Goal: Task Accomplishment & Management: Use online tool/utility

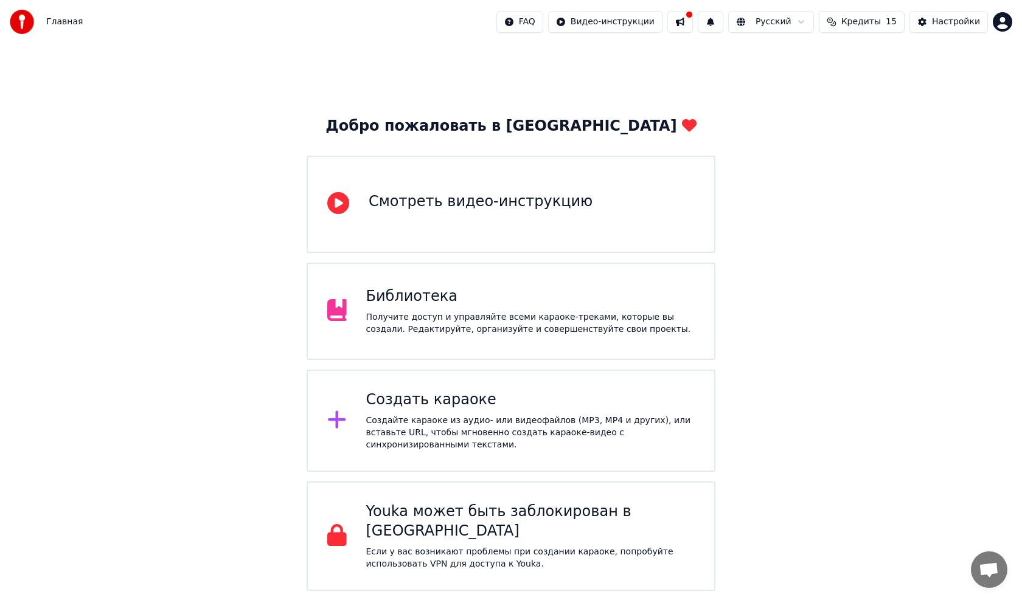
click at [855, 27] on span "Кредиты" at bounding box center [861, 22] width 40 height 12
click at [633, 395] on div "Создать караоке" at bounding box center [530, 400] width 329 height 19
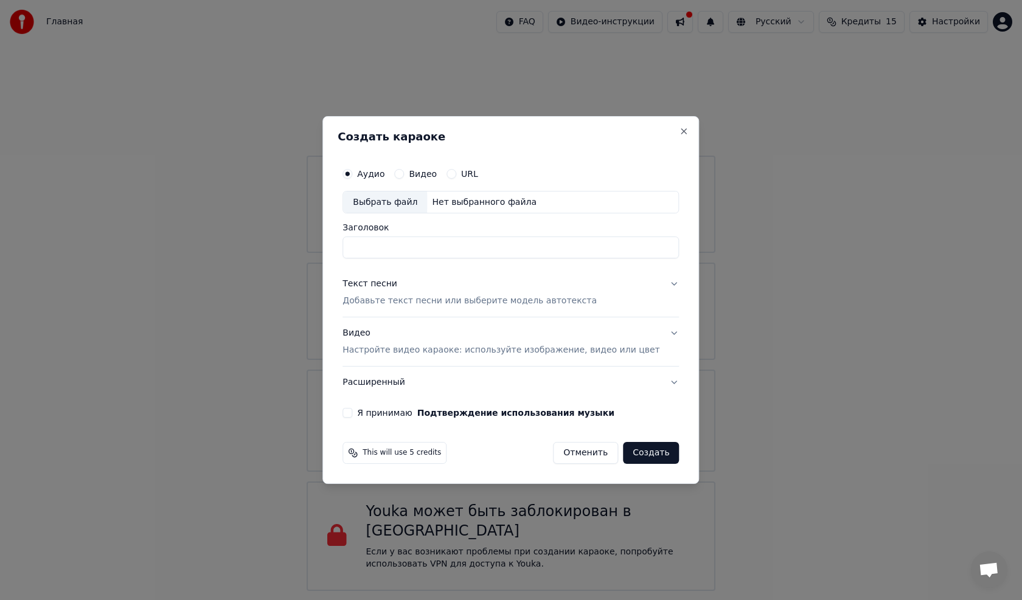
click at [565, 266] on div "Аудио Видео URL Выбрать файл Нет выбранного файла Заголовок Текст песни Добавьт…" at bounding box center [511, 290] width 346 height 266
click at [673, 133] on div "Создать караоке Аудио Видео URL Выбрать файл Нет выбранного файла Заголовок Тек…" at bounding box center [510, 300] width 377 height 369
drag, startPoint x: 670, startPoint y: 139, endPoint x: 672, endPoint y: 133, distance: 6.4
click at [670, 139] on div "Создать караоке Аудио Видео URL Выбрать файл Нет выбранного файла Заголовок Тек…" at bounding box center [510, 300] width 377 height 369
click at [672, 133] on div "Создать караоке Аудио Видео URL Выбрать файл Нет выбранного файла Заголовок Тек…" at bounding box center [510, 300] width 377 height 369
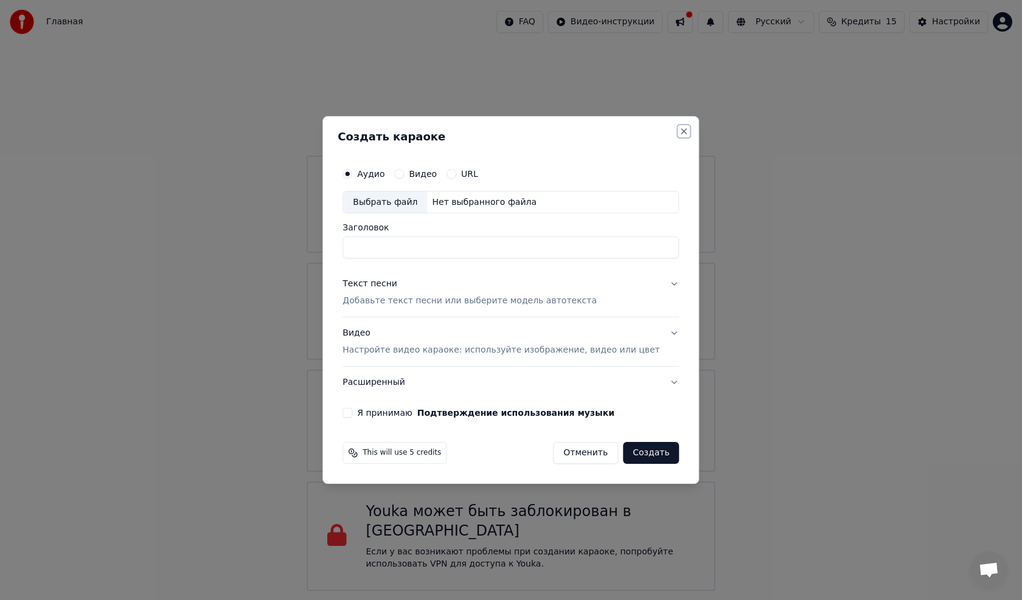
click at [680, 133] on button "Close" at bounding box center [685, 132] width 10 height 10
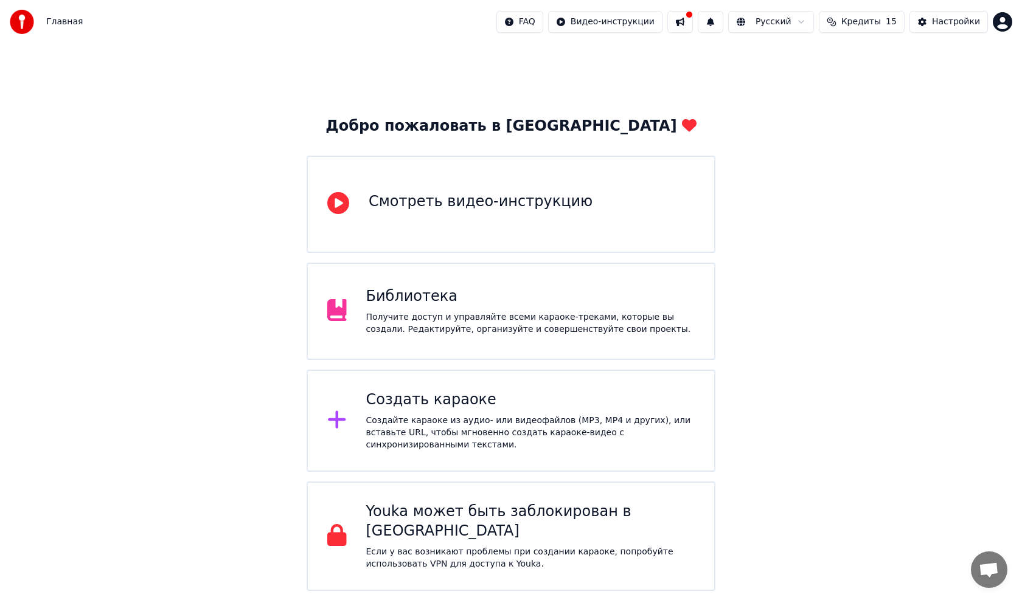
click at [626, 194] on div "Смотреть видео-инструкцию" at bounding box center [511, 204] width 409 height 97
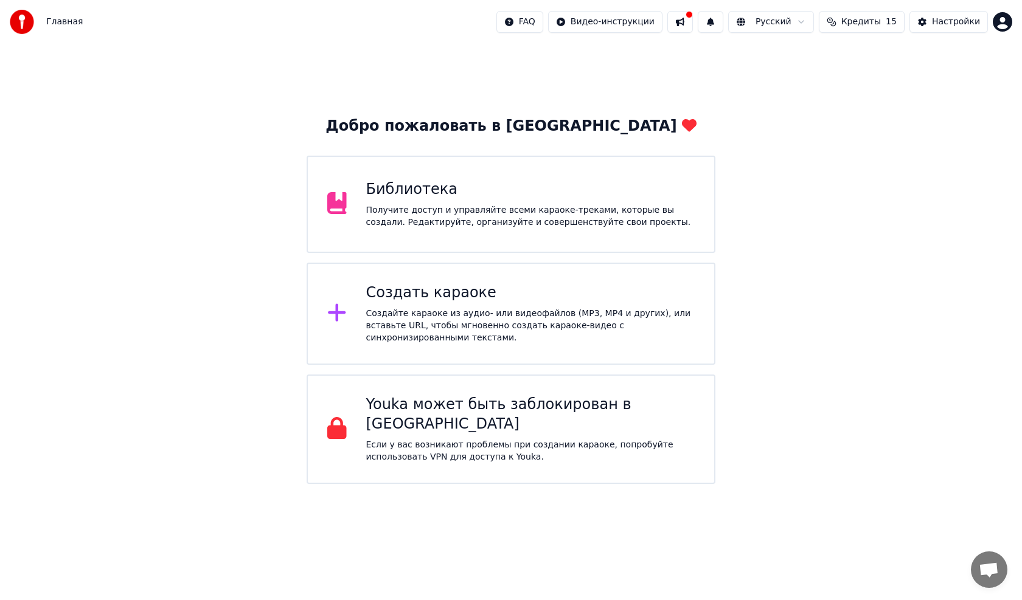
click at [445, 277] on div "Создать караоке Создайте караоке из аудио- или видеофайлов (MP3, MP4 и других),…" at bounding box center [511, 314] width 409 height 102
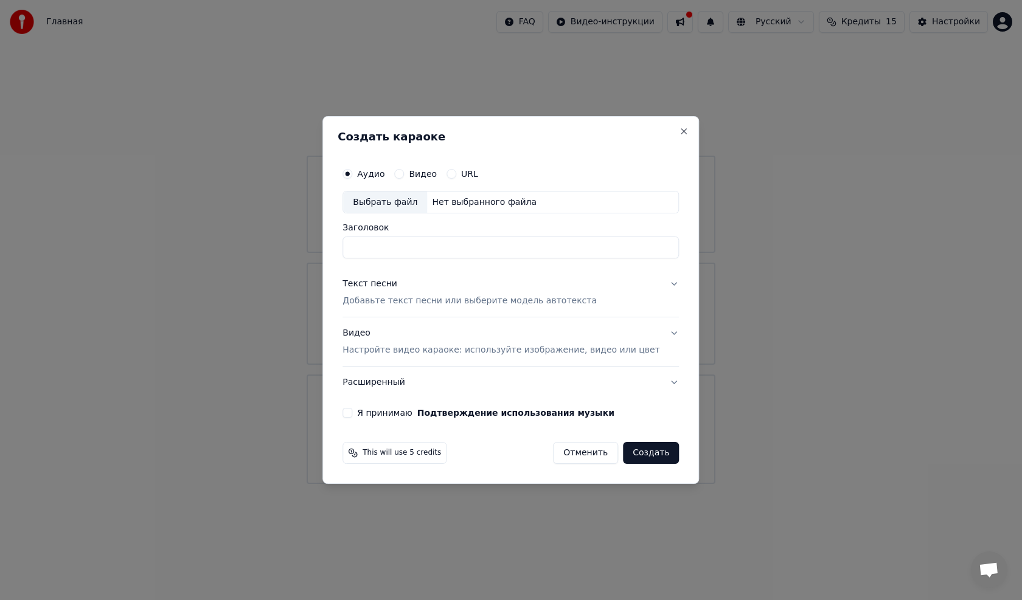
click at [472, 201] on div "Нет выбранного файла" at bounding box center [484, 203] width 114 height 12
type input "*****"
drag, startPoint x: 443, startPoint y: 246, endPoint x: 361, endPoint y: 249, distance: 82.2
click at [361, 249] on input "*****" at bounding box center [511, 248] width 336 height 22
click at [499, 259] on input "**********" at bounding box center [511, 248] width 336 height 22
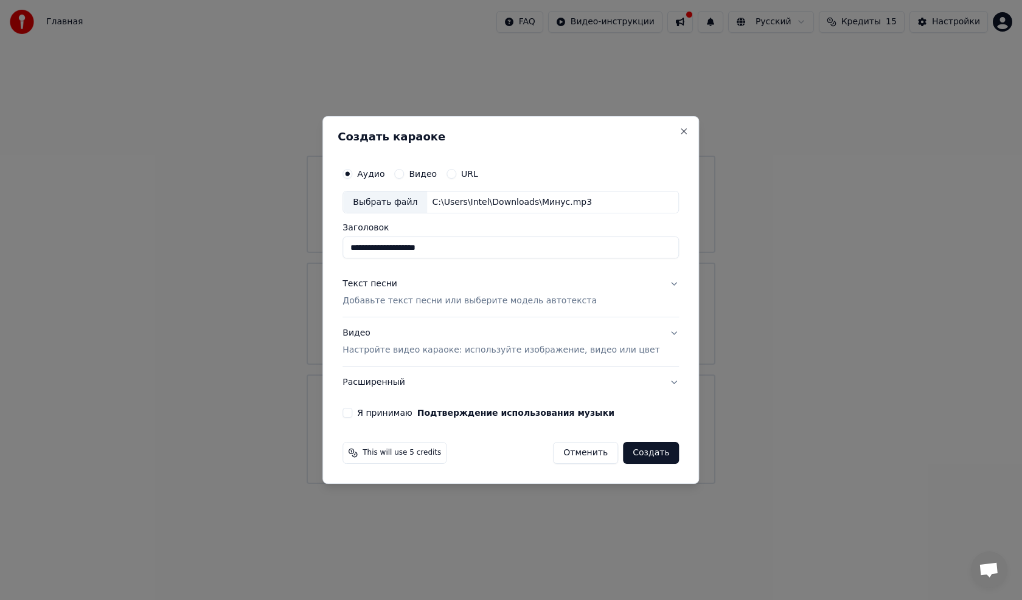
type input "**********"
click at [509, 263] on div "**********" at bounding box center [511, 290] width 346 height 266
click at [463, 296] on p "Добавьте текст песни или выберите модель автотекста" at bounding box center [470, 302] width 254 height 12
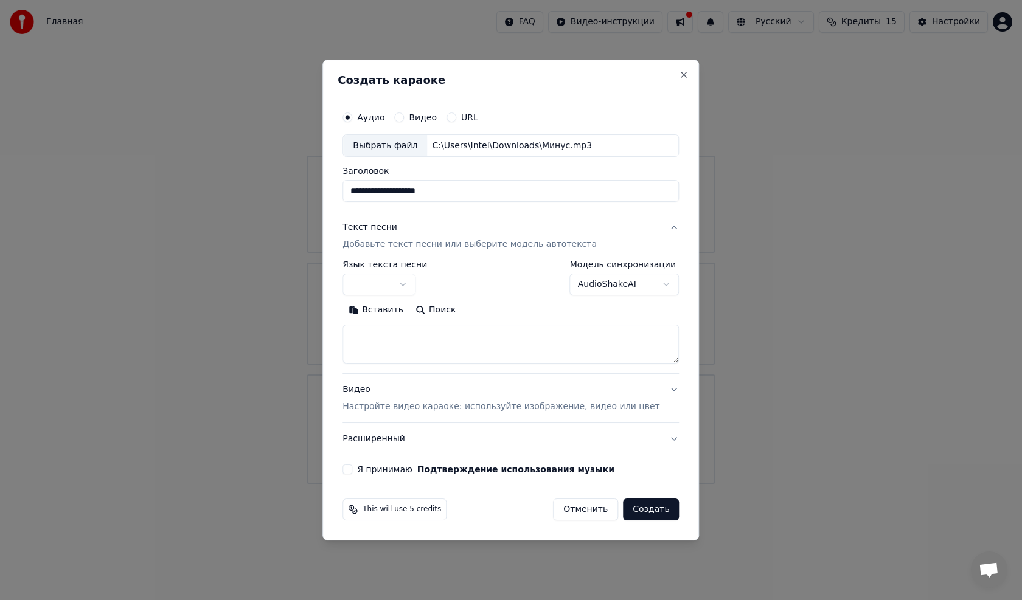
click at [609, 283] on body "Главная FAQ Видео-инструкции Русский Кредиты 15 Настройки Добро пожаловать в Yo…" at bounding box center [511, 242] width 1022 height 484
drag, startPoint x: 473, startPoint y: 193, endPoint x: 343, endPoint y: 180, distance: 130.3
click at [343, 180] on div "**********" at bounding box center [510, 301] width 377 height 482
click at [627, 285] on button "AudioShakeAI" at bounding box center [625, 285] width 110 height 22
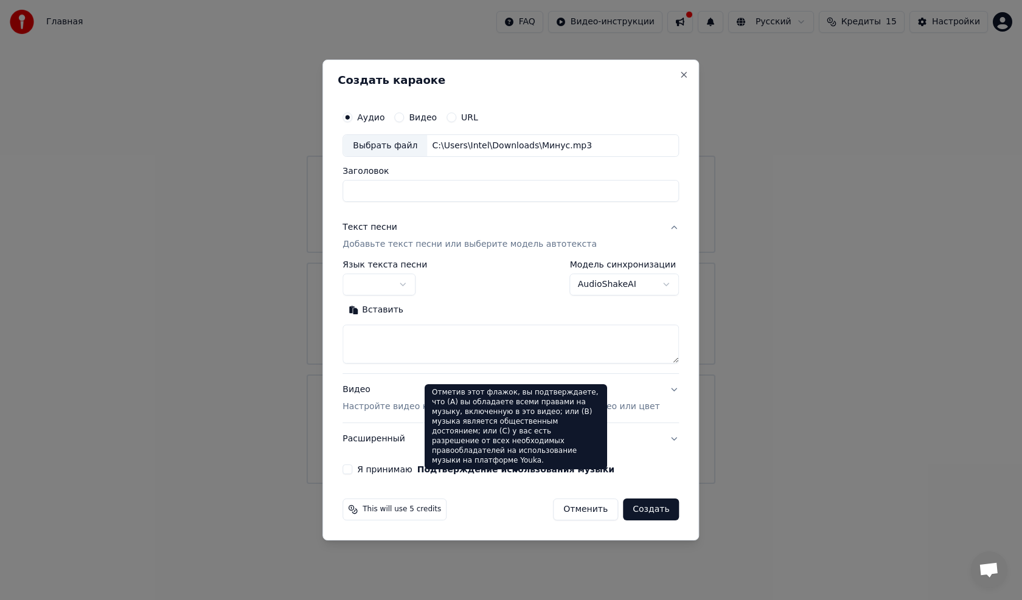
click at [642, 274] on body "Главная FAQ Видео-инструкции Русский Кредиты 15 Настройки Добро пожаловать в Yo…" at bounding box center [511, 242] width 1022 height 484
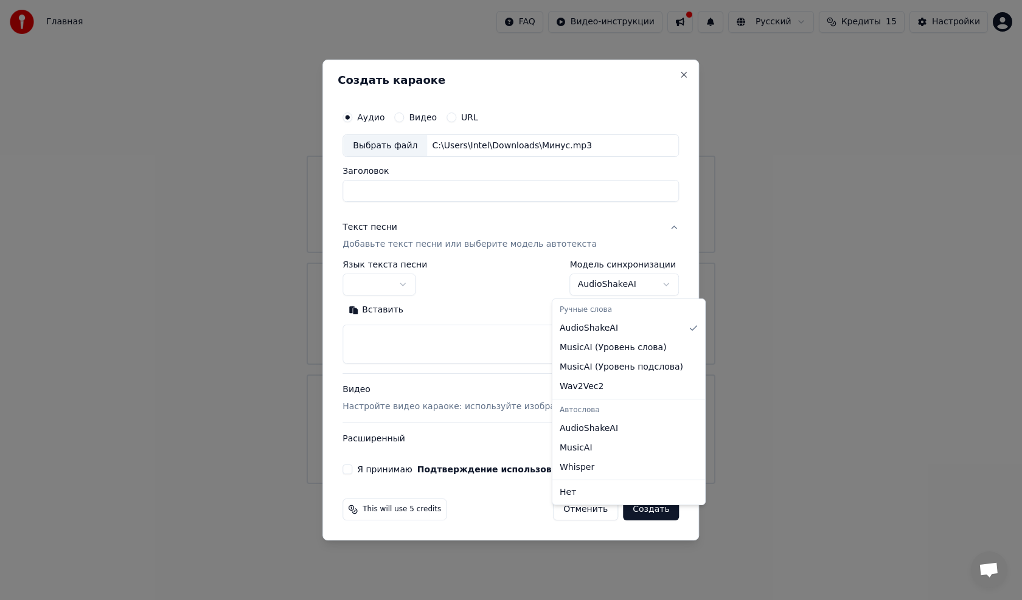
select select "**********"
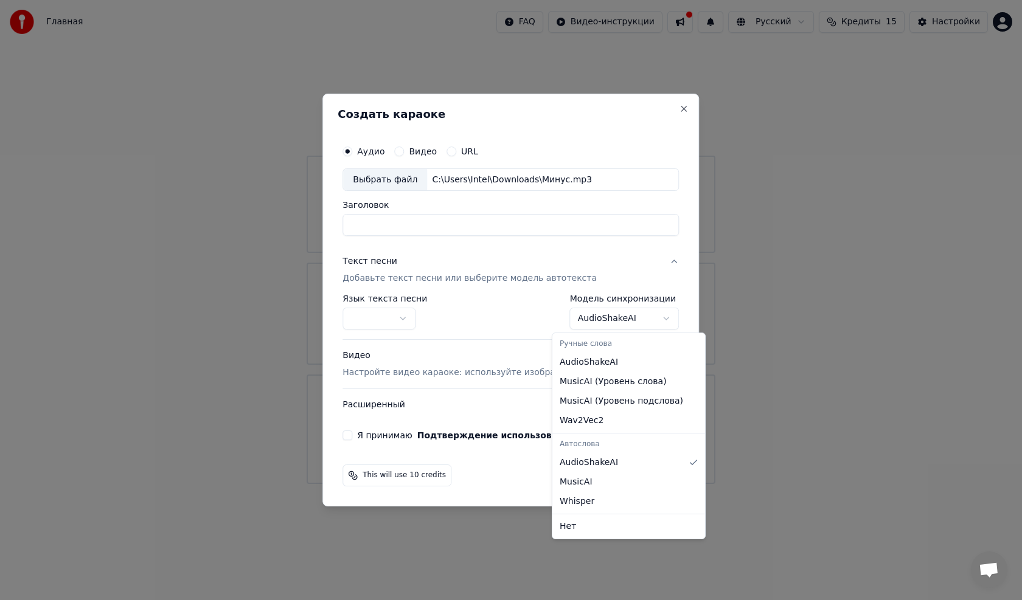
click at [617, 316] on body "Главная FAQ Видео-инструкции Русский Кредиты 15 Настройки Добро пожаловать в Yo…" at bounding box center [511, 242] width 1022 height 484
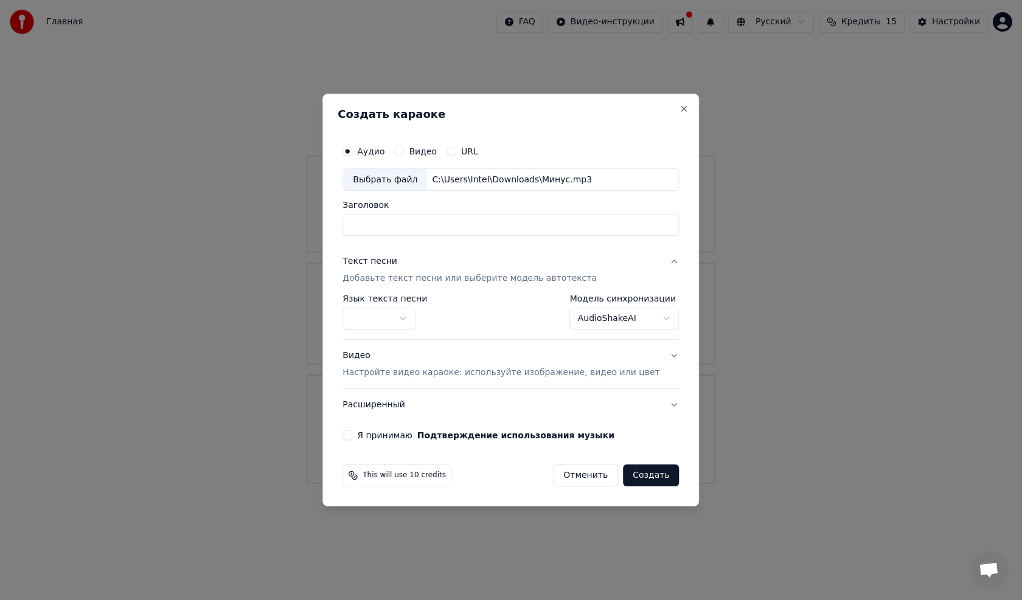
click at [416, 322] on button "button" at bounding box center [379, 319] width 73 height 22
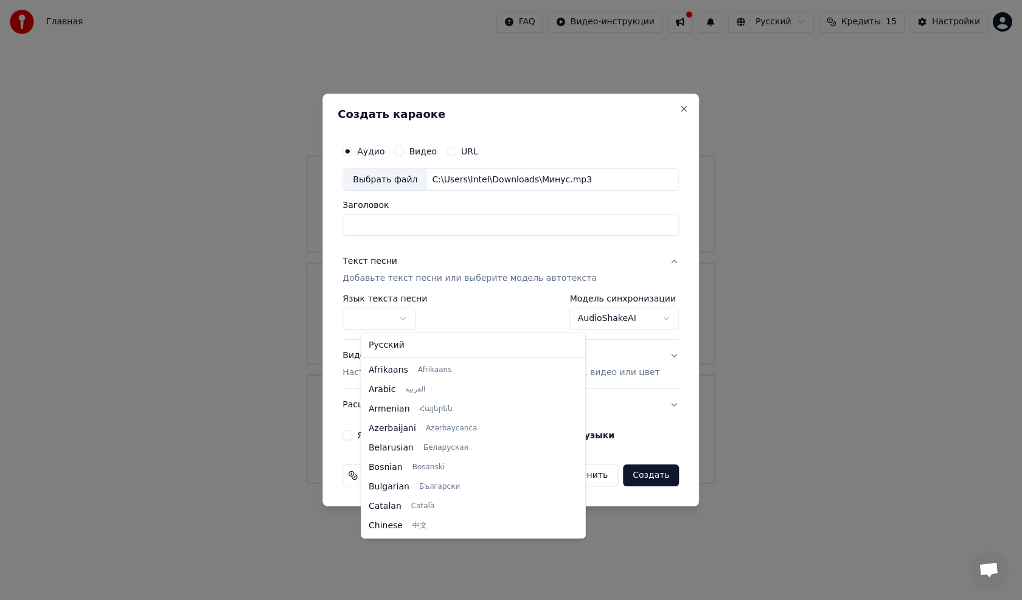
select select "**"
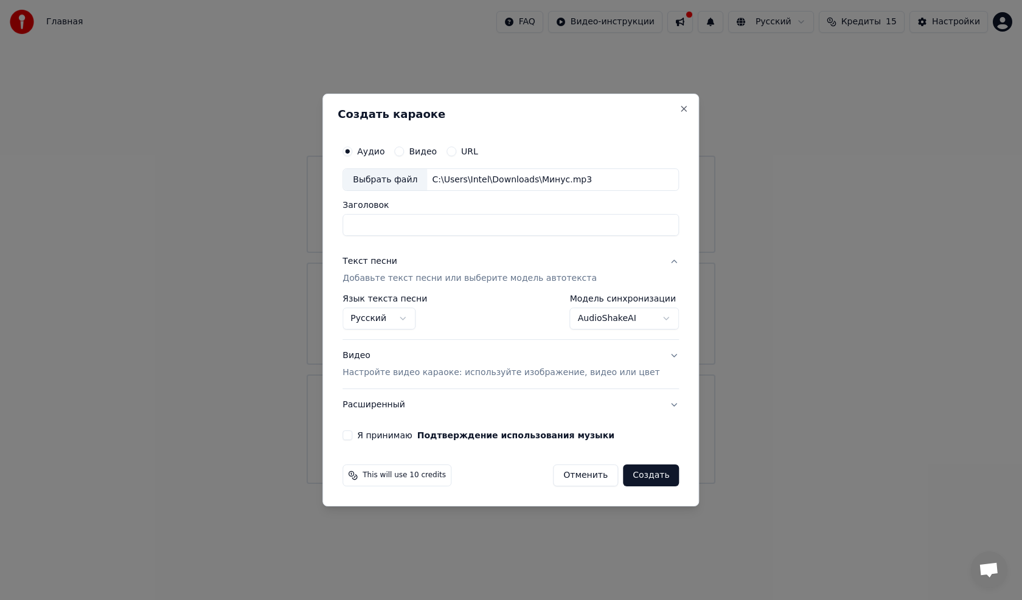
click at [424, 279] on p "Добавьте текст песни или выберите модель автотекста" at bounding box center [470, 279] width 254 height 12
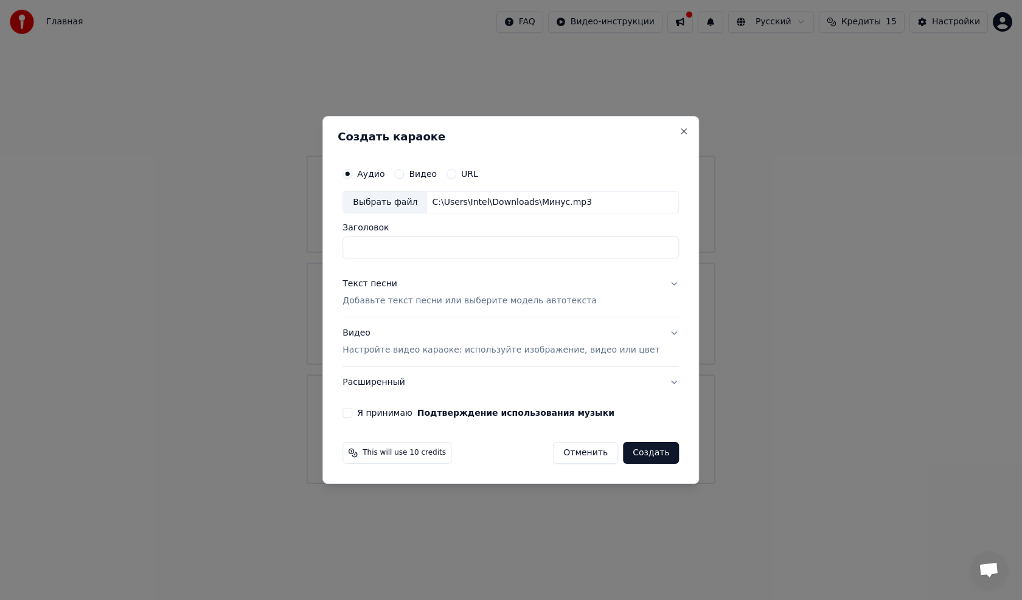
click at [412, 300] on p "Добавьте текст песни или выберите модель автотекста" at bounding box center [470, 302] width 254 height 12
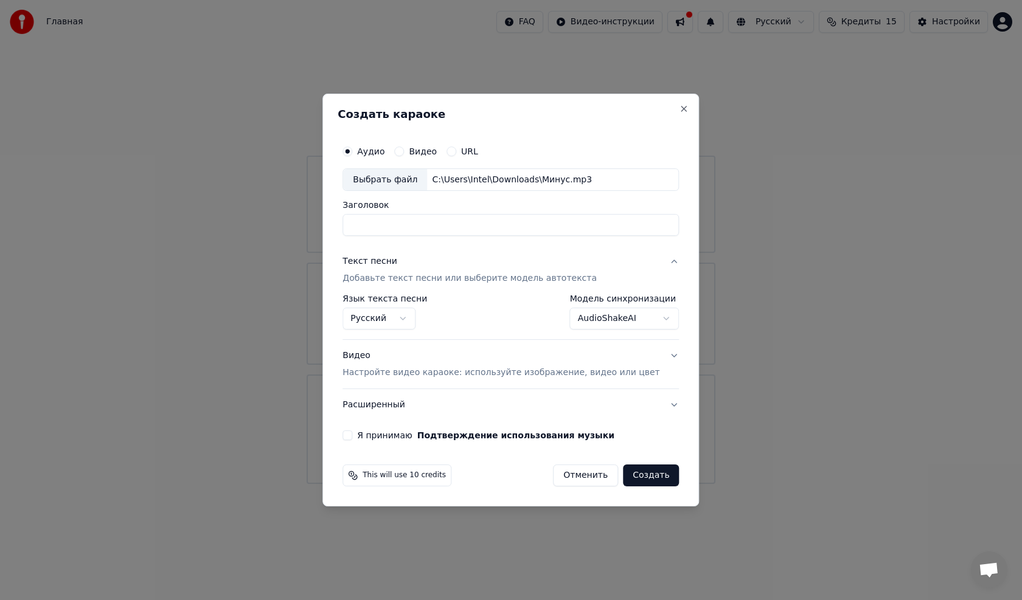
click at [394, 260] on div "Текст песни" at bounding box center [370, 262] width 55 height 12
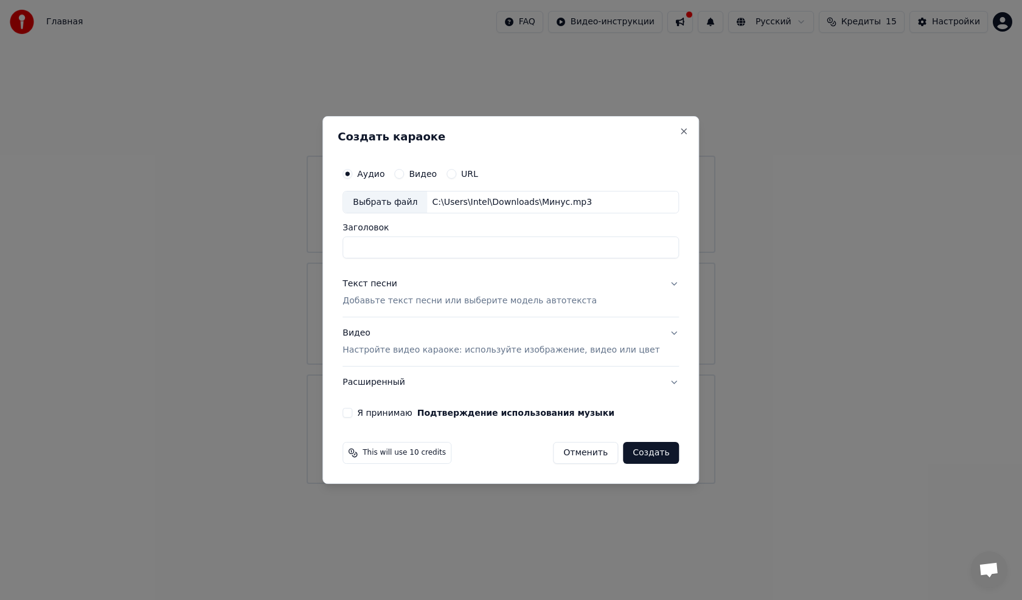
click at [416, 291] on div "Текст песни Добавьте текст песни или выберите модель автотекста" at bounding box center [470, 293] width 254 height 29
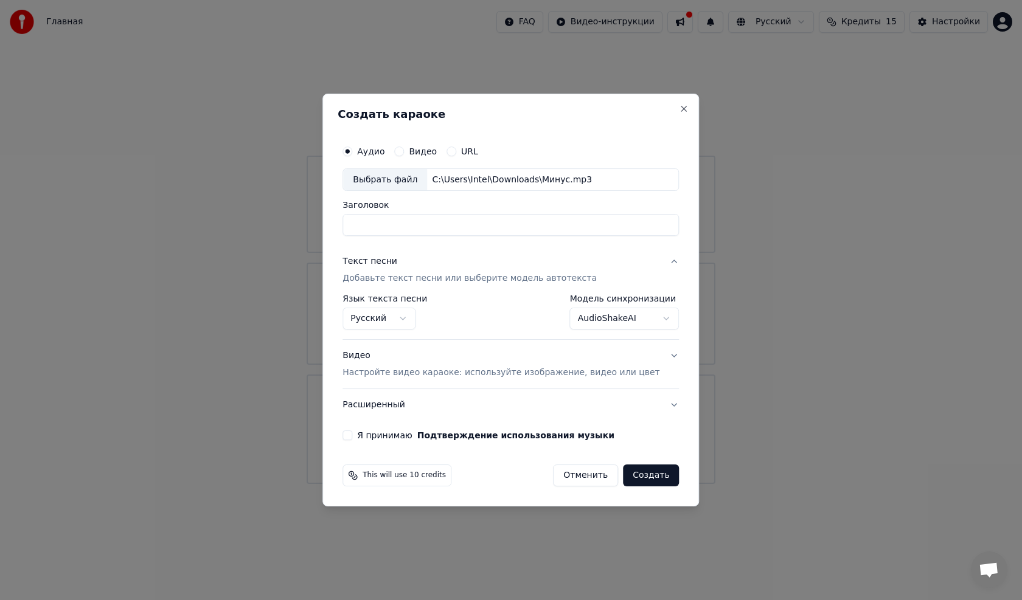
click at [589, 313] on body "Главная FAQ Видео-инструкции Русский Кредиты 15 Настройки Добро пожаловать в Yo…" at bounding box center [511, 242] width 1022 height 484
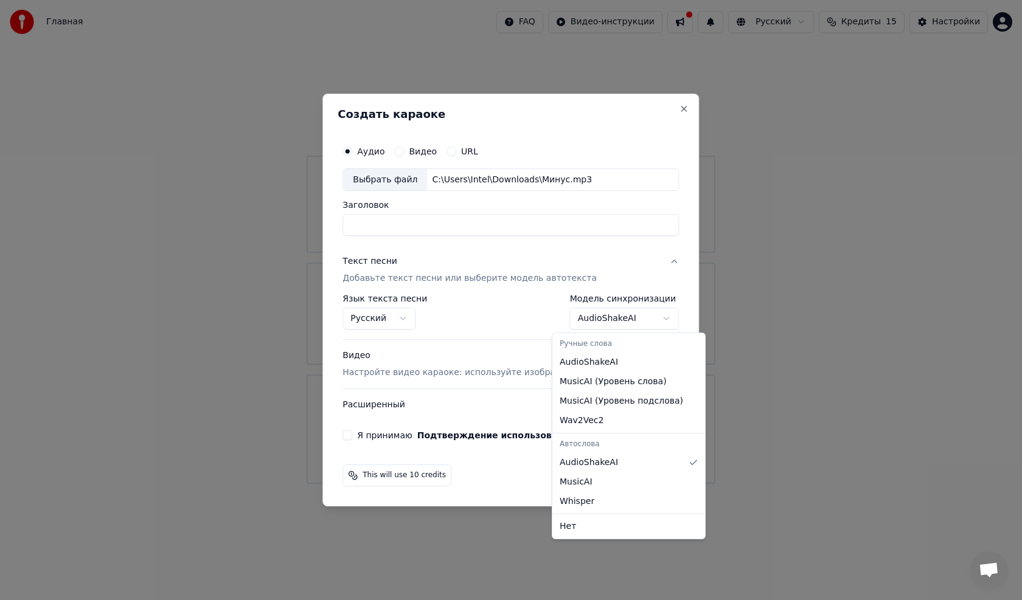
select select "**********"
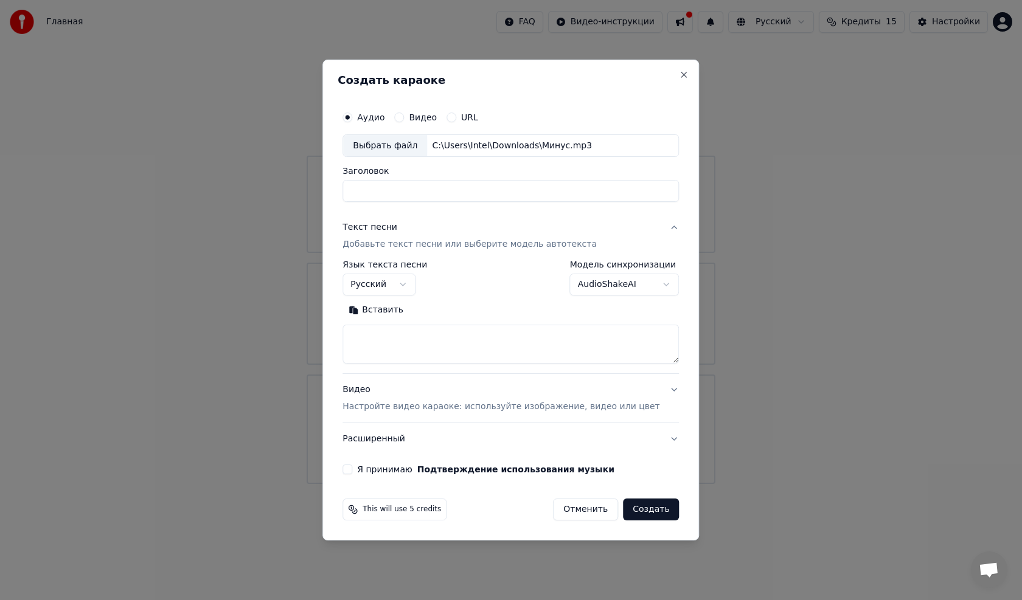
click at [590, 287] on body "Главная FAQ Видео-инструкции Русский Кредиты 15 Настройки Добро пожаловать в Yo…" at bounding box center [511, 242] width 1022 height 484
click at [386, 302] on button "Вставить" at bounding box center [376, 310] width 67 height 19
type textarea "**********"
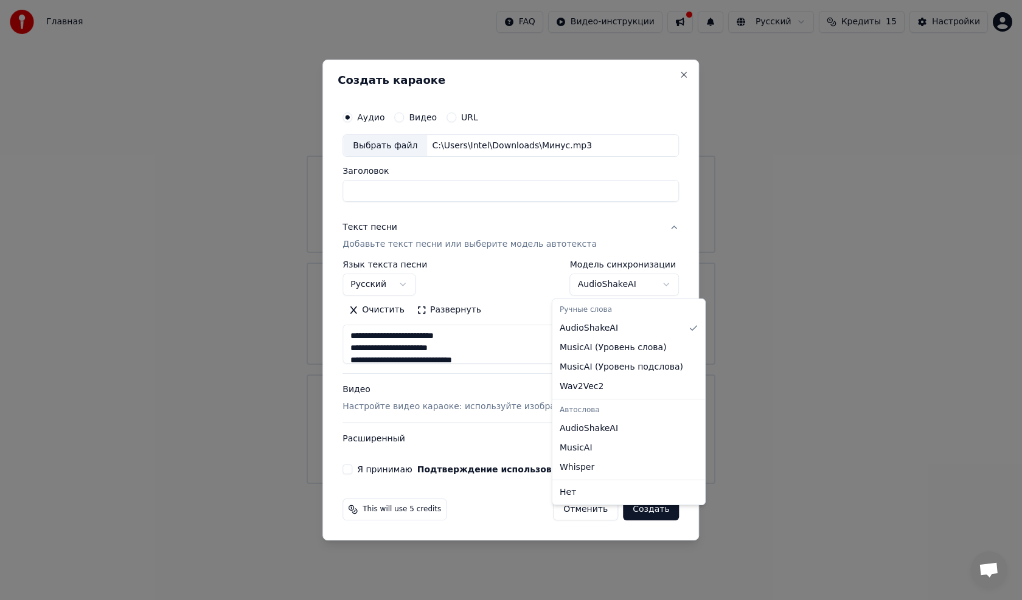
click at [567, 282] on body "Главная FAQ Видео-инструкции Русский Кредиты 15 Настройки Добро пожаловать в Yo…" at bounding box center [511, 242] width 1022 height 484
select select "**********"
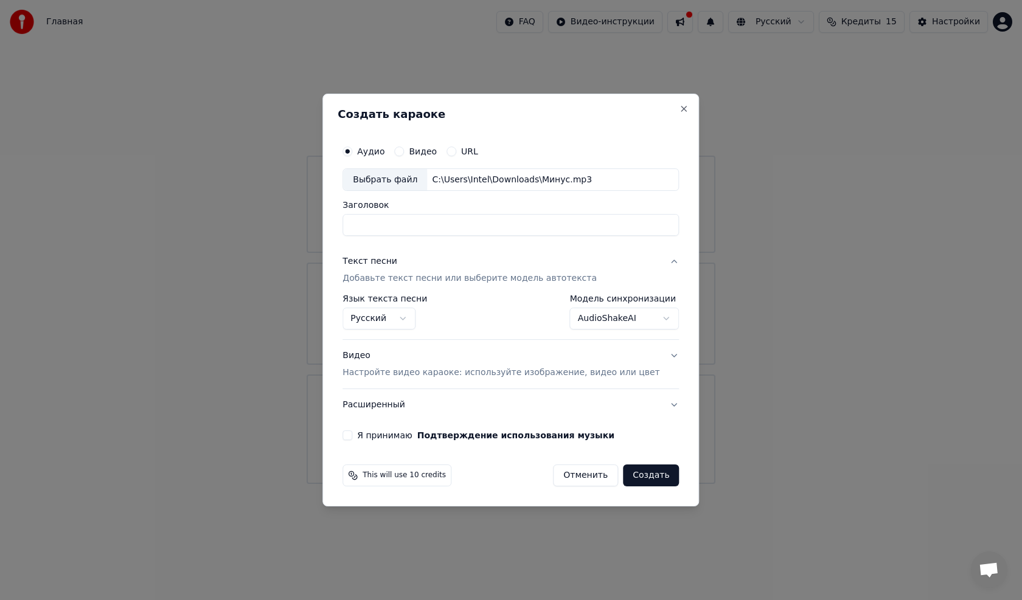
click at [461, 274] on p "Добавьте текст песни или выберите модель автотекста" at bounding box center [470, 279] width 254 height 12
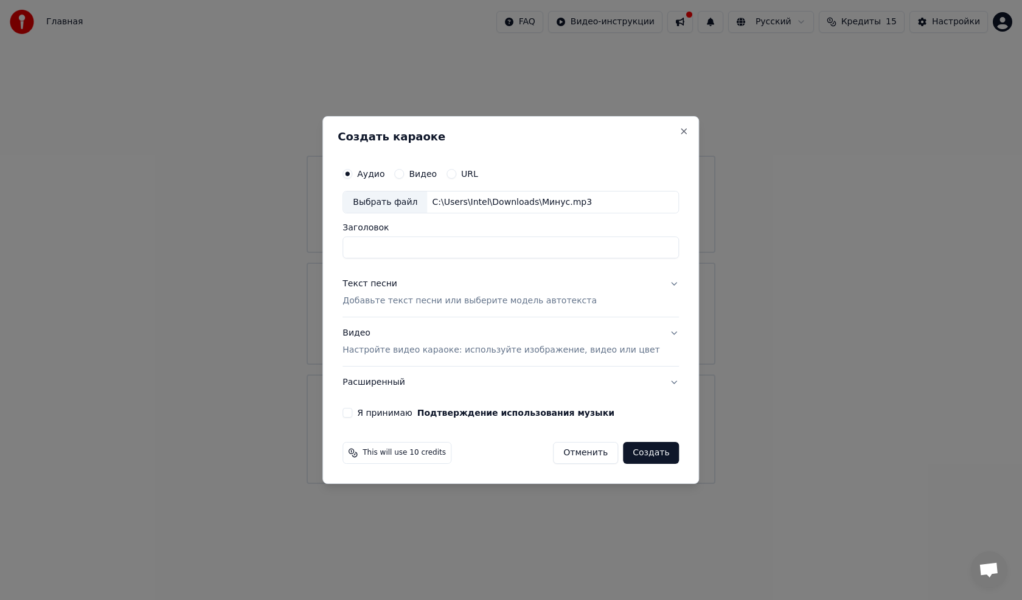
click at [444, 294] on div "Текст песни Добавьте текст песни или выберите модель автотекста" at bounding box center [470, 293] width 254 height 29
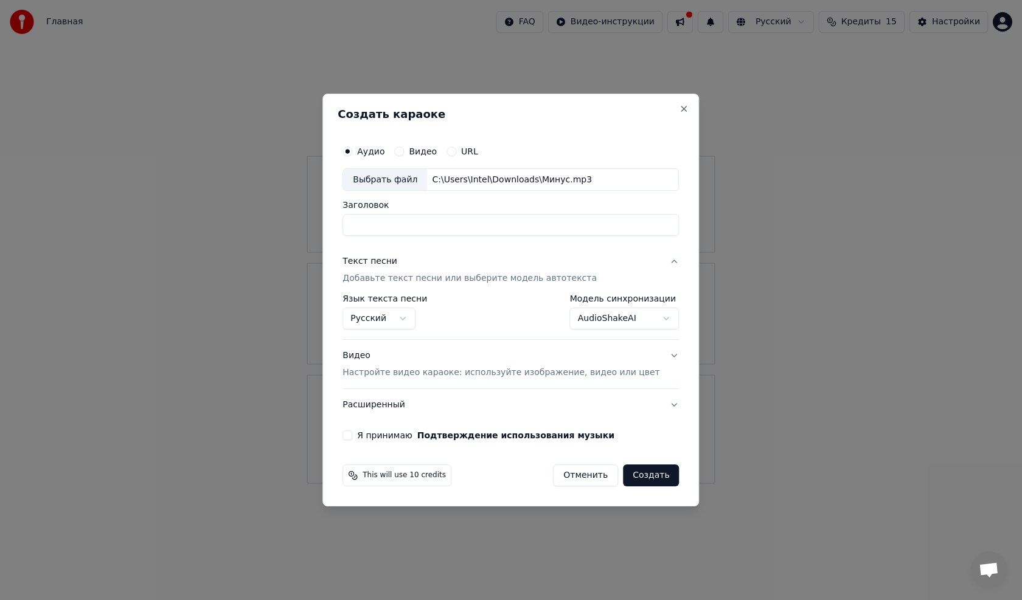
click at [384, 260] on div "Текст песни" at bounding box center [370, 262] width 55 height 12
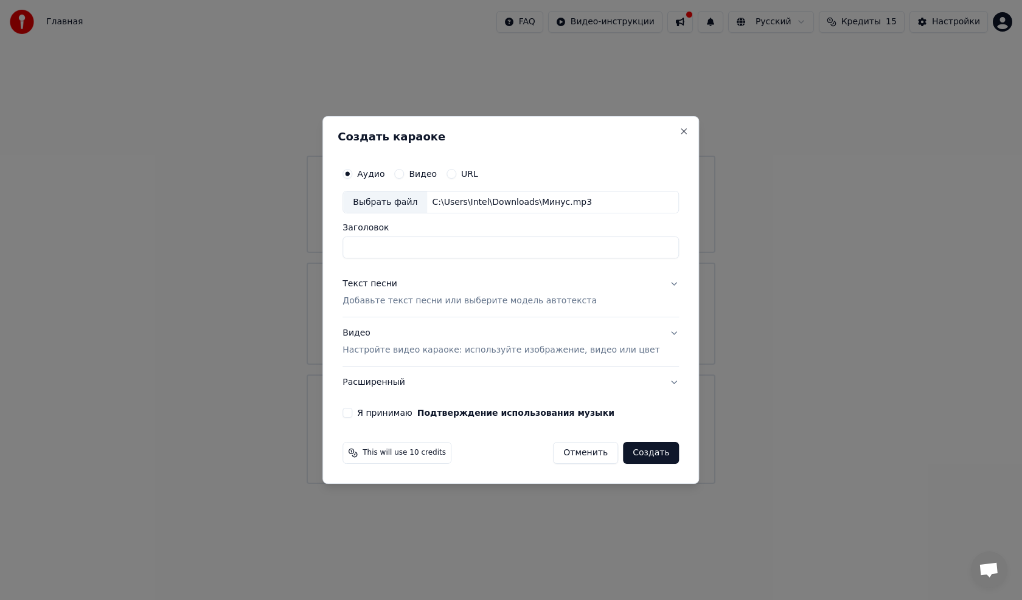
click at [397, 280] on div "Текст песни" at bounding box center [370, 285] width 55 height 12
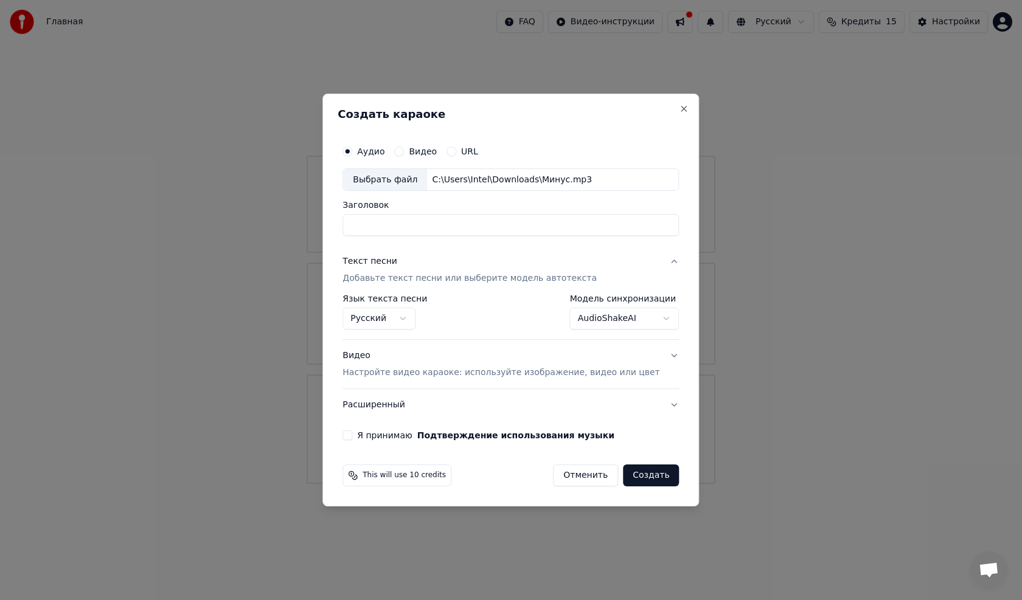
click at [606, 322] on button "AudioShakeAI" at bounding box center [625, 319] width 110 height 22
click at [581, 320] on body "Главная FAQ Видео-инструкции Русский Кредиты 15 Настройки Добро пожаловать в Yo…" at bounding box center [511, 242] width 1022 height 484
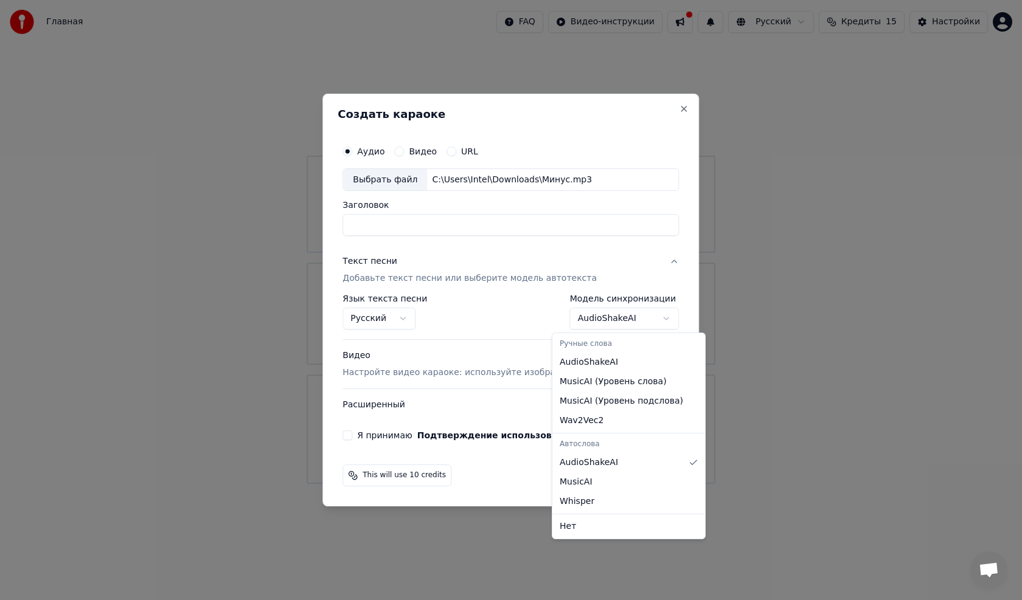
select select "**********"
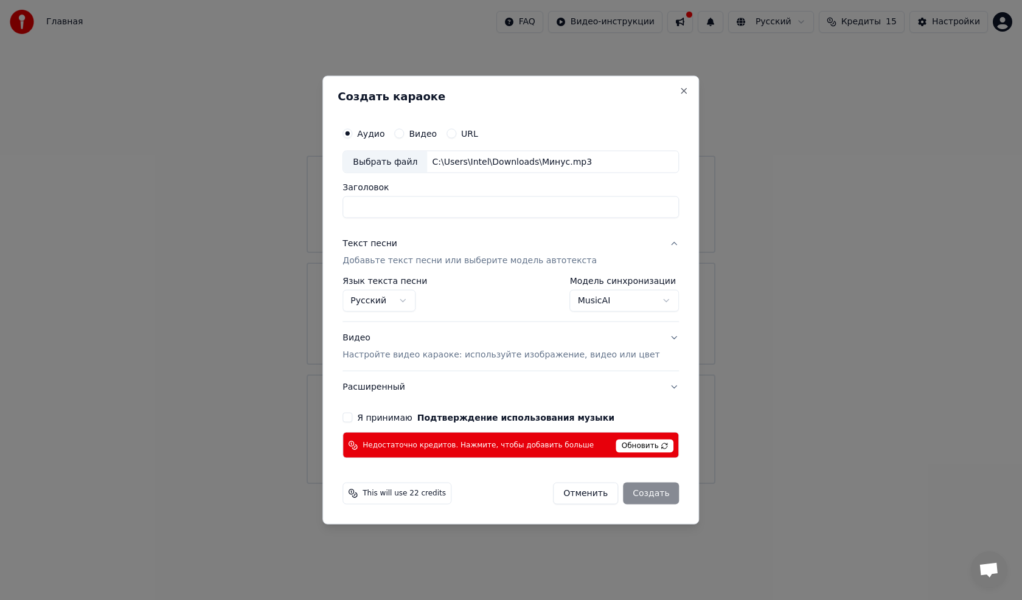
click at [448, 262] on p "Добавьте текст песни или выберите модель автотекста" at bounding box center [470, 261] width 254 height 12
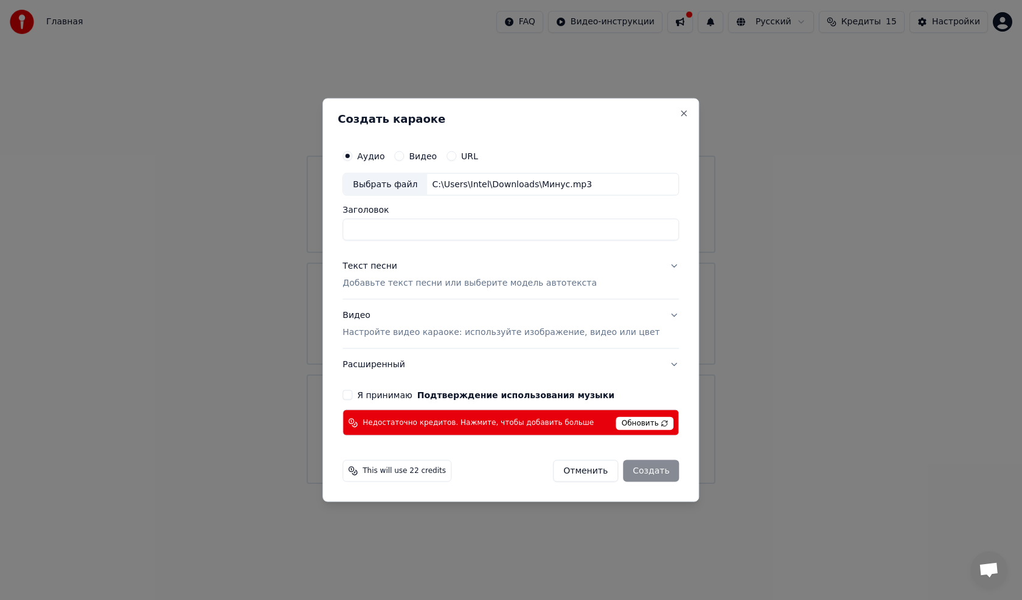
click at [454, 283] on p "Добавьте текст песни или выберите модель автотекста" at bounding box center [470, 283] width 254 height 12
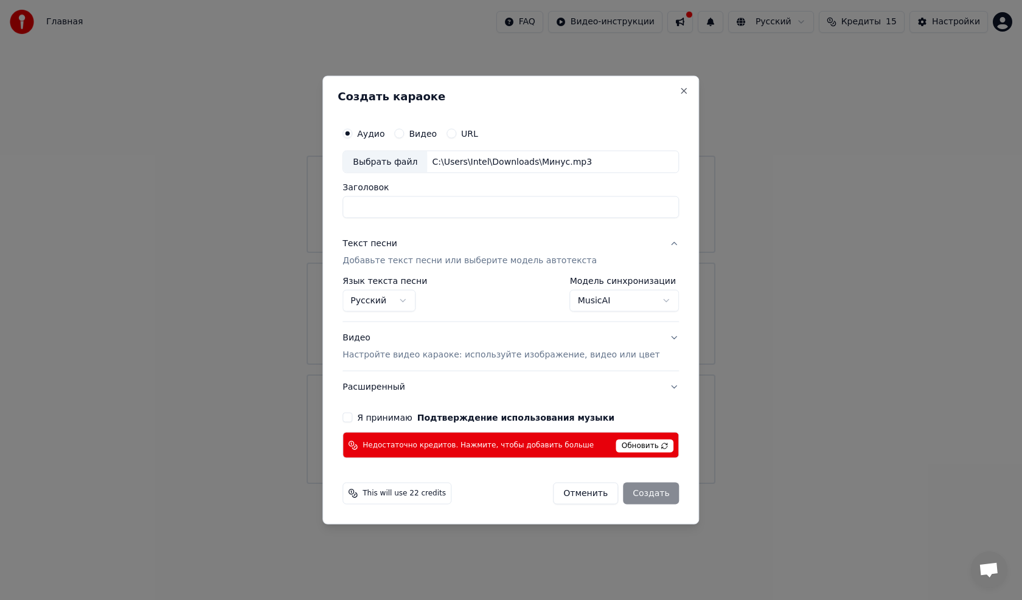
click at [389, 243] on div "Текст песни" at bounding box center [370, 244] width 55 height 12
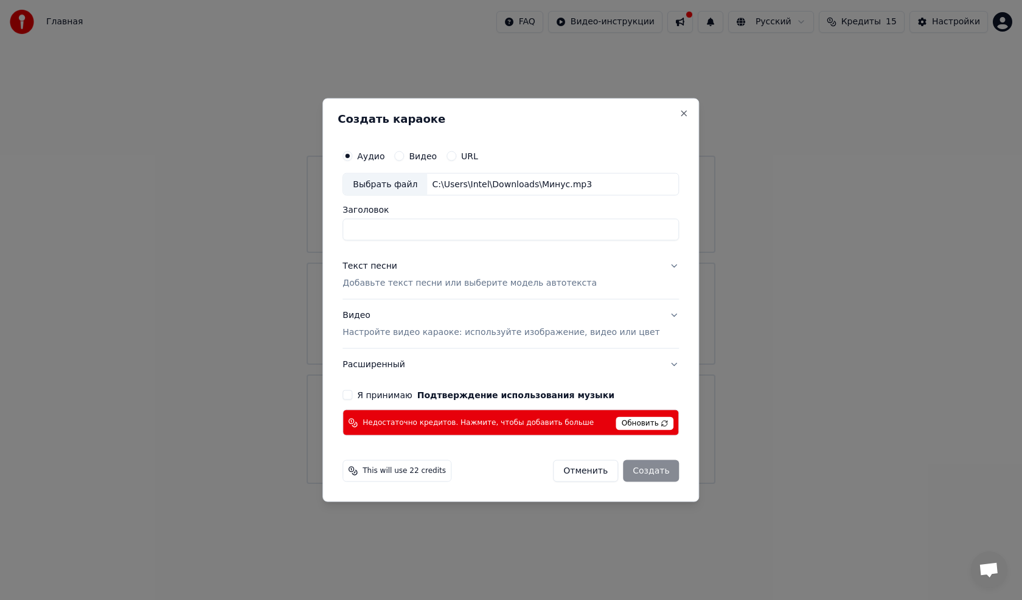
click at [484, 283] on p "Добавьте текст песни или выберите модель автотекста" at bounding box center [470, 283] width 254 height 12
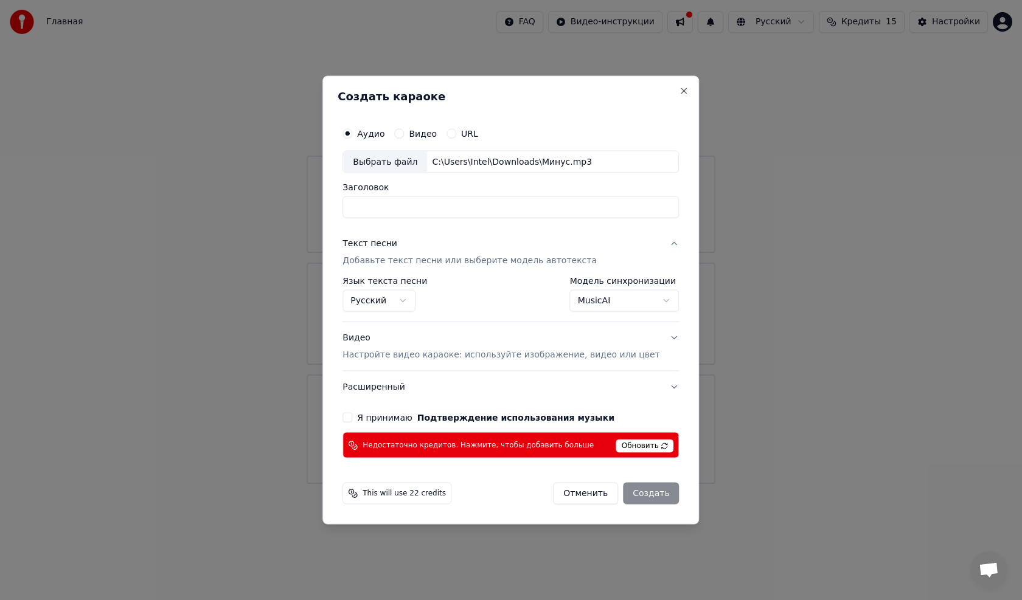
click at [576, 293] on body "Главная FAQ Видео-инструкции Русский Кредиты 15 Настройки Добро пожаловать в Yo…" at bounding box center [511, 242] width 1022 height 484
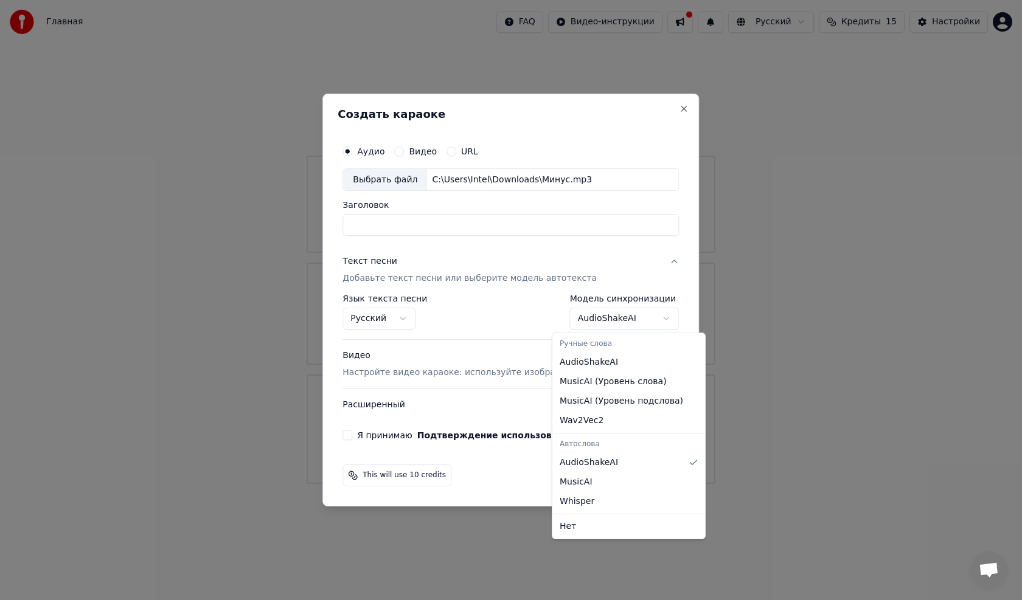
click at [589, 321] on body "Главная FAQ Видео-инструкции Русский Кредиты 15 Настройки Добро пожаловать в Yo…" at bounding box center [511, 242] width 1022 height 484
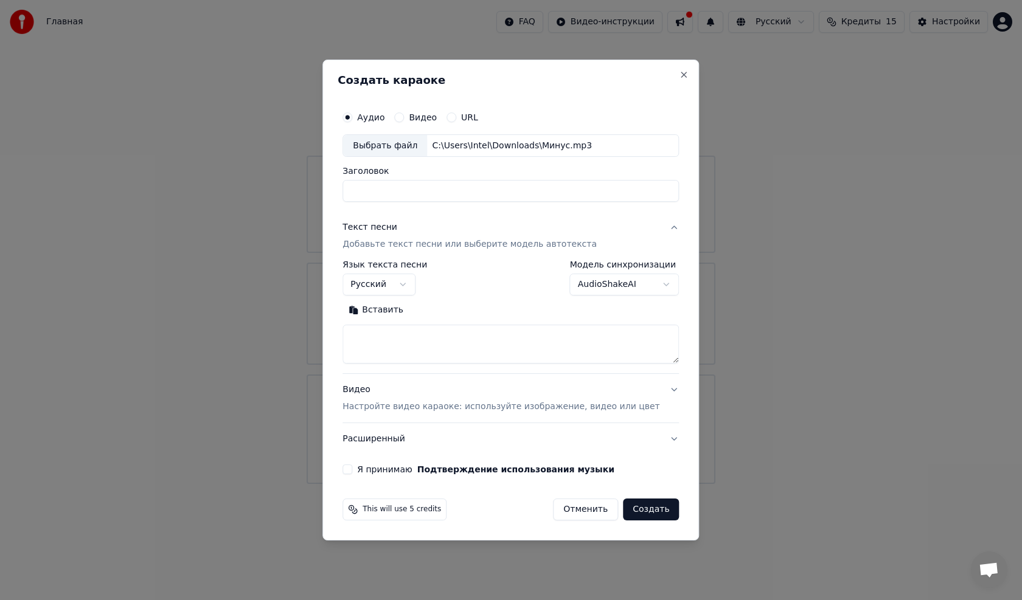
click at [591, 287] on body "Главная FAQ Видео-инструкции Русский Кредиты 15 Настройки Добро пожаловать в Yo…" at bounding box center [511, 242] width 1022 height 484
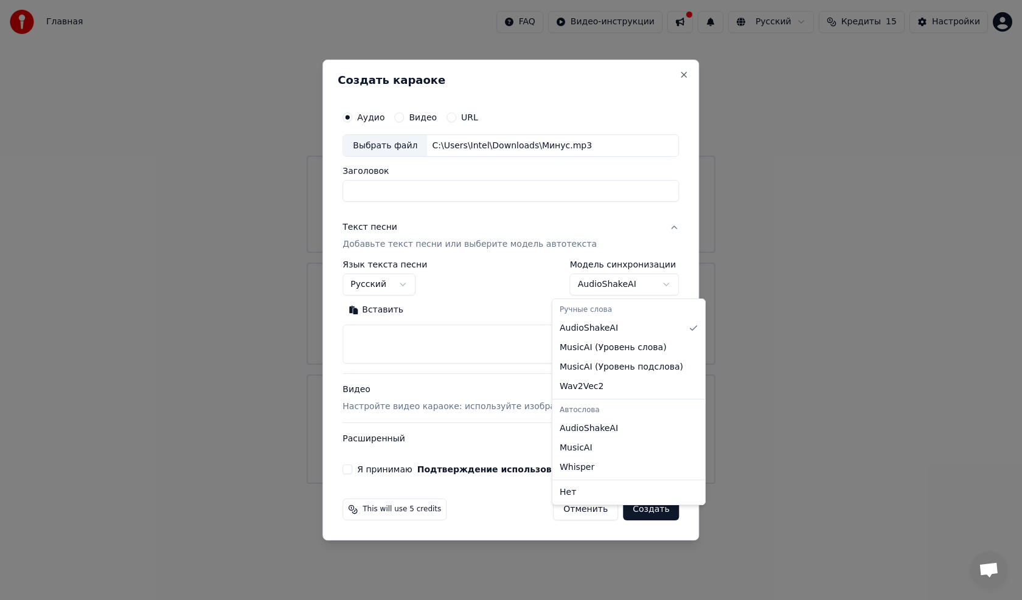
select select "**********"
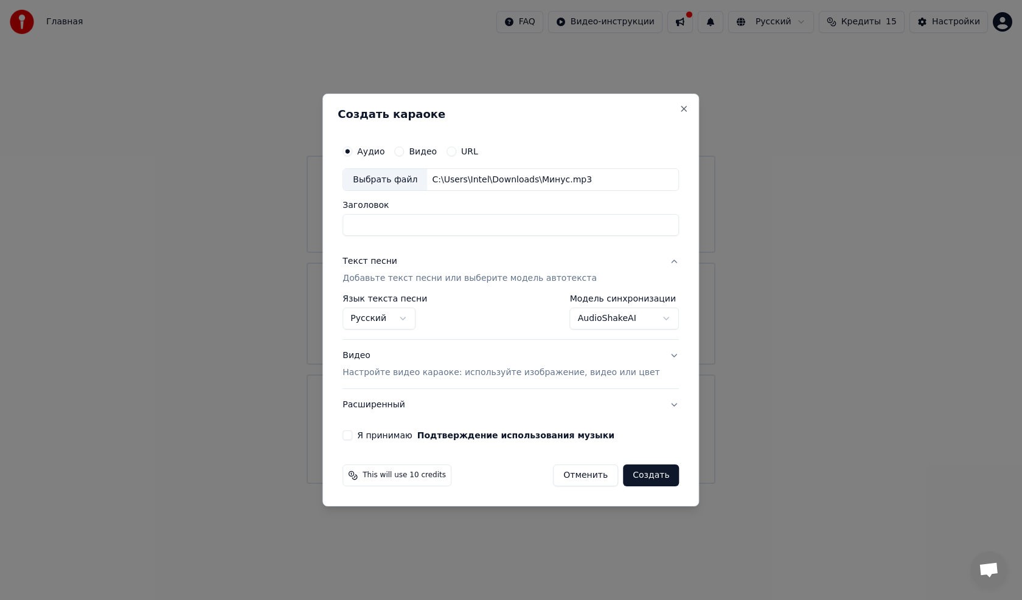
click at [422, 276] on p "Добавьте текст песни или выберите модель автотекста" at bounding box center [470, 279] width 254 height 12
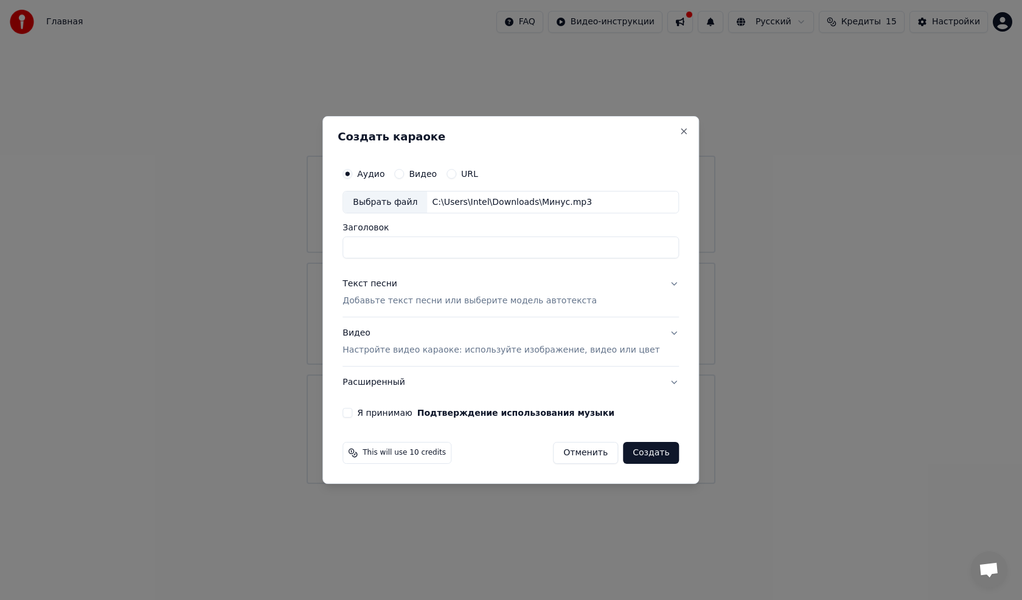
click at [430, 299] on p "Добавьте текст песни или выберите модель автотекста" at bounding box center [470, 302] width 254 height 12
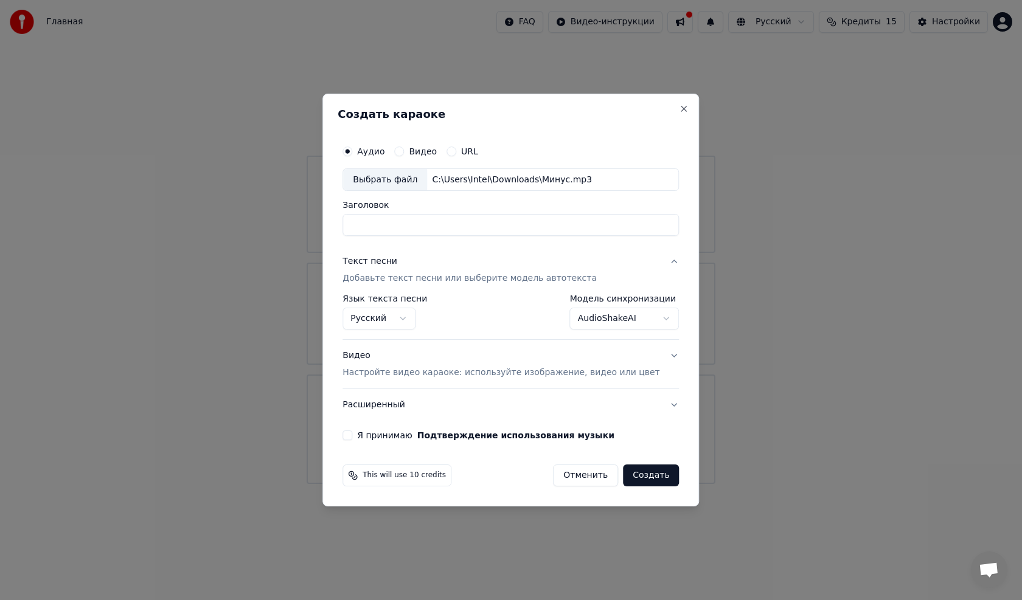
click at [641, 324] on button "AudioShakeAI" at bounding box center [625, 319] width 110 height 22
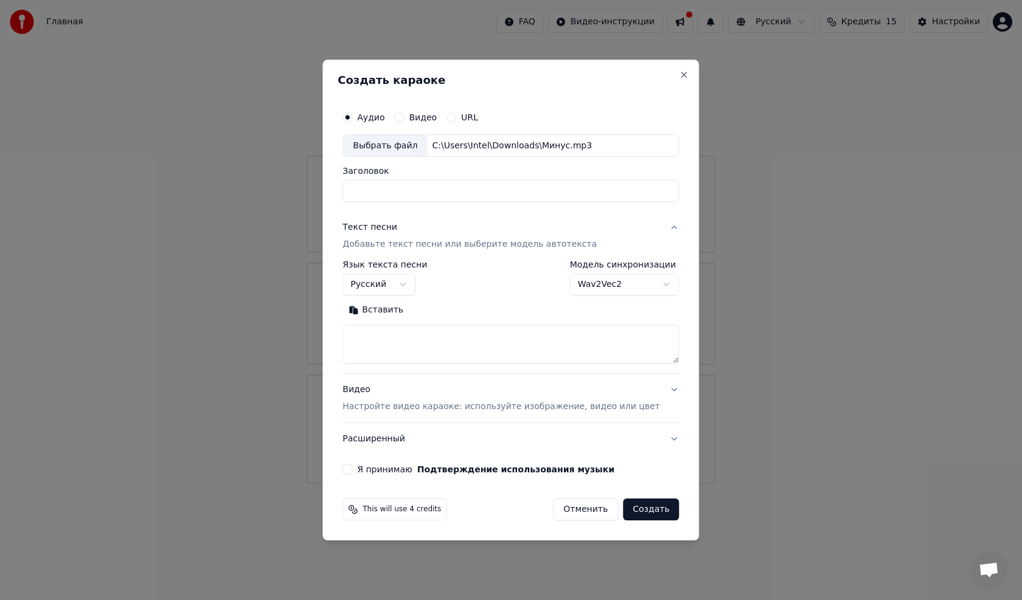
click at [600, 283] on body "Главная FAQ Видео-инструкции Русский Кредиты 15 Настройки Добро пожаловать в Yo…" at bounding box center [511, 242] width 1022 height 484
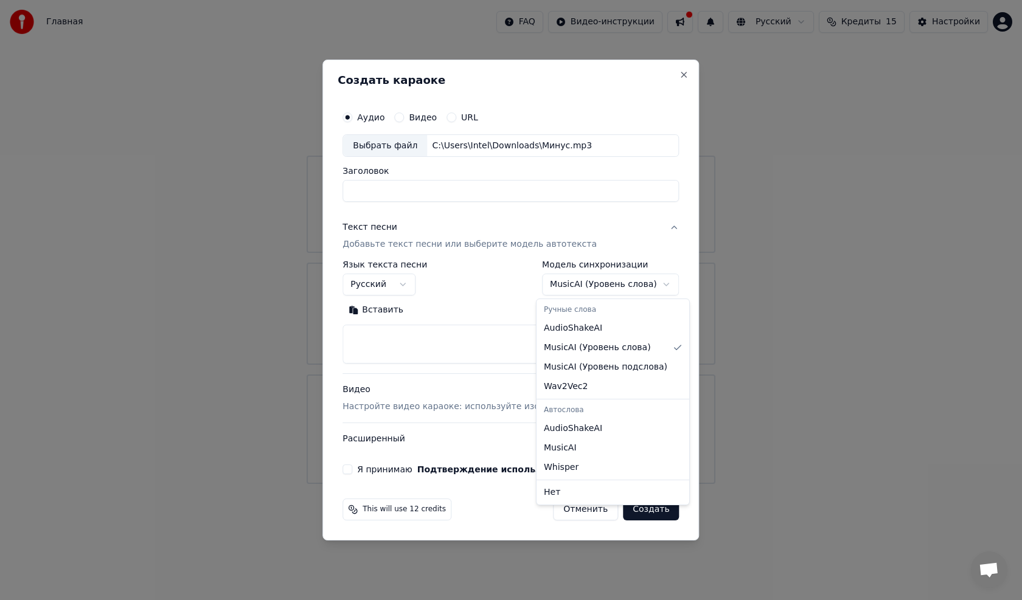
click at [597, 294] on body "Главная FAQ Видео-инструкции Русский Кредиты 15 Настройки Добро пожаловать в Yo…" at bounding box center [511, 242] width 1022 height 484
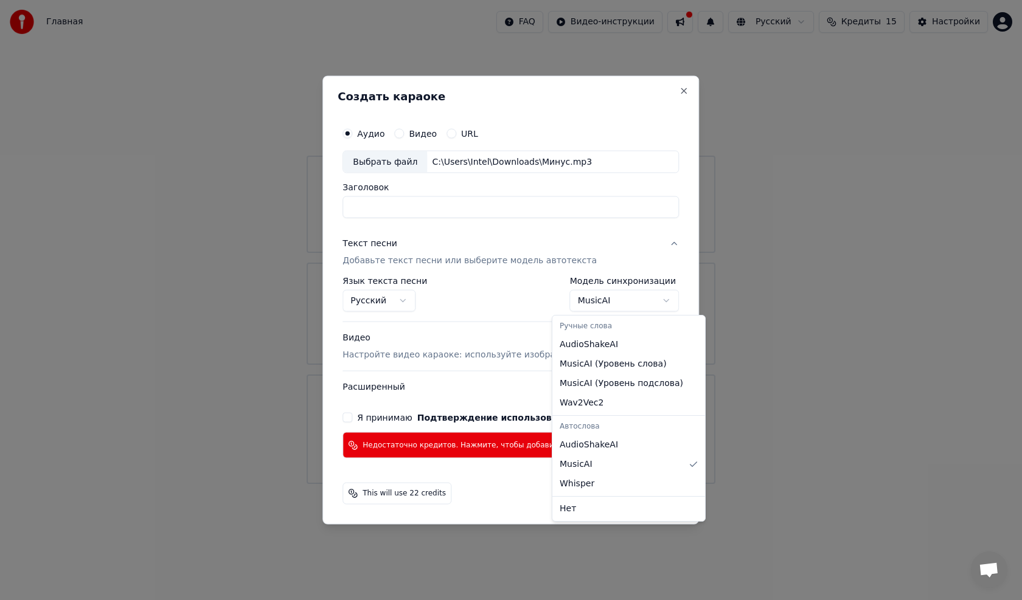
click at [582, 300] on body "Главная FAQ Видео-инструкции Русский Кредиты 15 Настройки Добро пожаловать в Yo…" at bounding box center [511, 242] width 1022 height 484
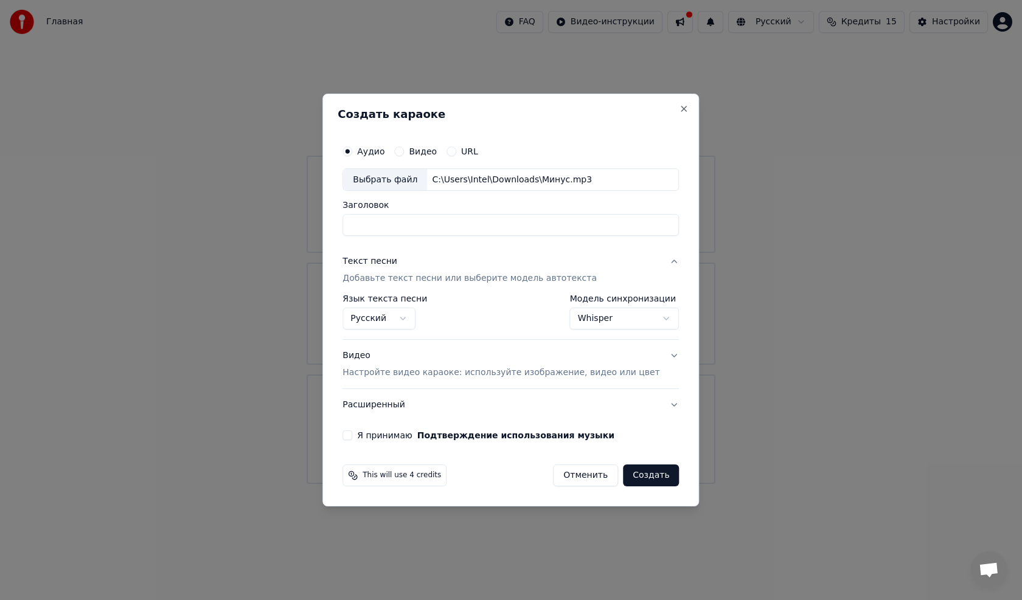
click at [594, 325] on body "Главная FAQ Видео-инструкции Русский Кредиты 15 Настройки Добро пожаловать в Yo…" at bounding box center [511, 242] width 1022 height 484
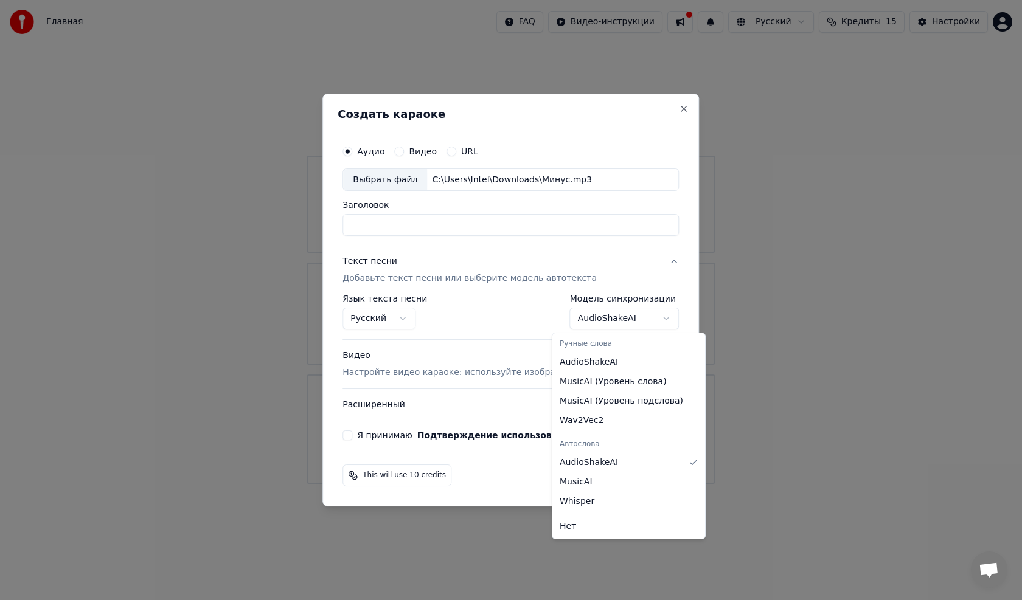
click at [594, 318] on body "Главная FAQ Видео-инструкции Русский Кредиты 15 Настройки Добро пожаловать в Yo…" at bounding box center [511, 242] width 1022 height 484
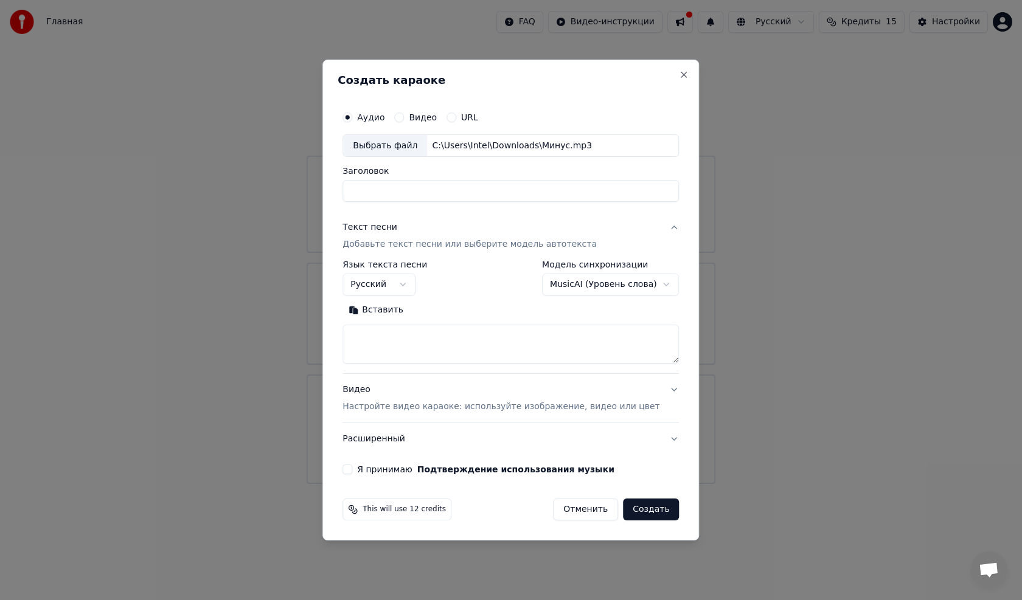
click at [624, 282] on body "Главная FAQ Видео-инструкции Русский Кредиты 15 Настройки Добро пожаловать в Yo…" at bounding box center [511, 242] width 1022 height 484
click at [607, 285] on body "Главная FAQ Видео-инструкции Русский Кредиты 15 Настройки Добро пожаловать в Yo…" at bounding box center [511, 242] width 1022 height 484
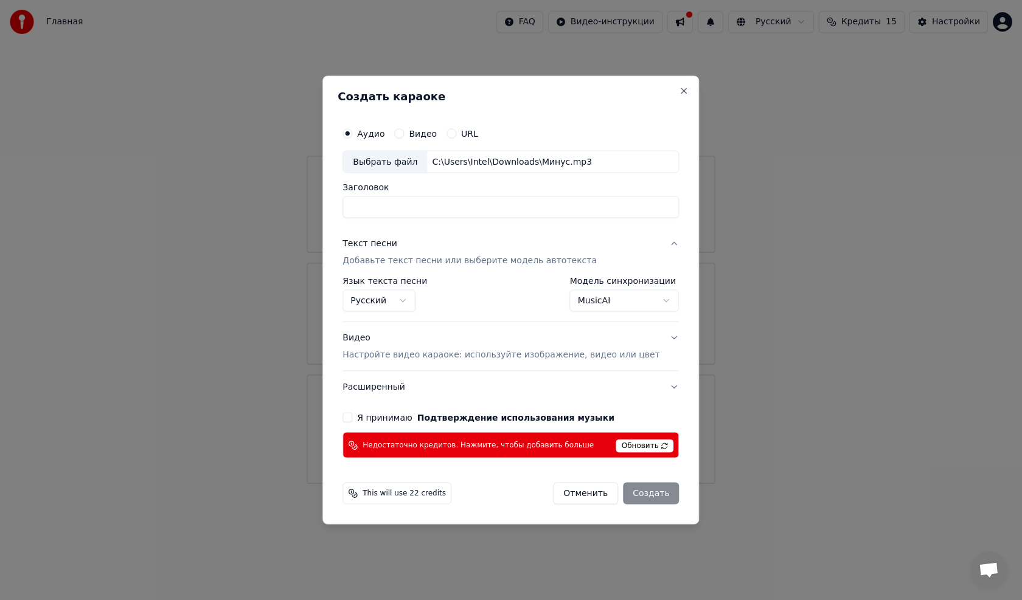
click at [606, 293] on button "MusicAI" at bounding box center [625, 301] width 110 height 22
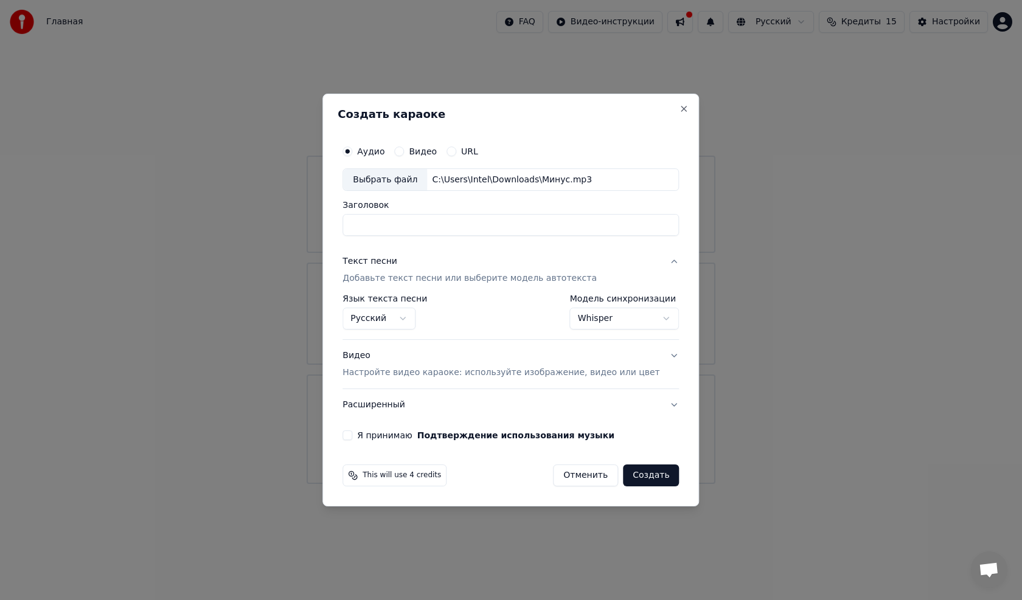
click at [595, 318] on body "Главная FAQ Видео-инструкции Русский Кредиты 15 Настройки Добро пожаловать в Yo…" at bounding box center [511, 242] width 1022 height 484
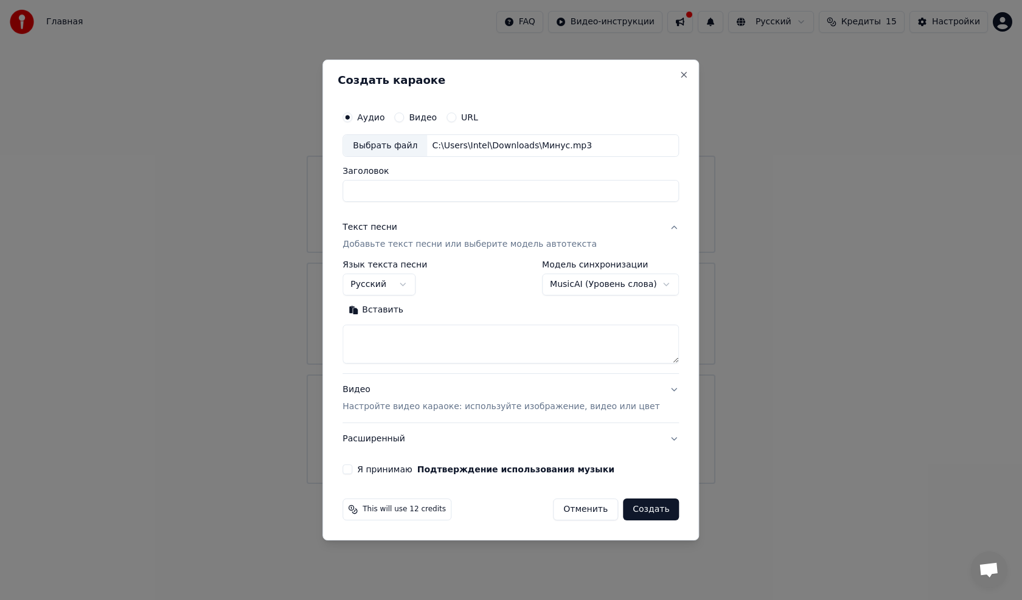
click at [593, 279] on body "Главная FAQ Видео-инструкции Русский Кредиты 15 Настройки Добро пожаловать в Yo…" at bounding box center [511, 242] width 1022 height 484
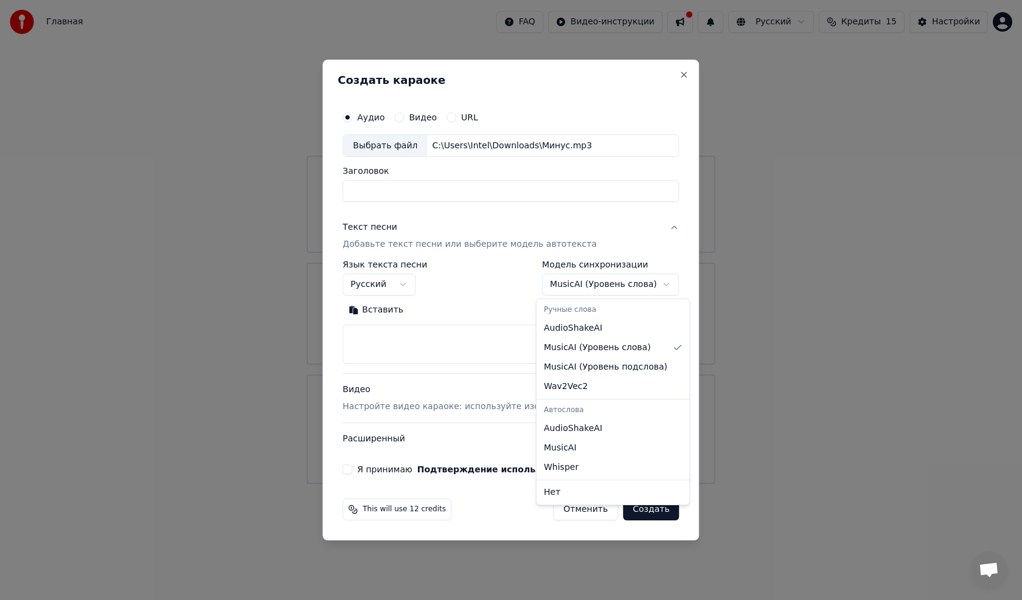
click at [591, 288] on body "Главная FAQ Видео-инструкции Русский Кредиты 15 Настройки Добро пожаловать в Yo…" at bounding box center [511, 242] width 1022 height 484
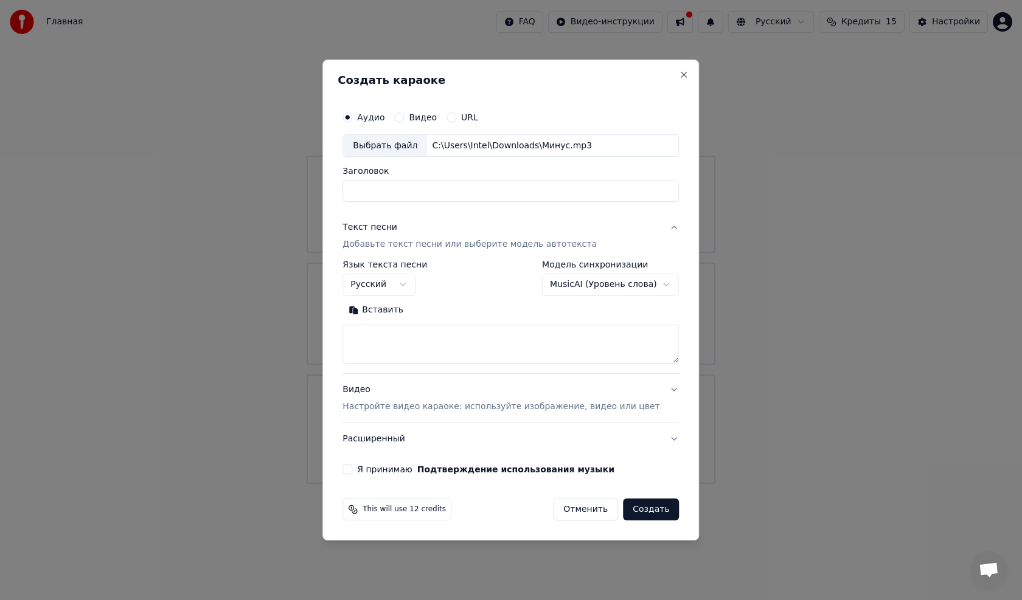
click at [599, 290] on body "Главная FAQ Видео-инструкции Русский Кредиты 15 Настройки Добро пожаловать в Yo…" at bounding box center [511, 242] width 1022 height 484
click at [603, 286] on body "Главная FAQ Видео-инструкции Русский Кредиты 15 Настройки Добро пожаловать в Yo…" at bounding box center [511, 242] width 1022 height 484
click at [627, 284] on body "Главная FAQ Видео-инструкции Русский Кредиты 15 Настройки Добро пожаловать в Yo…" at bounding box center [511, 242] width 1022 height 484
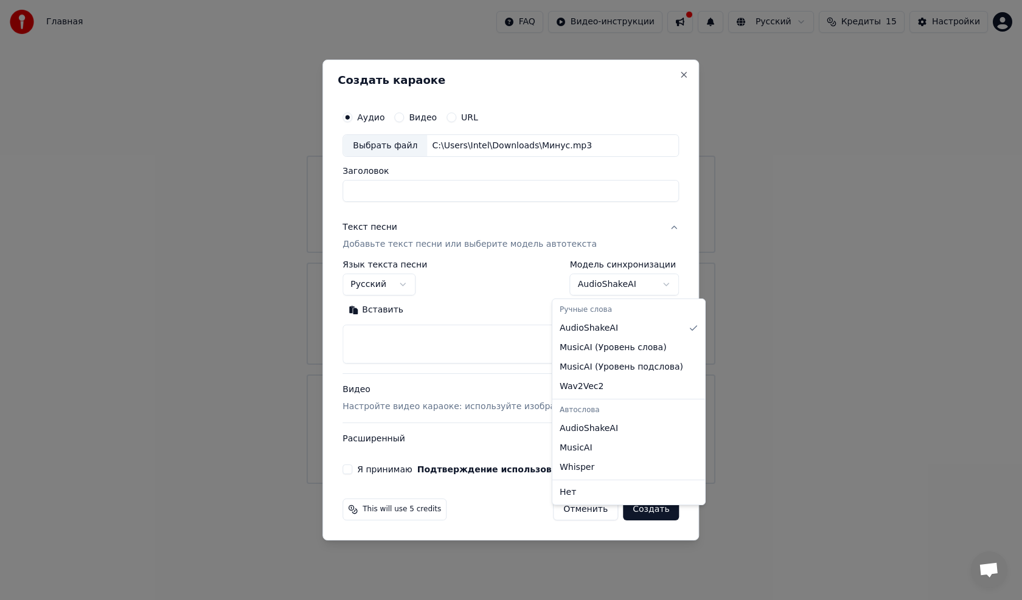
click at [614, 286] on body "Главная FAQ Видео-инструкции Русский Кредиты 15 Настройки Добро пожаловать в Yo…" at bounding box center [511, 242] width 1022 height 484
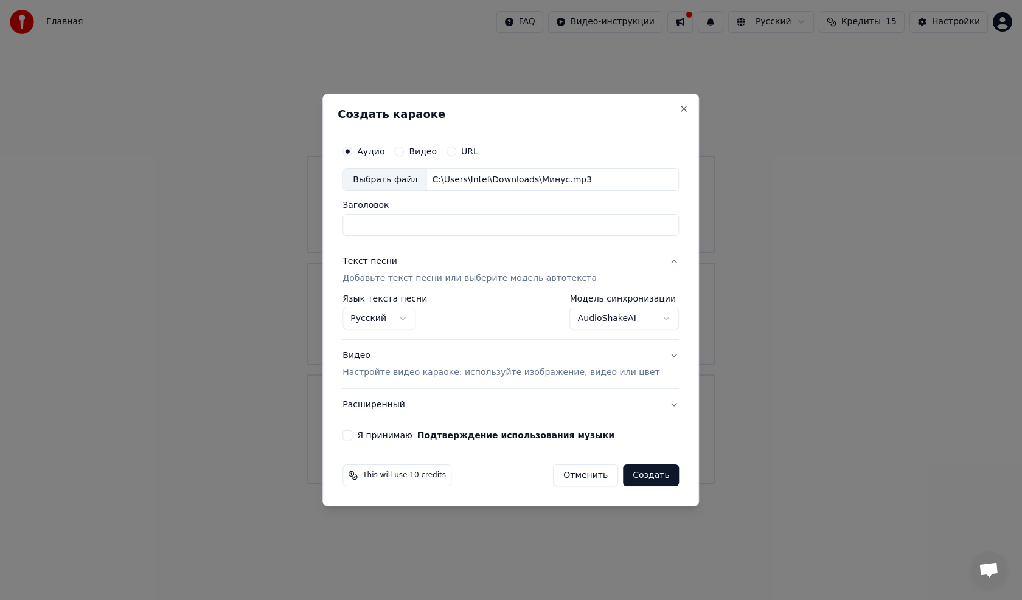
click at [599, 319] on body "Главная FAQ Видео-инструкции Русский Кредиты 15 Настройки Добро пожаловать в Yo…" at bounding box center [511, 242] width 1022 height 484
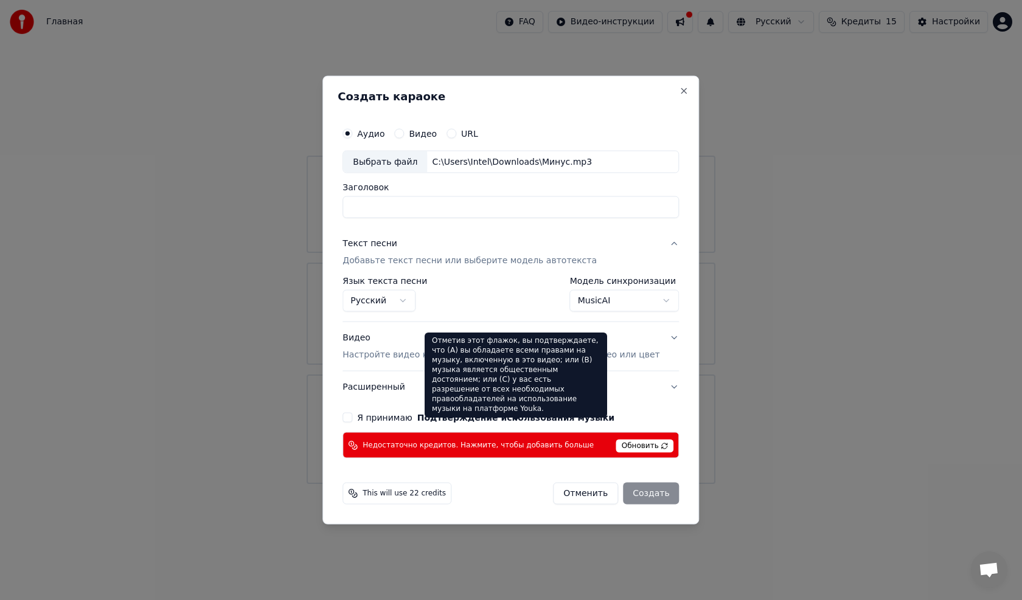
click at [596, 297] on body "Главная FAQ Видео-инструкции Русский Кредиты 15 Настройки Добро пожаловать в Yo…" at bounding box center [511, 242] width 1022 height 484
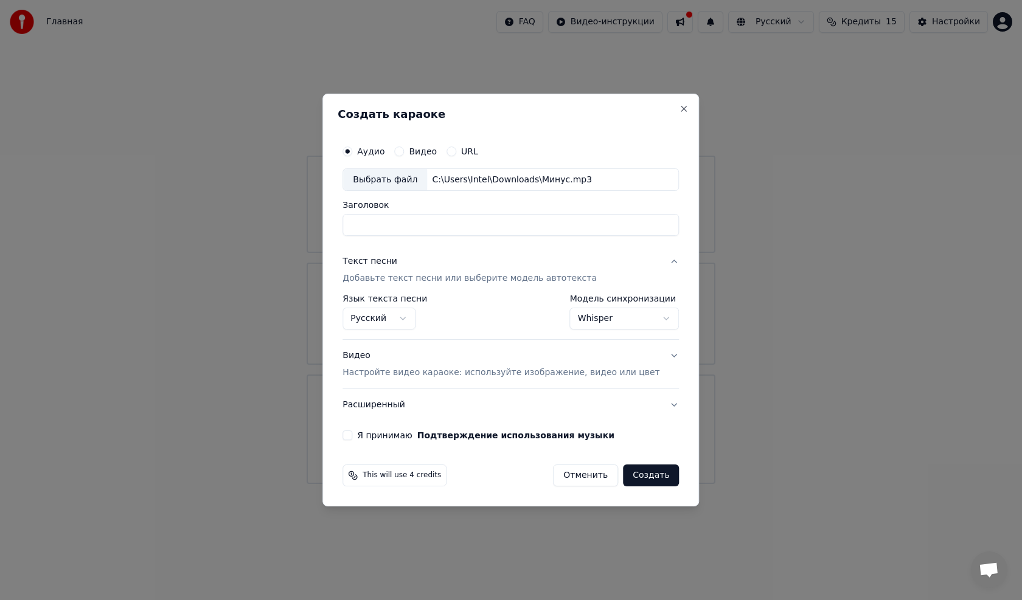
click at [593, 321] on body "Главная FAQ Видео-инструкции Русский Кредиты 15 Настройки Добро пожаловать в Yo…" at bounding box center [511, 242] width 1022 height 484
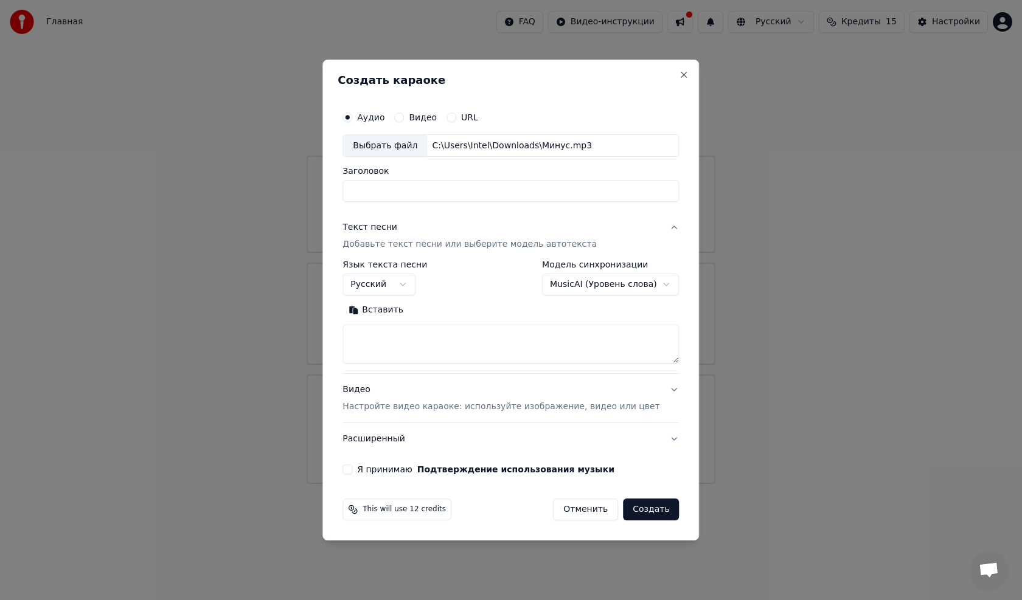
click at [606, 291] on body "Главная FAQ Видео-инструкции Русский Кредиты 15 Настройки Добро пожаловать в Yo…" at bounding box center [511, 242] width 1022 height 484
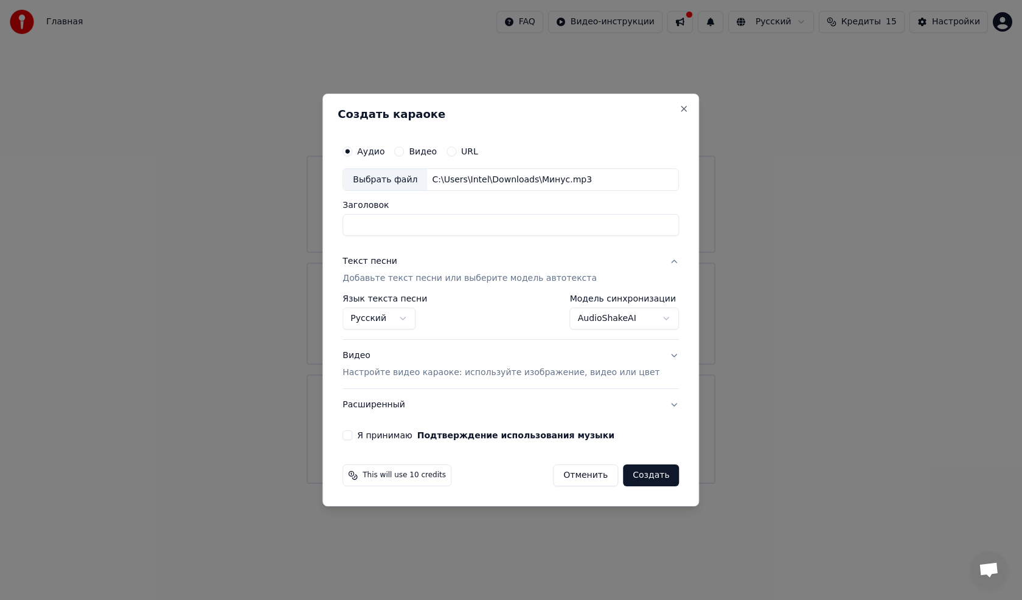
click at [576, 319] on body "Главная FAQ Видео-инструкции Русский Кредиты 15 Настройки Добро пожаловать в Yo…" at bounding box center [511, 242] width 1022 height 484
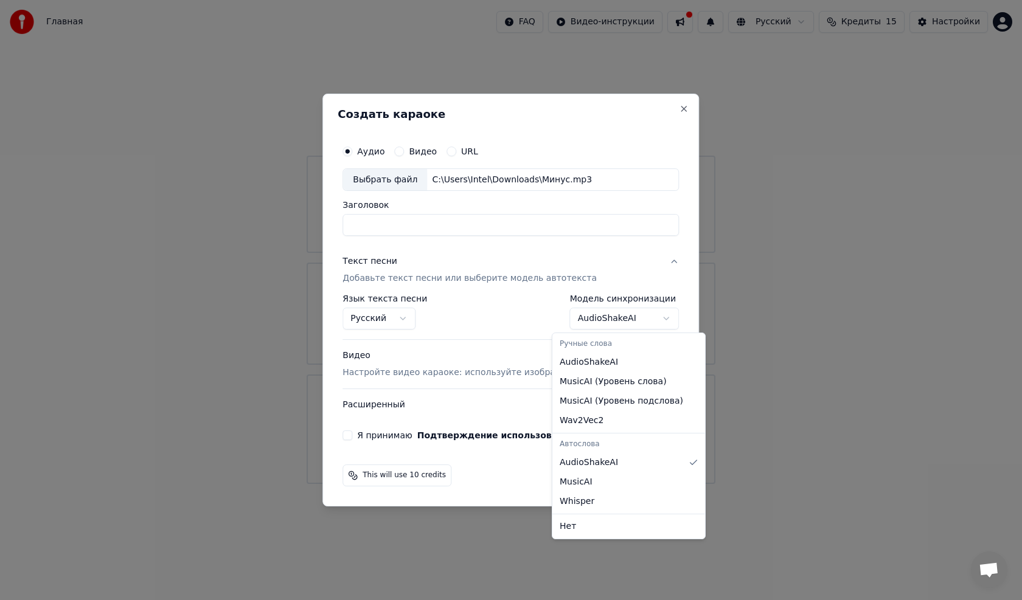
select select "**********"
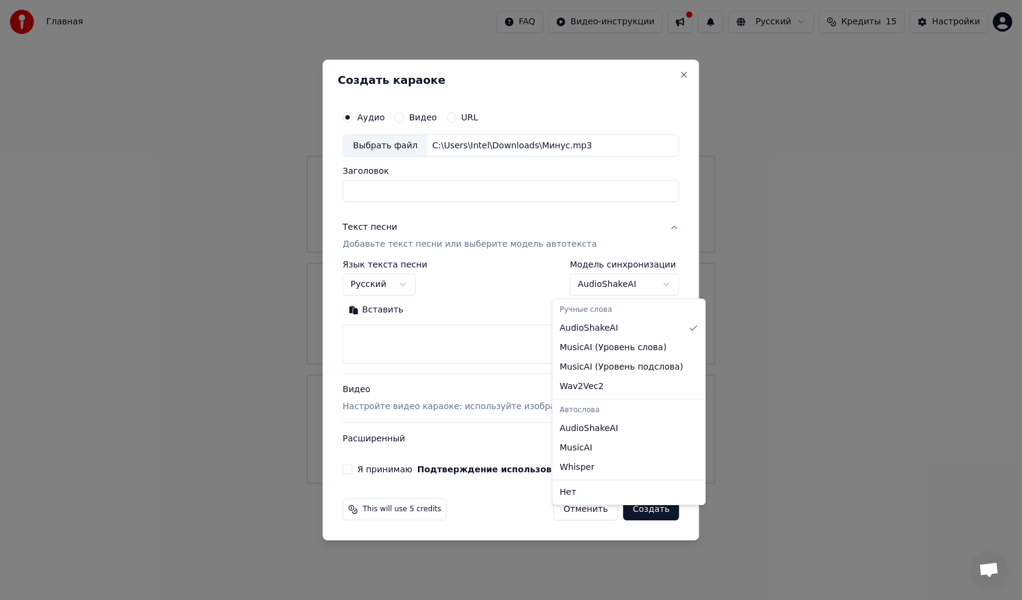
click at [612, 292] on body "Главная FAQ Видео-инструкции Русский Кредиты 15 Настройки Добро пожаловать в Yo…" at bounding box center [511, 242] width 1022 height 484
click at [447, 347] on body "Главная FAQ Видео-инструкции Русский Кредиты 15 Настройки Добро пожаловать в Yo…" at bounding box center [511, 242] width 1022 height 484
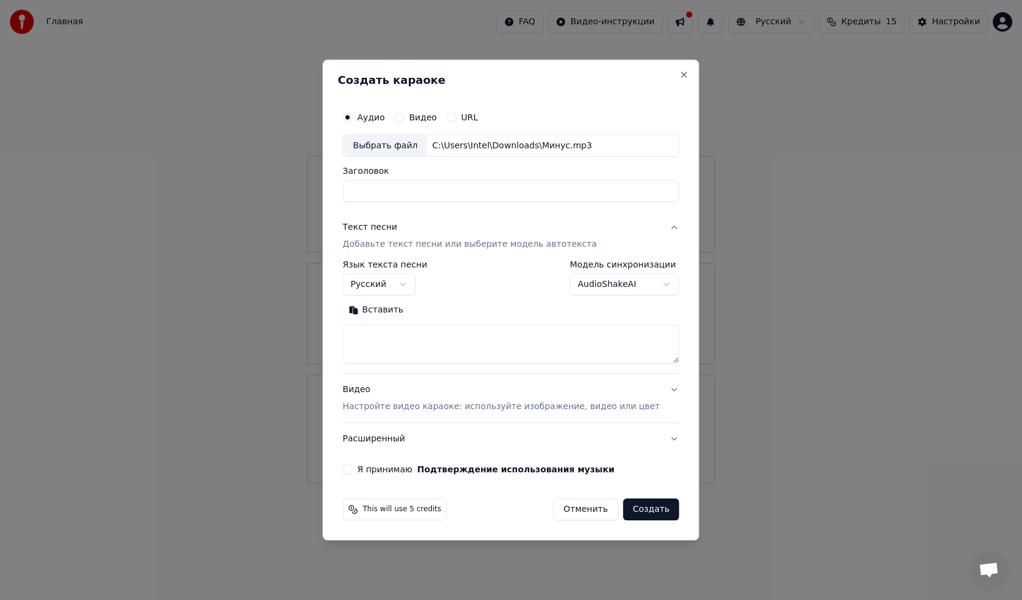
click at [389, 309] on button "Вставить" at bounding box center [376, 310] width 67 height 19
type textarea "**********"
click at [591, 286] on body "Главная FAQ Видео-инструкции Русский Кредиты 15 Настройки Добро пожаловать в Yo…" at bounding box center [511, 242] width 1022 height 484
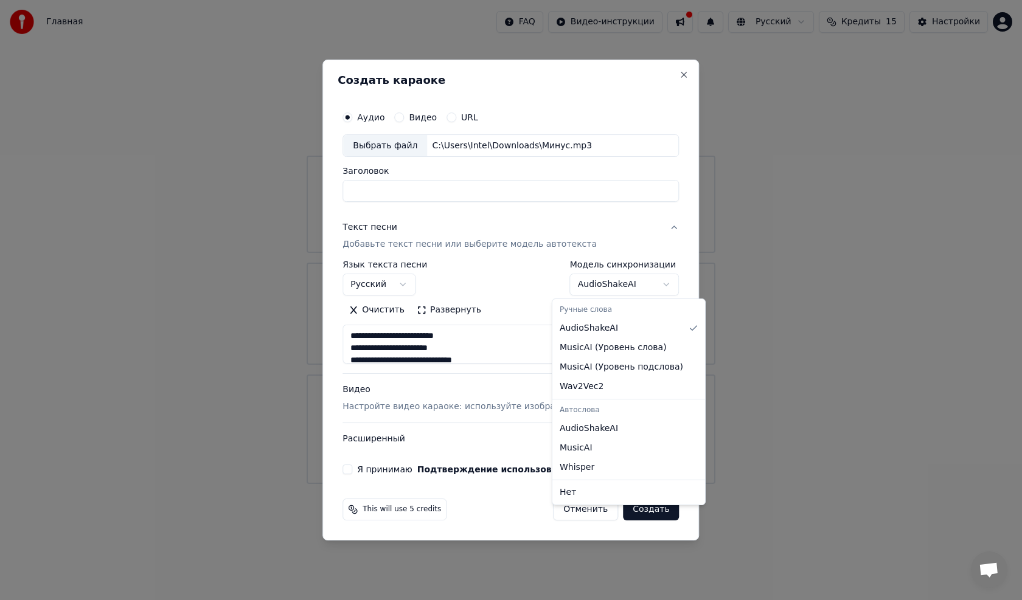
select select "**********"
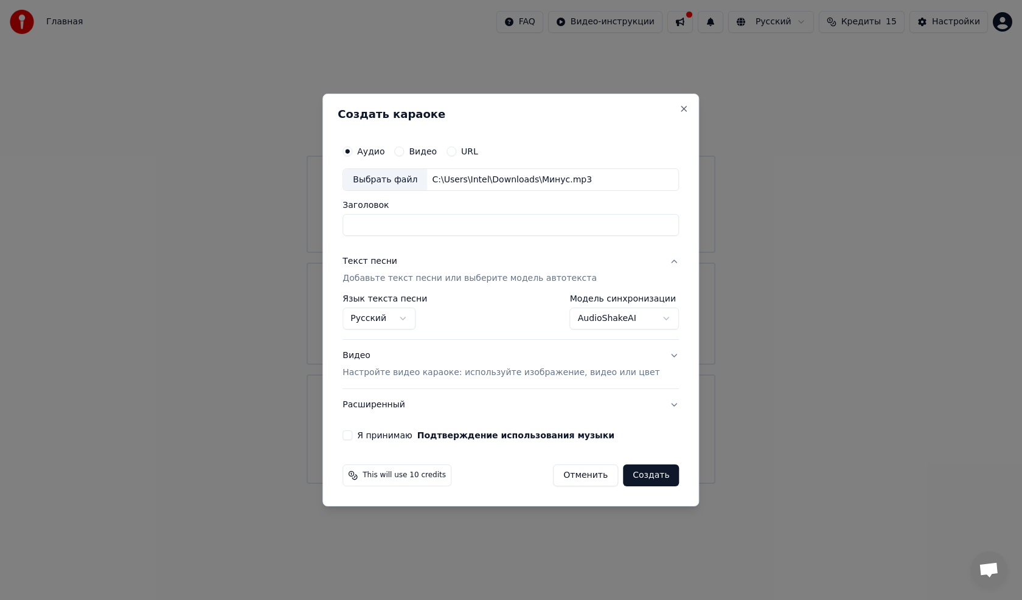
click at [658, 262] on button "Текст песни Добавьте текст песни или выберите модель автотекста" at bounding box center [511, 270] width 336 height 49
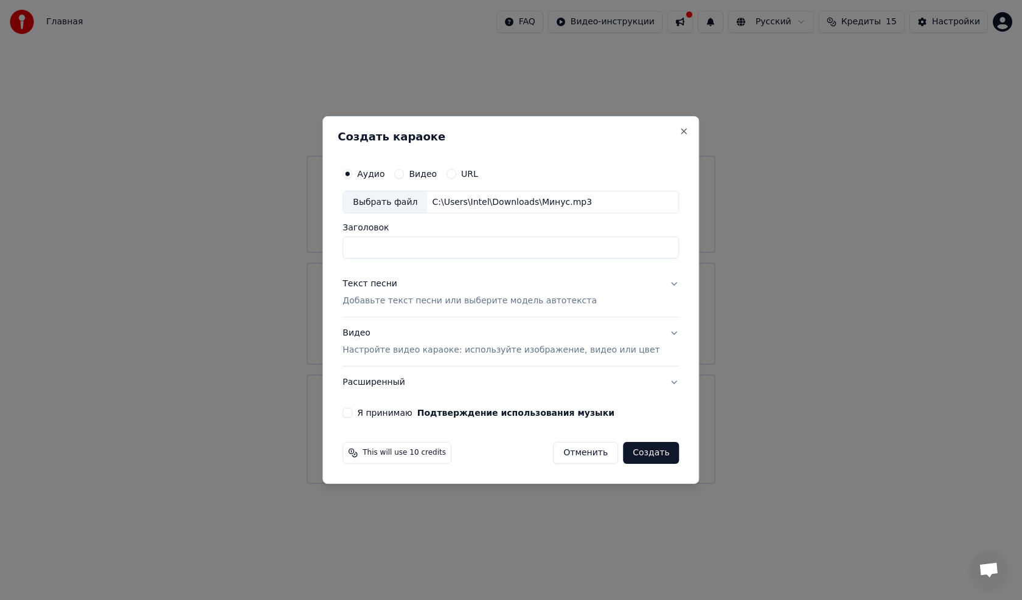
click at [653, 285] on button "Текст песни Добавьте текст песни или выберите модель автотекста" at bounding box center [511, 293] width 336 height 49
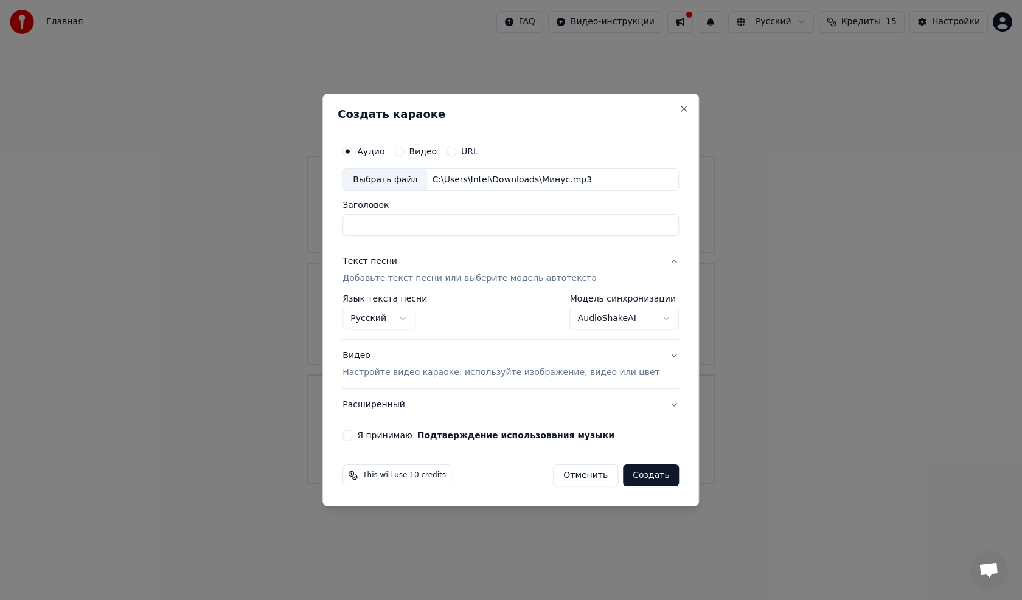
click at [577, 325] on body "Главная FAQ Видео-инструкции Русский Кредиты 15 Настройки Добро пожаловать в Yo…" at bounding box center [511, 242] width 1022 height 484
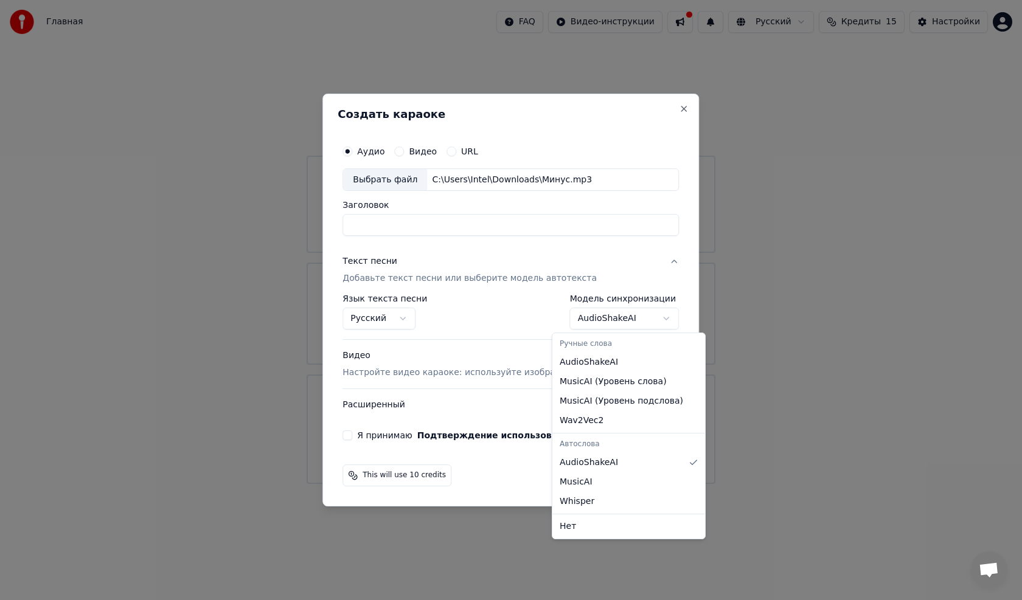
select select "**********"
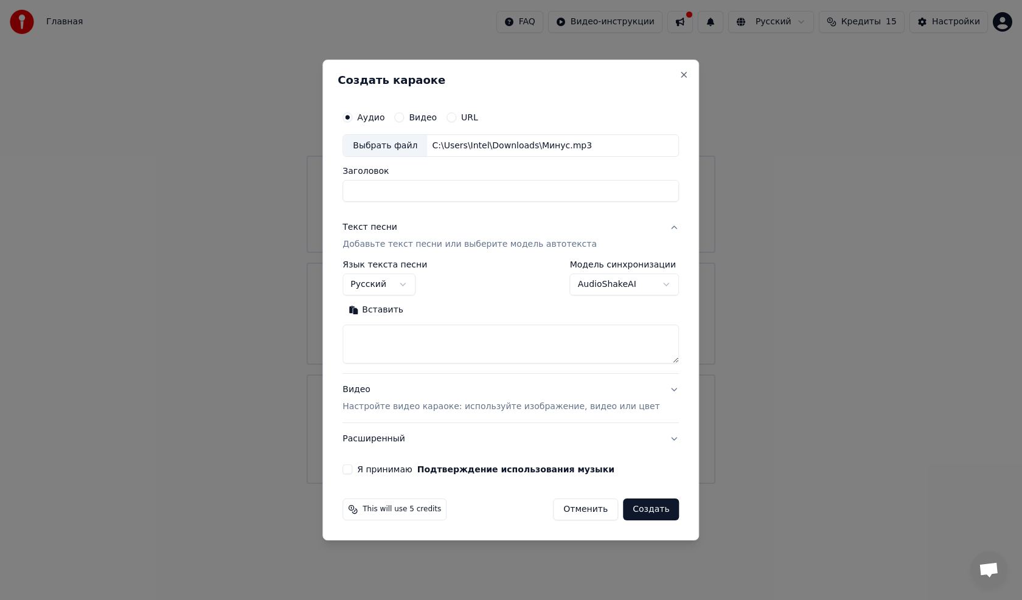
click at [406, 319] on button "Вставить" at bounding box center [376, 310] width 67 height 19
type textarea "**********"
click at [619, 289] on body "Главная FAQ Видео-инструкции Русский Кредиты 15 Настройки Добро пожаловать в Yo…" at bounding box center [511, 242] width 1022 height 484
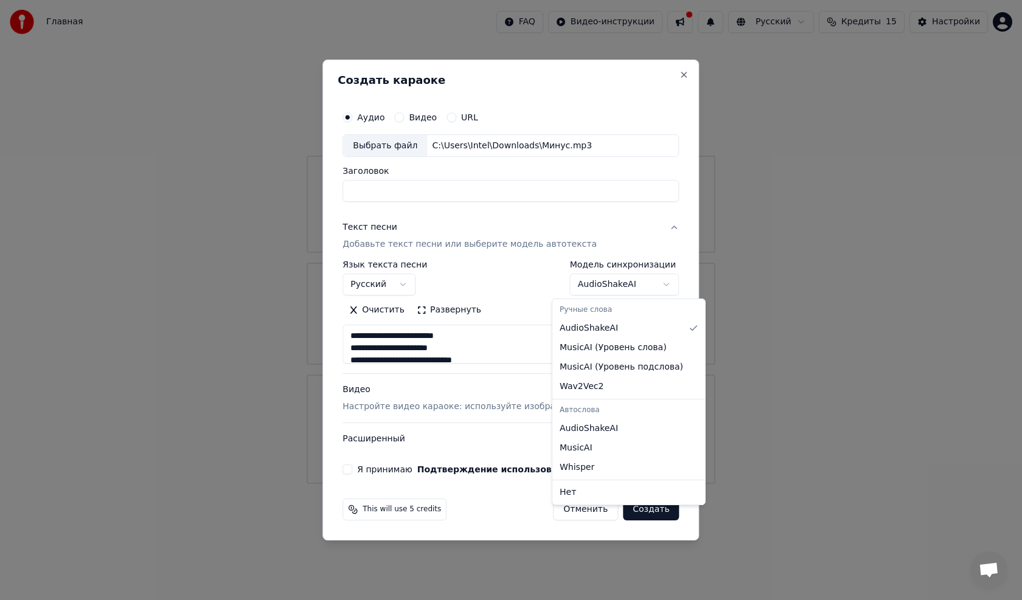
select select "**********"
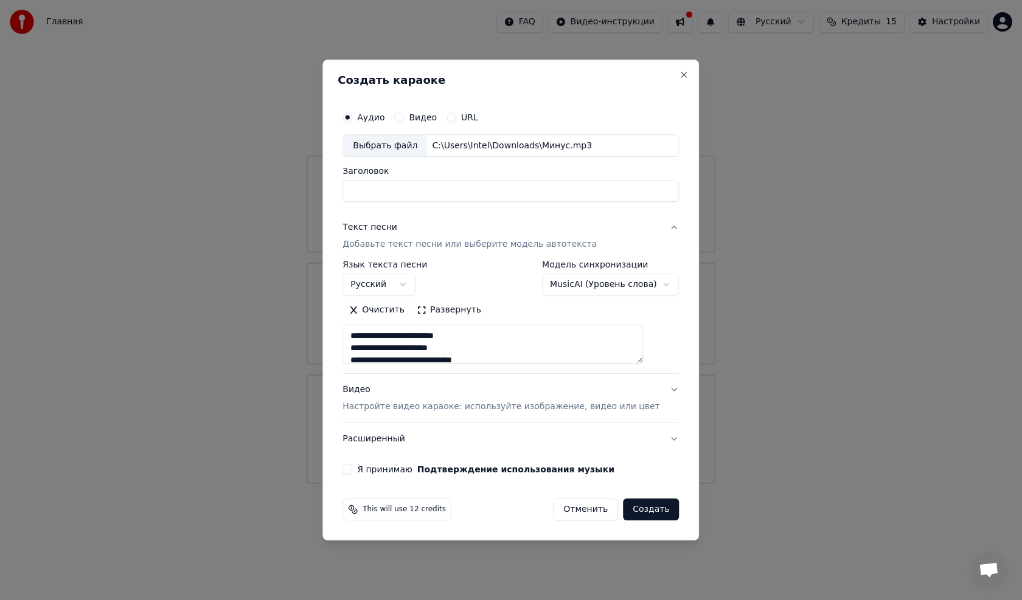
type textarea "**********"
click at [588, 288] on body "Главная FAQ Видео-инструкции Русский Кредиты 15 Настройки Добро пожаловать в Yo…" at bounding box center [511, 242] width 1022 height 484
click at [590, 285] on button "MusicAI ( Уровень слова )" at bounding box center [610, 285] width 137 height 22
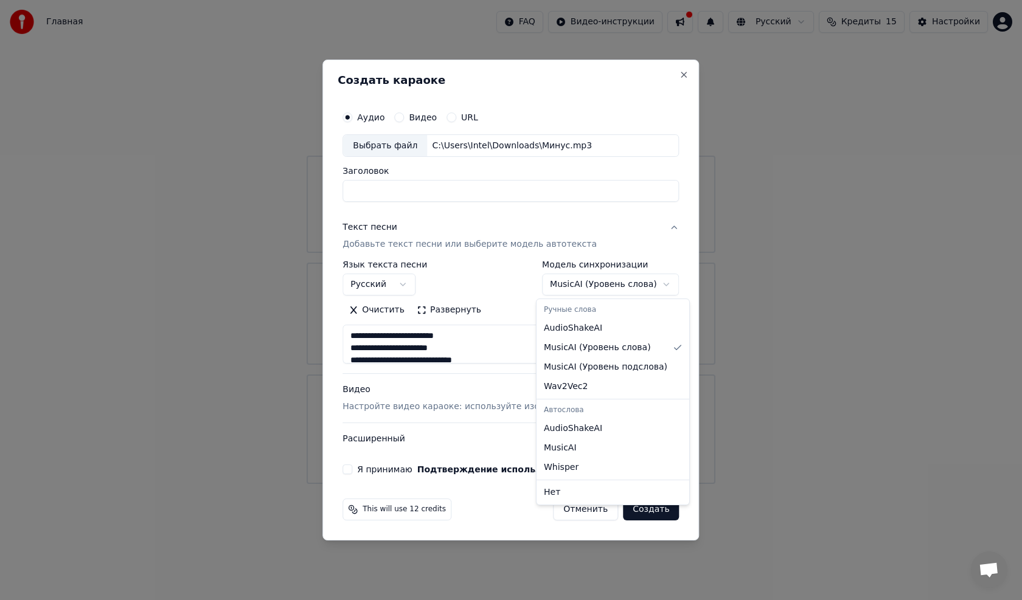
click at [595, 293] on body "Главная FAQ Видео-инструкции Русский Кредиты 15 Настройки Добро пожаловать в Yo…" at bounding box center [511, 242] width 1022 height 484
click at [597, 291] on body "Главная FAQ Видео-инструкции Русский Кредиты 15 Настройки Добро пожаловать в Yo…" at bounding box center [511, 242] width 1022 height 484
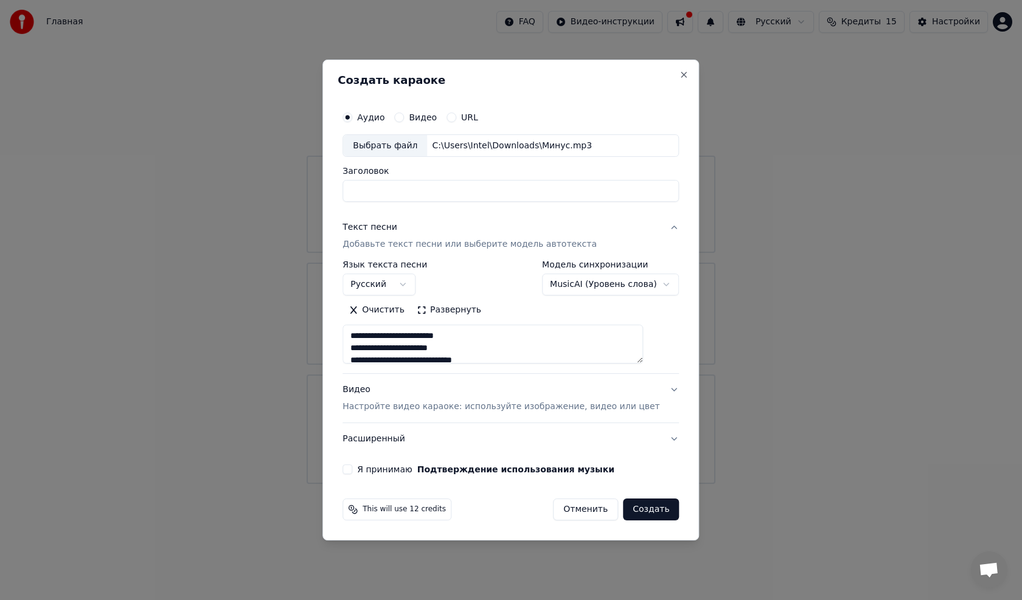
click at [593, 280] on body "Главная FAQ Видео-инструкции Русский Кредиты 15 Настройки Добро пожаловать в Yo…" at bounding box center [511, 242] width 1022 height 484
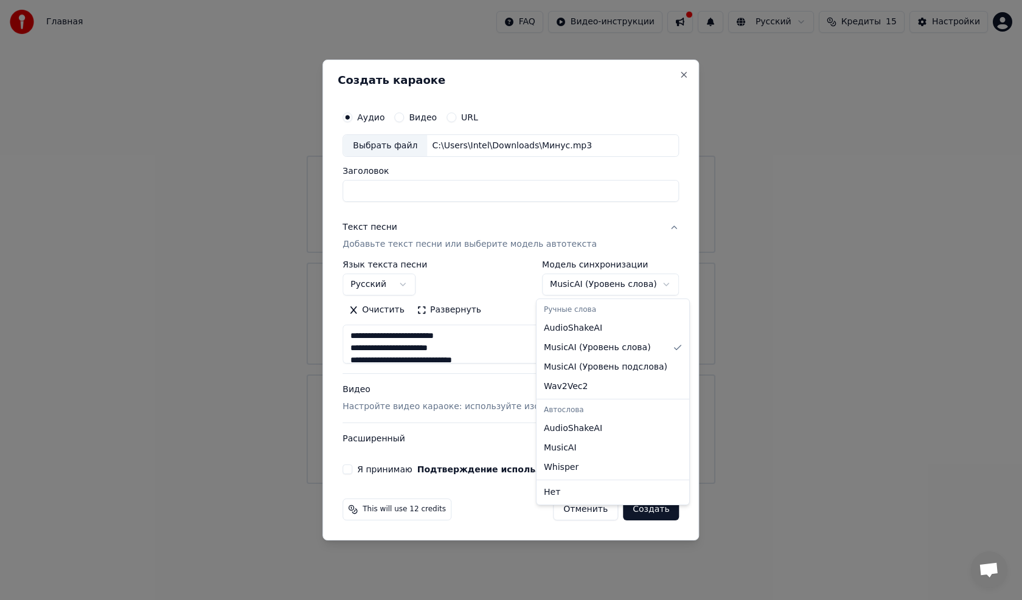
select select "**********"
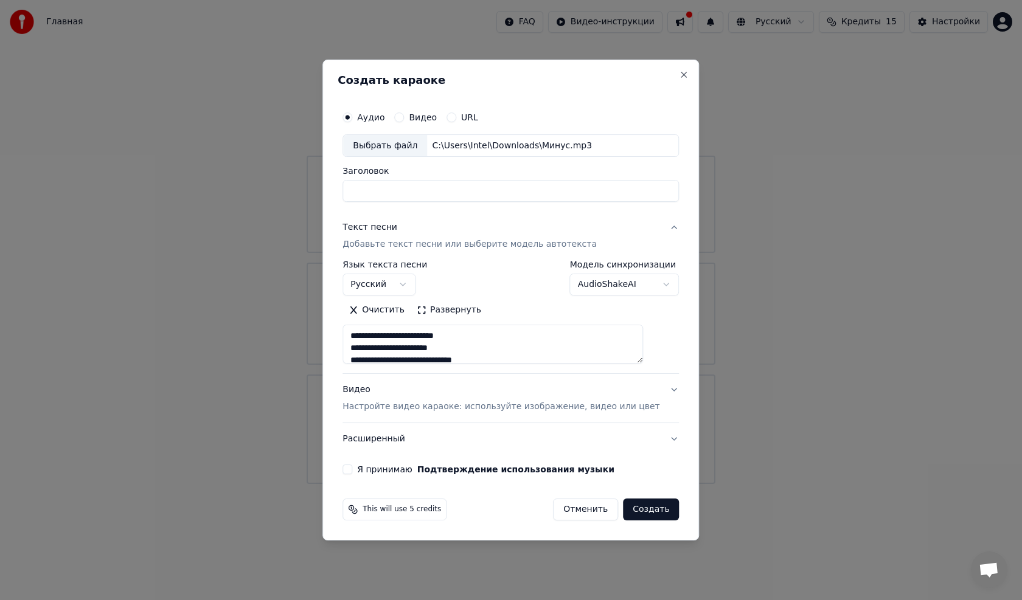
click at [597, 290] on button "AudioShakeAI" at bounding box center [625, 285] width 110 height 22
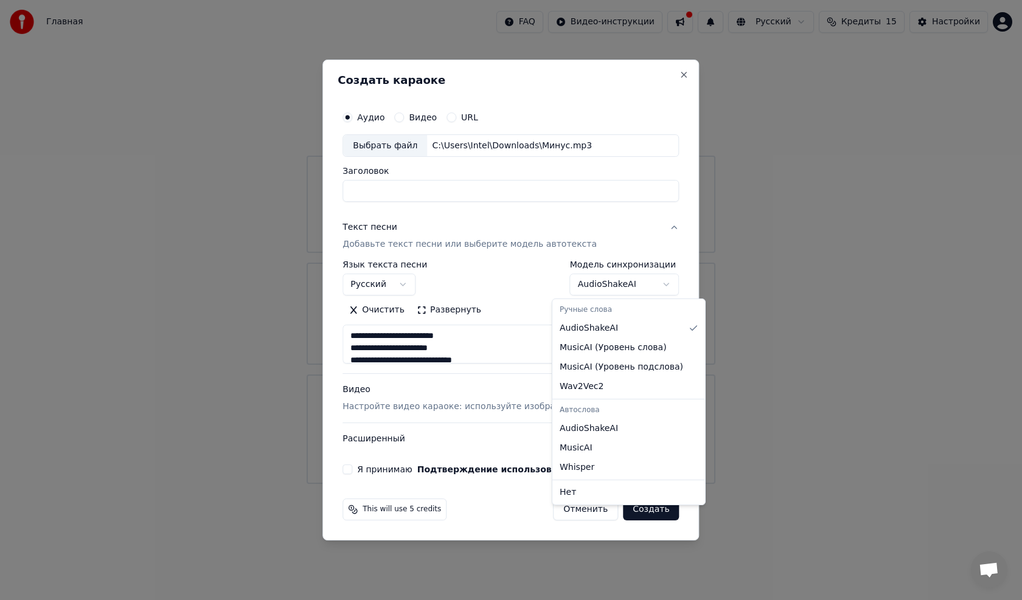
type textarea "**********"
click at [586, 288] on body "Главная FAQ Видео-инструкции Русский Кредиты 15 Настройки Добро пожаловать в Yo…" at bounding box center [511, 242] width 1022 height 484
select select "********"
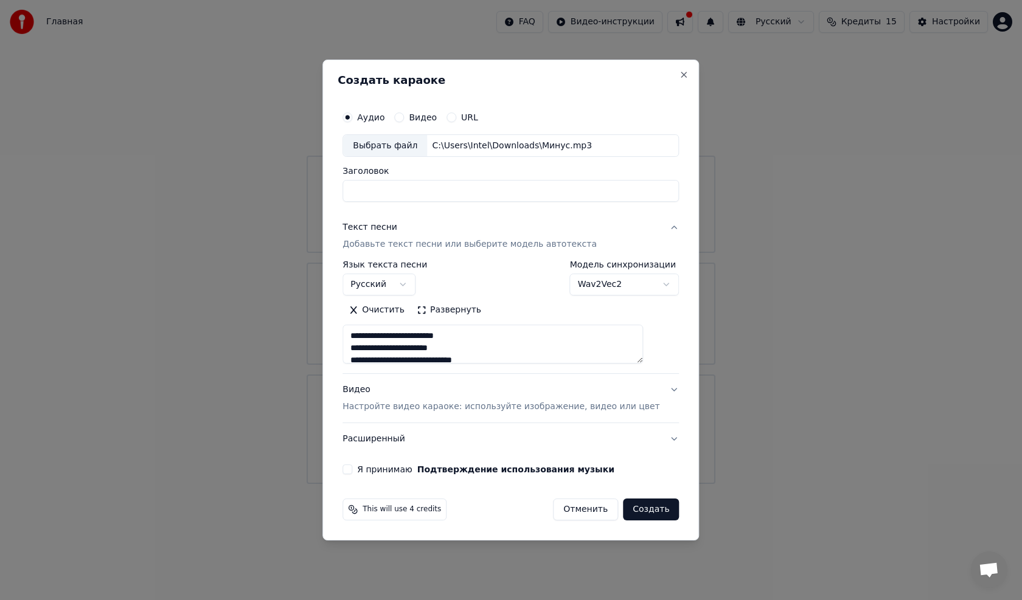
click at [593, 292] on button "Wav2Vec2" at bounding box center [625, 285] width 110 height 22
type textarea "**********"
click at [585, 287] on body "Главная FAQ Видео-инструкции Русский Кредиты 15 Настройки Добро пожаловать в Yo…" at bounding box center [511, 242] width 1022 height 484
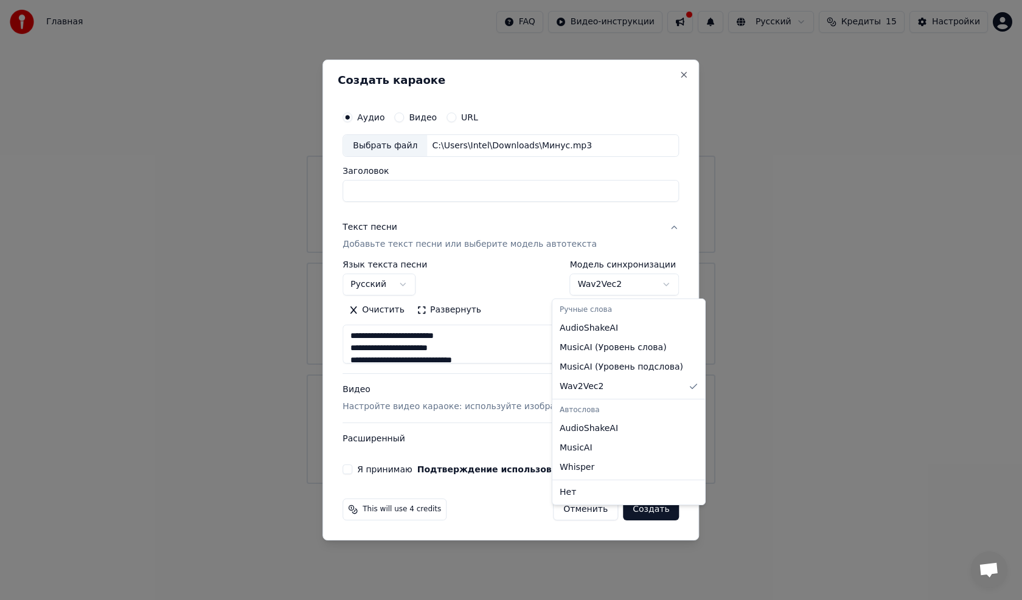
select select "**********"
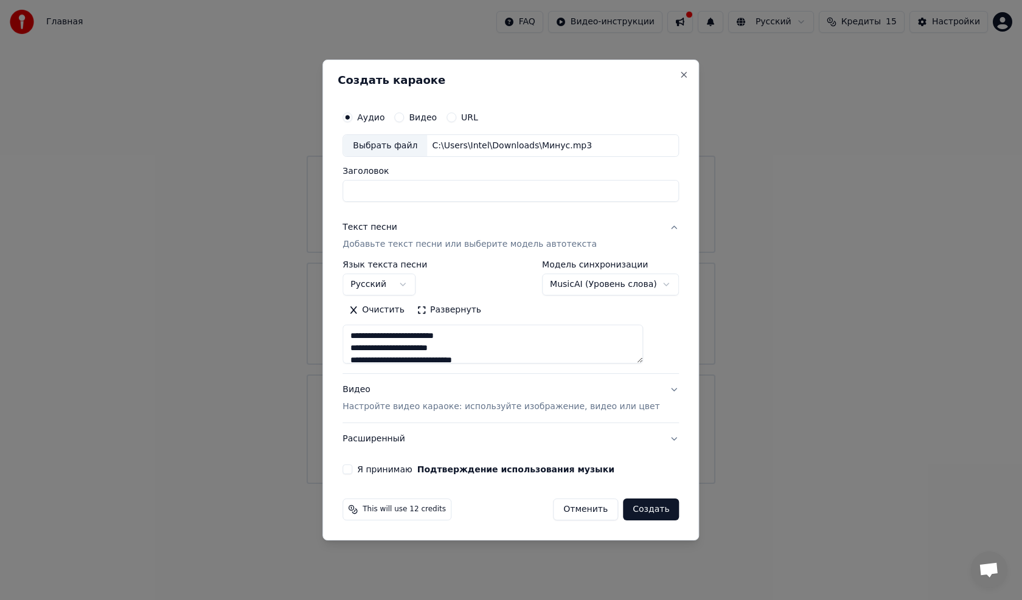
type textarea "**********"
click at [594, 285] on body "Главная FAQ Видео-инструкции Русский Кредиты 15 Настройки Добро пожаловать в Yo…" at bounding box center [511, 242] width 1022 height 484
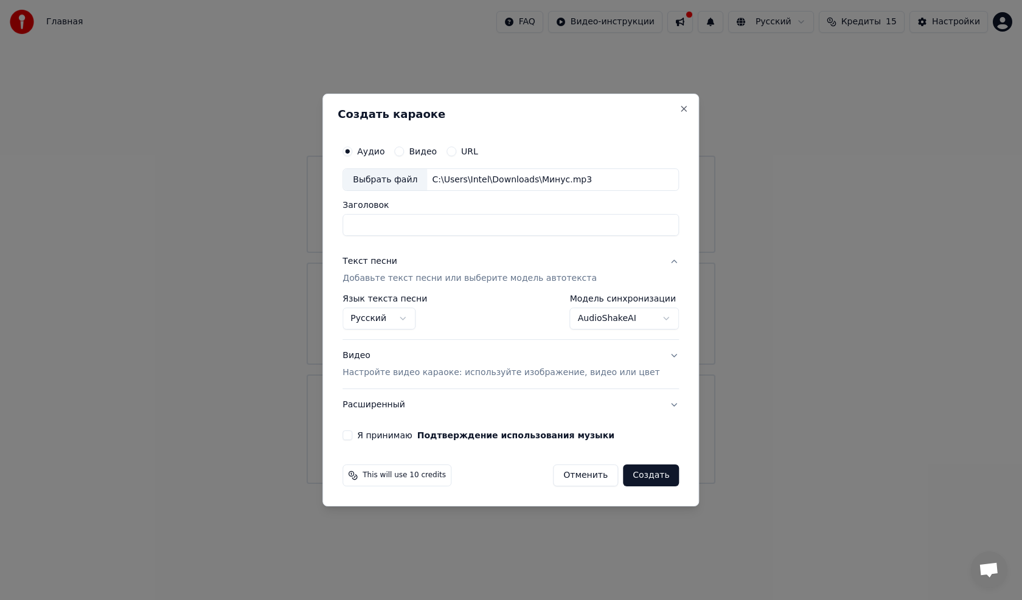
click at [594, 320] on body "Главная FAQ Видео-инструкции Русский Кредиты 15 Настройки Добро пожаловать в Yo…" at bounding box center [511, 242] width 1022 height 484
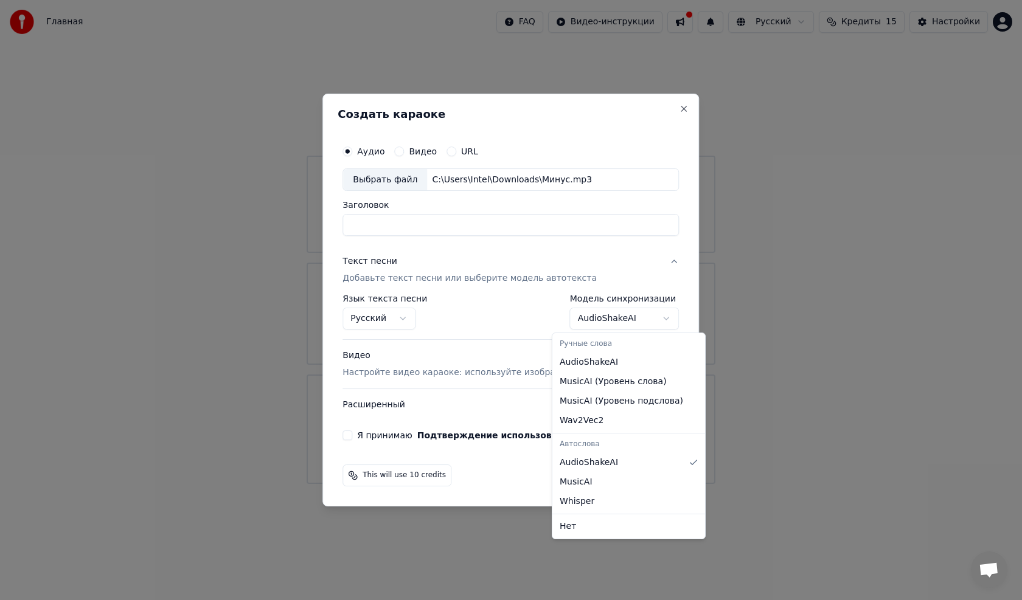
select select "**********"
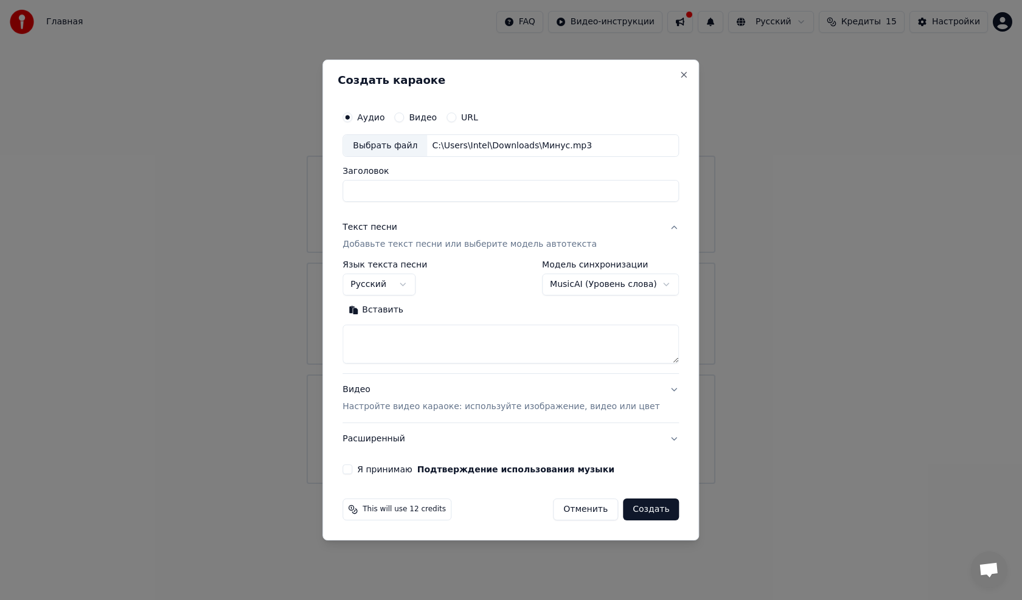
click at [493, 242] on p "Добавьте текст песни или выберите модель автотекста" at bounding box center [470, 245] width 254 height 12
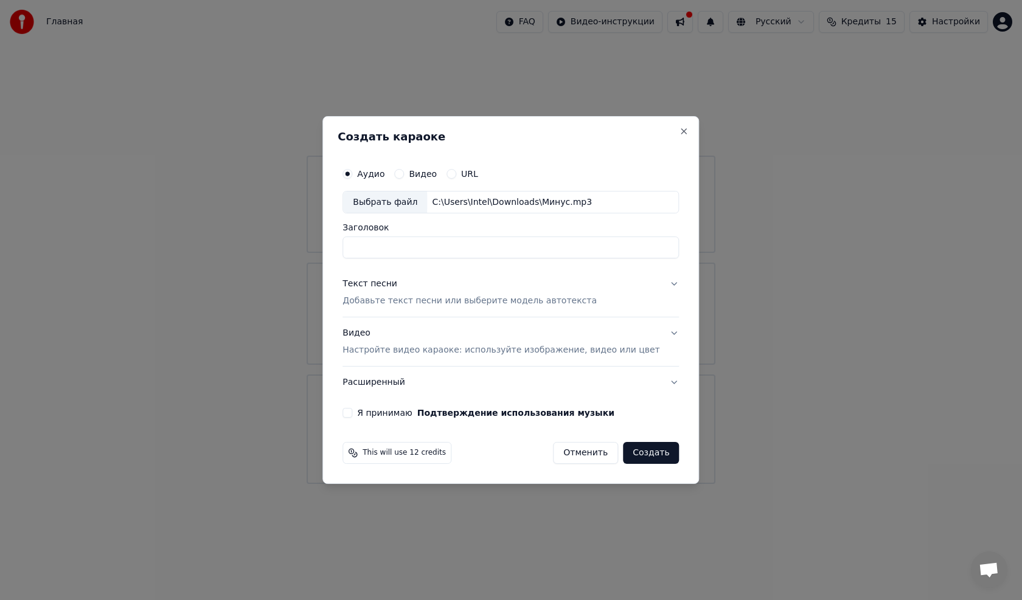
click at [468, 301] on p "Добавьте текст песни или выберите модель автотекста" at bounding box center [470, 302] width 254 height 12
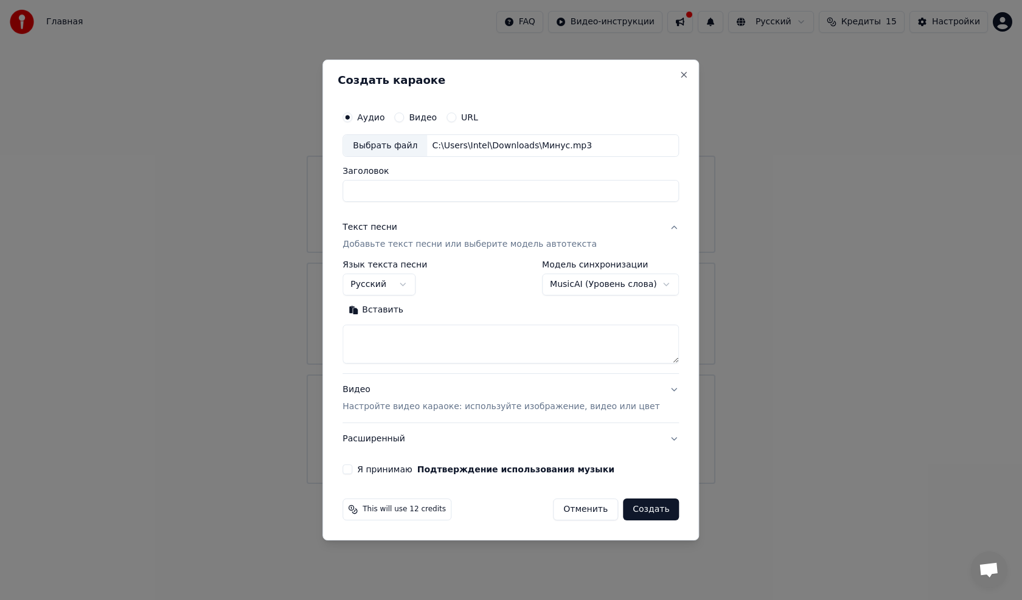
click at [403, 313] on button "Вставить" at bounding box center [376, 310] width 67 height 19
click at [493, 402] on p "Настройте видео караоке: используйте изображение, видео или цвет" at bounding box center [501, 407] width 317 height 12
type textarea "**********"
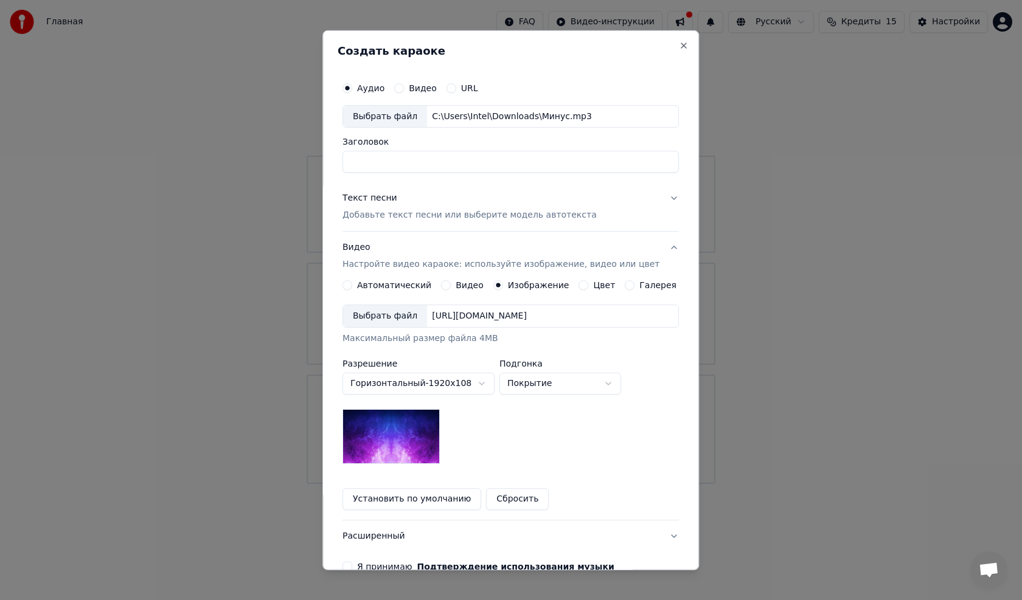
click at [532, 313] on div "https://imagedelivery.net/jkI57_JBx8hWPzcSI-uF5w/c7639807-3f76-4ea5-9112-66e75e…" at bounding box center [479, 316] width 105 height 12
click at [525, 389] on body "Главная FAQ Видео-инструкции Русский Кредиты 15 Настройки Добро пожаловать в Yo…" at bounding box center [511, 242] width 1022 height 484
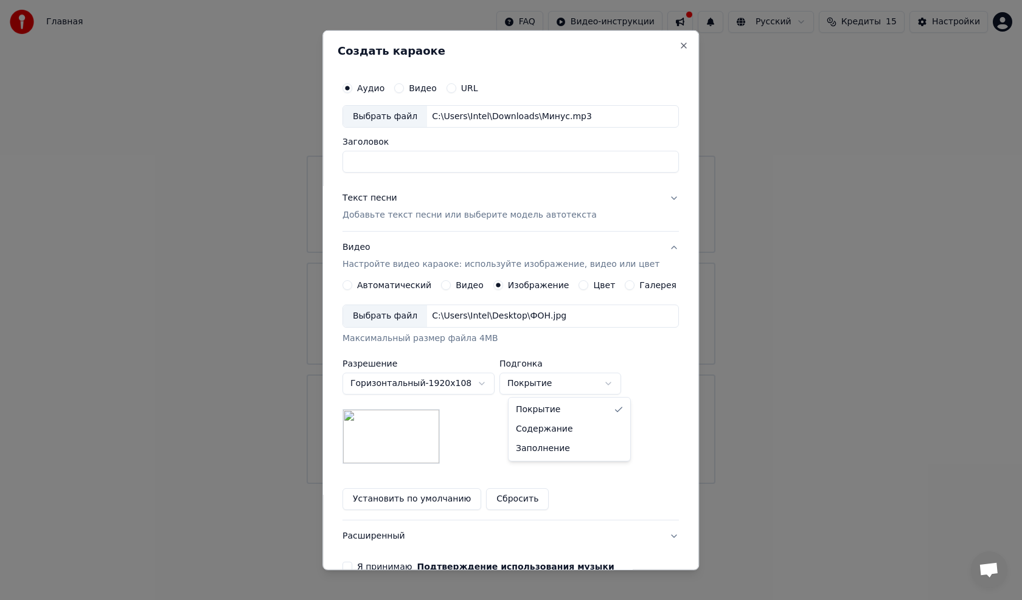
click at [525, 389] on body "Главная FAQ Видео-инструкции Русский Кредиты 15 Настройки Добро пожаловать в Yo…" at bounding box center [511, 242] width 1022 height 484
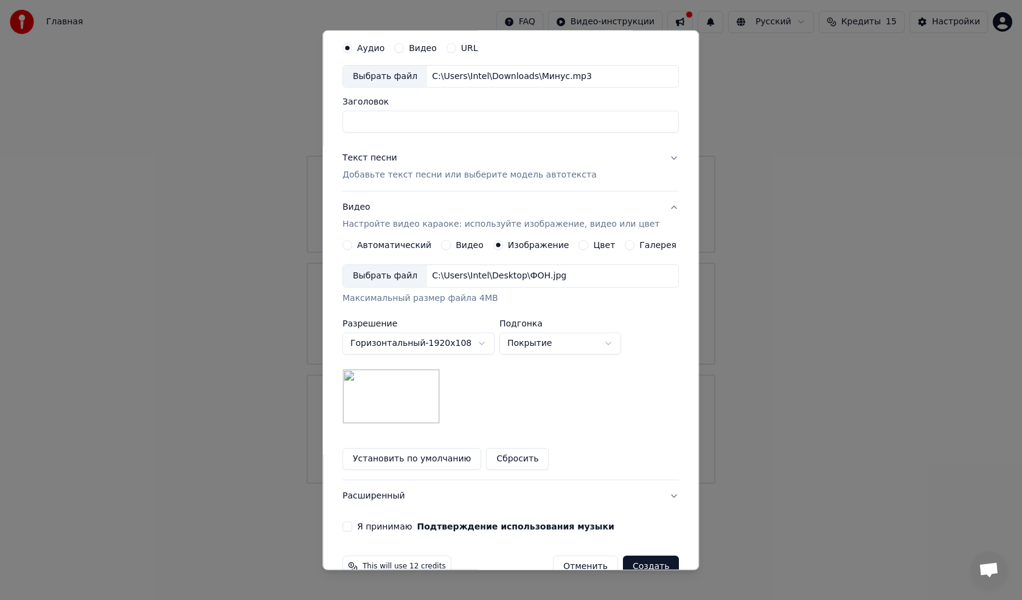
scroll to position [61, 0]
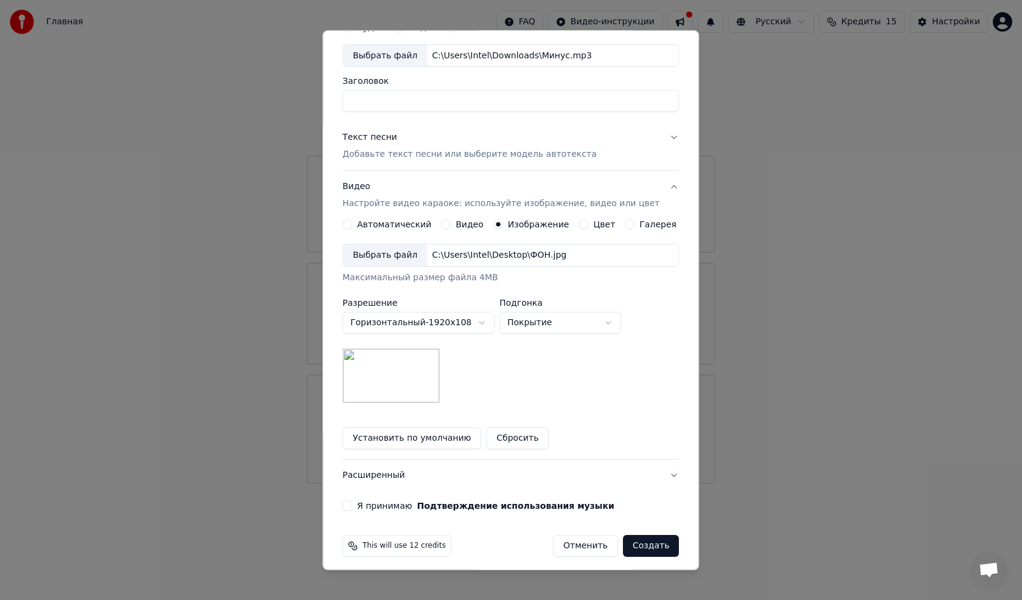
click at [579, 227] on button "Цвет" at bounding box center [584, 225] width 10 height 10
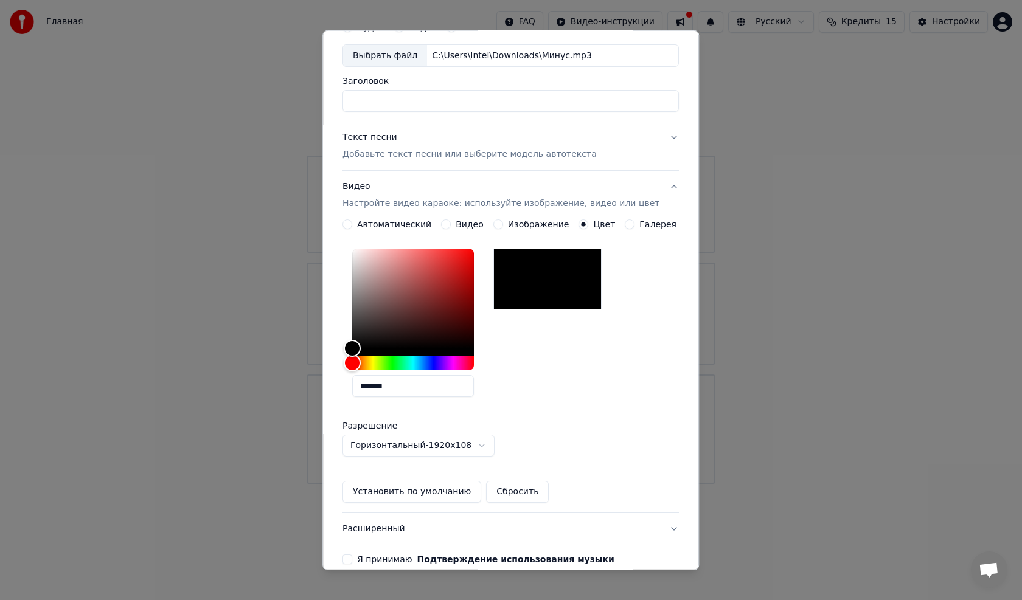
click at [625, 223] on button "Галерея" at bounding box center [630, 225] width 10 height 10
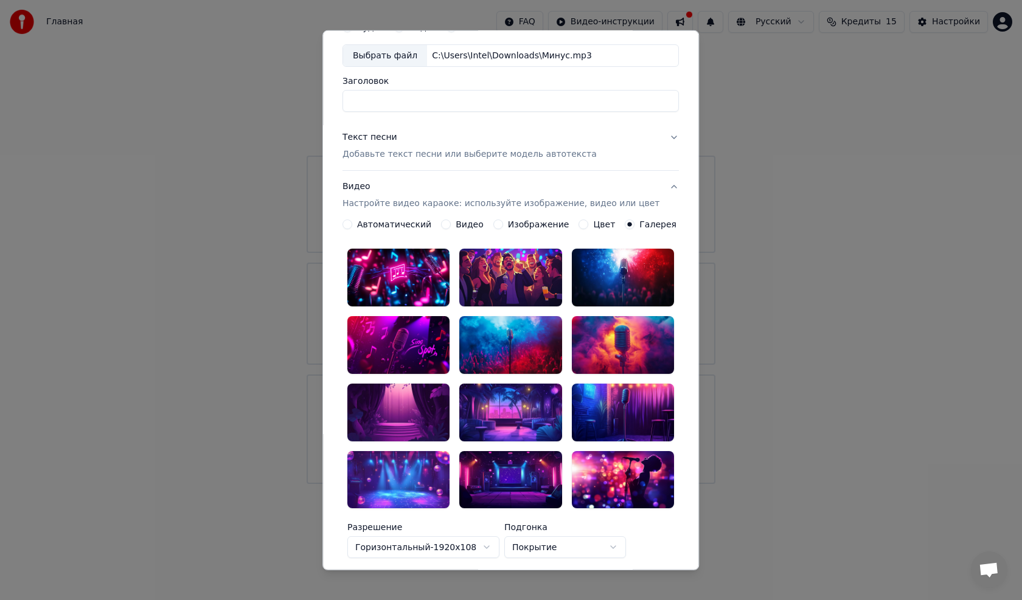
click at [451, 226] on button "Видео" at bounding box center [446, 225] width 10 height 10
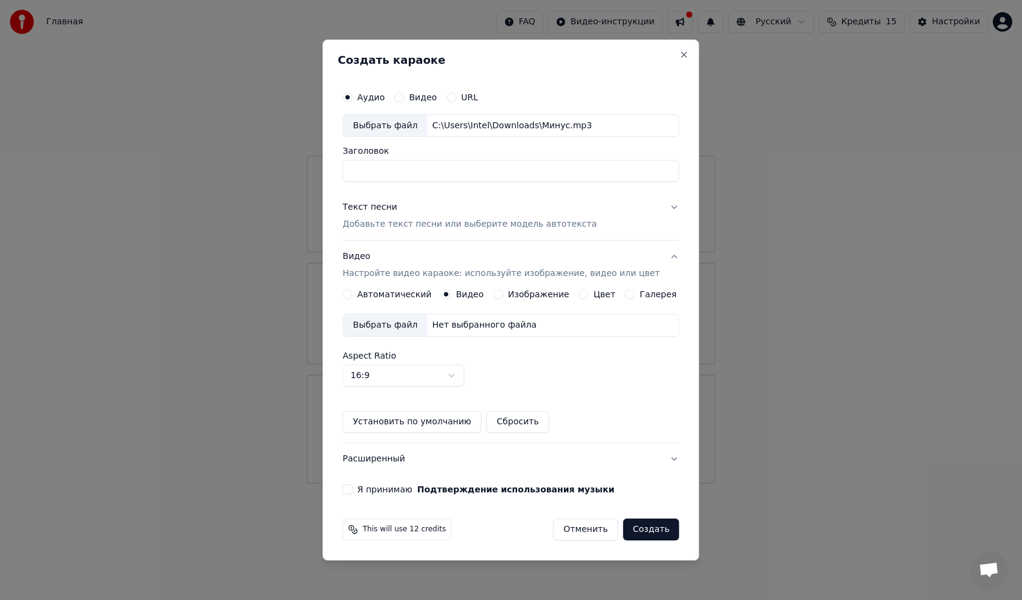
click at [352, 297] on button "Автоматический" at bounding box center [348, 295] width 10 height 10
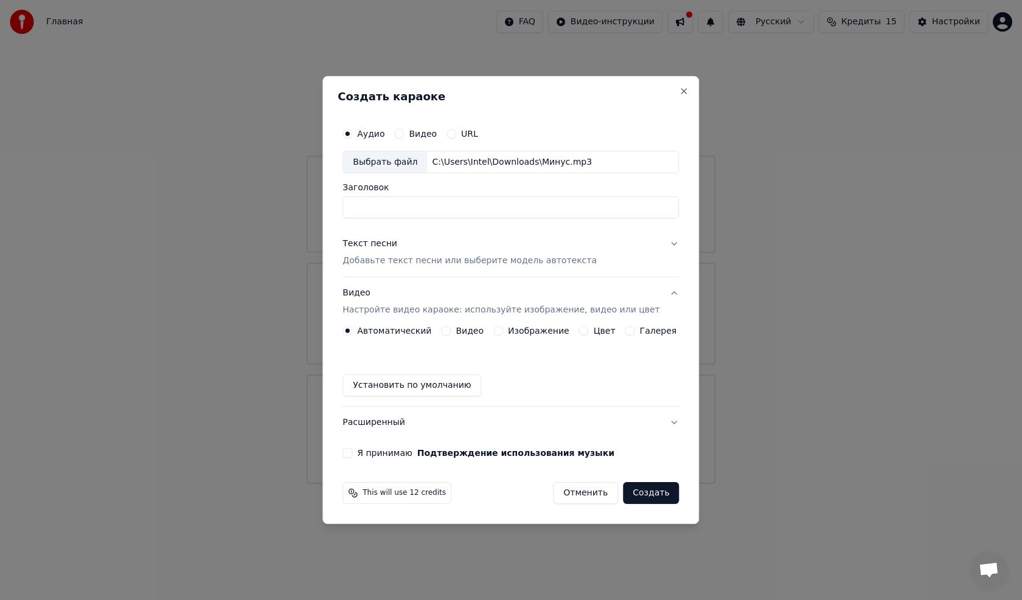
click at [506, 335] on div "Изображение" at bounding box center [531, 331] width 76 height 10
click at [501, 329] on button "Изображение" at bounding box center [498, 331] width 10 height 10
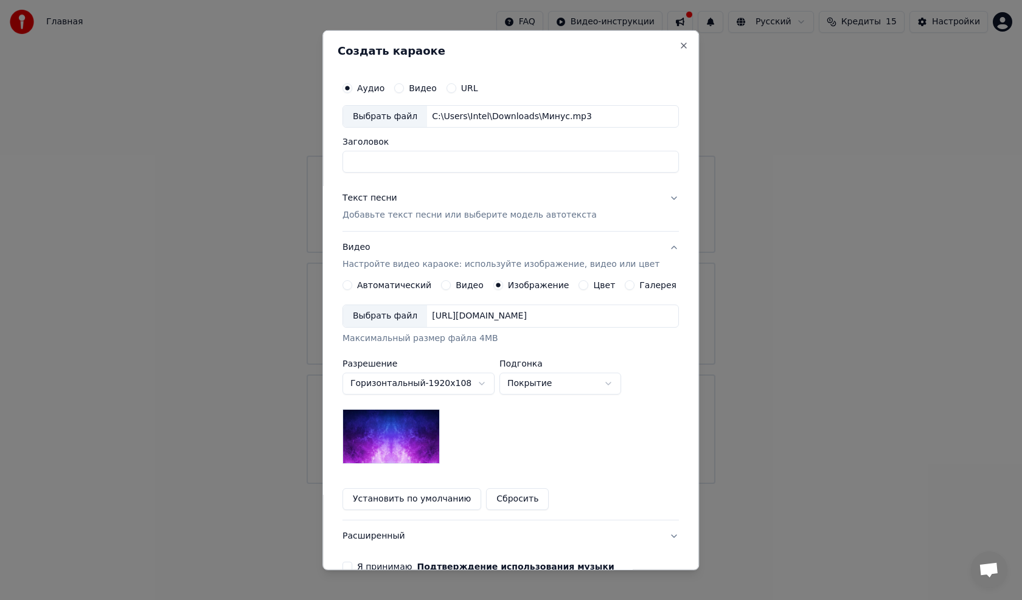
click at [532, 313] on div "https://imagedelivery.net/jkI57_JBx8hWPzcSI-uF5w/c7639807-3f76-4ea5-9112-66e75e…" at bounding box center [479, 316] width 105 height 12
click at [653, 197] on button "Текст песни Добавьте текст песни или выберите модель автотекста" at bounding box center [511, 207] width 336 height 49
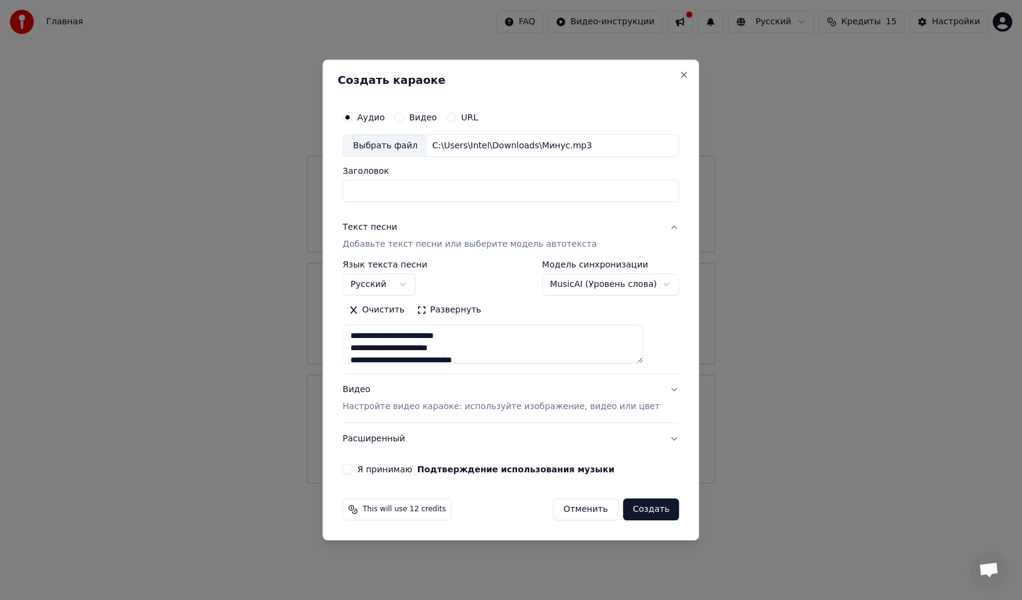
click at [656, 389] on button "Видео Настройте видео караоке: используйте изображение, видео или цвет" at bounding box center [511, 399] width 336 height 49
type textarea "**********"
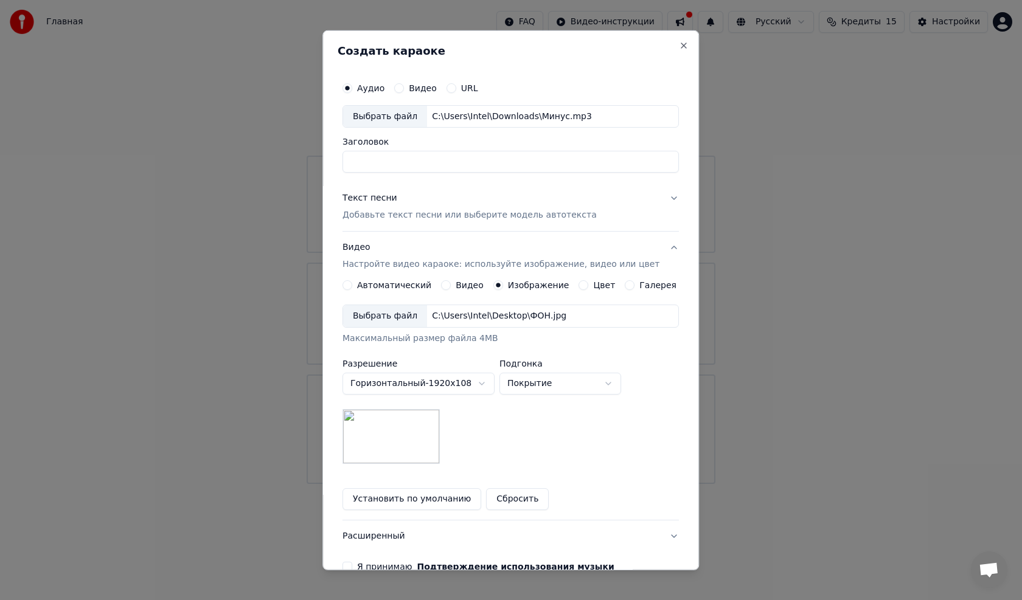
click at [656, 198] on button "Текст песни Добавьте текст песни или выберите модель автотекста" at bounding box center [511, 207] width 336 height 49
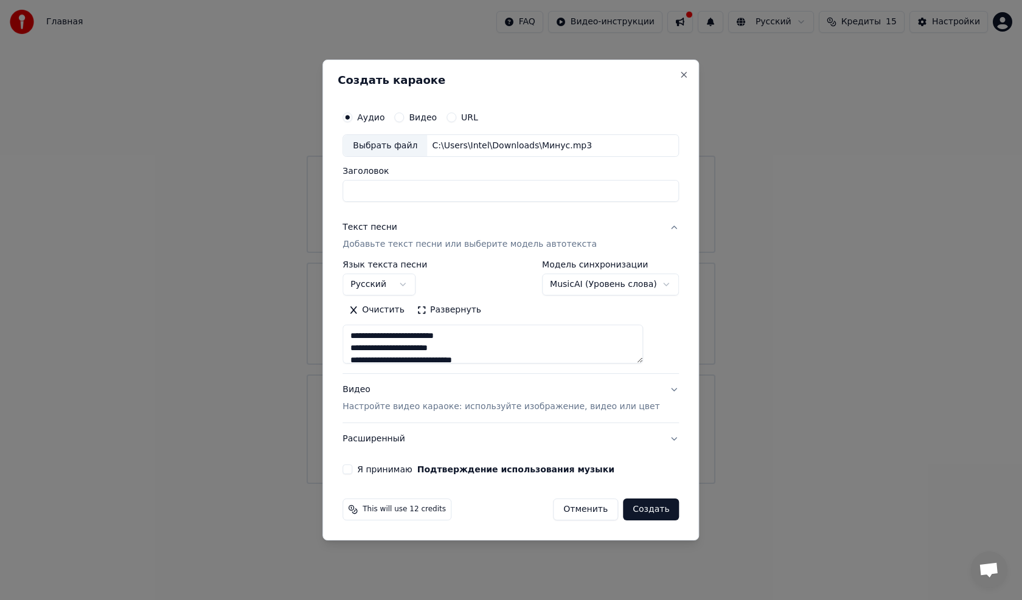
click at [658, 229] on button "Текст песни Добавьте текст песни или выберите модель автотекста" at bounding box center [511, 236] width 336 height 49
type textarea "**********"
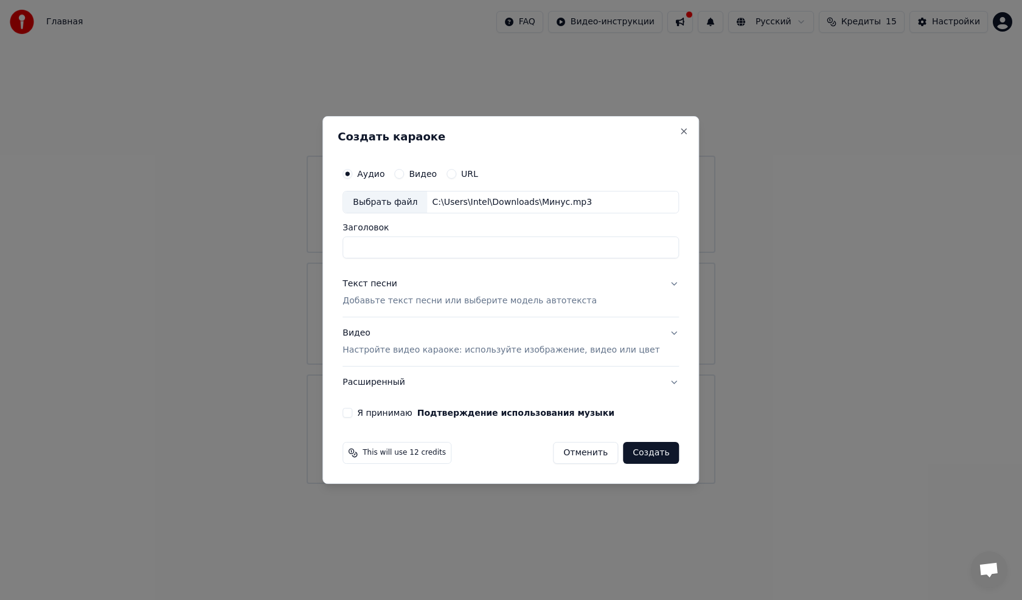
click at [656, 332] on button "Видео Настройте видео караоке: используйте изображение, видео или цвет" at bounding box center [511, 342] width 336 height 49
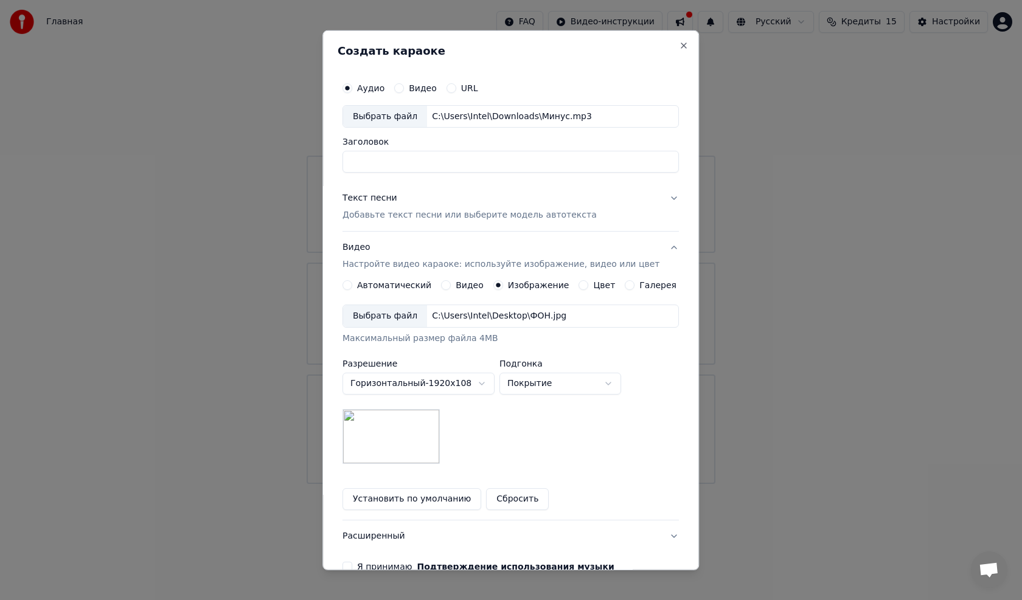
click at [409, 166] on input "Заголовок" at bounding box center [511, 162] width 336 height 22
type input "*"
click at [467, 179] on div "**********" at bounding box center [511, 324] width 346 height 506
drag, startPoint x: 451, startPoint y: 162, endPoint x: 364, endPoint y: 169, distance: 87.3
click at [364, 169] on input "**********" at bounding box center [511, 162] width 336 height 22
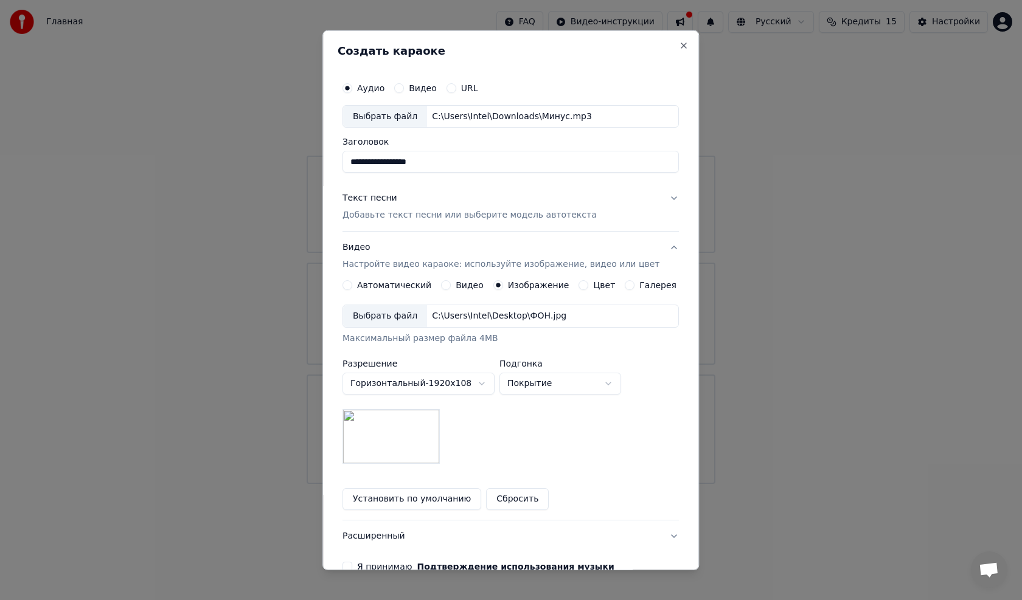
click at [423, 166] on input "**********" at bounding box center [511, 162] width 336 height 22
click at [500, 182] on div "**********" at bounding box center [511, 324] width 346 height 506
drag, startPoint x: 468, startPoint y: 151, endPoint x: 471, endPoint y: 164, distance: 12.5
click at [468, 154] on input "**********" at bounding box center [511, 162] width 336 height 22
type input "**********"
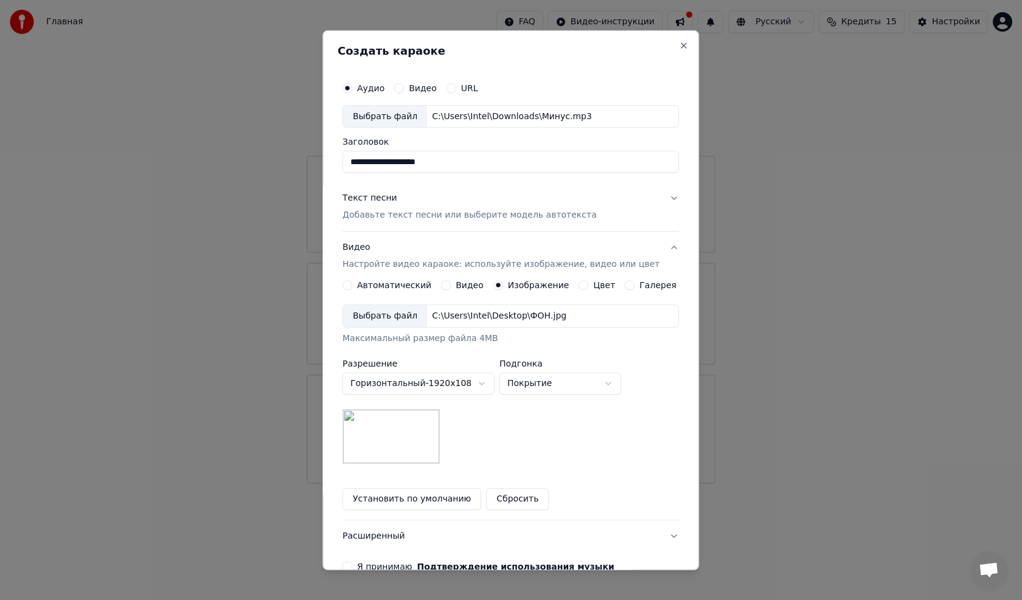
click at [493, 182] on div "**********" at bounding box center [511, 324] width 346 height 506
click at [655, 197] on button "Текст песни Добавьте текст песни или выберите модель автотекста" at bounding box center [511, 207] width 336 height 49
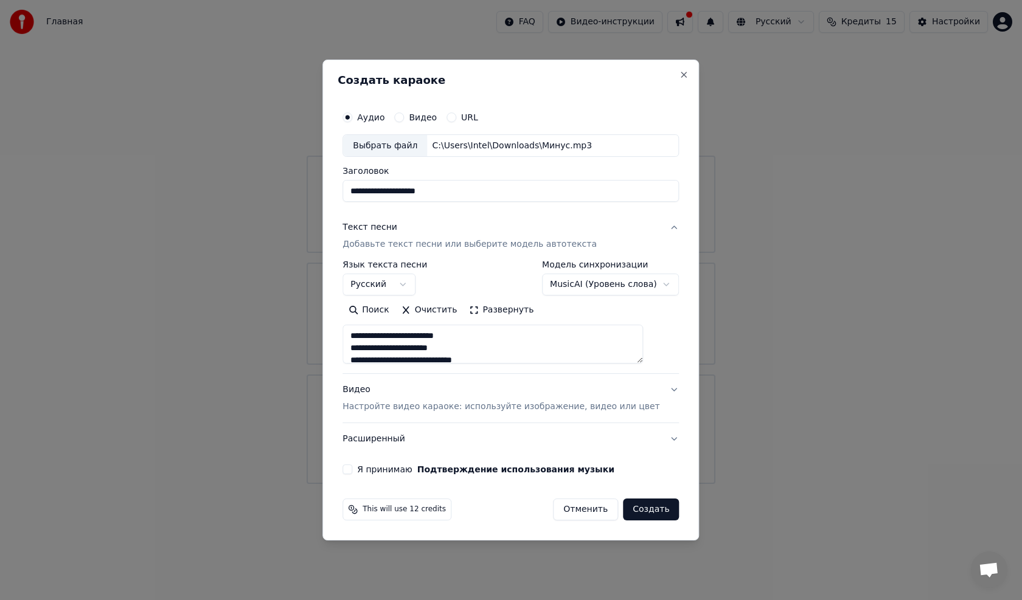
click at [656, 392] on button "Видео Настройте видео караоке: используйте изображение, видео или цвет" at bounding box center [511, 399] width 336 height 49
type textarea "**********"
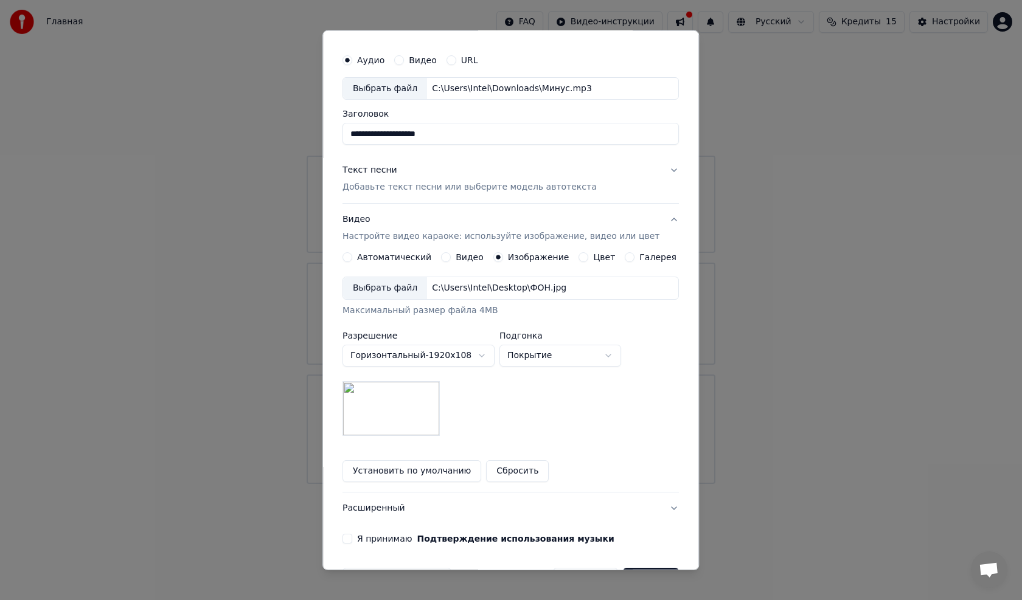
scroll to position [68, 0]
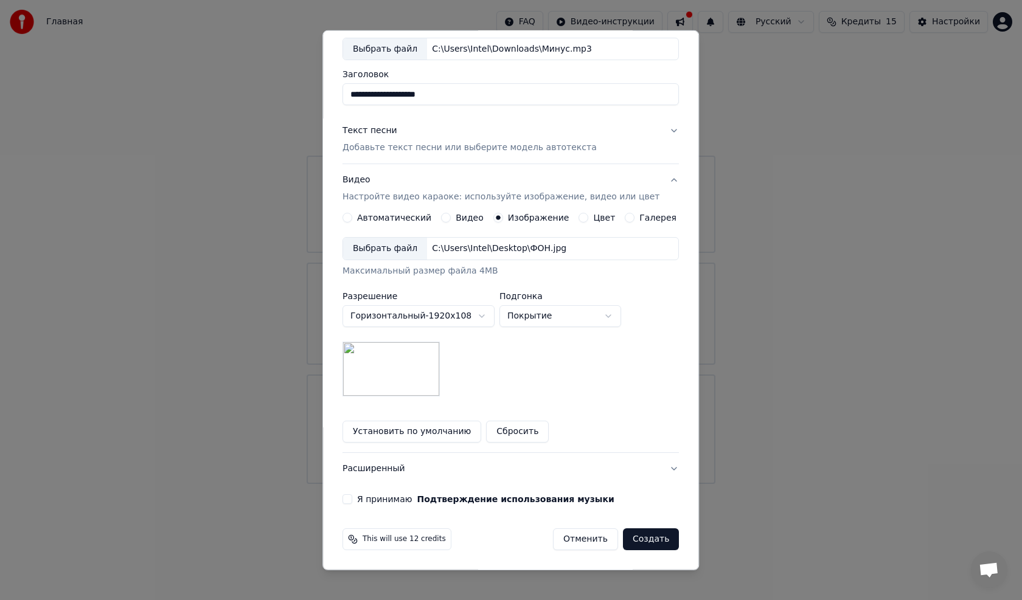
click at [352, 501] on button "Я принимаю Подтверждение использования музыки" at bounding box center [348, 500] width 10 height 10
click at [656, 179] on button "Видео Настройте видео караоке: используйте изображение, видео или цвет" at bounding box center [511, 188] width 336 height 49
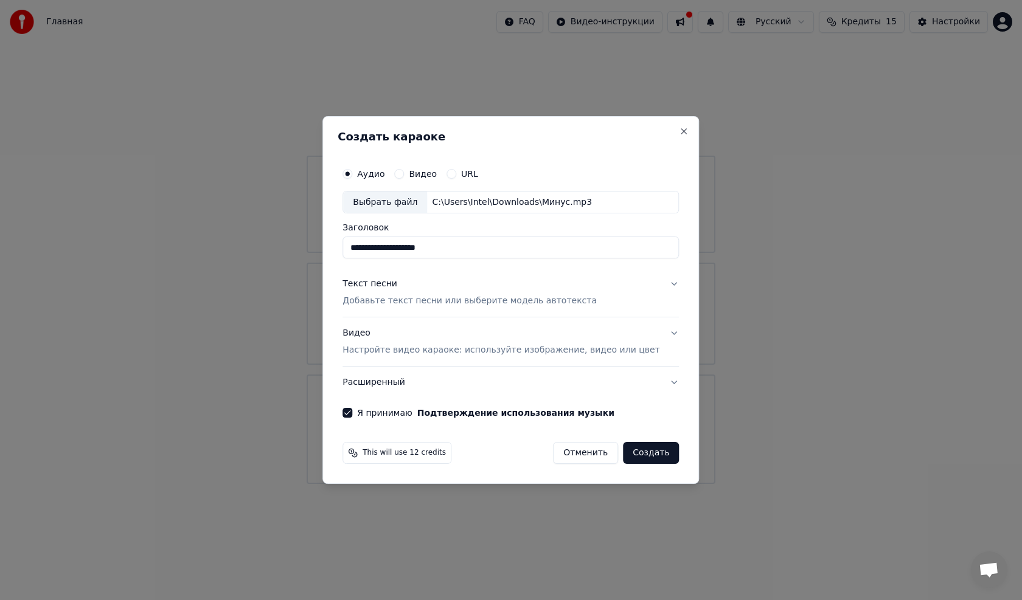
click at [654, 280] on button "Текст песни Добавьте текст песни или выберите модель автотекста" at bounding box center [511, 293] width 336 height 49
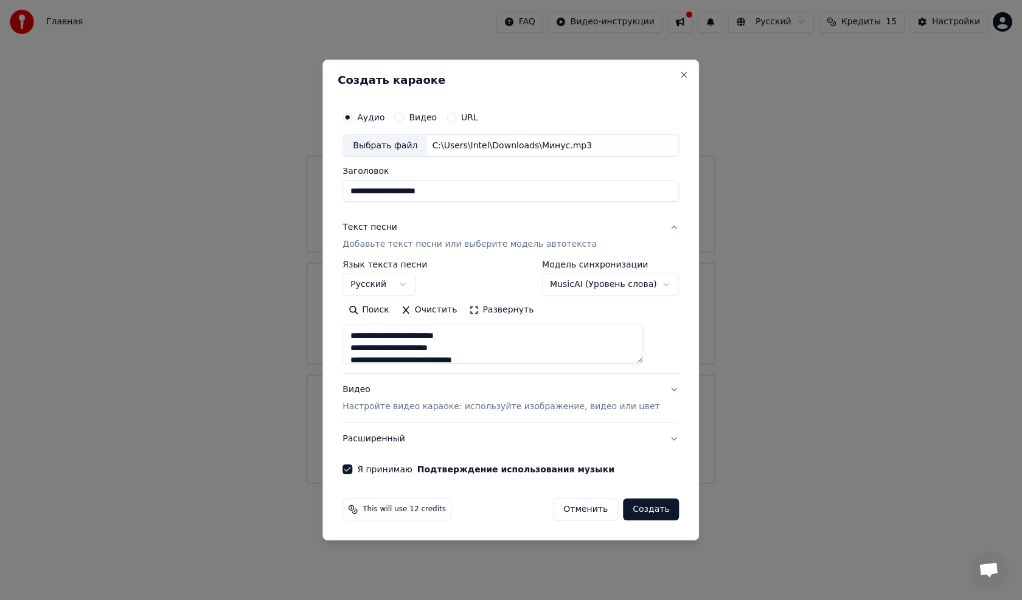
click at [645, 284] on body "Главная FAQ Видео-инструкции Русский Кредиты 15 Настройки Добро пожаловать в Yo…" at bounding box center [511, 242] width 1022 height 484
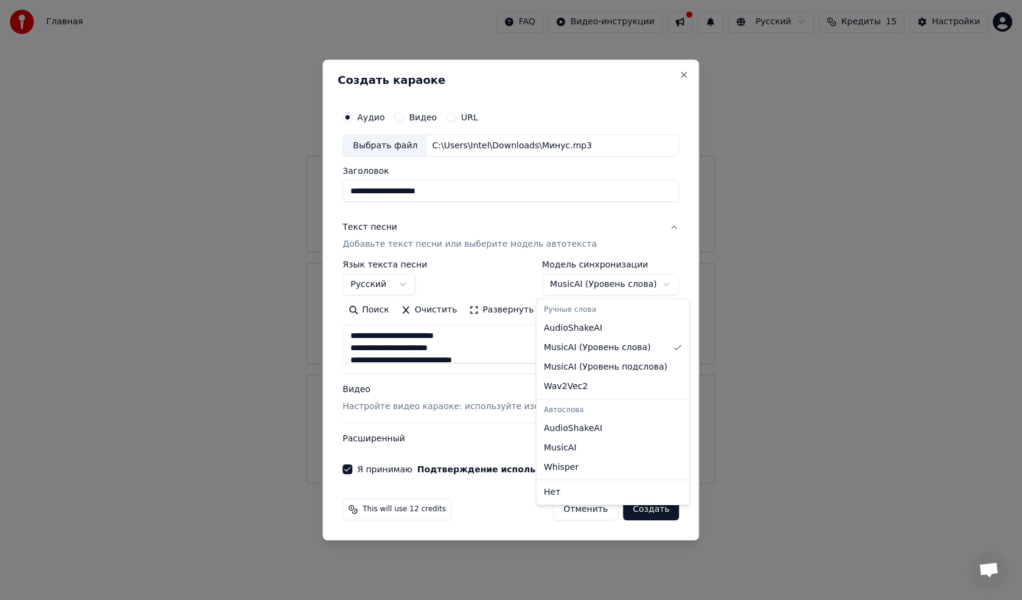
select select "**********"
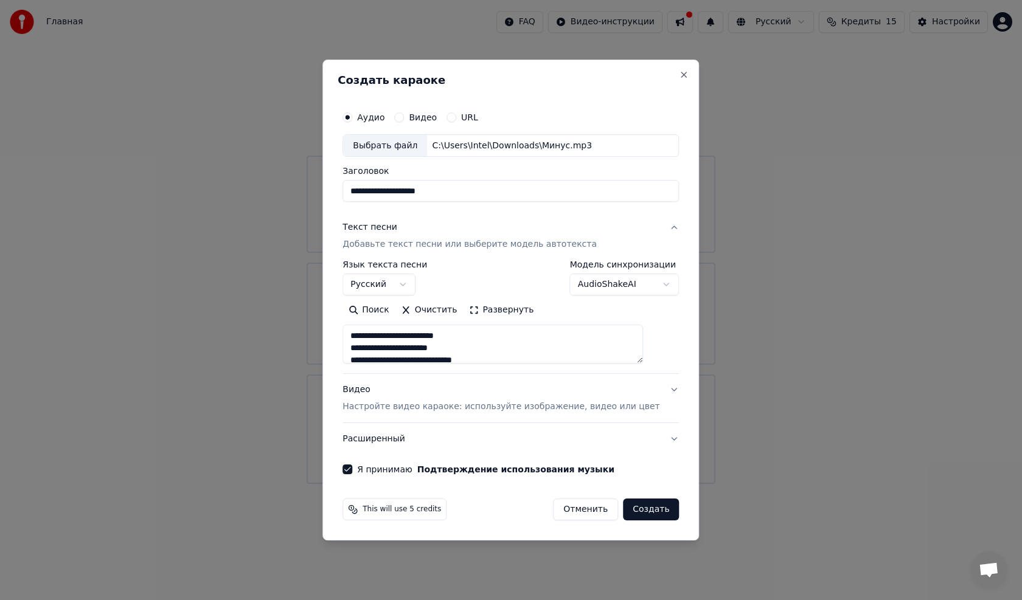
type textarea "**********"
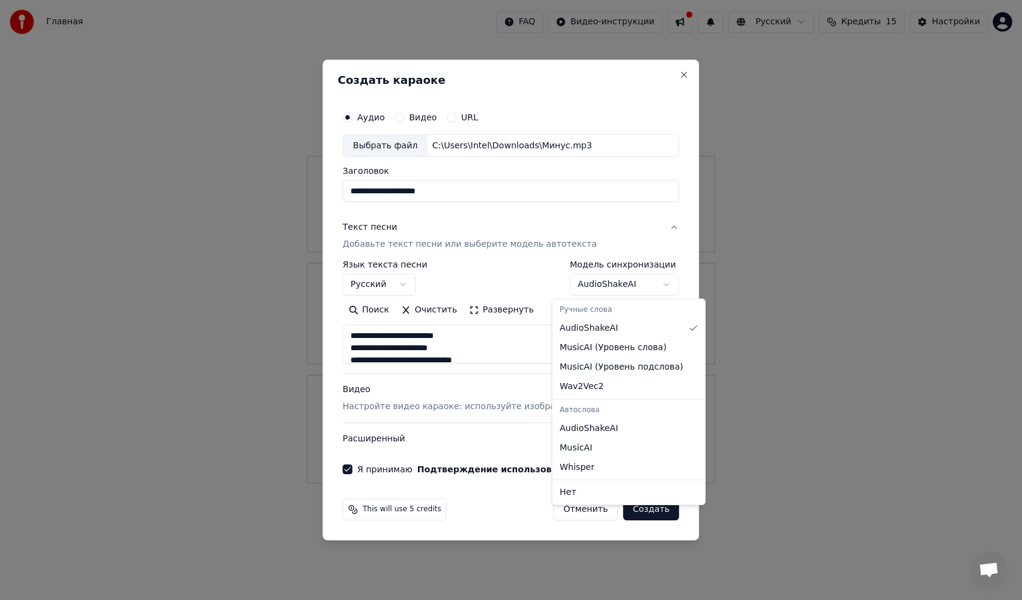
click at [593, 291] on body "Главная FAQ Видео-инструкции Русский Кредиты 15 Настройки Добро пожаловать в Yo…" at bounding box center [511, 242] width 1022 height 484
select select "**********"
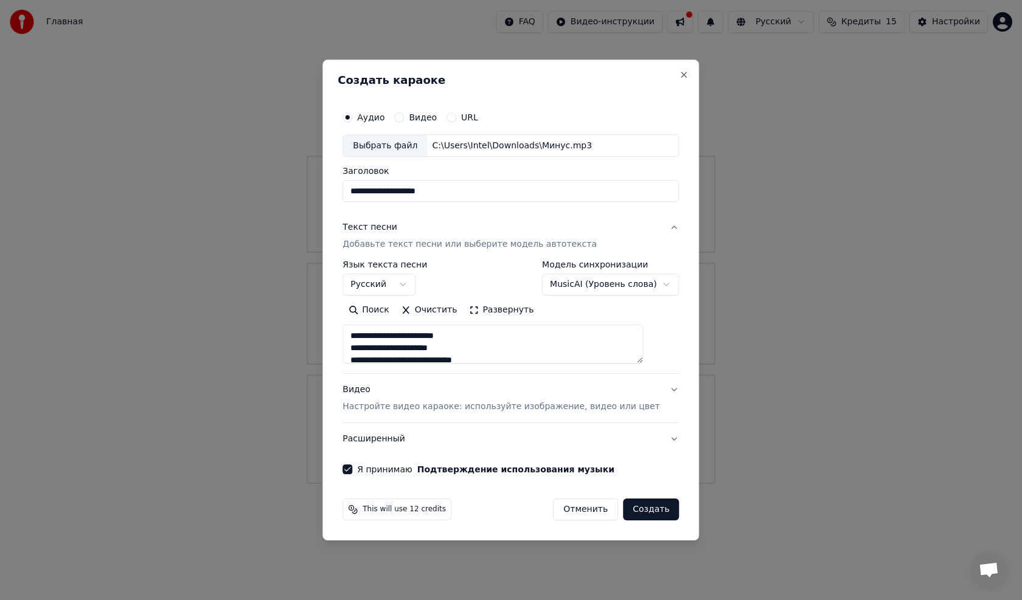
type textarea "**********"
click at [627, 277] on body "Главная FAQ Видео-инструкции Русский Кредиты 15 Настройки Добро пожаловать в Yo…" at bounding box center [511, 242] width 1022 height 484
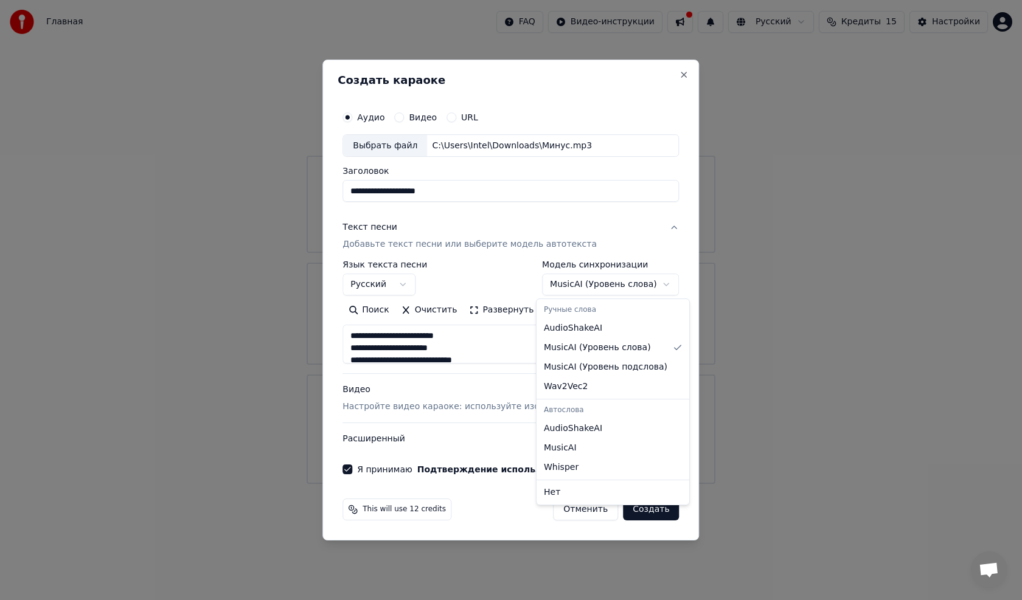
select select "********"
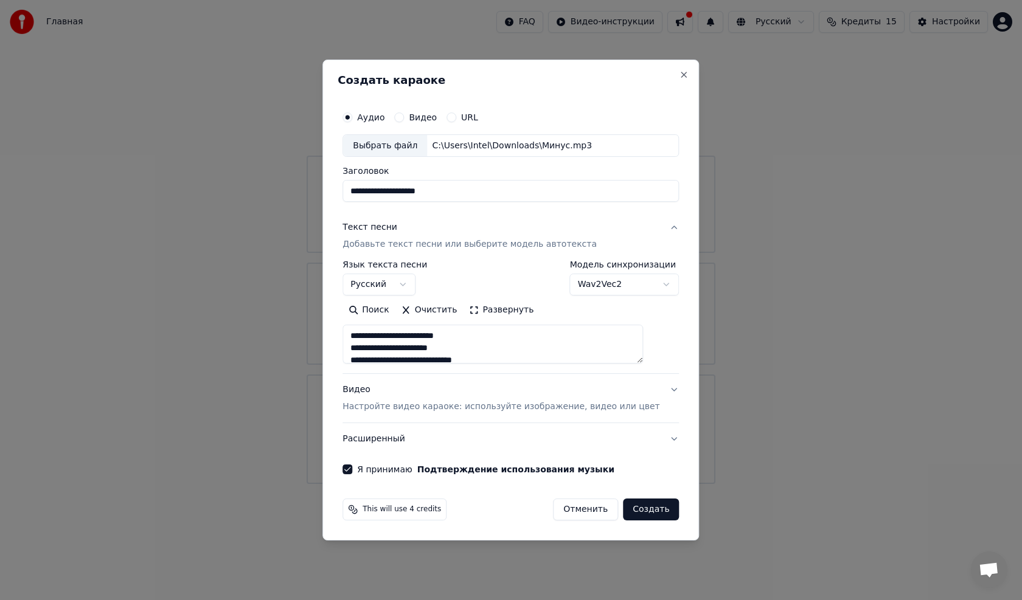
type textarea "**********"
click at [589, 280] on body "Главная FAQ Видео-инструкции Русский Кредиты 15 Настройки Добро пожаловать в Yo…" at bounding box center [511, 242] width 1022 height 484
click at [594, 283] on body "Главная FAQ Видео-инструкции Русский Кредиты 15 Настройки Добро пожаловать в Yo…" at bounding box center [511, 242] width 1022 height 484
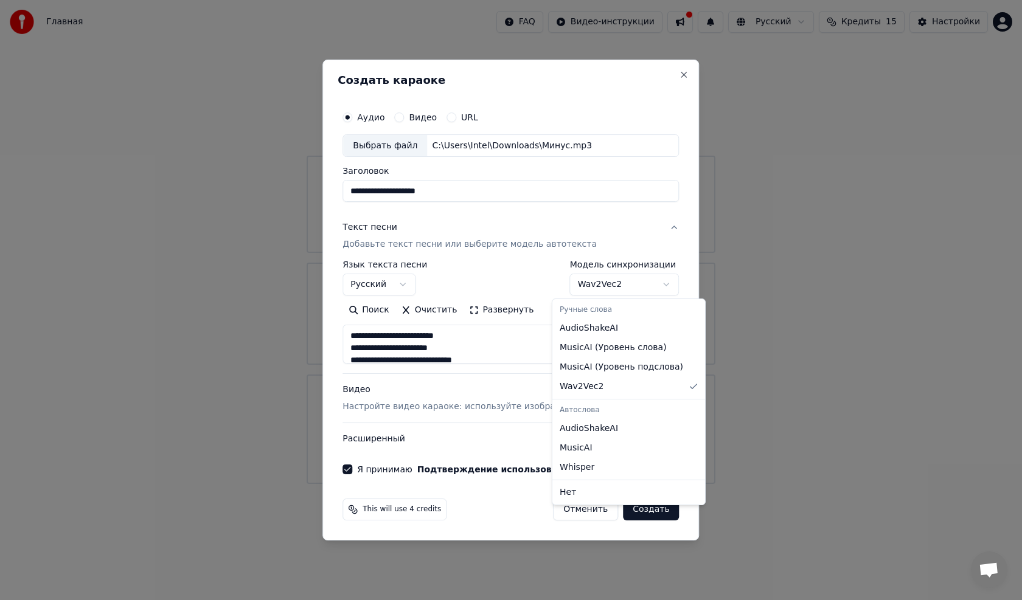
select select "**********"
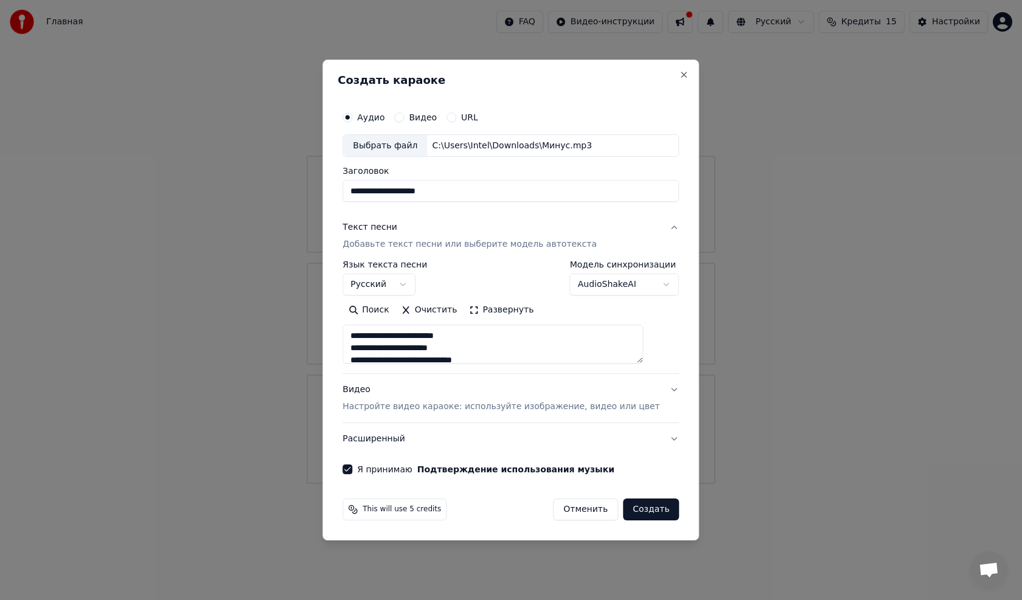
type textarea "**********"
click at [602, 281] on body "Главная FAQ Видео-инструкции Русский Кредиты 15 Настройки Добро пожаловать в Yo…" at bounding box center [511, 242] width 1022 height 484
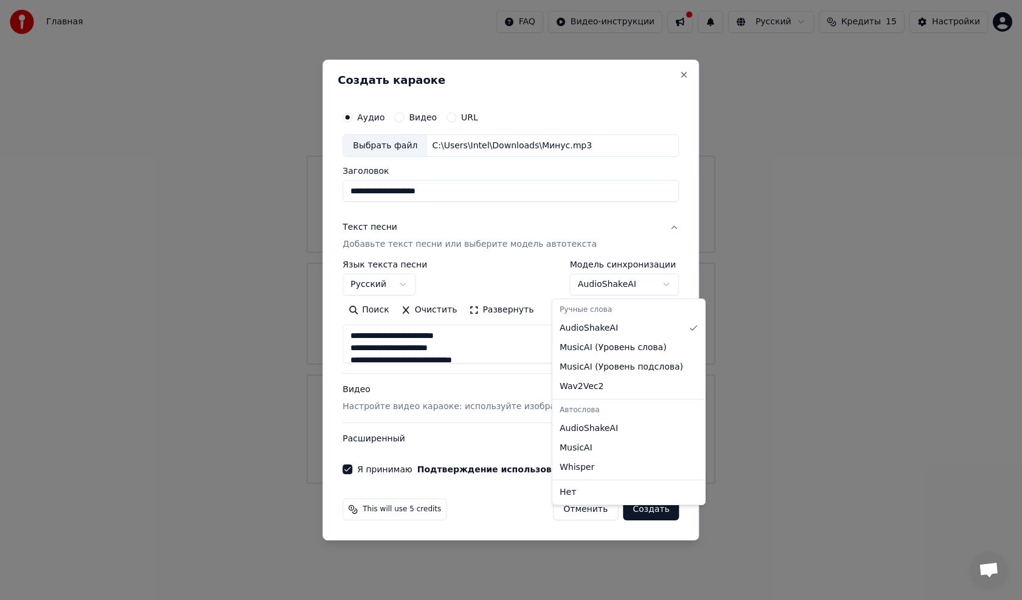
select select "**********"
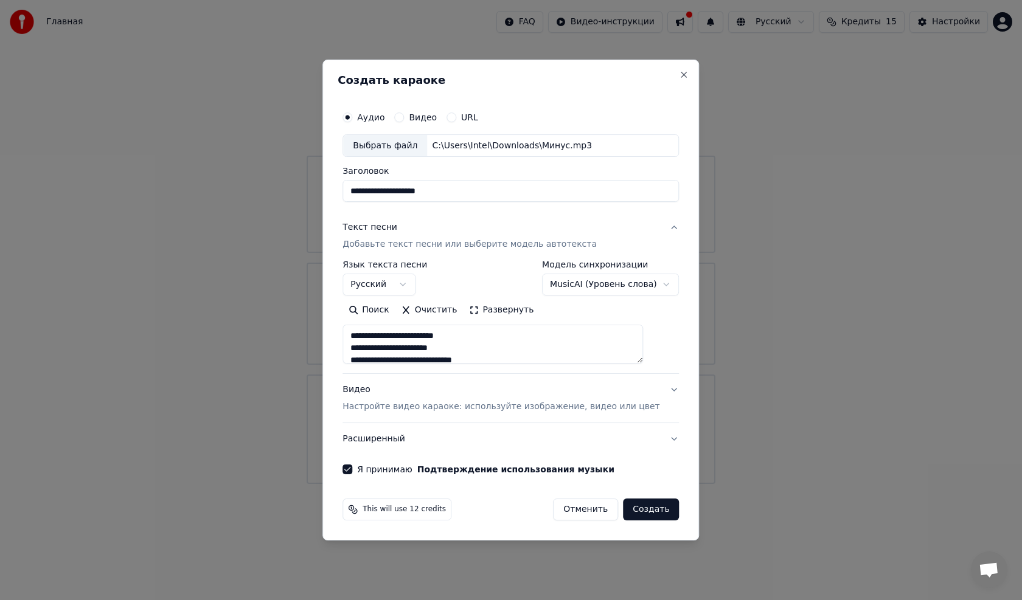
click at [599, 285] on body "Главная FAQ Видео-инструкции Русский Кредиты 15 Настройки Добро пожаловать в Yo…" at bounding box center [511, 242] width 1022 height 484
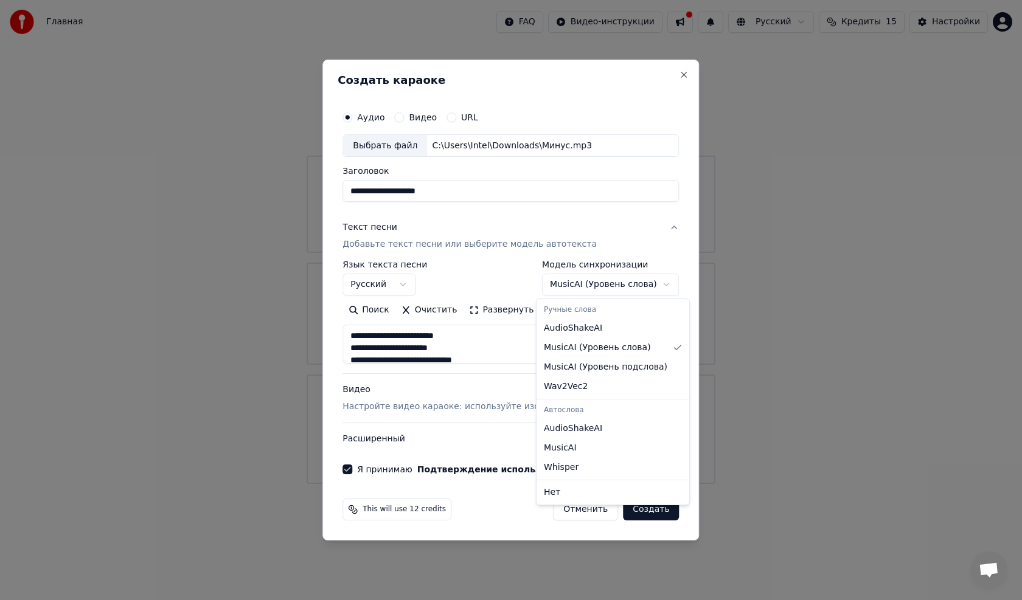
click at [565, 276] on body "Главная FAQ Видео-инструкции Русский Кредиты 15 Настройки Добро пожаловать в Yo…" at bounding box center [511, 242] width 1022 height 484
click at [580, 285] on body "Главная FAQ Видео-инструкции Русский Кредиты 15 Настройки Добро пожаловать в Yo…" at bounding box center [511, 242] width 1022 height 484
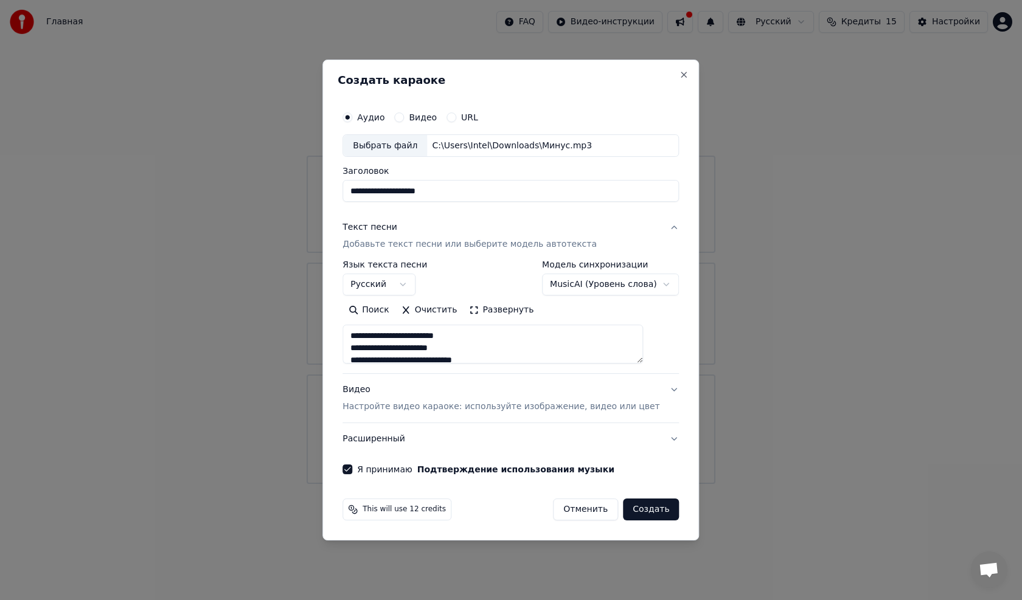
click at [616, 286] on body "Главная FAQ Видео-инструкции Русский Кредиты 15 Настройки Добро пожаловать в Yo…" at bounding box center [511, 242] width 1022 height 484
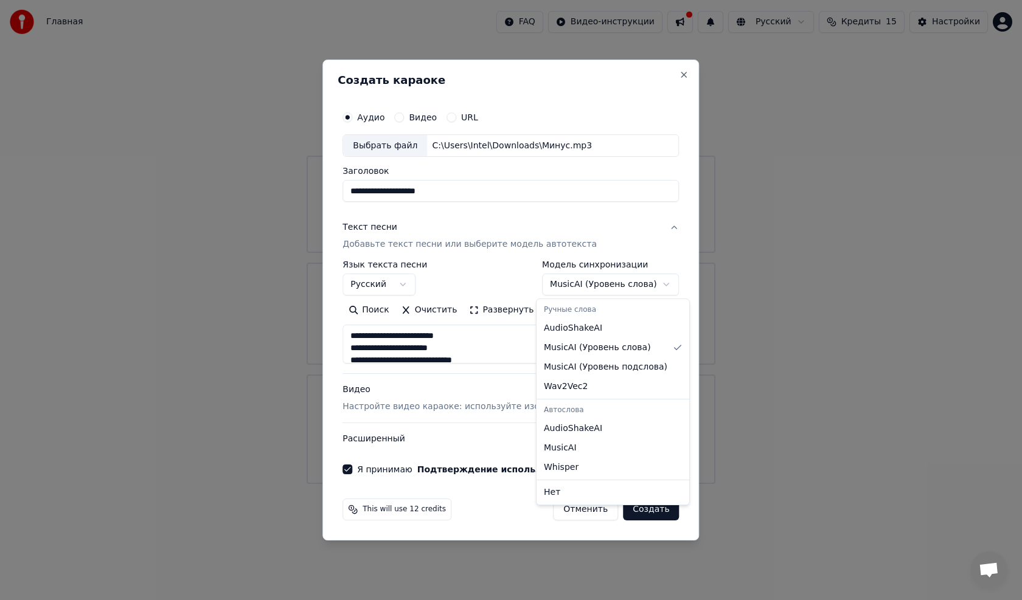
click at [616, 286] on body "Главная FAQ Видео-инструкции Русский Кредиты 15 Настройки Добро пожаловать в Yo…" at bounding box center [511, 242] width 1022 height 484
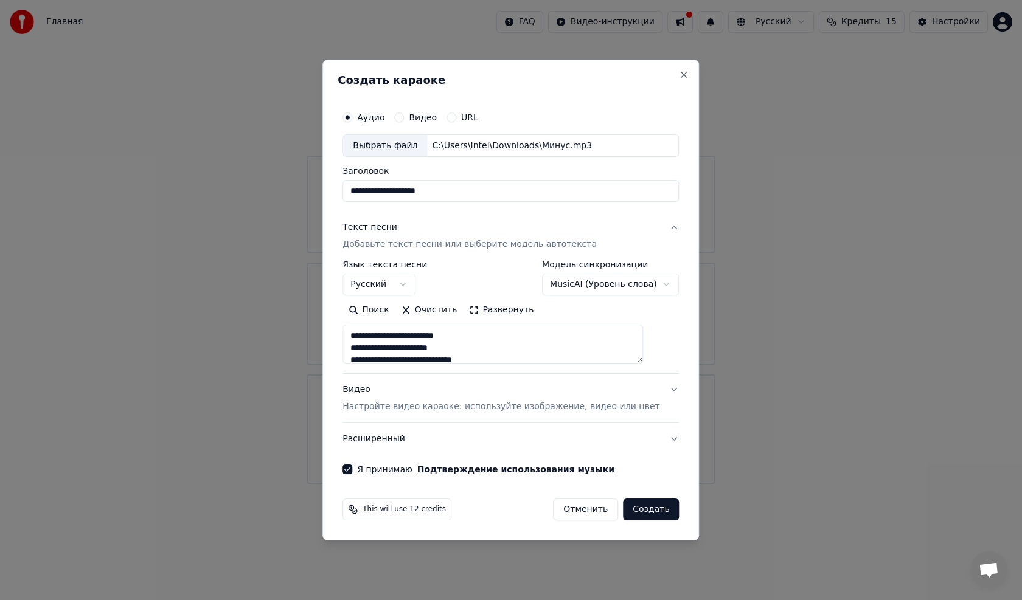
click at [654, 222] on button "Текст песни Добавьте текст песни или выберите модель автотекста" at bounding box center [511, 236] width 336 height 49
type textarea "**********"
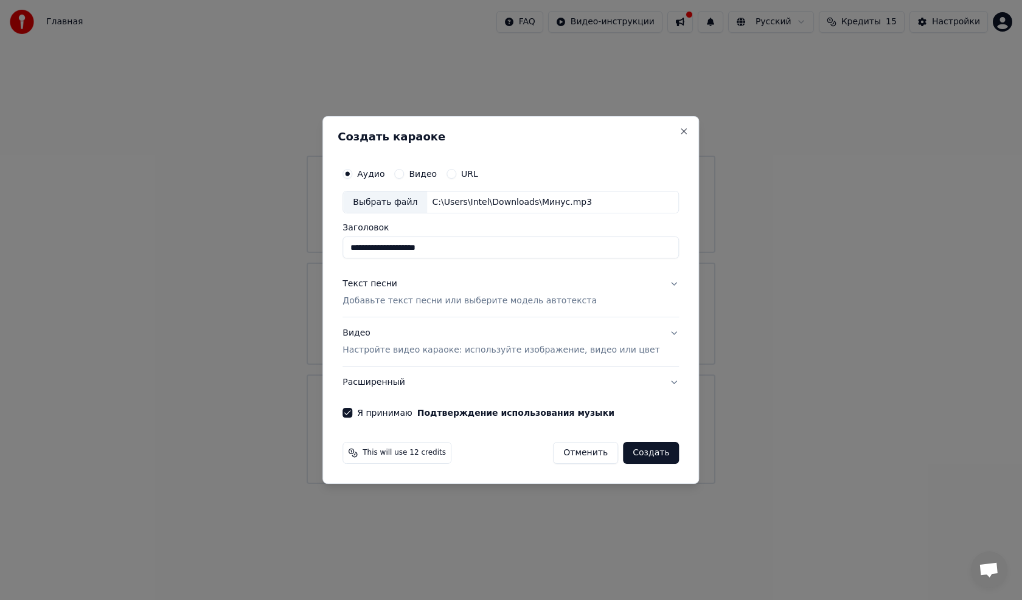
click at [657, 331] on button "Видео Настройте видео караоке: используйте изображение, видео или цвет" at bounding box center [511, 342] width 336 height 49
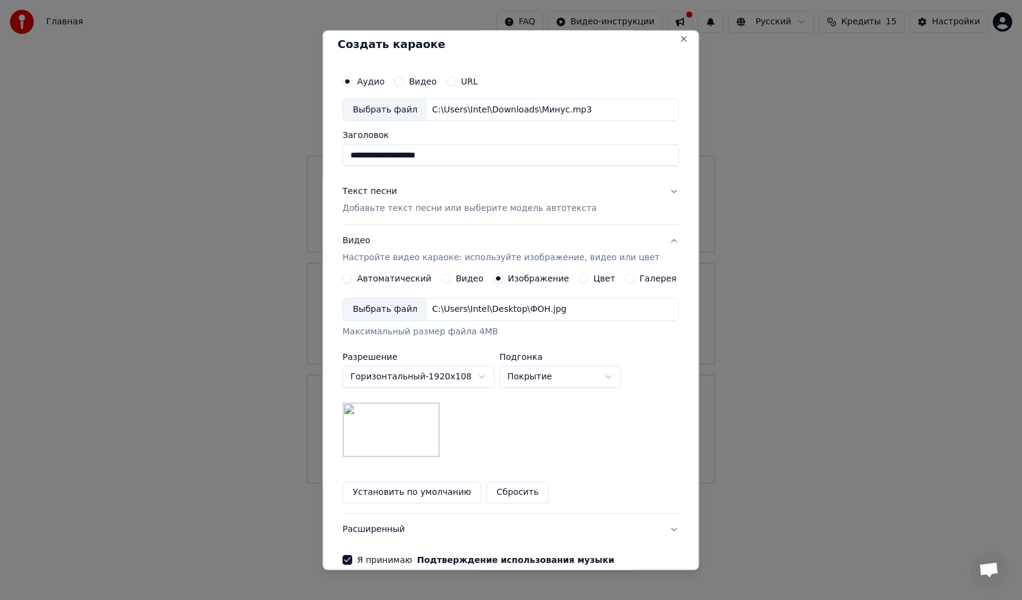
scroll to position [68, 0]
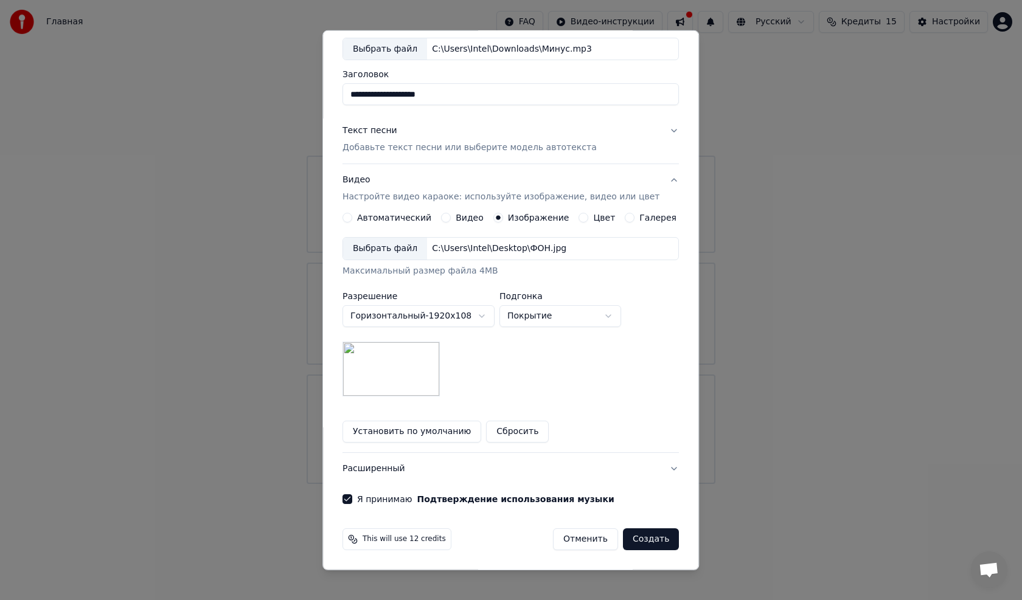
click at [638, 538] on button "Создать" at bounding box center [651, 540] width 56 height 22
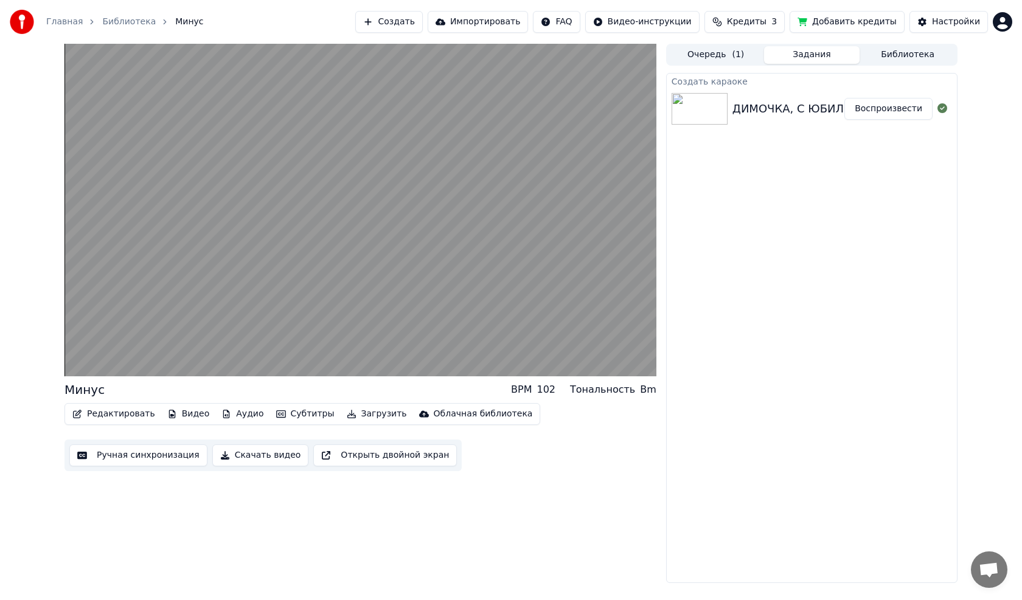
click at [709, 97] on img at bounding box center [700, 109] width 56 height 32
click at [717, 94] on img at bounding box center [700, 109] width 56 height 32
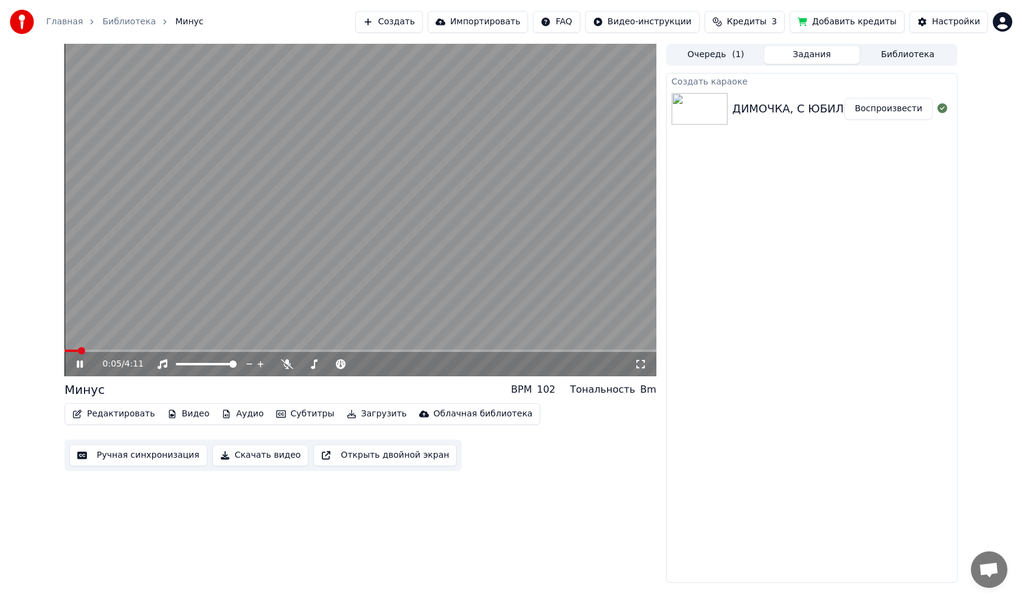
click at [442, 220] on video at bounding box center [360, 210] width 592 height 333
click at [892, 109] on button "Воспроизвести" at bounding box center [888, 109] width 88 height 22
click at [527, 184] on video at bounding box center [360, 210] width 592 height 333
click at [740, 47] on button "Очередь ( 1 )" at bounding box center [716, 55] width 96 height 18
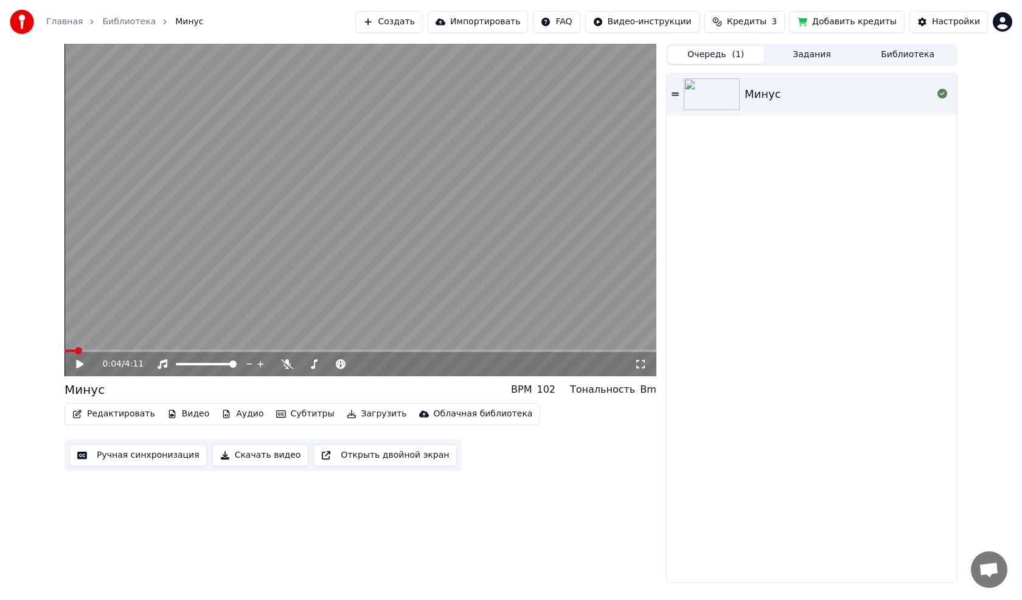
click at [676, 96] on icon at bounding box center [675, 93] width 7 height 3
click at [824, 52] on button "Задания" at bounding box center [812, 55] width 96 height 18
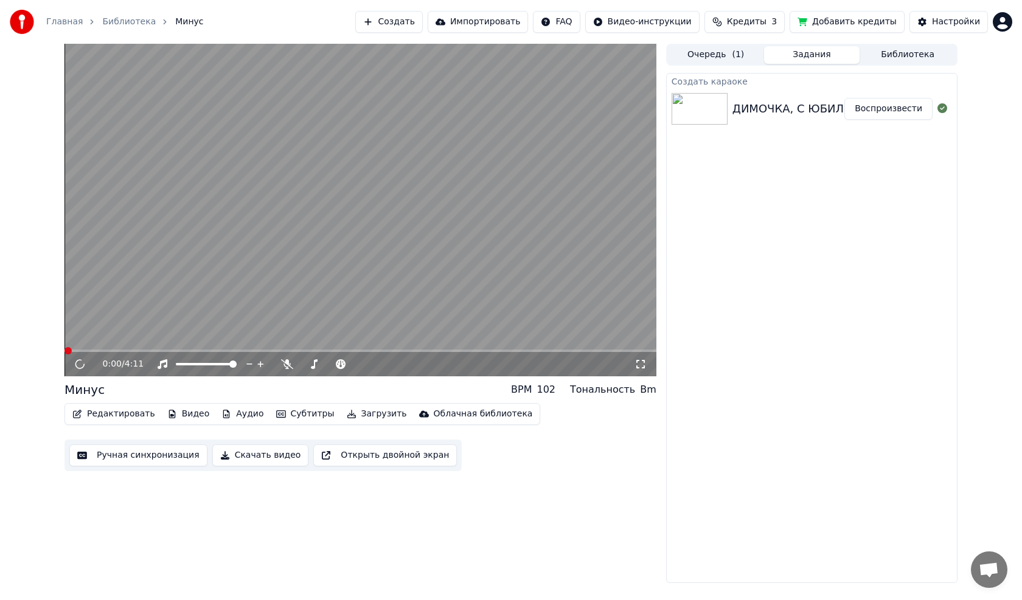
click at [883, 54] on button "Библиотека" at bounding box center [908, 55] width 96 height 18
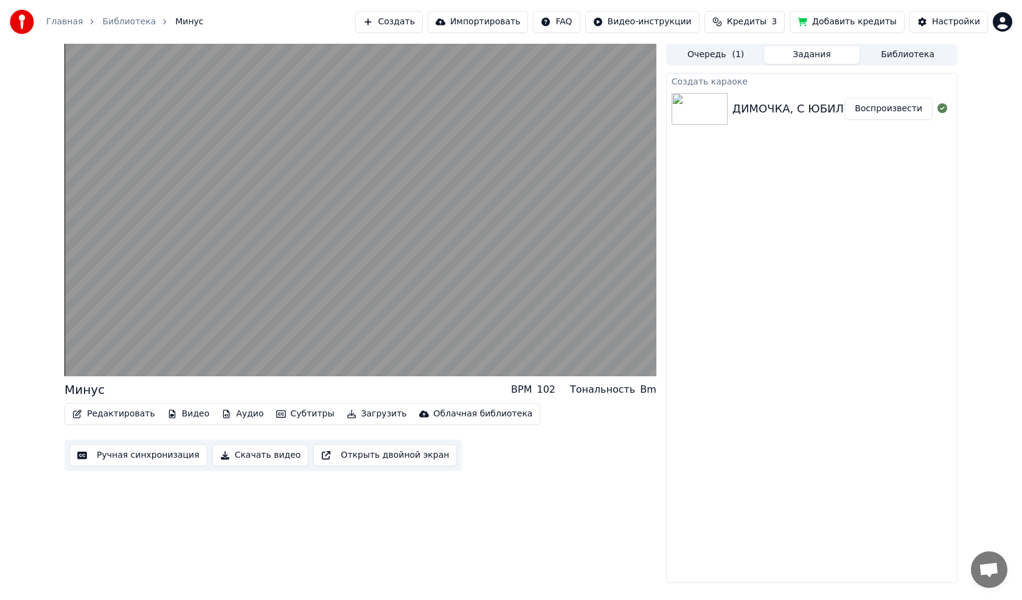
click at [824, 52] on button "Задания" at bounding box center [812, 55] width 96 height 18
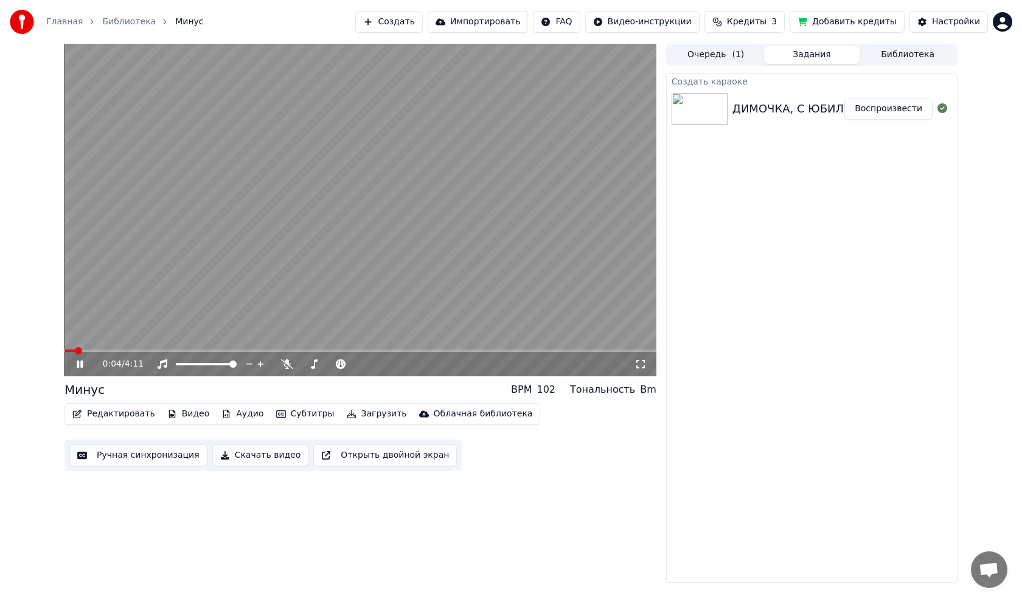
click at [546, 151] on video at bounding box center [360, 210] width 592 height 333
click at [787, 124] on div "ДИМОЧКА, С ЮБИЛЕЕМ!!! Воспроизвести" at bounding box center [812, 108] width 290 height 41
click at [704, 111] on img at bounding box center [700, 109] width 56 height 32
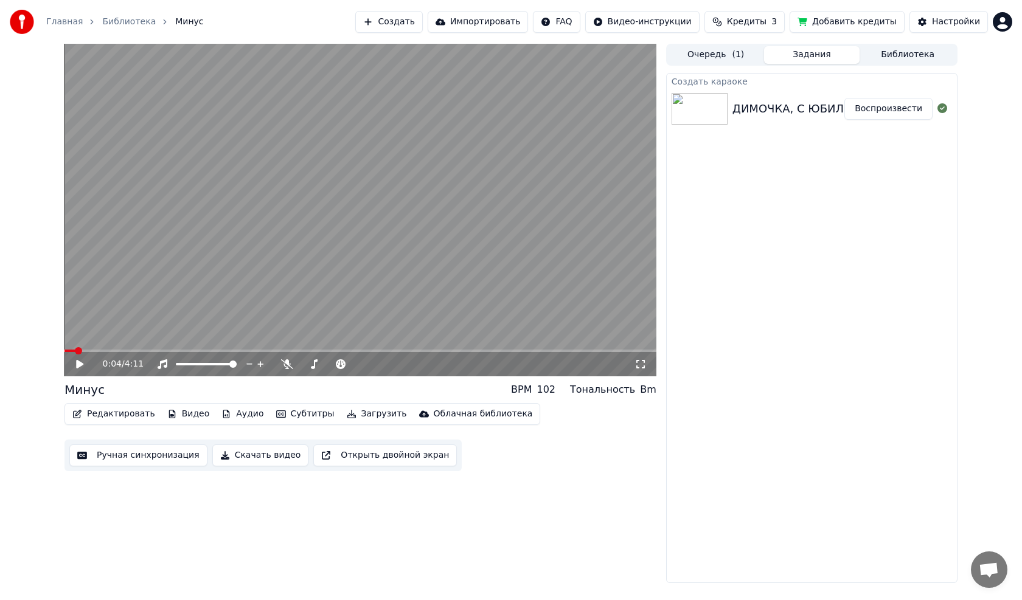
click at [704, 111] on img at bounding box center [700, 109] width 56 height 32
click at [704, 110] on img at bounding box center [700, 109] width 56 height 32
click at [718, 80] on div "Создать караоке" at bounding box center [812, 81] width 290 height 15
click at [938, 111] on icon at bounding box center [942, 108] width 10 height 10
click at [913, 110] on button "Воспроизвести" at bounding box center [888, 109] width 88 height 22
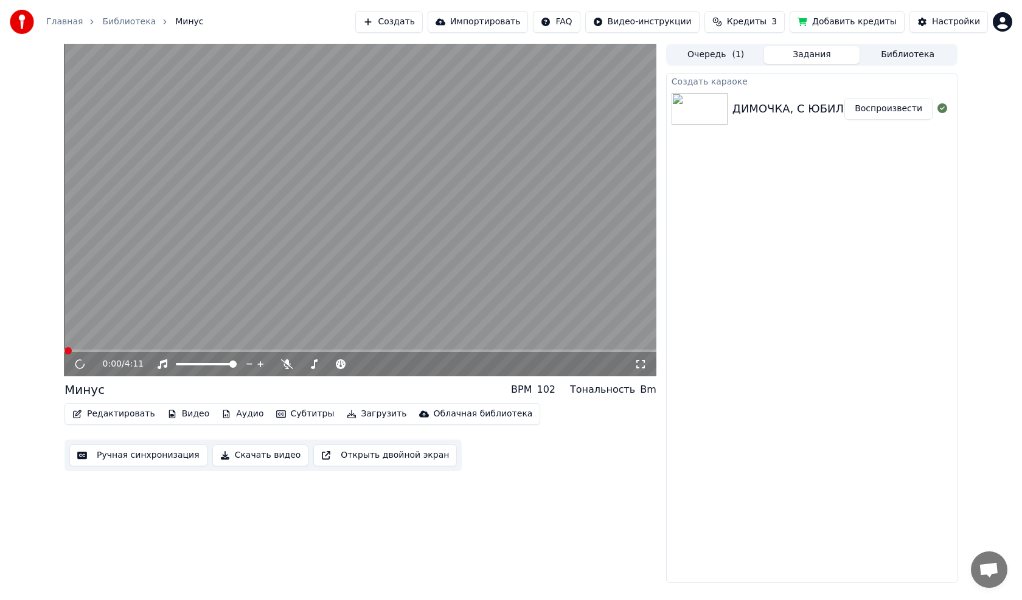
click at [910, 110] on button "Воспроизвести" at bounding box center [888, 109] width 88 height 22
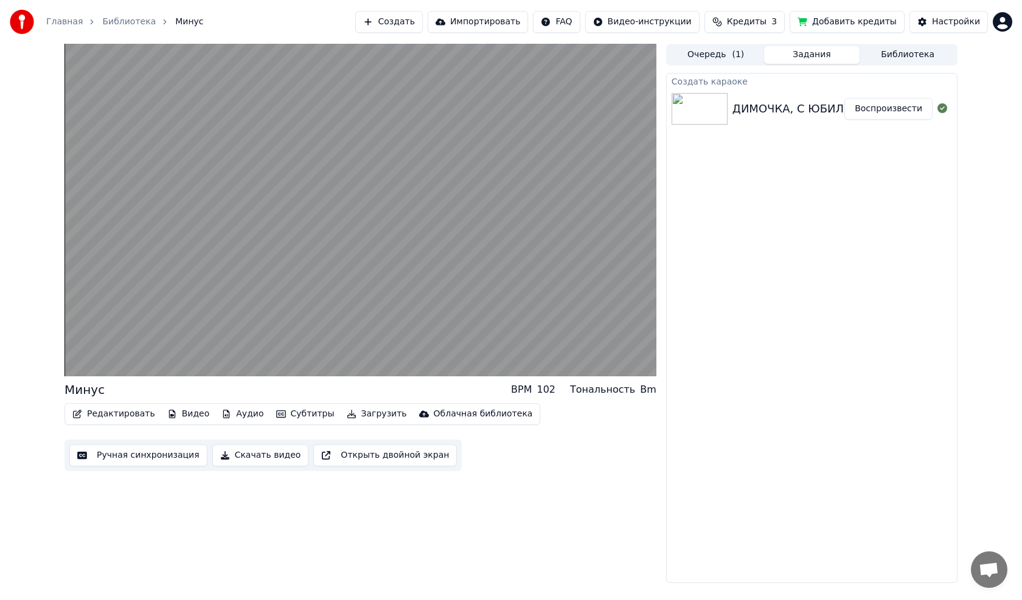
click at [910, 110] on button "Воспроизвести" at bounding box center [888, 109] width 88 height 22
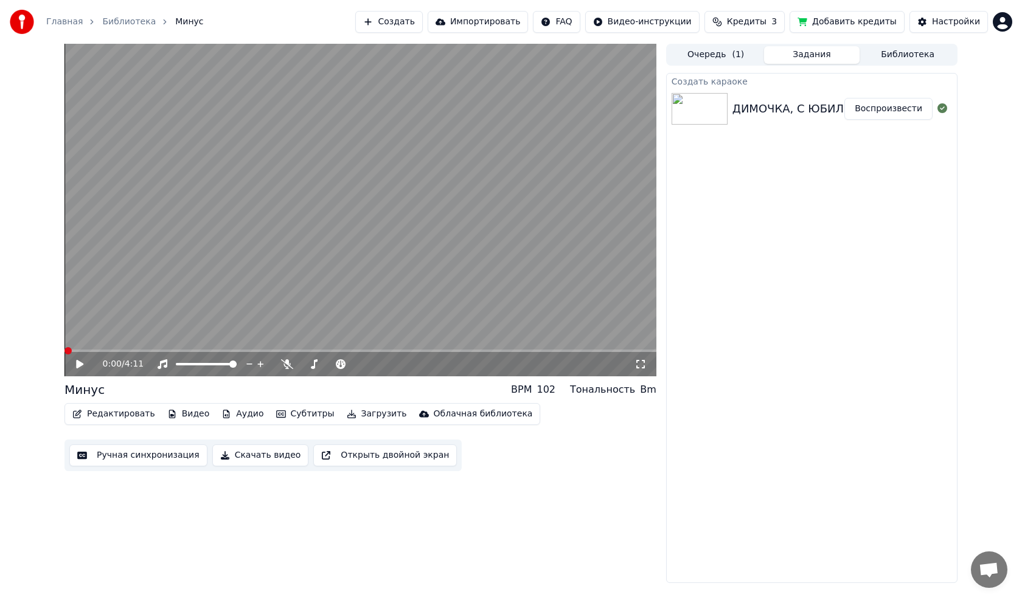
click at [709, 102] on img at bounding box center [700, 109] width 56 height 32
click at [931, 111] on button "Воспроизвести" at bounding box center [888, 109] width 88 height 22
click at [914, 116] on button "Воспроизвести" at bounding box center [888, 109] width 88 height 22
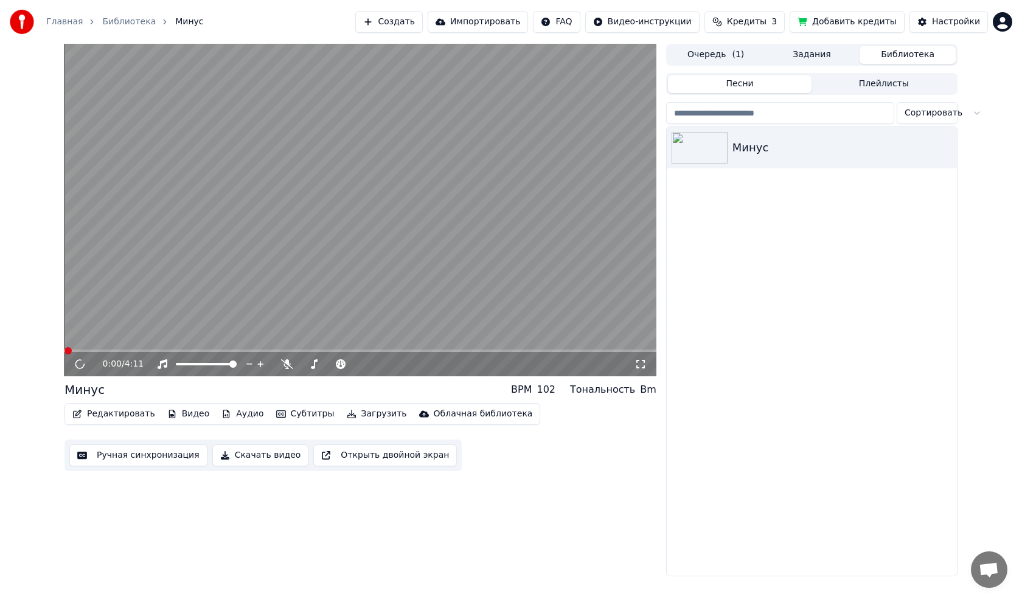
click at [883, 52] on button "Библиотека" at bounding box center [908, 55] width 96 height 18
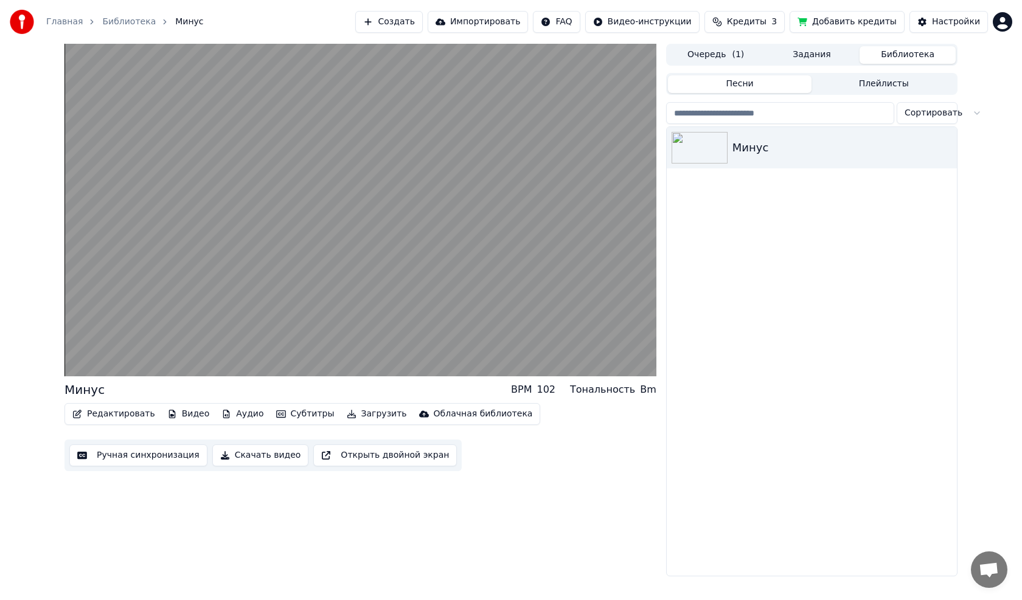
click at [849, 60] on button "Задания" at bounding box center [812, 55] width 96 height 18
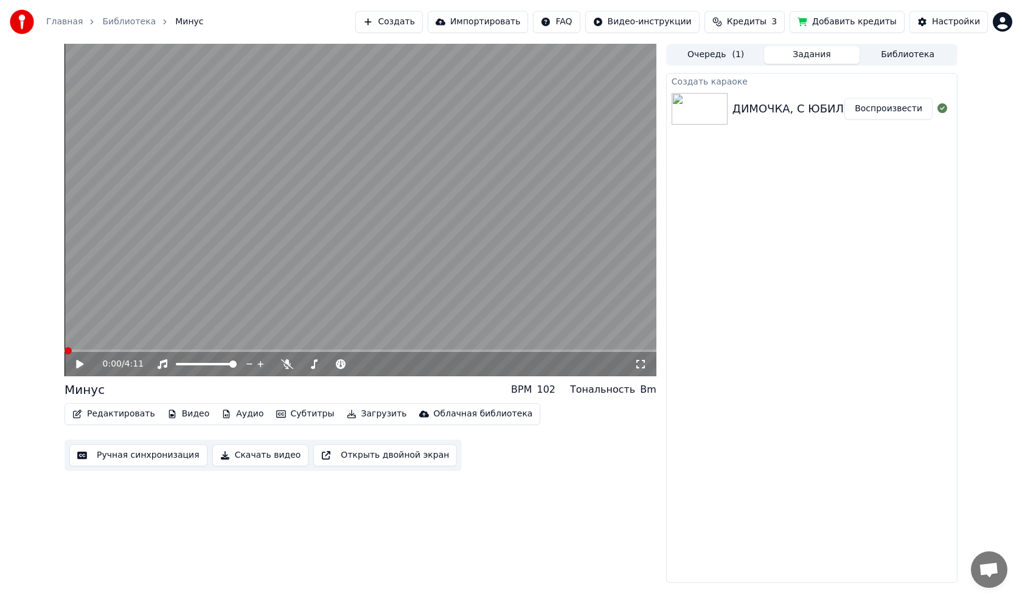
click at [700, 114] on img at bounding box center [700, 109] width 56 height 32
click at [717, 113] on img at bounding box center [700, 109] width 56 height 32
click at [890, 109] on button "Воспроизвести" at bounding box center [888, 109] width 88 height 22
click at [509, 118] on video at bounding box center [360, 210] width 592 height 333
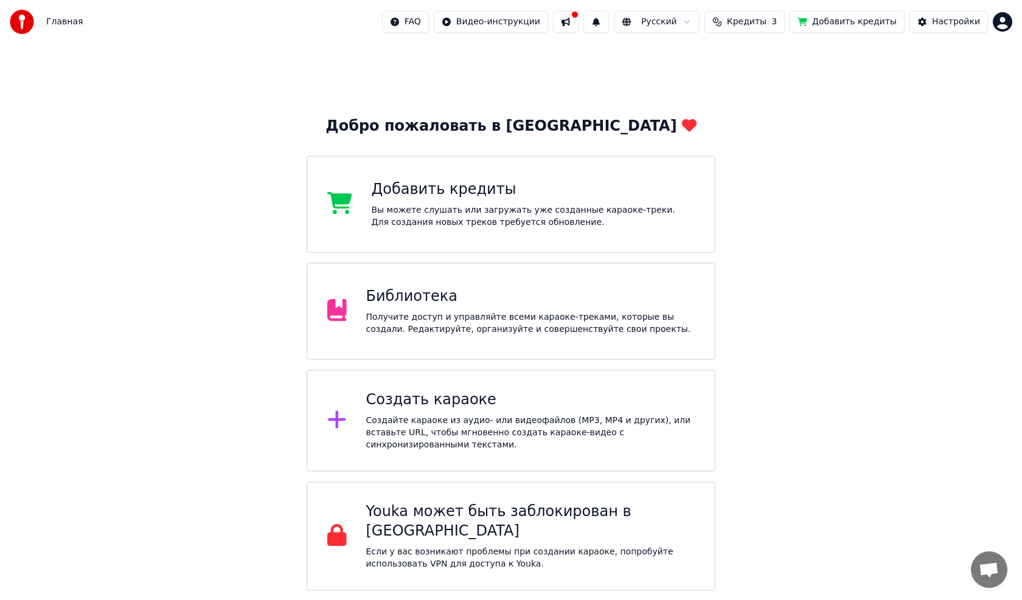
click at [626, 289] on div "Библиотека" at bounding box center [530, 296] width 329 height 19
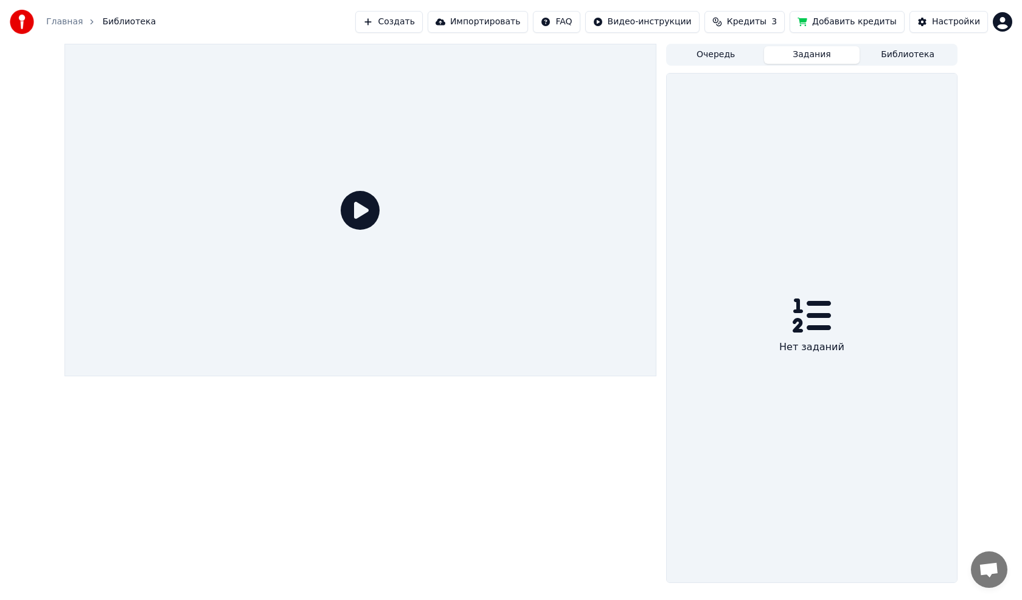
click at [818, 56] on button "Задания" at bounding box center [812, 55] width 96 height 18
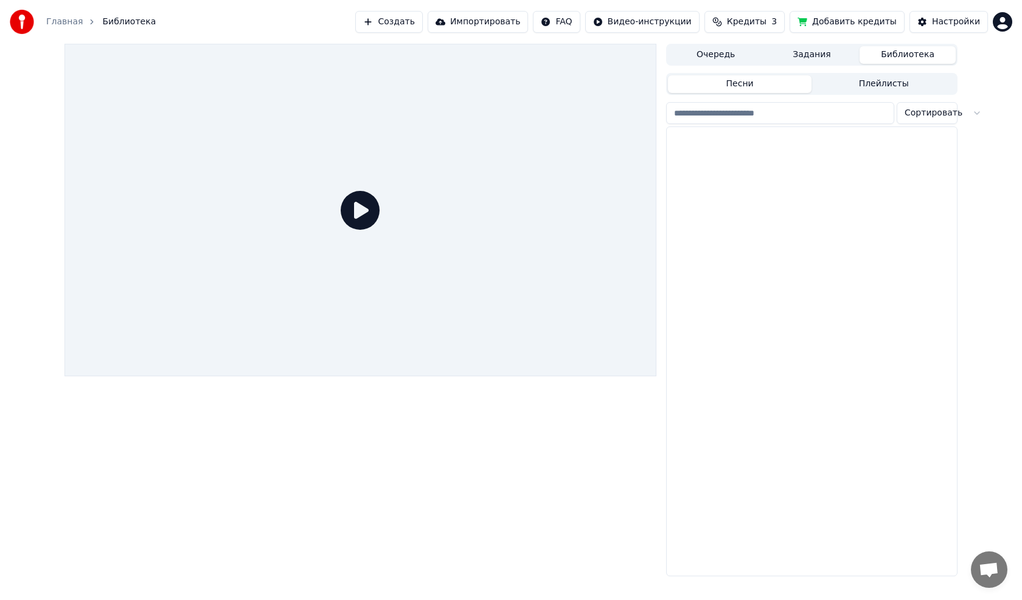
click at [907, 52] on button "Библиотека" at bounding box center [908, 55] width 96 height 18
click at [913, 91] on button "Плейлисты" at bounding box center [884, 84] width 144 height 18
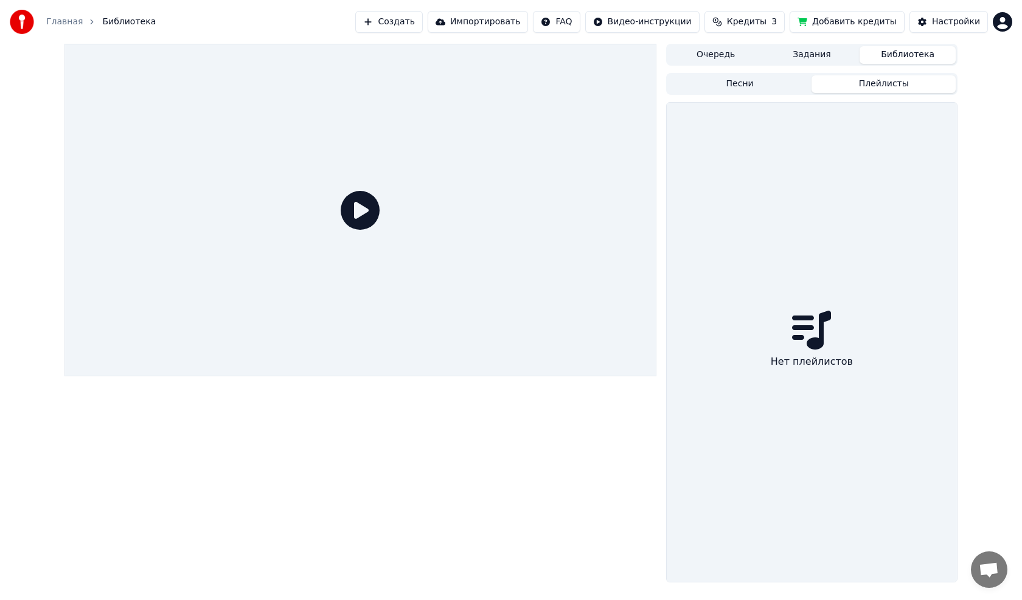
click at [772, 88] on button "Песни" at bounding box center [740, 84] width 144 height 18
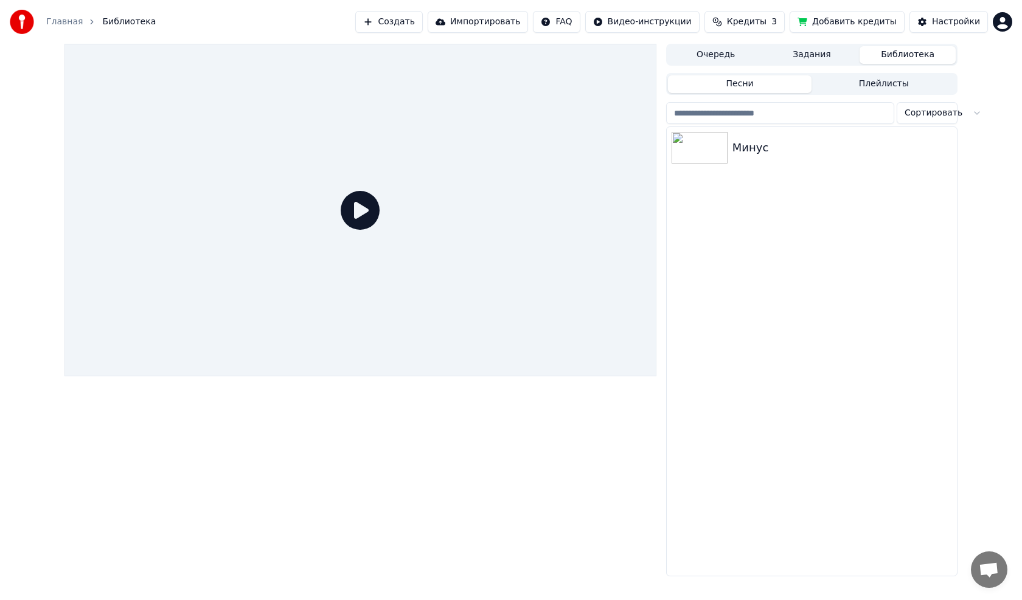
click at [790, 55] on button "Задания" at bounding box center [812, 55] width 96 height 18
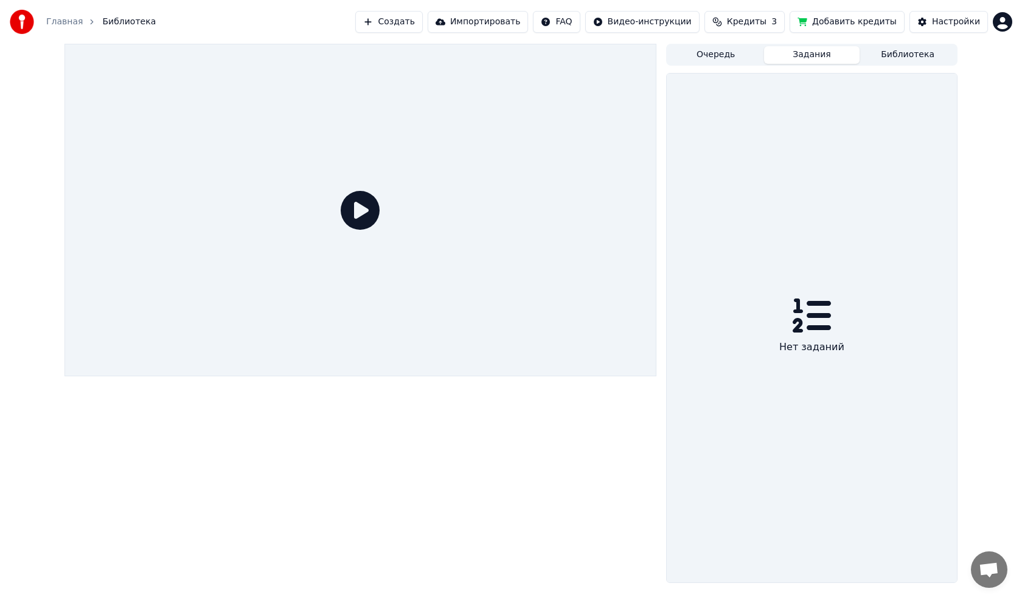
click at [729, 57] on button "Очередь" at bounding box center [716, 55] width 96 height 18
click at [929, 58] on button "Библиотека" at bounding box center [908, 55] width 96 height 18
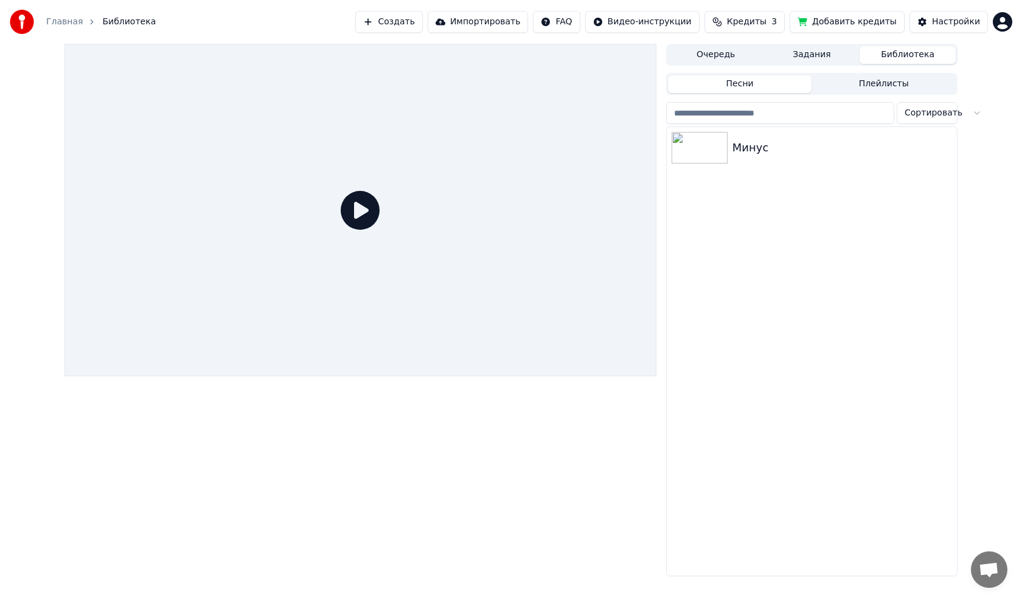
click at [941, 117] on html "Главная Библиотека Создать Импортировать FAQ Видео-инструкции Кредиты 3 Добавит…" at bounding box center [511, 300] width 1022 height 600
click at [350, 200] on html "Главная Библиотека Создать Импортировать FAQ Видео-инструкции Кредиты 3 Добавит…" at bounding box center [511, 300] width 1022 height 600
click at [691, 153] on img at bounding box center [700, 148] width 56 height 32
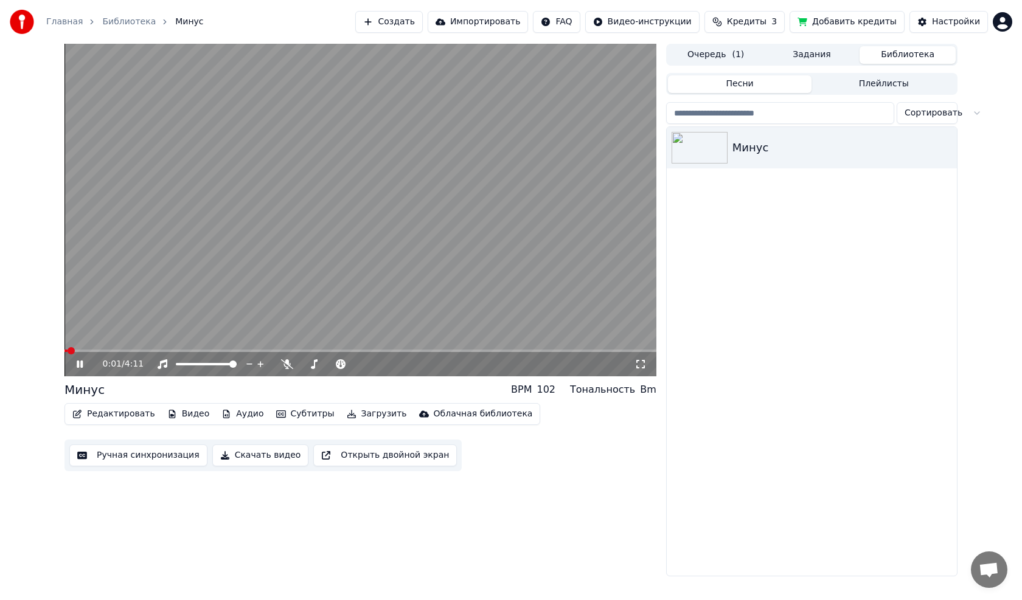
click at [546, 221] on video at bounding box center [360, 210] width 592 height 333
click at [754, 29] on button "Кредиты 3" at bounding box center [744, 22] width 80 height 22
click at [687, 80] on td "15" at bounding box center [684, 81] width 58 height 22
click at [793, 77] on td "30" at bounding box center [814, 81] width 108 height 22
click at [815, 221] on div "Минус" at bounding box center [812, 351] width 290 height 449
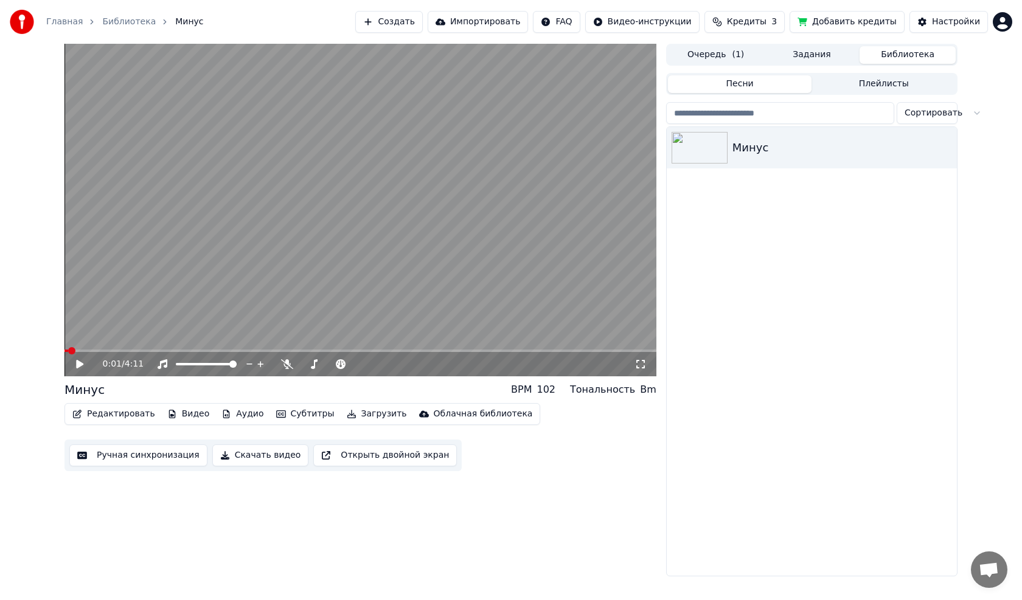
click at [416, 19] on button "Создать" at bounding box center [388, 22] width 67 height 22
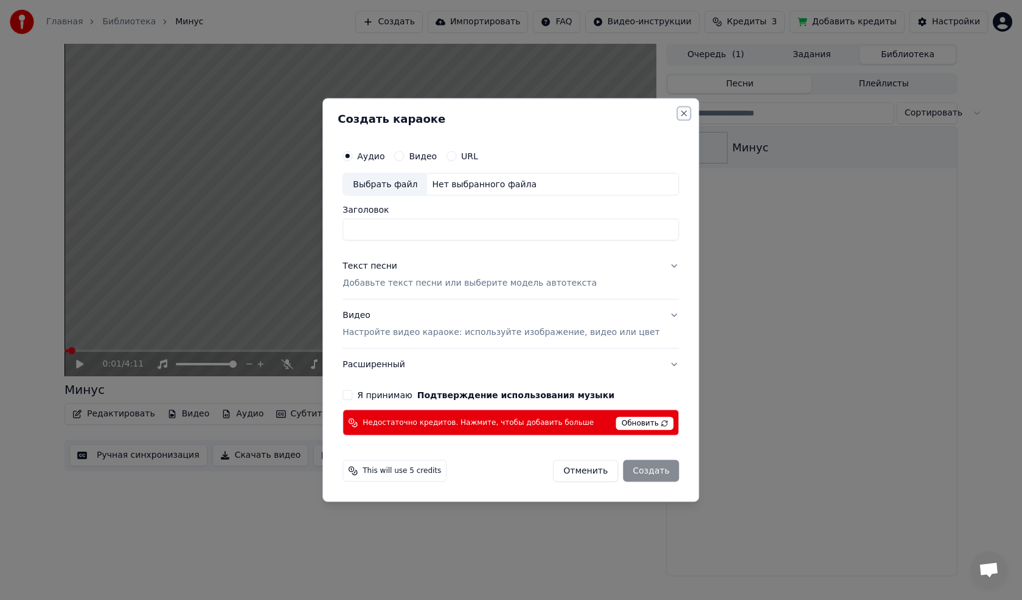
click at [680, 114] on button "Close" at bounding box center [685, 113] width 10 height 10
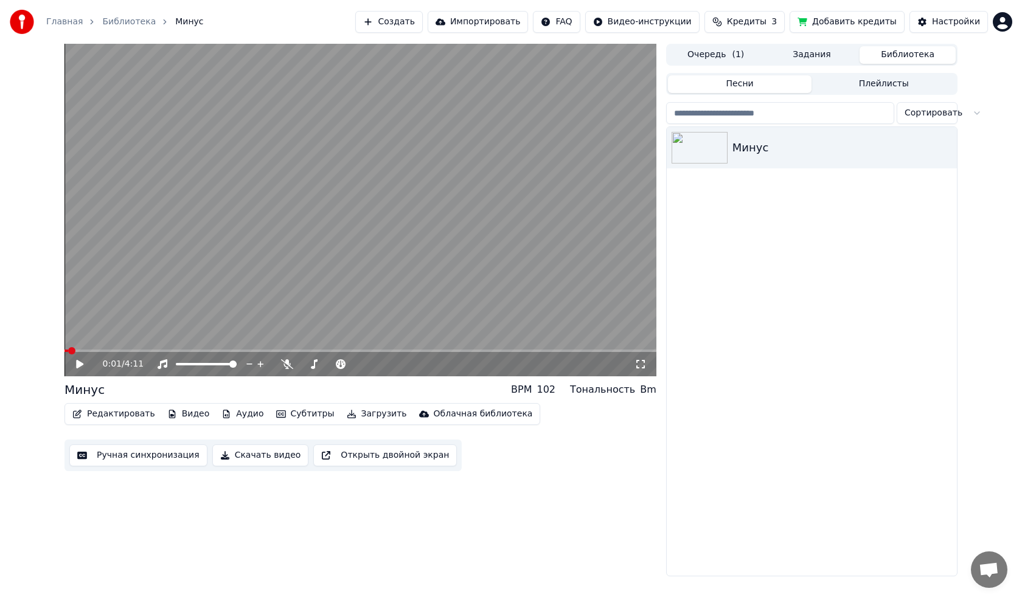
click at [928, 111] on html "Главная Библиотека Минус Создать Импортировать FAQ Видео-инструкции Кредиты 3 Д…" at bounding box center [511, 300] width 1022 height 600
click at [698, 156] on img at bounding box center [700, 148] width 56 height 32
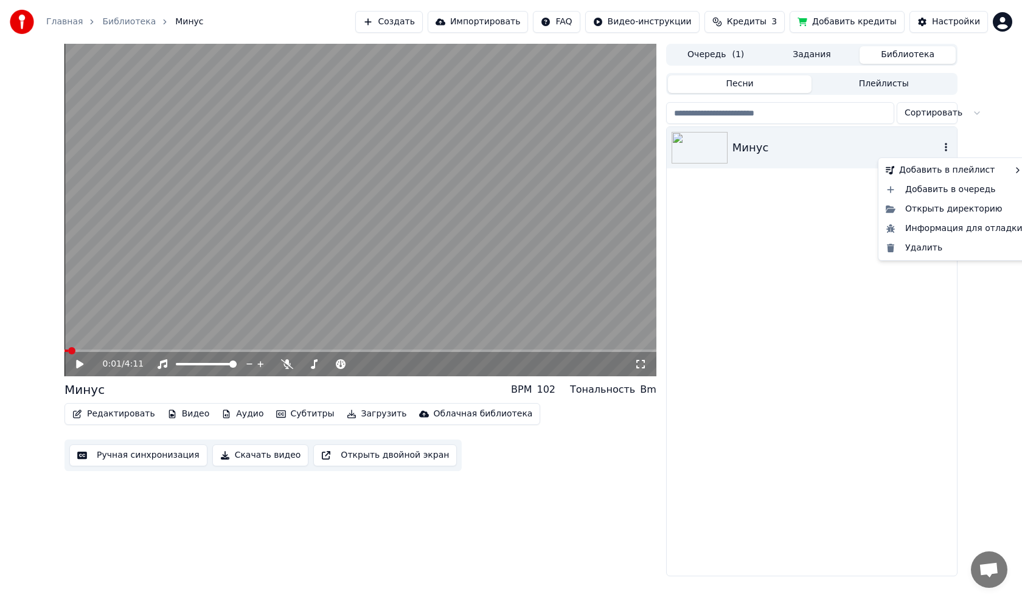
click at [946, 148] on icon "button" at bounding box center [946, 147] width 2 height 9
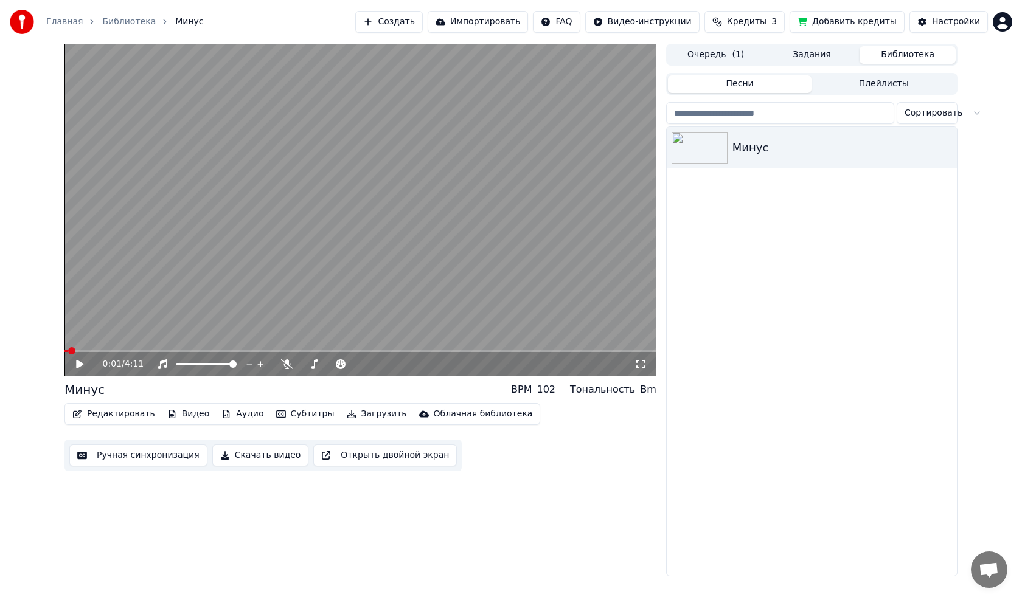
click at [313, 133] on video at bounding box center [360, 210] width 592 height 333
click at [266, 315] on video at bounding box center [360, 210] width 592 height 333
click at [336, 203] on video at bounding box center [360, 210] width 592 height 333
click at [133, 461] on button "Ручная синхронизация" at bounding box center [138, 456] width 138 height 22
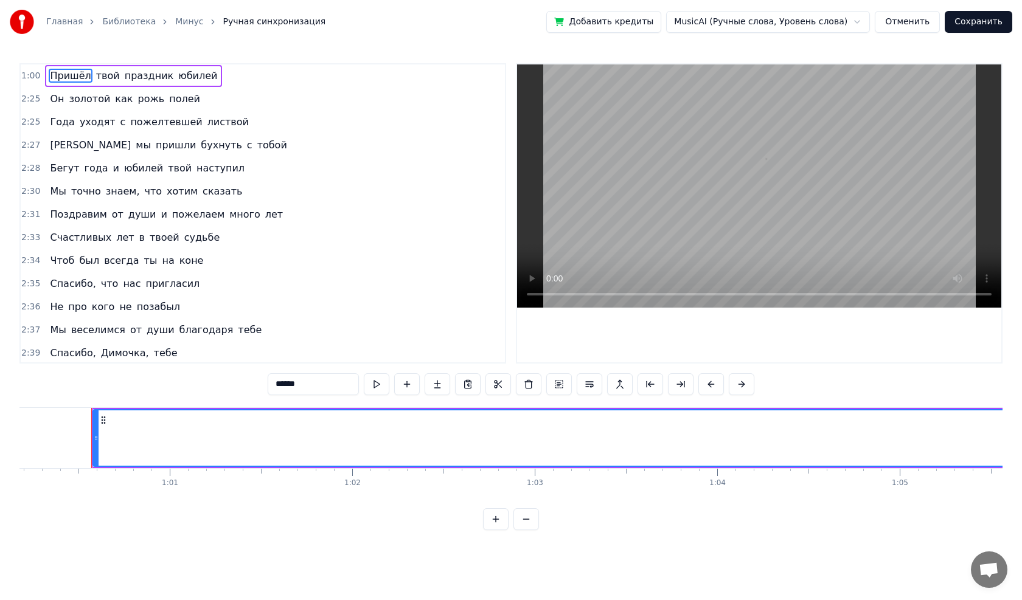
scroll to position [0, 10994]
click at [783, 17] on html "Главная Библиотека Минус Ручная синхронизация Добавить кредиты MusicAI (Ручные …" at bounding box center [511, 275] width 1022 height 550
click at [745, 123] on video at bounding box center [759, 185] width 484 height 243
click at [673, 187] on video at bounding box center [759, 185] width 484 height 243
click at [351, 383] on input "******" at bounding box center [313, 385] width 91 height 22
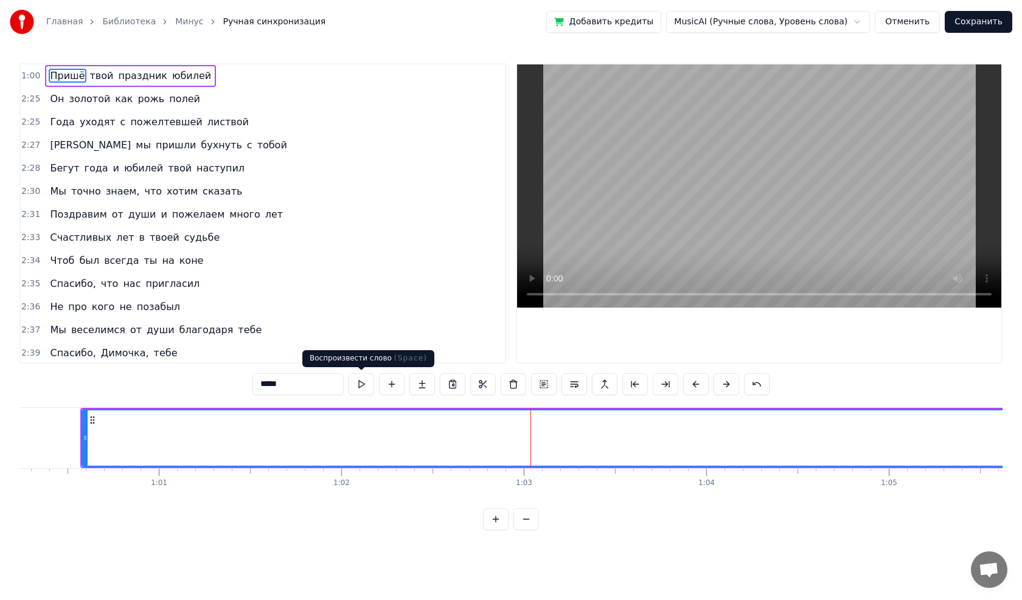
type input "******"
click at [414, 223] on div "2:31 Поздравим от души и пожелаем много лет" at bounding box center [263, 214] width 484 height 23
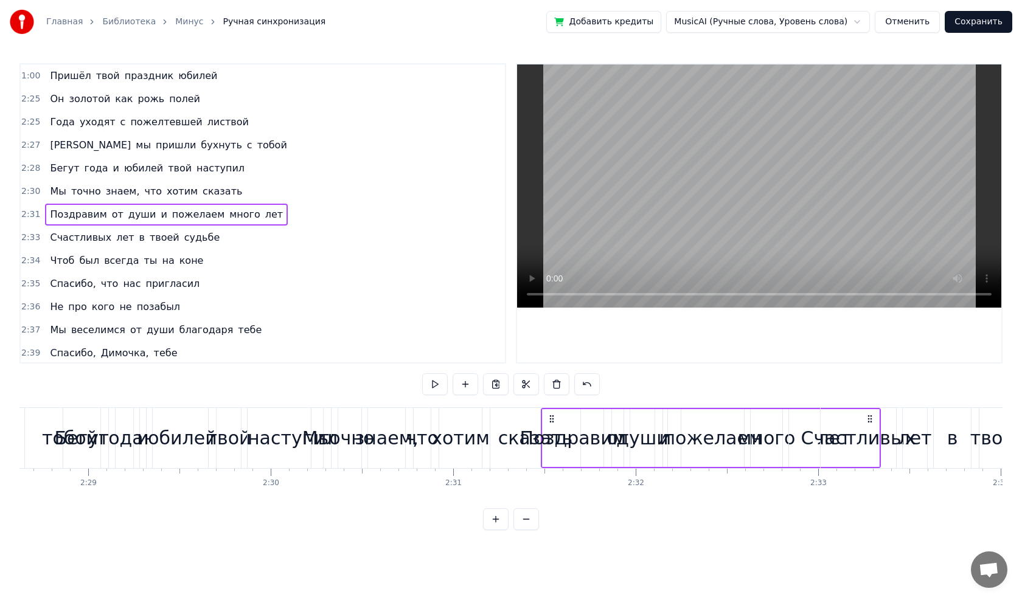
scroll to position [0, 27586]
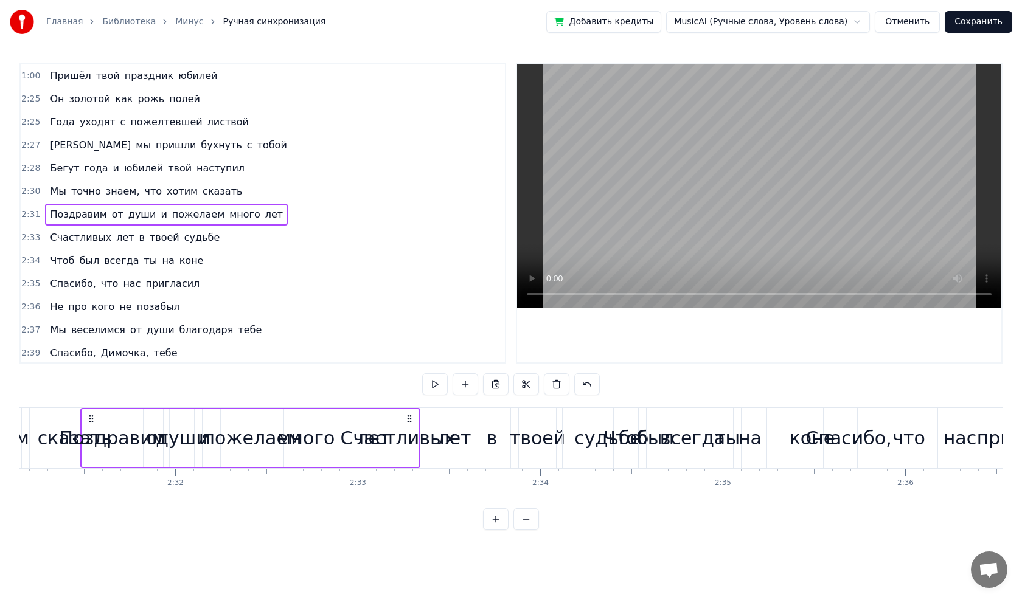
click at [408, 419] on div "Счастливых" at bounding box center [397, 438] width 75 height 60
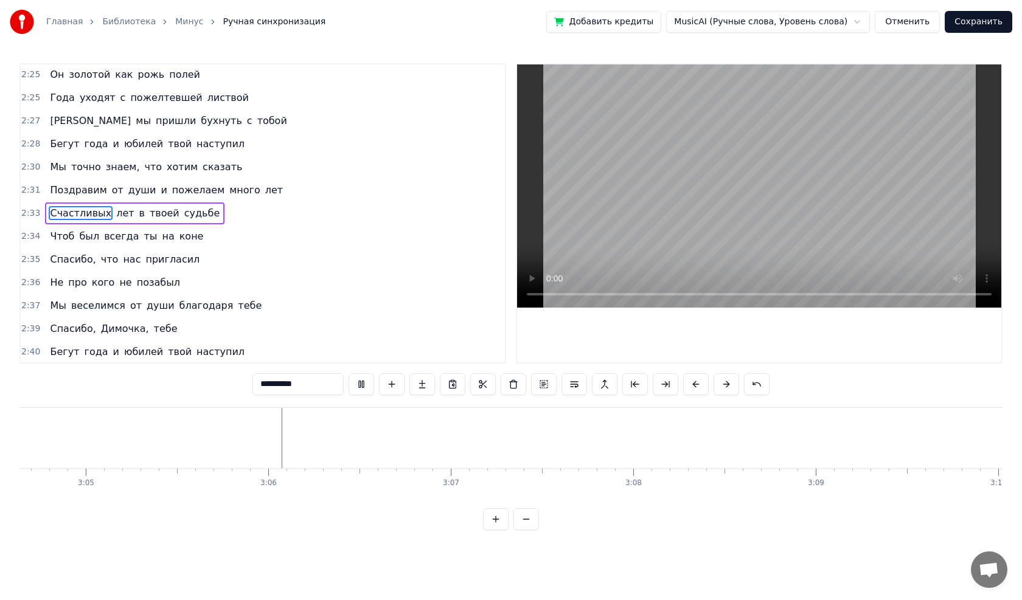
scroll to position [0, 33781]
click at [902, 16] on button "Отменить" at bounding box center [907, 22] width 65 height 22
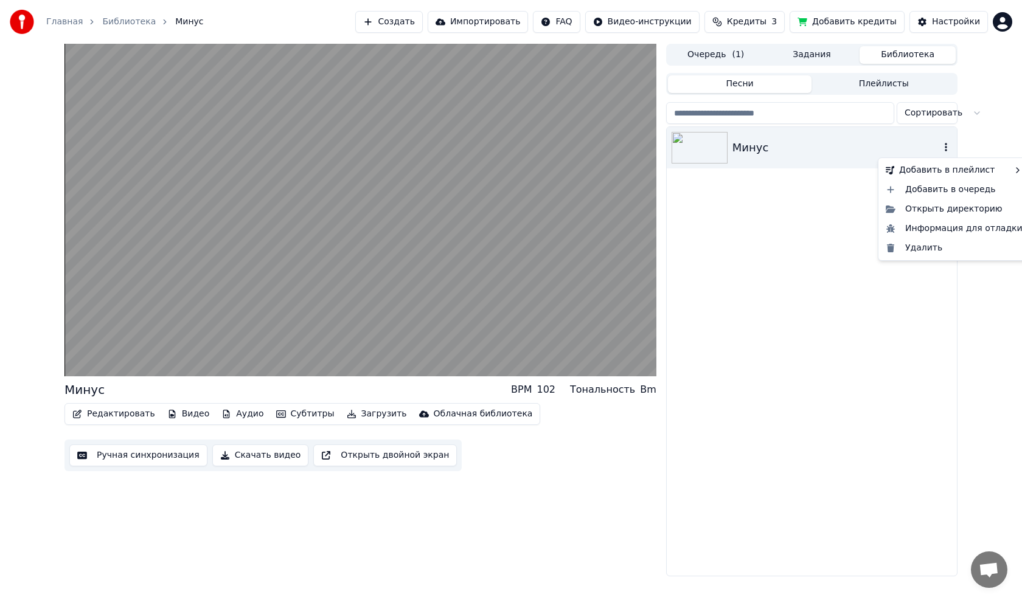
click at [947, 145] on icon "button" at bounding box center [946, 147] width 2 height 9
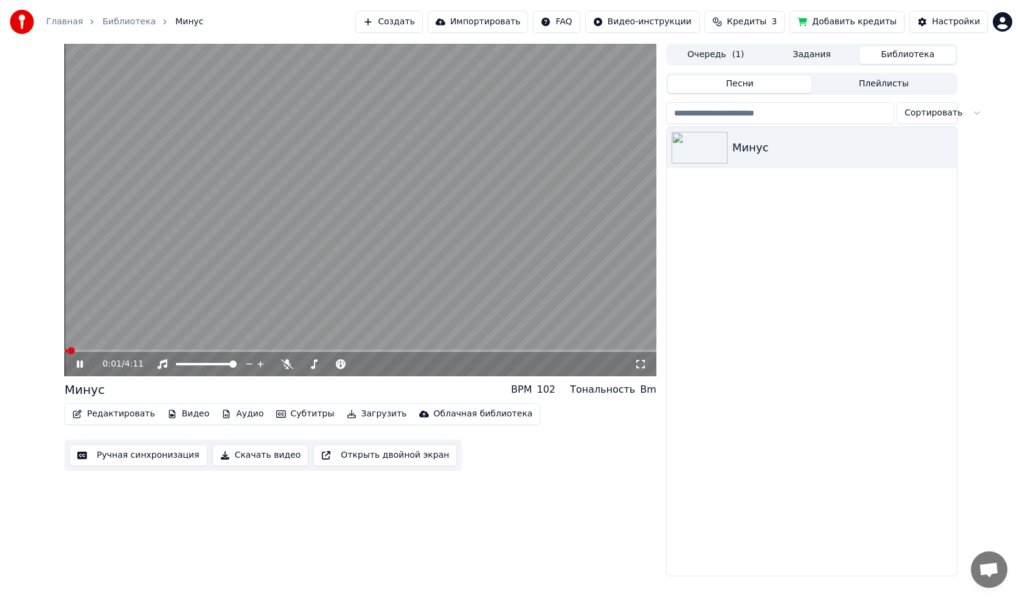
click at [363, 256] on video at bounding box center [360, 210] width 592 height 333
click at [355, 348] on video at bounding box center [360, 210] width 592 height 333
click at [428, 350] on span at bounding box center [360, 351] width 592 height 2
click at [425, 277] on video at bounding box center [360, 210] width 592 height 333
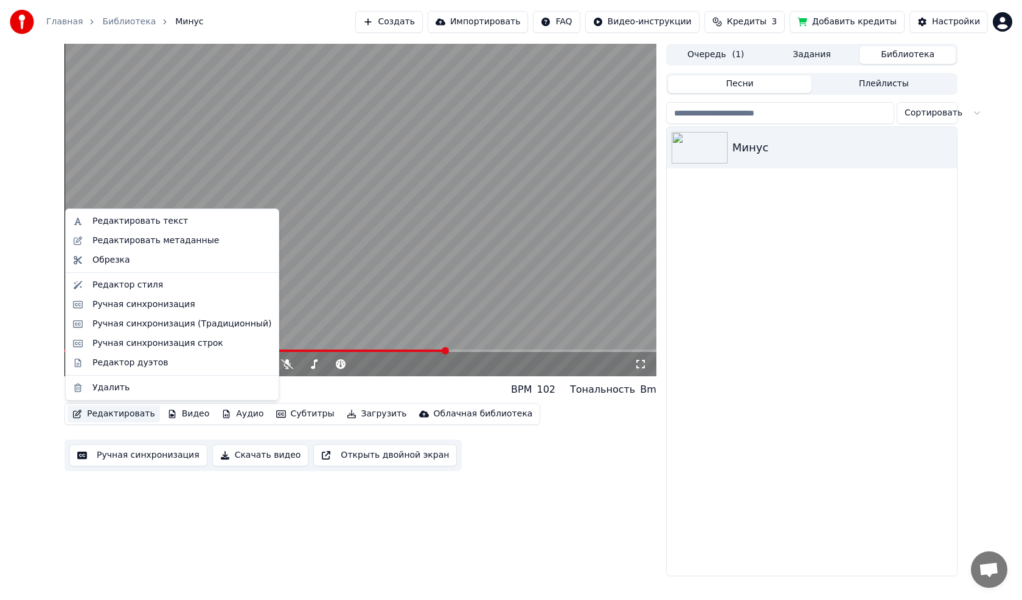
click at [132, 416] on button "Редактировать" at bounding box center [114, 414] width 92 height 17
click at [153, 283] on div "Редактор стиля" at bounding box center [181, 285] width 179 height 12
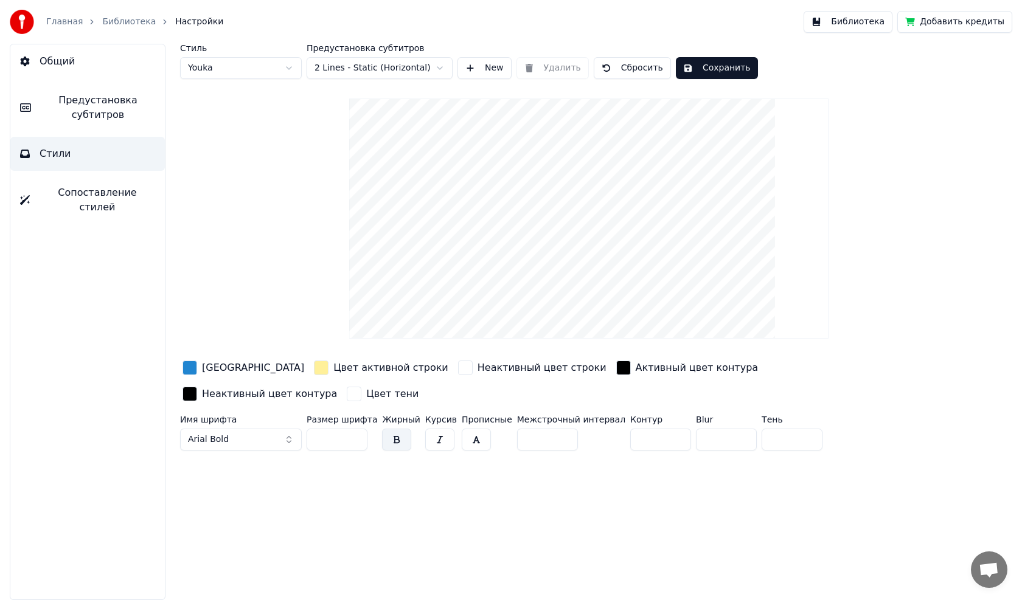
click at [314, 367] on div "button" at bounding box center [321, 368] width 15 height 15
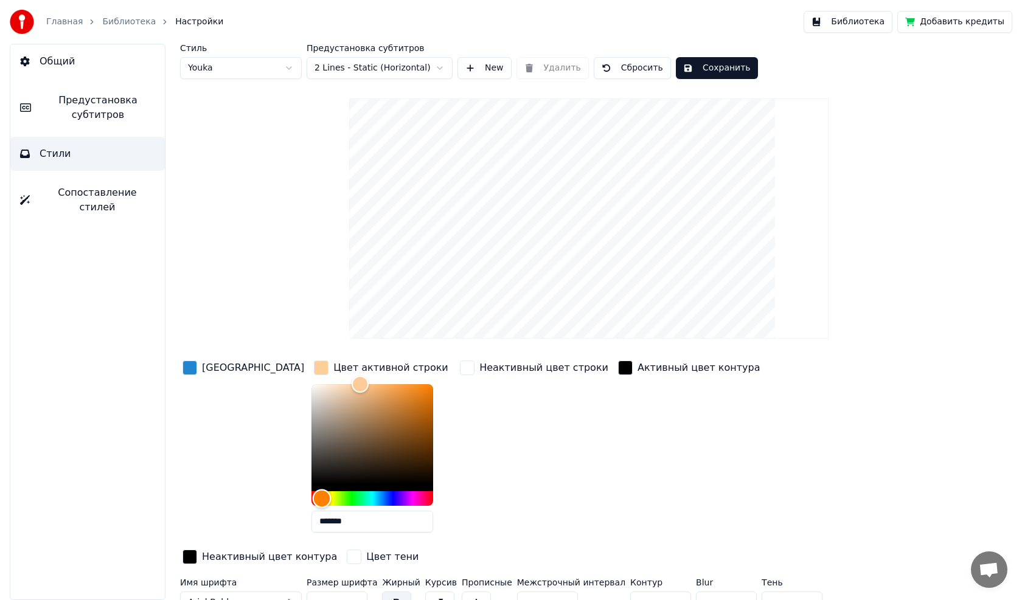
drag, startPoint x: 289, startPoint y: 499, endPoint x: 276, endPoint y: 276, distance: 224.2
click at [312, 499] on div "Hue" at bounding box center [321, 498] width 19 height 19
click at [276, 276] on div "Стиль Youka Предустановка субтитров 2 Lines - Static (Horizontal) New Удалить С…" at bounding box center [589, 331] width 818 height 575
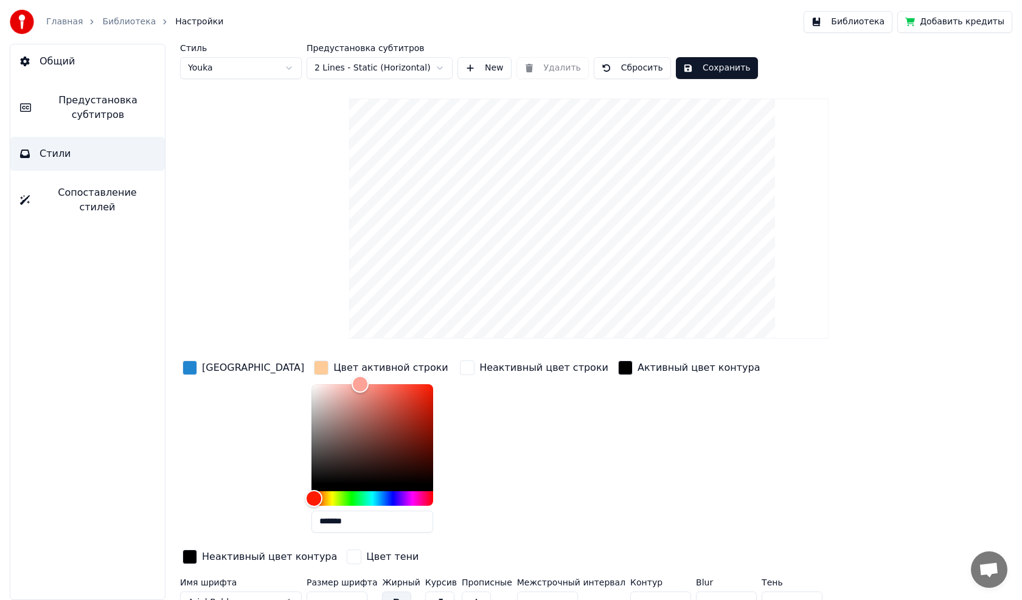
type input "*******"
click at [684, 71] on button "Сохранить" at bounding box center [717, 68] width 82 height 22
click at [835, 21] on button "Библиотека" at bounding box center [848, 22] width 89 height 22
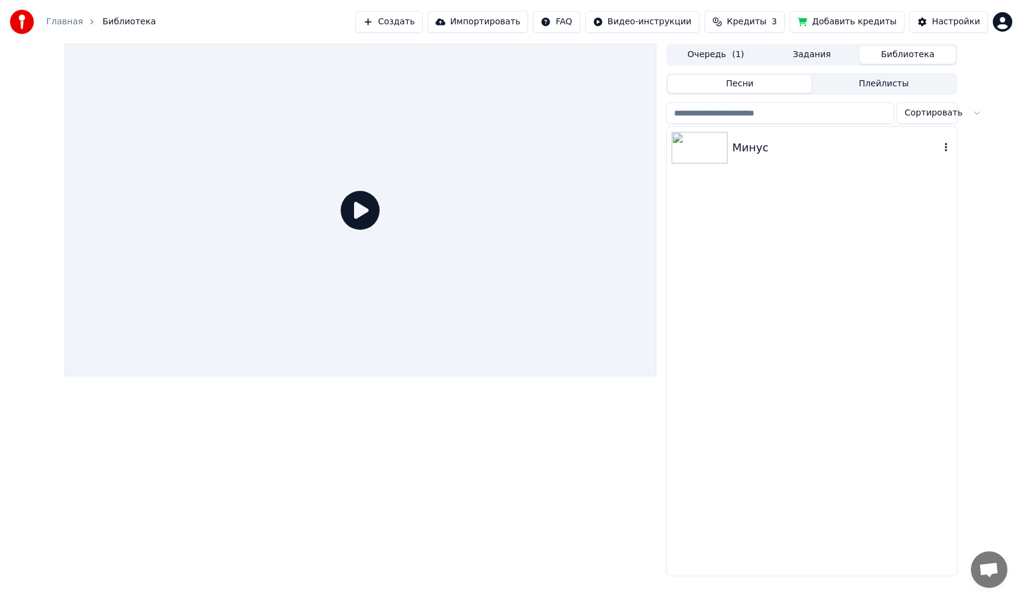
click at [694, 145] on img at bounding box center [700, 148] width 56 height 32
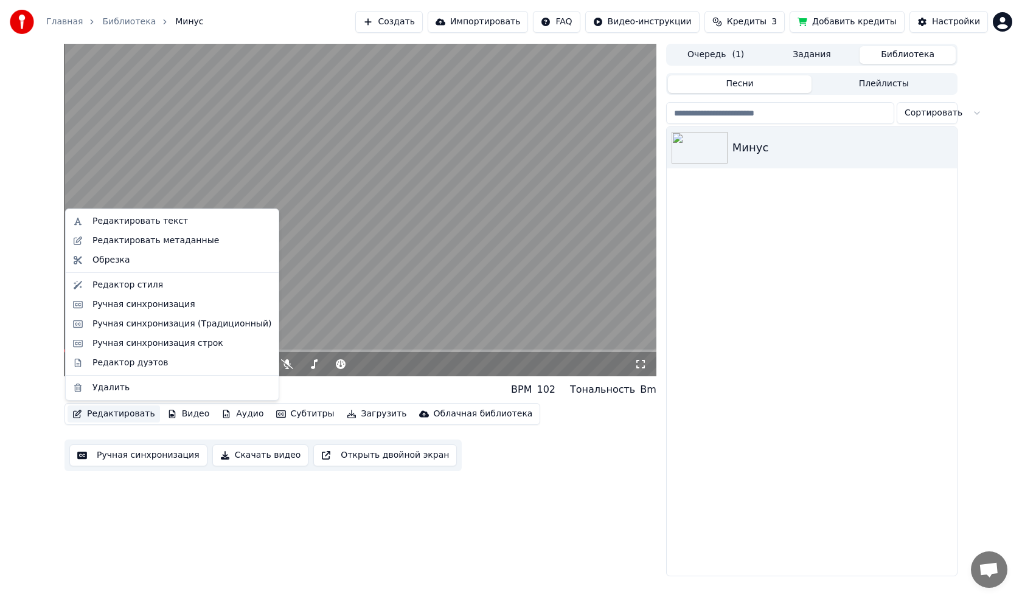
click at [86, 412] on button "Редактировать" at bounding box center [114, 414] width 92 height 17
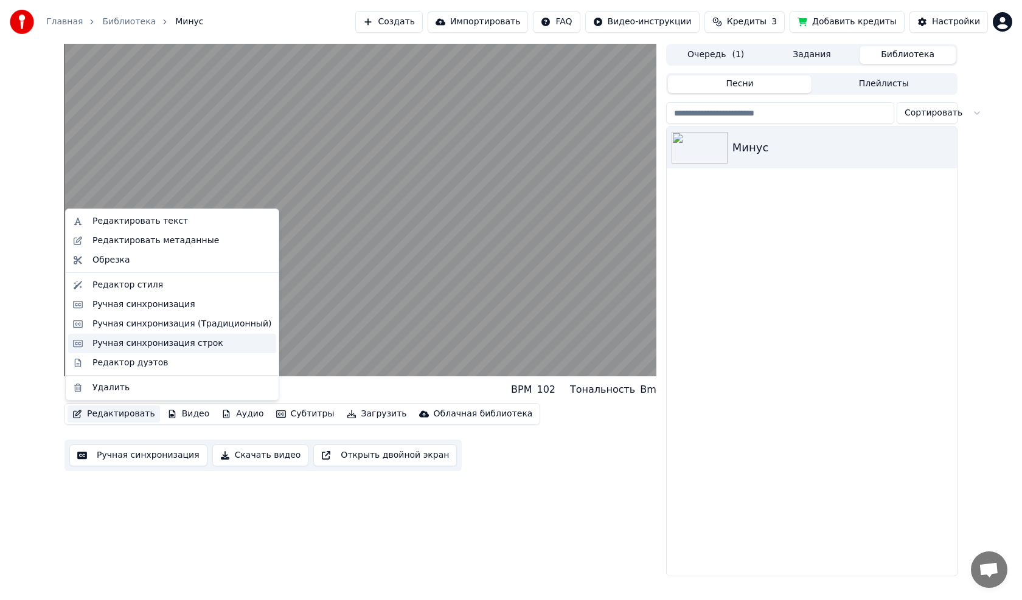
click at [175, 347] on div "Ручная синхронизация строк" at bounding box center [157, 344] width 131 height 12
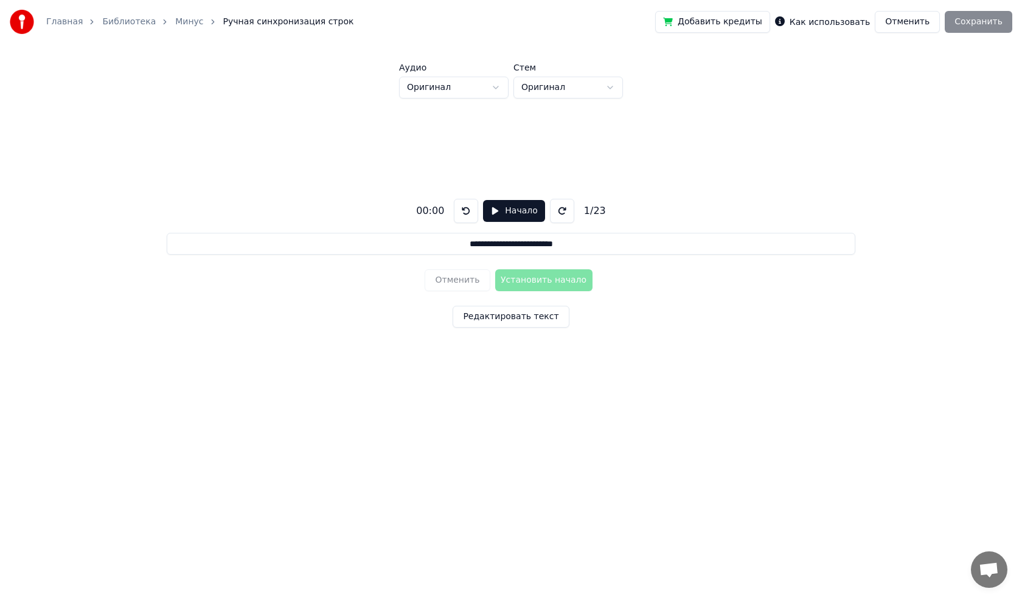
click at [511, 212] on button "Начало" at bounding box center [513, 211] width 61 height 22
click at [497, 210] on button "Пауза" at bounding box center [513, 211] width 55 height 22
click at [468, 213] on button at bounding box center [466, 211] width 24 height 24
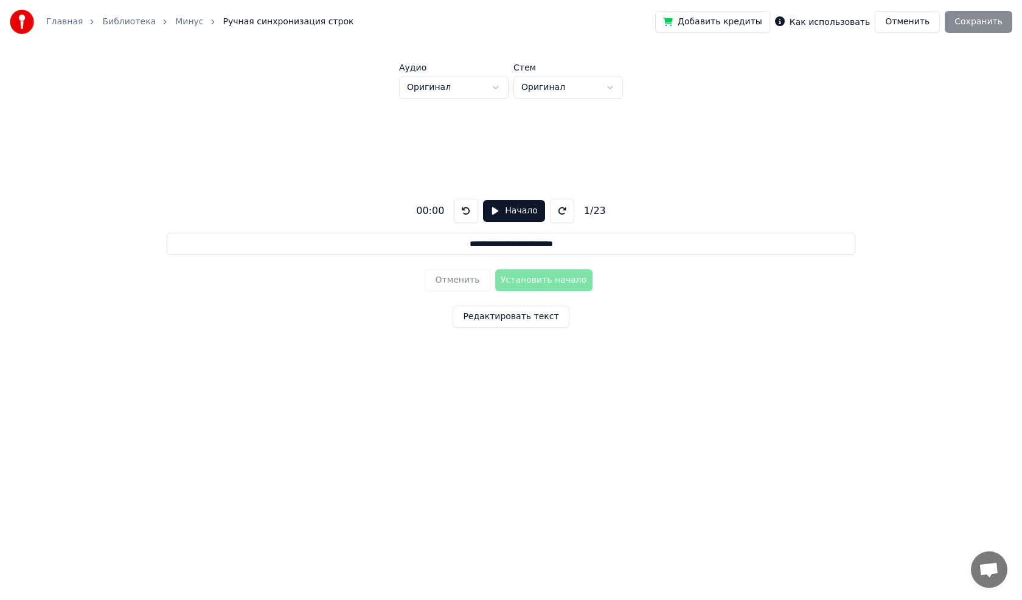
click at [495, 214] on button "Начало" at bounding box center [513, 211] width 61 height 22
click at [494, 213] on button "Пауза" at bounding box center [513, 211] width 55 height 22
click at [475, 209] on button at bounding box center [466, 211] width 24 height 24
click at [469, 212] on button at bounding box center [466, 211] width 24 height 24
click at [492, 212] on button "Начало" at bounding box center [513, 211] width 61 height 22
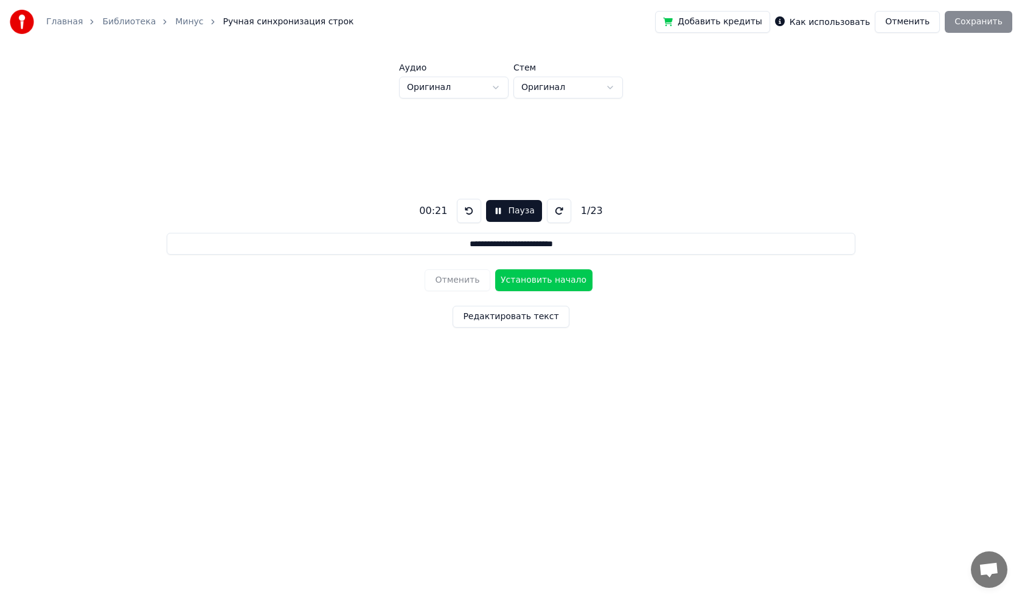
click at [495, 210] on button "Пауза" at bounding box center [513, 211] width 55 height 22
click at [462, 215] on button at bounding box center [466, 211] width 24 height 24
click at [490, 210] on button "Начало" at bounding box center [513, 211] width 61 height 22
click at [495, 212] on button "Пауза" at bounding box center [513, 211] width 55 height 22
click at [526, 279] on div "Отменить Установить начало" at bounding box center [511, 281] width 172 height 32
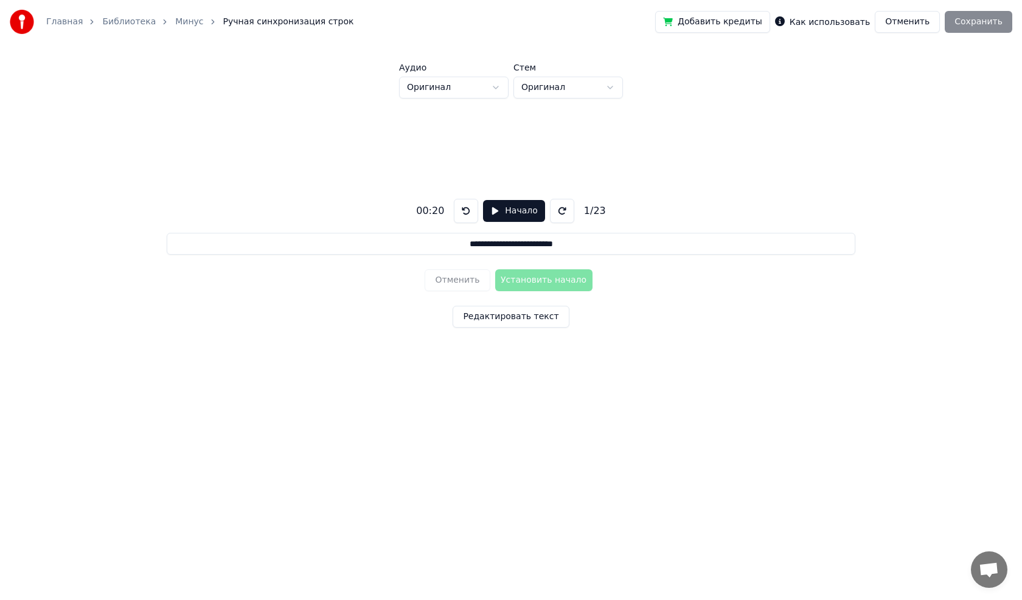
click at [620, 281] on div "**********" at bounding box center [510, 261] width 983 height 325
click at [519, 286] on div "Отменить Установить начало" at bounding box center [511, 281] width 172 height 32
click at [519, 279] on div "Отменить Установить начало" at bounding box center [511, 281] width 172 height 32
click at [519, 277] on div "Отменить Установить начало" at bounding box center [511, 281] width 172 height 32
click at [700, 329] on div "**********" at bounding box center [510, 261] width 983 height 325
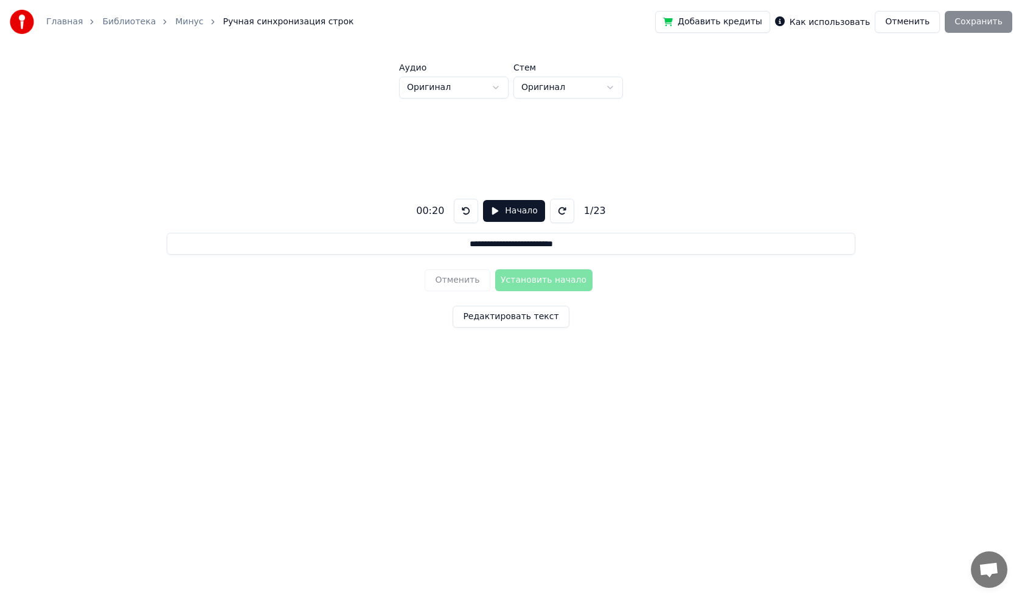
click at [549, 325] on button "Редактировать текст" at bounding box center [511, 317] width 116 height 22
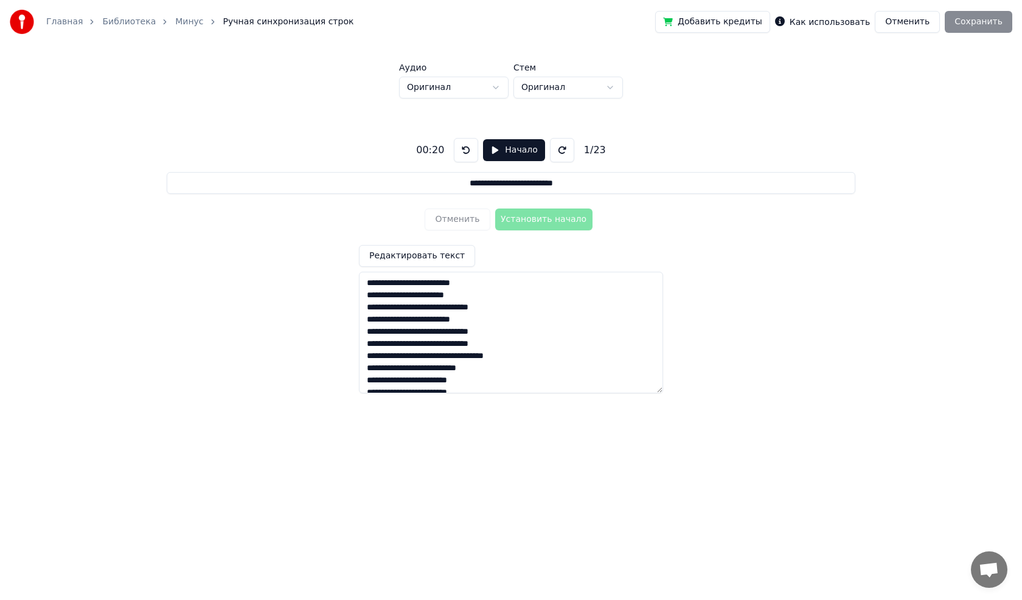
click at [531, 226] on div "Отменить Установить начало" at bounding box center [511, 220] width 172 height 32
click at [666, 213] on div "**********" at bounding box center [510, 261] width 983 height 325
click at [585, 90] on html "**********" at bounding box center [511, 221] width 1022 height 443
click at [487, 90] on html "**********" at bounding box center [511, 221] width 1022 height 443
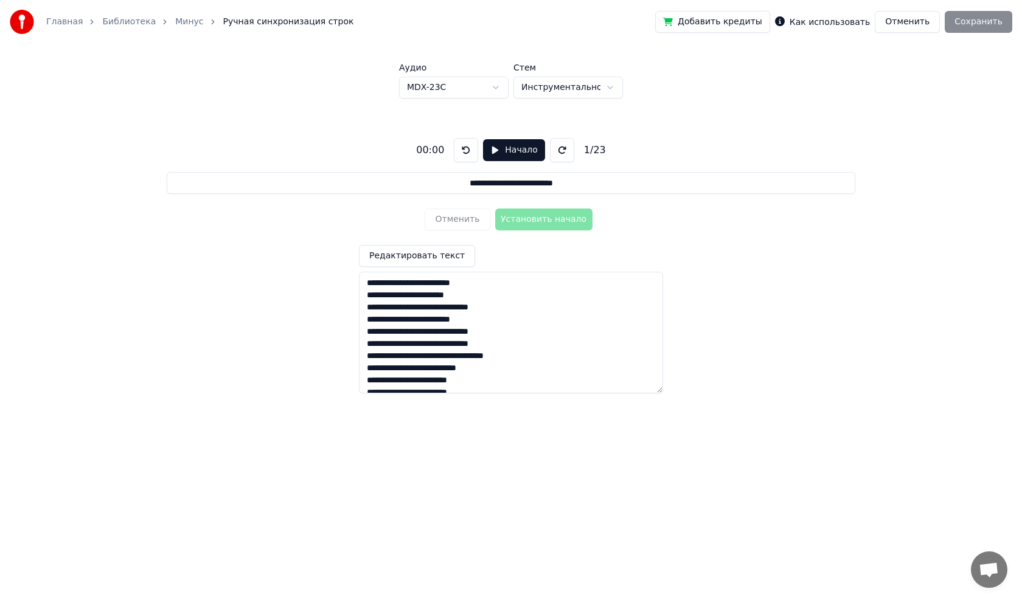
click at [473, 89] on html "**********" at bounding box center [511, 221] width 1022 height 443
click at [489, 150] on button "Начало" at bounding box center [513, 150] width 61 height 22
click at [563, 215] on button "Установить начало" at bounding box center [543, 220] width 97 height 22
click at [563, 215] on button "Установить конец" at bounding box center [543, 220] width 97 height 22
type input "**********"
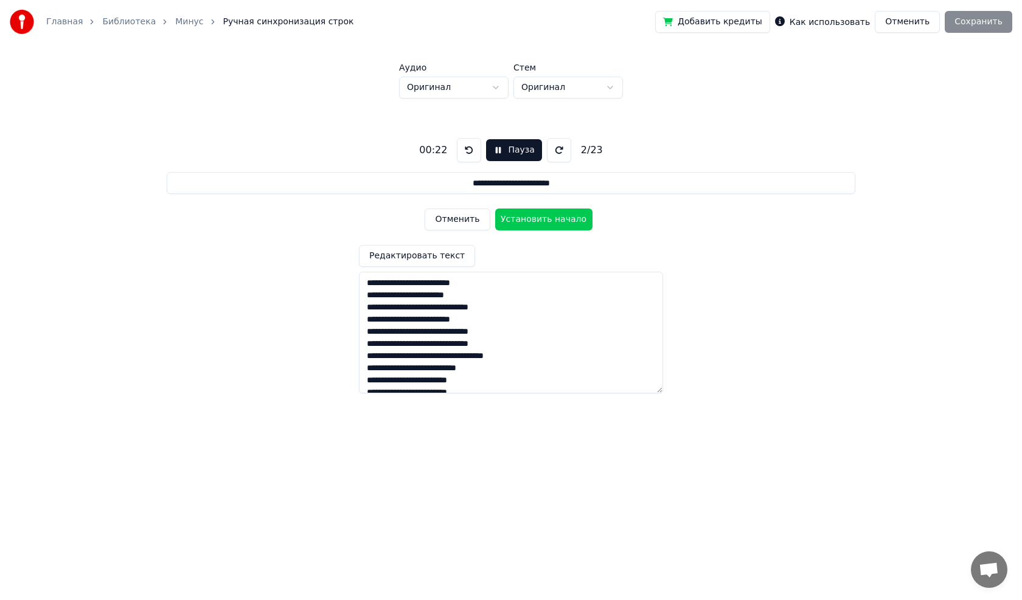
click at [574, 212] on button "Установить начало" at bounding box center [543, 220] width 97 height 22
click at [497, 150] on button "Пауза" at bounding box center [513, 150] width 55 height 22
click at [467, 144] on button at bounding box center [466, 150] width 24 height 24
click at [473, 149] on button at bounding box center [466, 150] width 24 height 24
click at [529, 214] on div "Отменить Установить начало" at bounding box center [511, 220] width 172 height 32
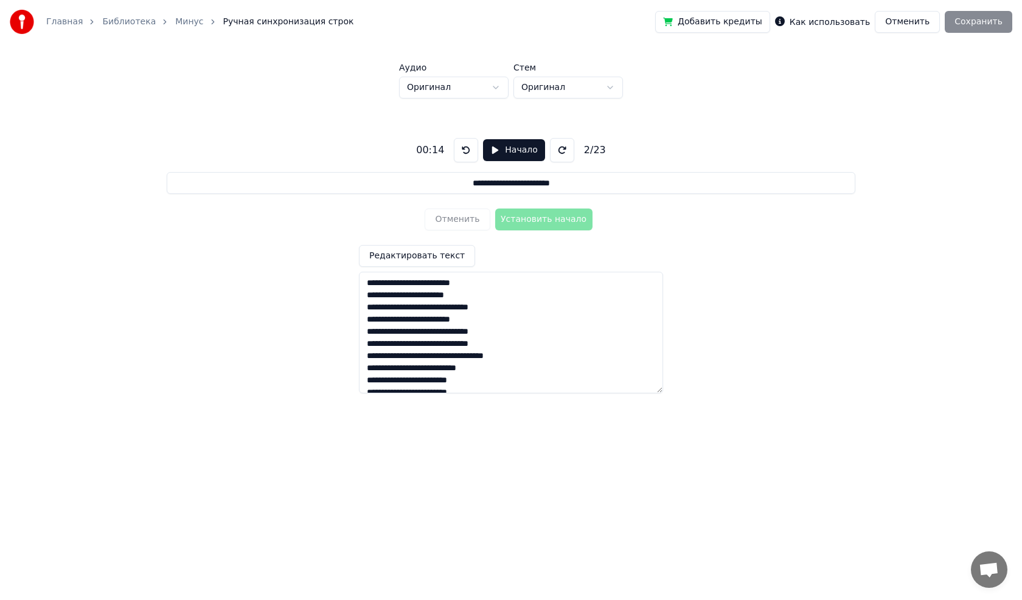
click at [489, 148] on button "Начало" at bounding box center [513, 150] width 61 height 22
click at [464, 150] on button at bounding box center [469, 150] width 24 height 24
click at [493, 150] on button "Пауза" at bounding box center [513, 150] width 55 height 22
click at [465, 153] on button at bounding box center [466, 150] width 24 height 24
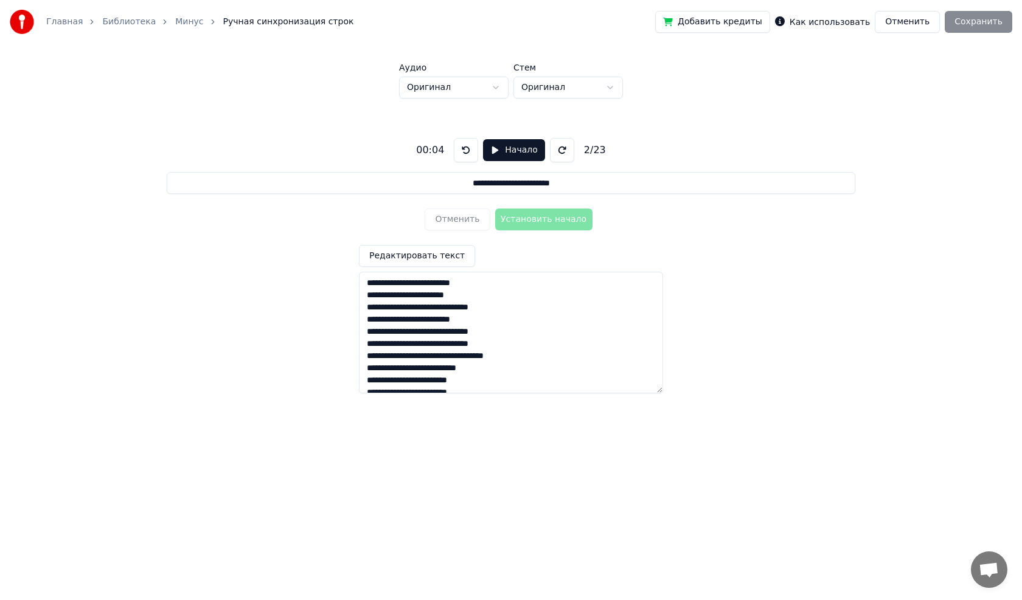
click at [465, 153] on button at bounding box center [466, 150] width 24 height 24
click at [428, 274] on textarea "**********" at bounding box center [511, 333] width 304 height 122
click at [479, 279] on textarea "**********" at bounding box center [511, 333] width 304 height 122
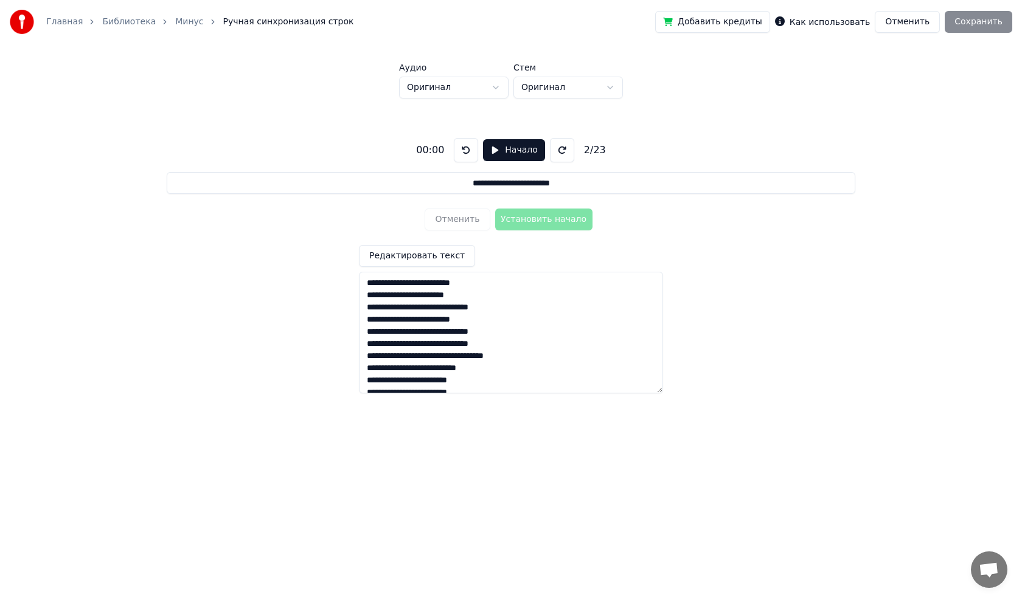
click at [550, 181] on input "**********" at bounding box center [511, 183] width 688 height 22
click at [566, 181] on input "**********" at bounding box center [511, 183] width 688 height 22
click at [908, 26] on button "Отменить" at bounding box center [907, 22] width 65 height 22
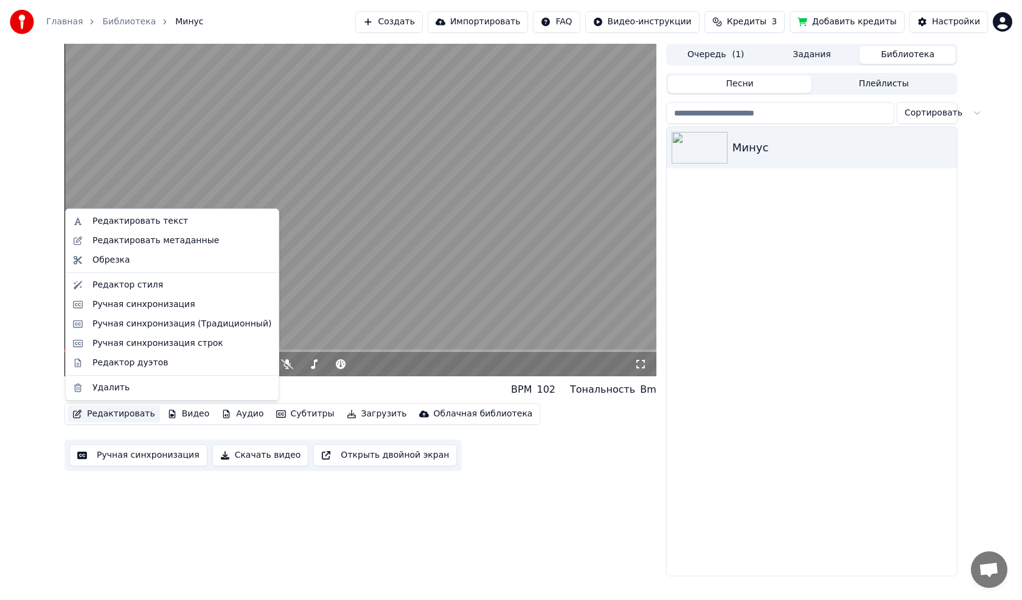
click at [103, 412] on button "Редактировать" at bounding box center [114, 414] width 92 height 17
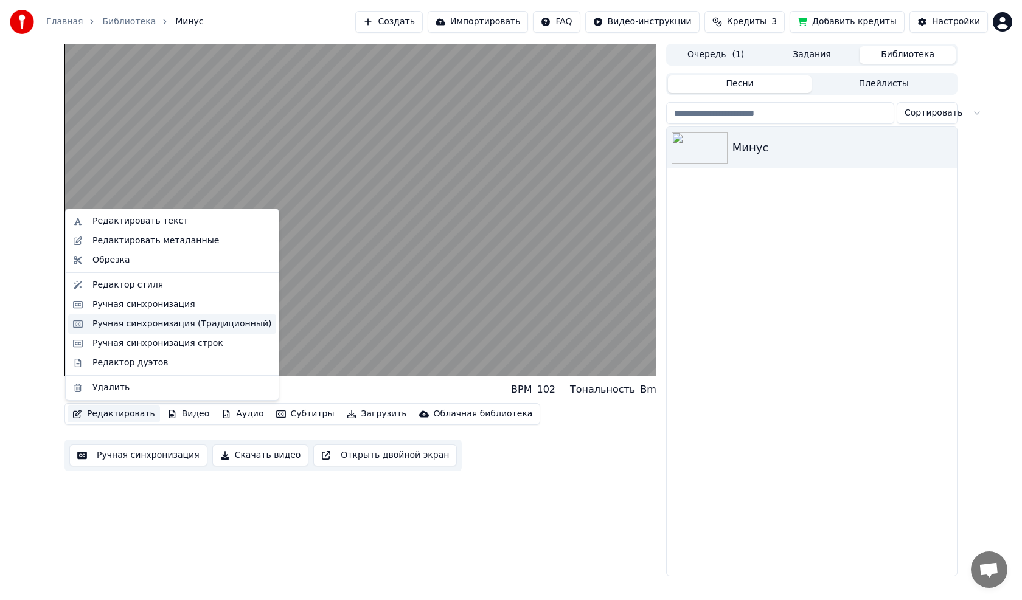
click at [161, 330] on div "Ручная синхронизация (Традиционный)" at bounding box center [172, 324] width 208 height 19
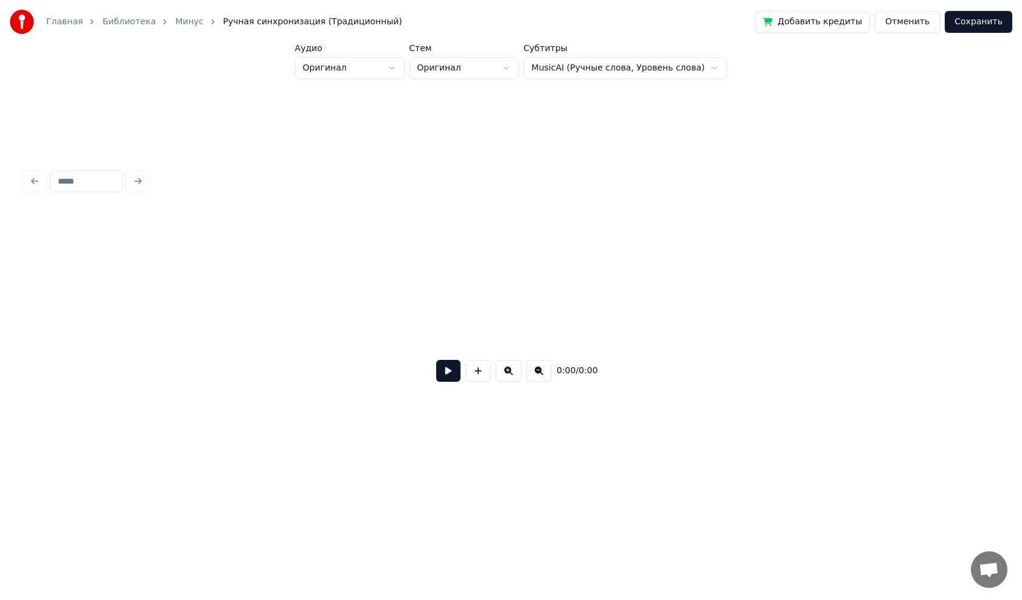
scroll to position [0, 7370]
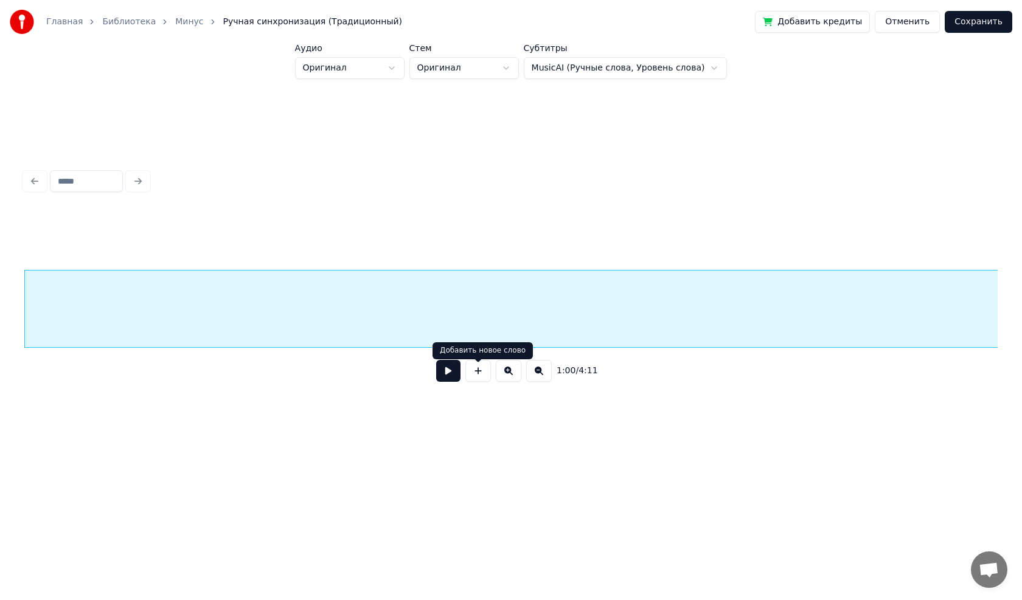
click at [447, 374] on button at bounding box center [448, 371] width 24 height 22
click at [447, 369] on button at bounding box center [448, 371] width 24 height 22
click at [897, 20] on button "Отменить" at bounding box center [907, 22] width 65 height 22
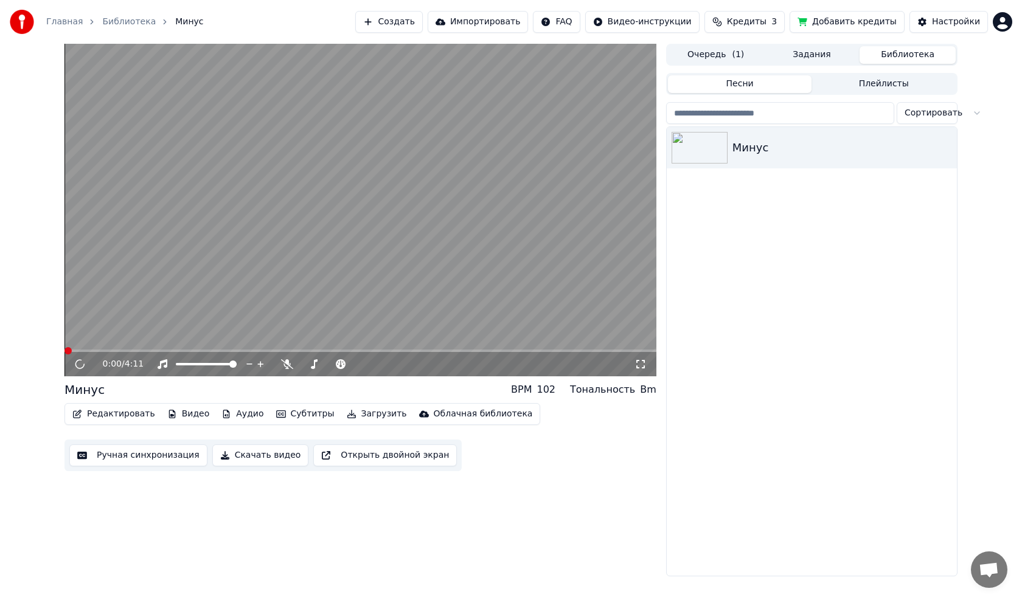
click at [158, 458] on button "Ручная синхронизация" at bounding box center [138, 456] width 138 height 22
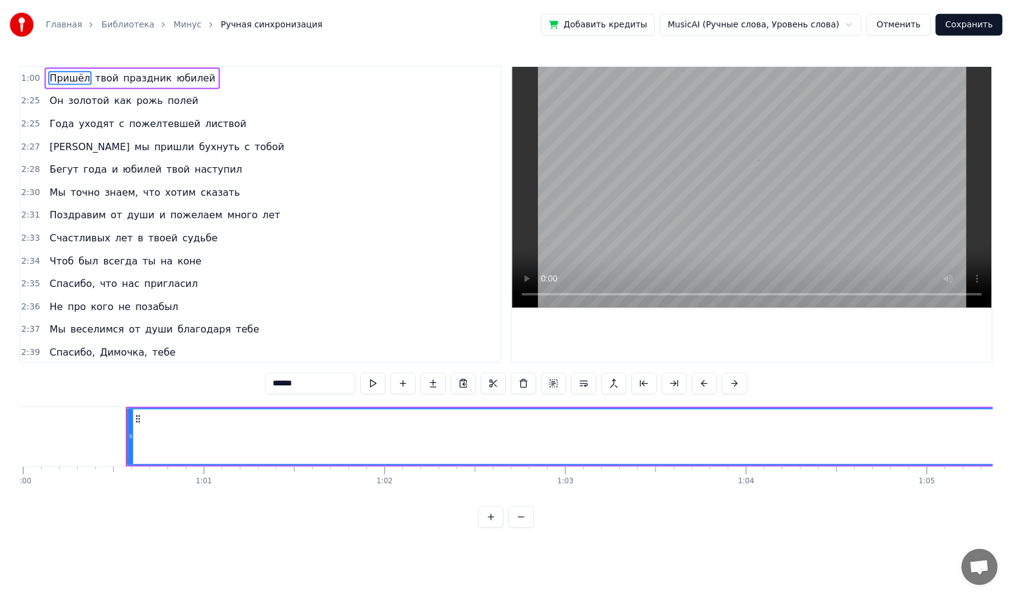
scroll to position [0, 10994]
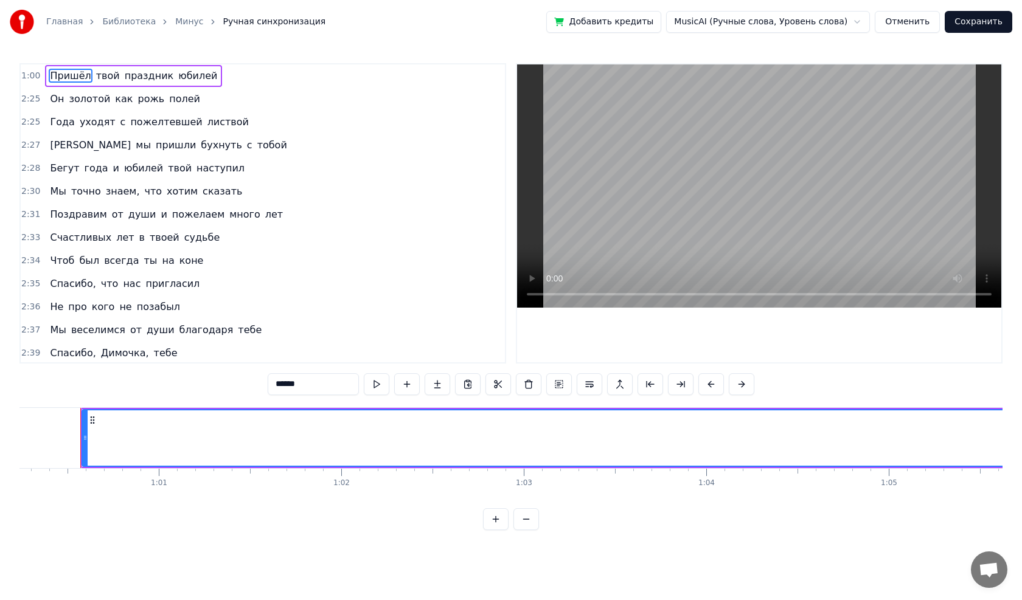
click at [922, 27] on button "Отменить" at bounding box center [907, 22] width 65 height 22
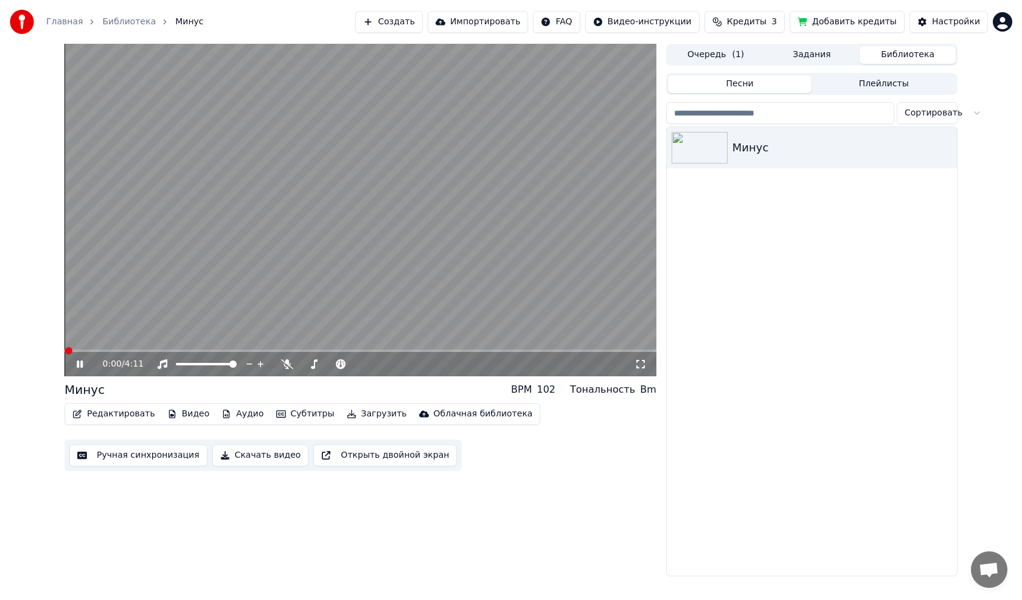
click at [126, 414] on button "Редактировать" at bounding box center [114, 414] width 92 height 17
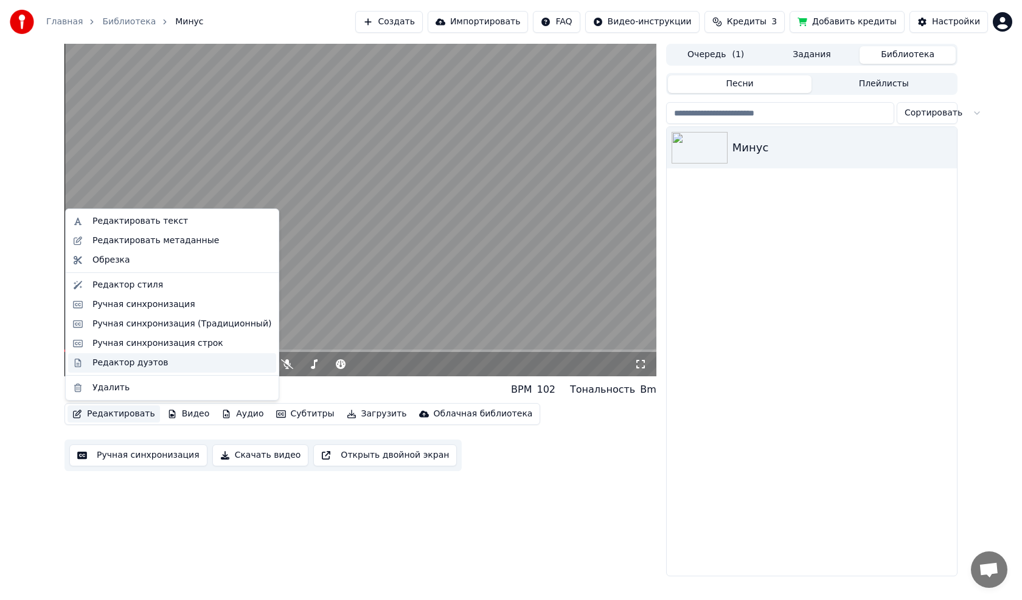
click at [128, 370] on div "Редактор дуэтов" at bounding box center [172, 362] width 208 height 19
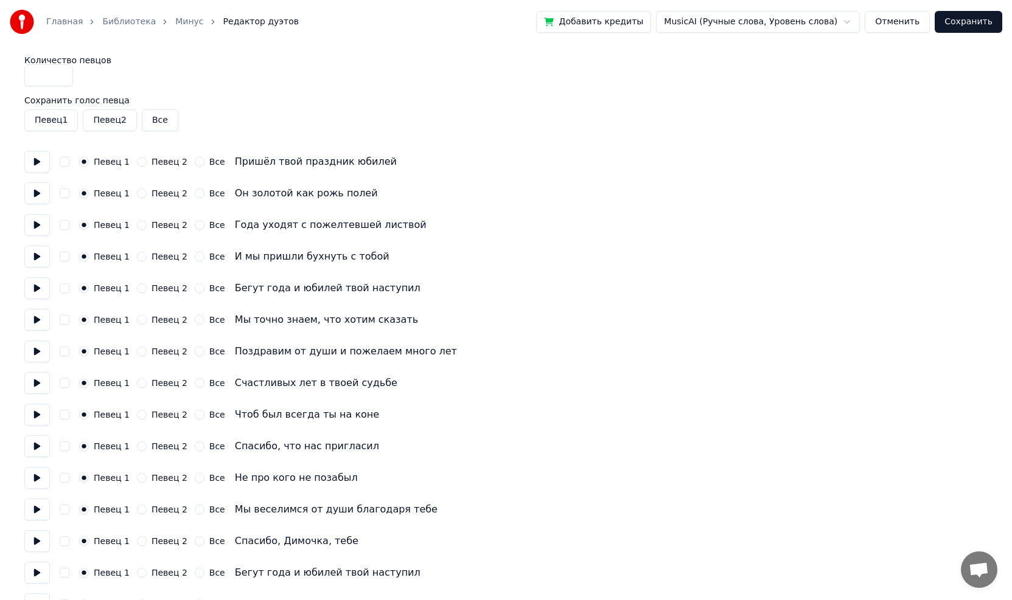
click at [40, 167] on button at bounding box center [37, 162] width 26 height 22
click at [138, 163] on button "Певец 2" at bounding box center [142, 162] width 10 height 10
click at [83, 160] on button "Певец 1" at bounding box center [84, 162] width 10 height 10
click at [37, 169] on button at bounding box center [37, 162] width 26 height 22
click at [120, 125] on button "Певец 2" at bounding box center [110, 121] width 54 height 22
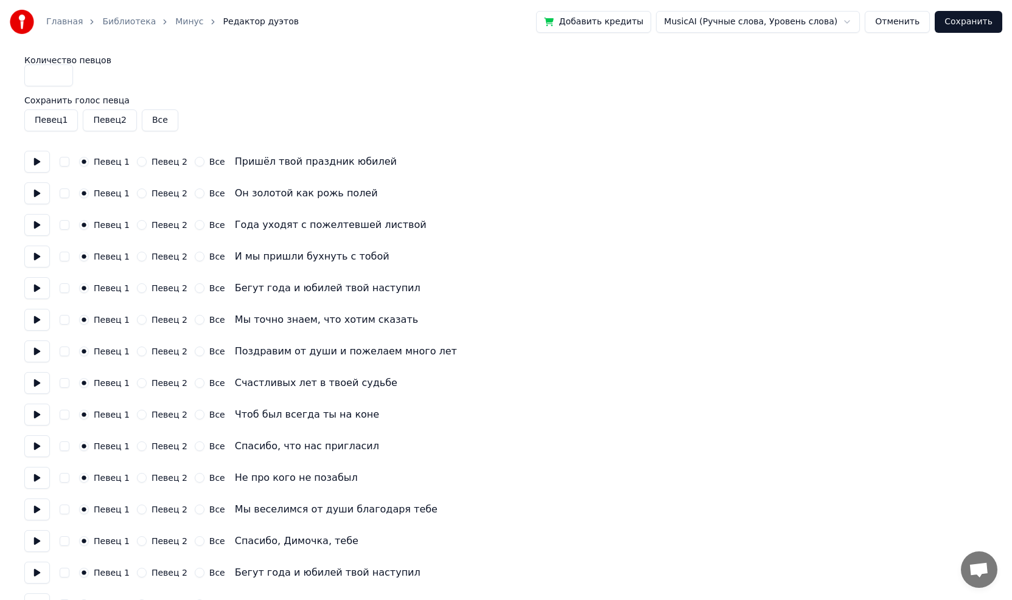
click at [897, 31] on button "Отменить" at bounding box center [896, 22] width 65 height 22
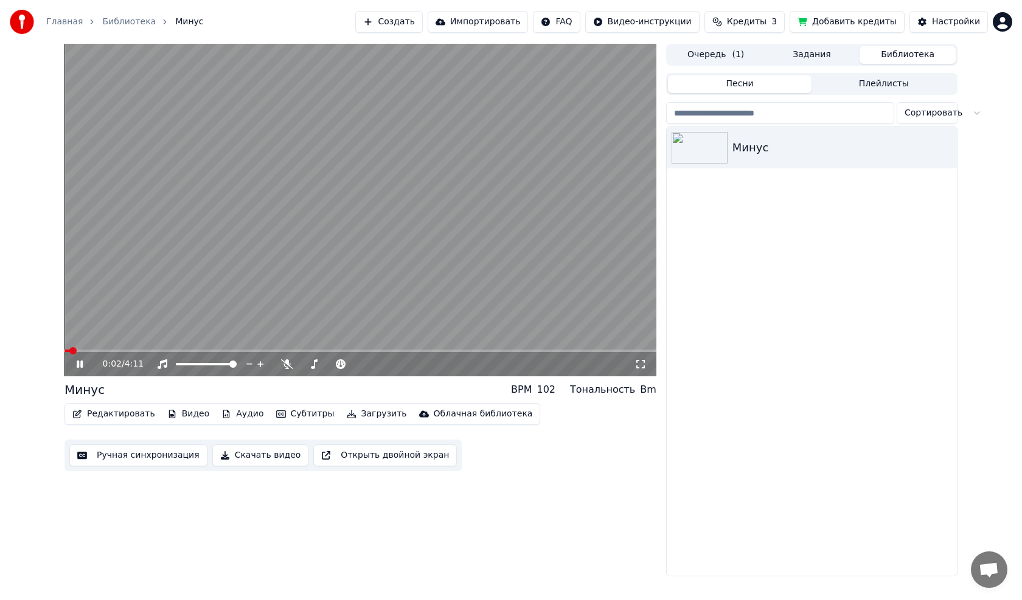
click at [161, 303] on video at bounding box center [360, 210] width 592 height 333
click at [133, 416] on button "Редактировать" at bounding box center [114, 414] width 92 height 17
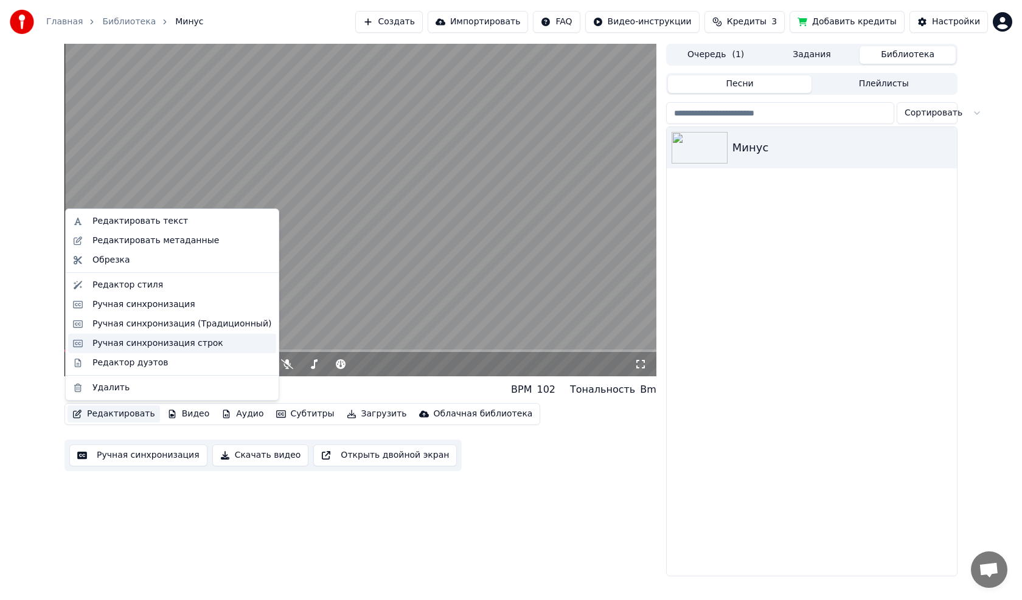
click at [138, 343] on div "Ручная синхронизация строк" at bounding box center [157, 344] width 131 height 12
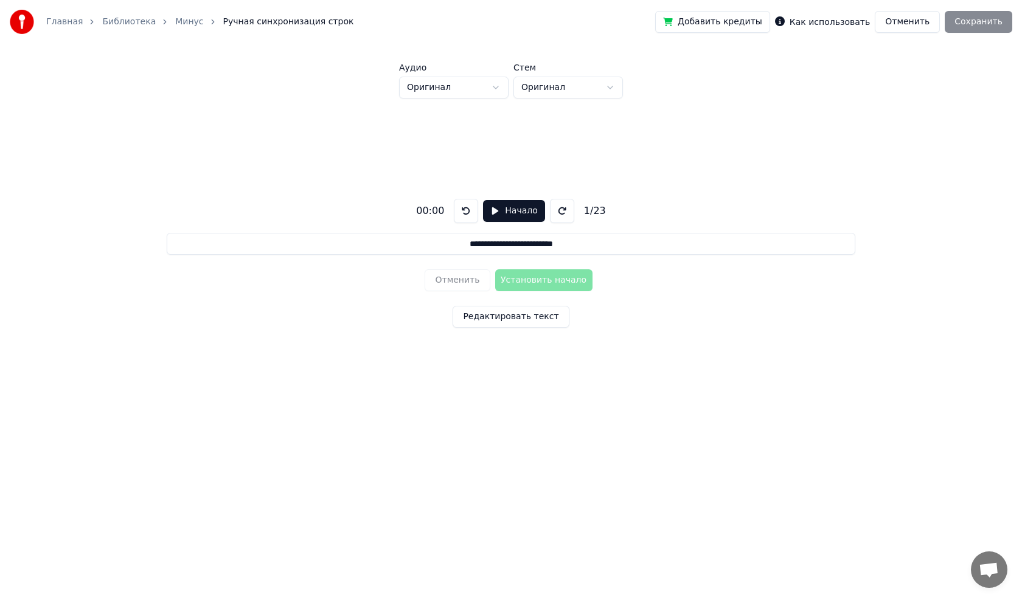
click at [492, 210] on button "Начало" at bounding box center [513, 211] width 61 height 22
click at [574, 282] on button "Установить начало" at bounding box center [543, 281] width 97 height 22
click at [492, 207] on button "Пауза" at bounding box center [513, 211] width 55 height 22
click at [982, 27] on div "Добавить кредиты Как использовать Отменить Сохранить" at bounding box center [833, 22] width 357 height 22
click at [982, 24] on div "Добавить кредиты Как использовать Отменить Сохранить" at bounding box center [833, 22] width 357 height 22
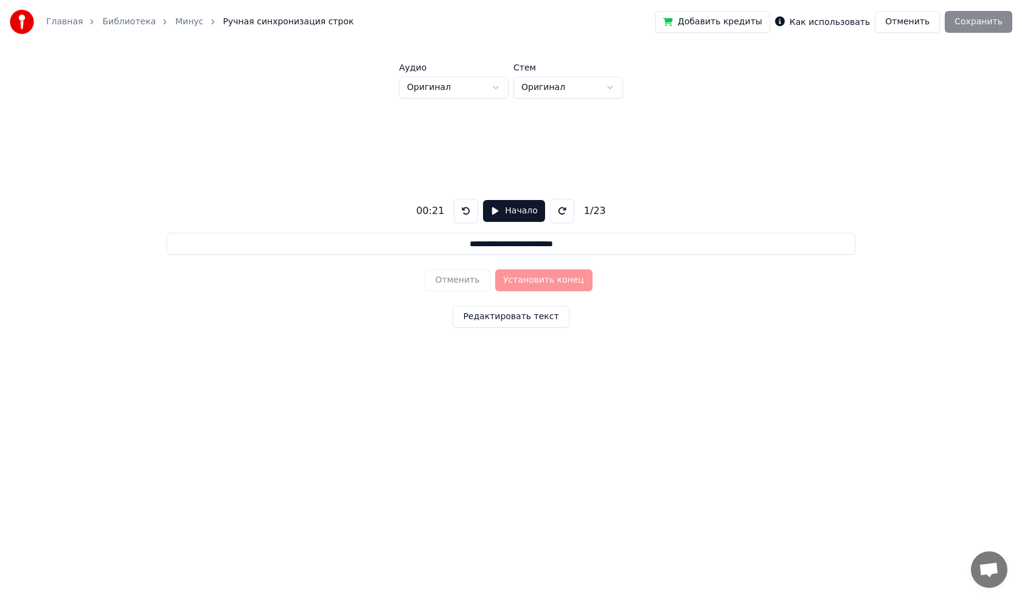
click at [982, 24] on div "Добавить кредиты Как использовать Отменить Сохранить" at bounding box center [833, 22] width 357 height 22
click at [571, 246] on input "**********" at bounding box center [511, 244] width 688 height 22
click at [617, 275] on div "**********" at bounding box center [510, 261] width 983 height 325
click at [663, 287] on div "**********" at bounding box center [510, 261] width 983 height 325
click at [897, 21] on button "Отменить" at bounding box center [907, 22] width 65 height 22
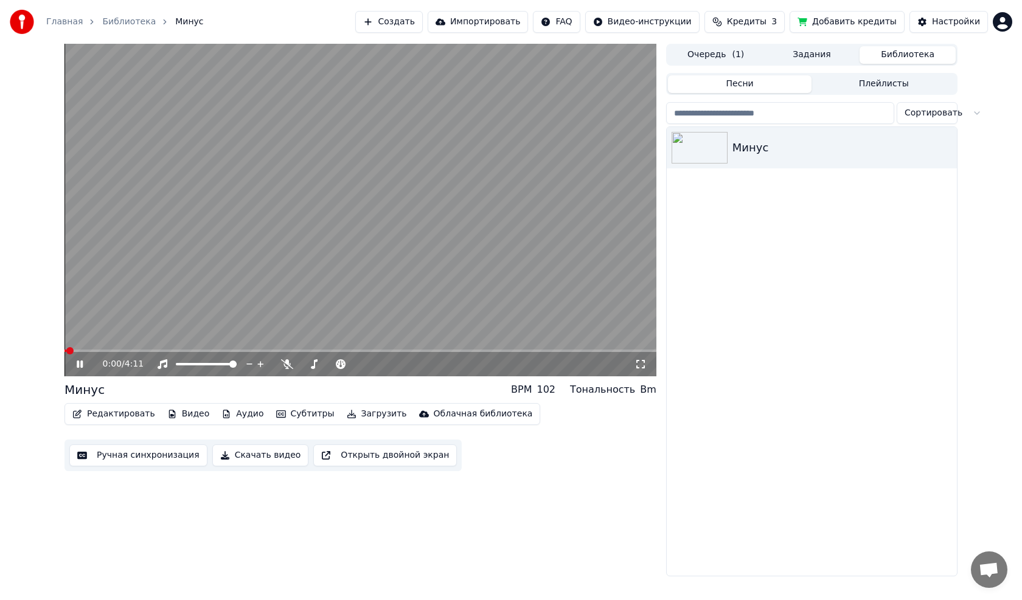
click at [77, 361] on icon at bounding box center [88, 365] width 29 height 10
click at [949, 148] on icon "button" at bounding box center [946, 147] width 12 height 10
click at [240, 348] on video at bounding box center [360, 210] width 592 height 333
click at [81, 365] on icon at bounding box center [80, 364] width 6 height 7
click at [888, 82] on button "Плейлисты" at bounding box center [884, 84] width 144 height 18
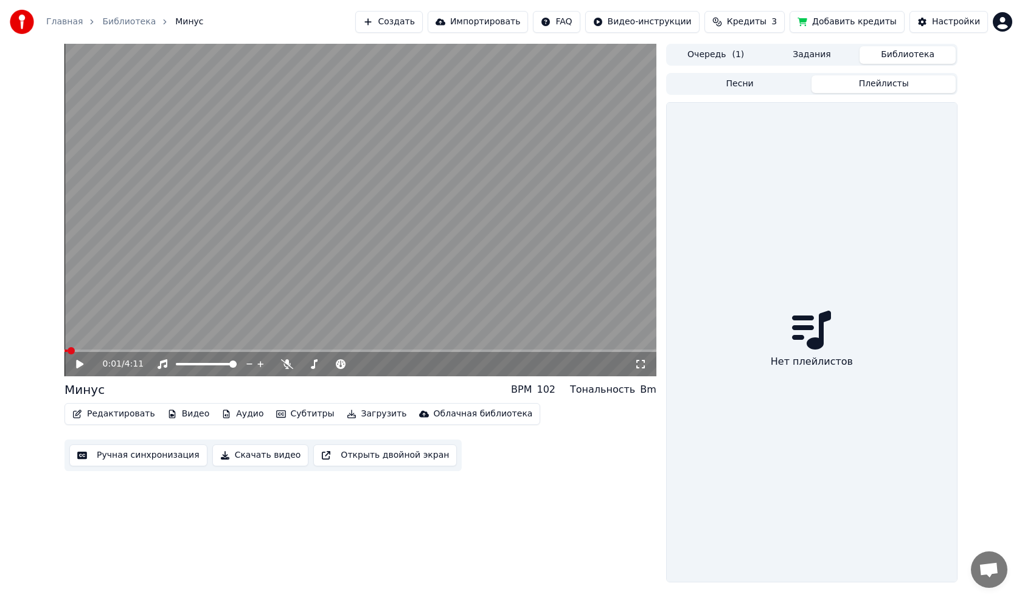
click at [768, 88] on button "Песни" at bounding box center [740, 84] width 144 height 18
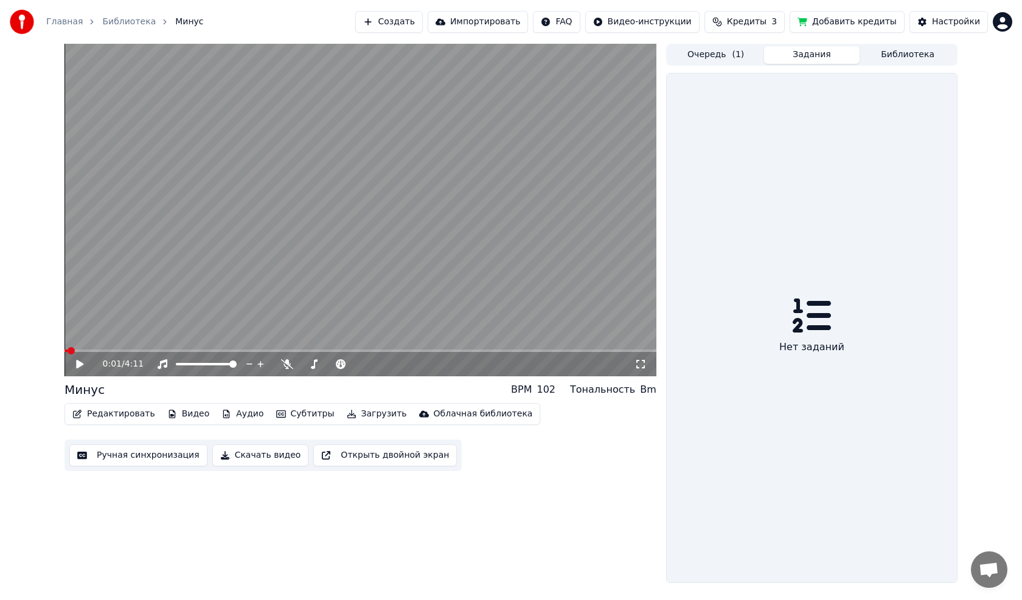
click at [792, 58] on button "Задания" at bounding box center [812, 55] width 96 height 18
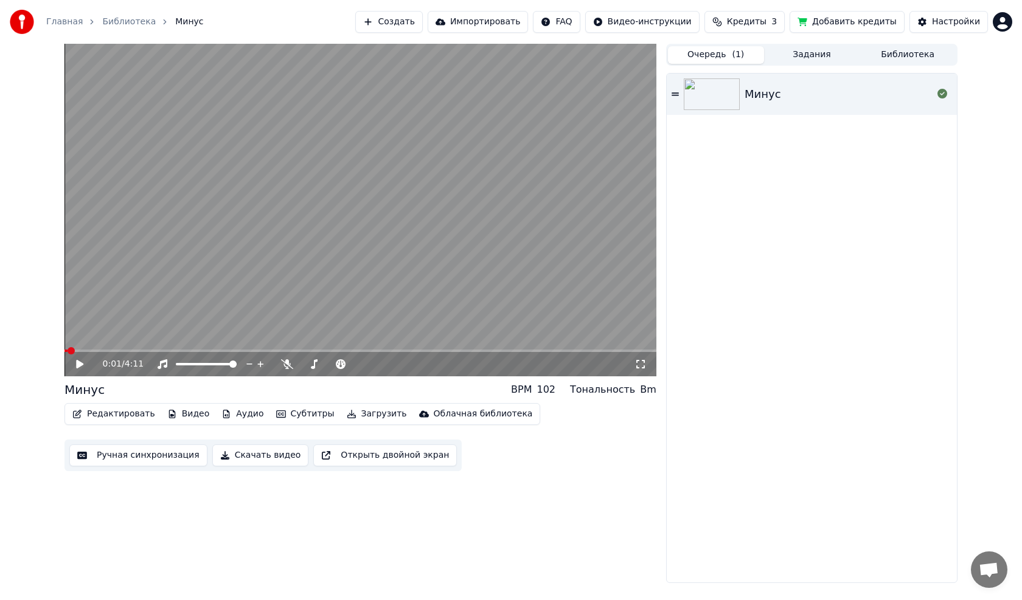
click at [740, 58] on span "( 1 )" at bounding box center [738, 55] width 12 height 12
click at [885, 46] on button "Библиотека" at bounding box center [908, 55] width 96 height 18
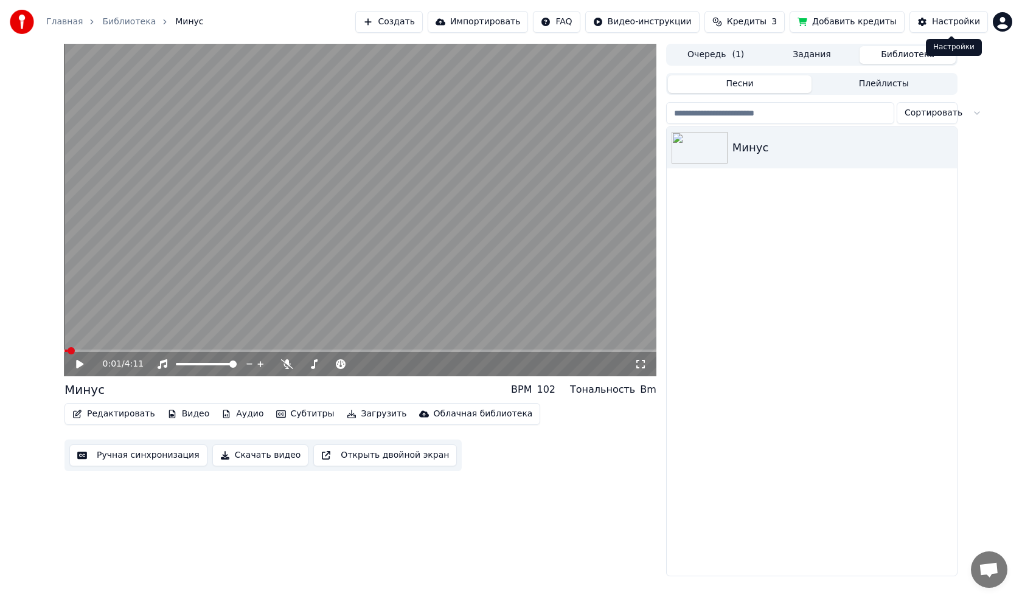
click at [928, 16] on button "Настройки" at bounding box center [949, 22] width 78 height 22
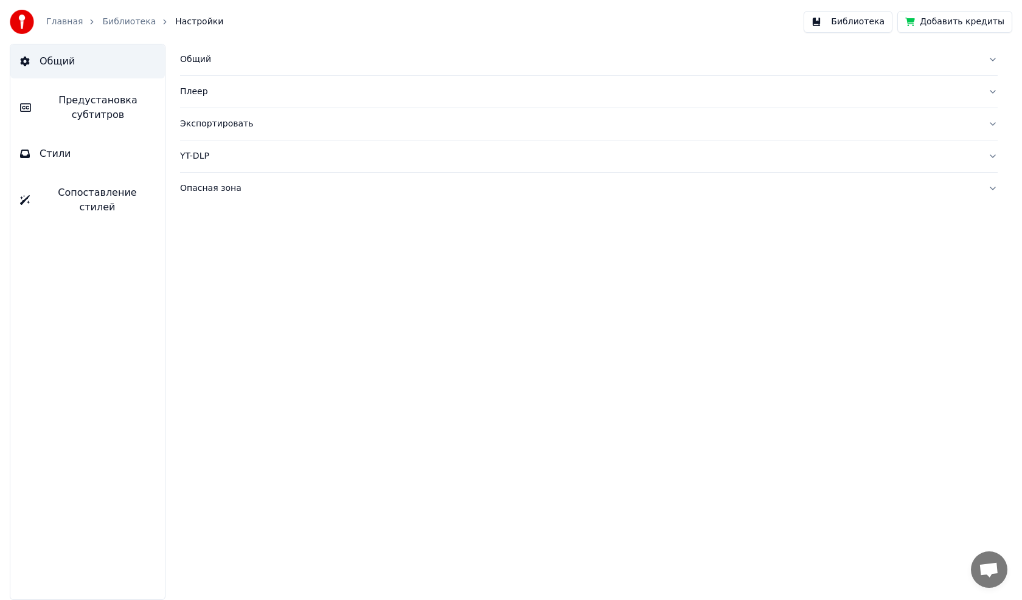
click at [855, 19] on button "Библиотека" at bounding box center [848, 22] width 89 height 22
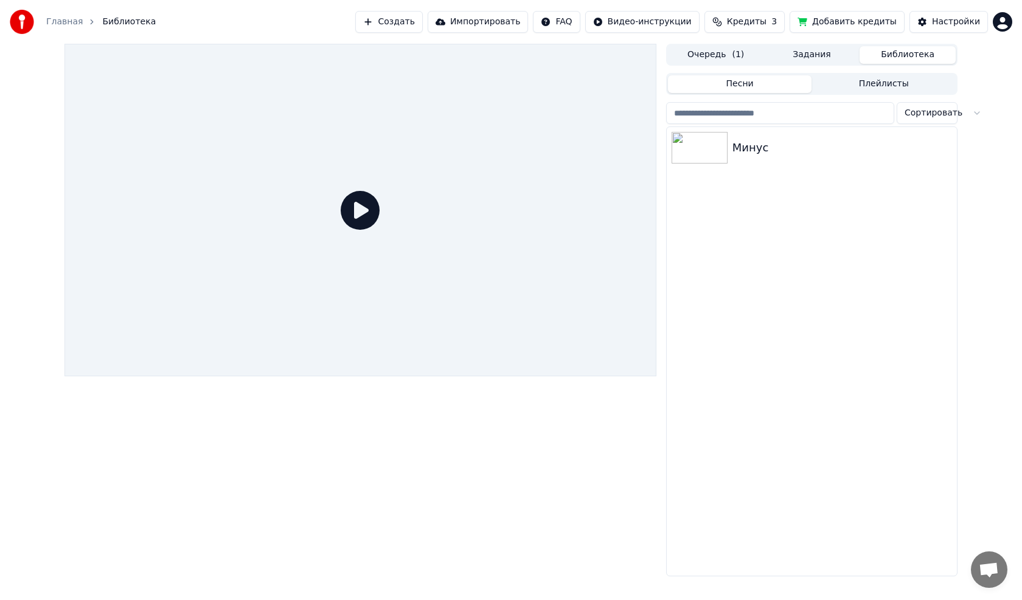
click at [1003, 22] on html "Главная Библиотека Создать Импортировать FAQ Видео-инструкции Кредиты 3 Добавит…" at bounding box center [511, 300] width 1022 height 600
click at [872, 19] on html "Главная Библиотека Создать Импортировать FAQ Видео-инструкции Кредиты 3 Добавит…" at bounding box center [511, 300] width 1022 height 600
click at [849, 21] on button "Добавить кредиты" at bounding box center [847, 22] width 115 height 22
click at [739, 190] on div "Минус" at bounding box center [812, 351] width 290 height 449
click at [724, 146] on img at bounding box center [700, 148] width 56 height 32
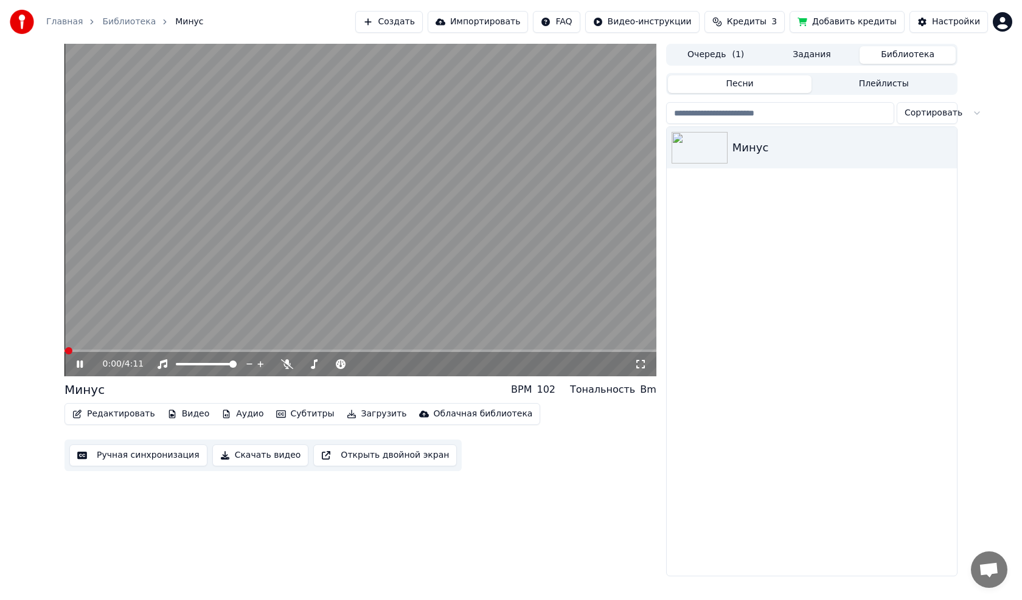
click at [480, 287] on video at bounding box center [360, 210] width 592 height 333
click at [80, 367] on icon at bounding box center [88, 365] width 29 height 10
drag, startPoint x: 78, startPoint y: 349, endPoint x: 76, endPoint y: 374, distance: 25.6
click at [76, 374] on div "0:02 / 4:11" at bounding box center [360, 210] width 592 height 333
click at [283, 417] on button "Субтитры" at bounding box center [305, 414] width 68 height 17
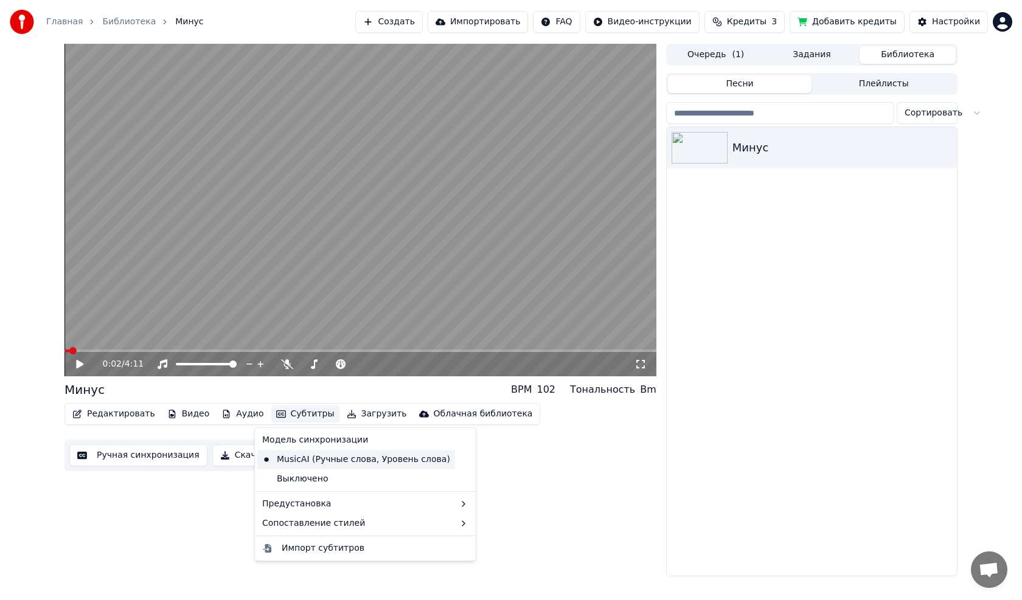
click at [329, 465] on div "MusicAI (Ручные слова, Уровень слова)" at bounding box center [356, 459] width 198 height 19
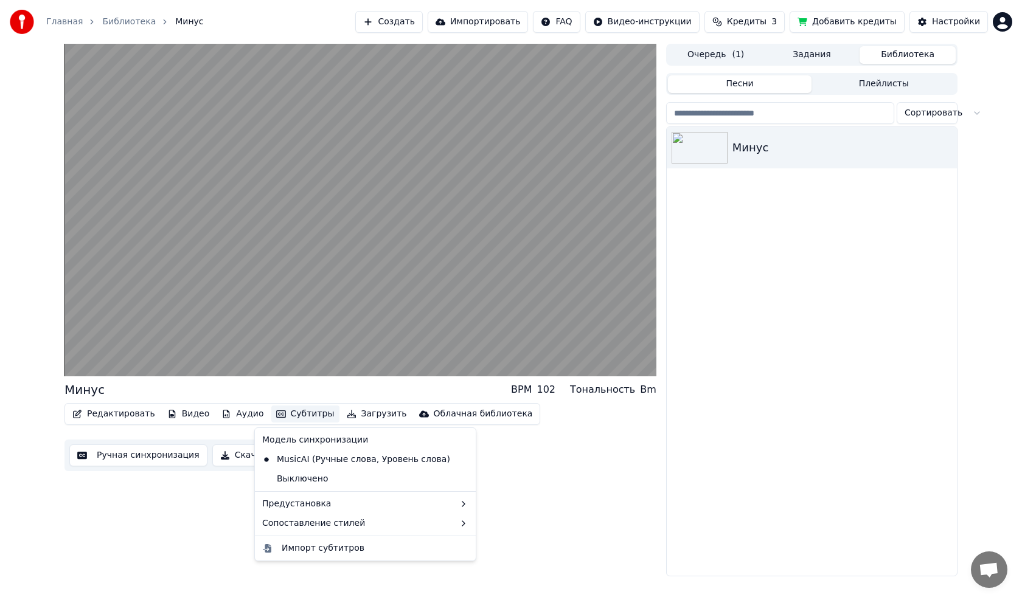
click at [294, 420] on button "Субтитры" at bounding box center [305, 414] width 68 height 17
click at [297, 479] on div "Выключено" at bounding box center [365, 479] width 216 height 19
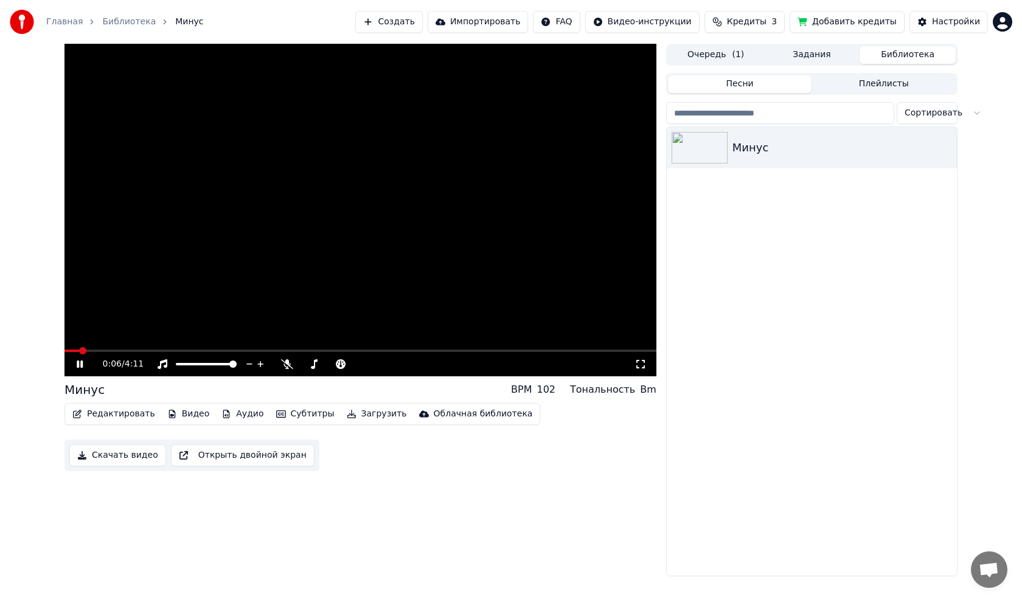
click at [285, 419] on button "Субтитры" at bounding box center [305, 414] width 68 height 17
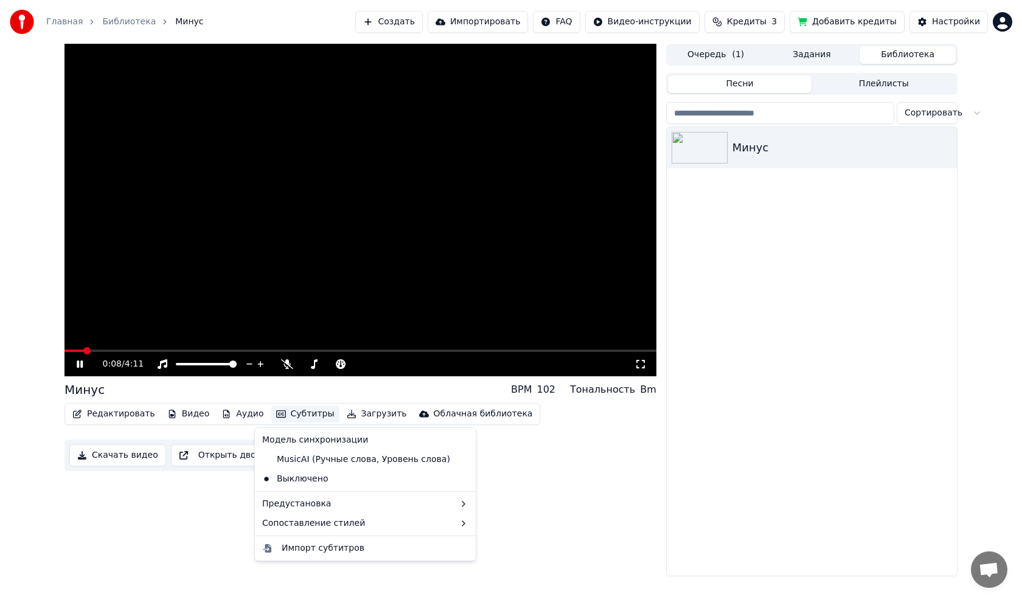
click at [124, 351] on span at bounding box center [360, 351] width 592 height 2
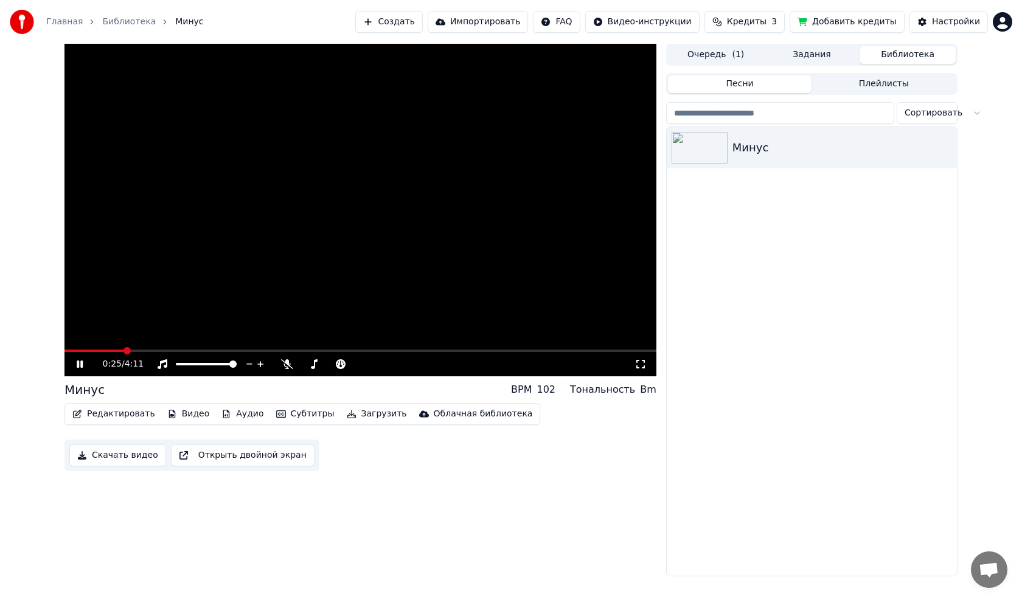
click at [147, 347] on video at bounding box center [360, 210] width 592 height 333
click at [165, 350] on span at bounding box center [360, 351] width 592 height 2
click at [191, 349] on video at bounding box center [360, 210] width 592 height 333
click at [204, 350] on span at bounding box center [360, 351] width 592 height 2
click at [302, 418] on button "Субтитры" at bounding box center [305, 414] width 68 height 17
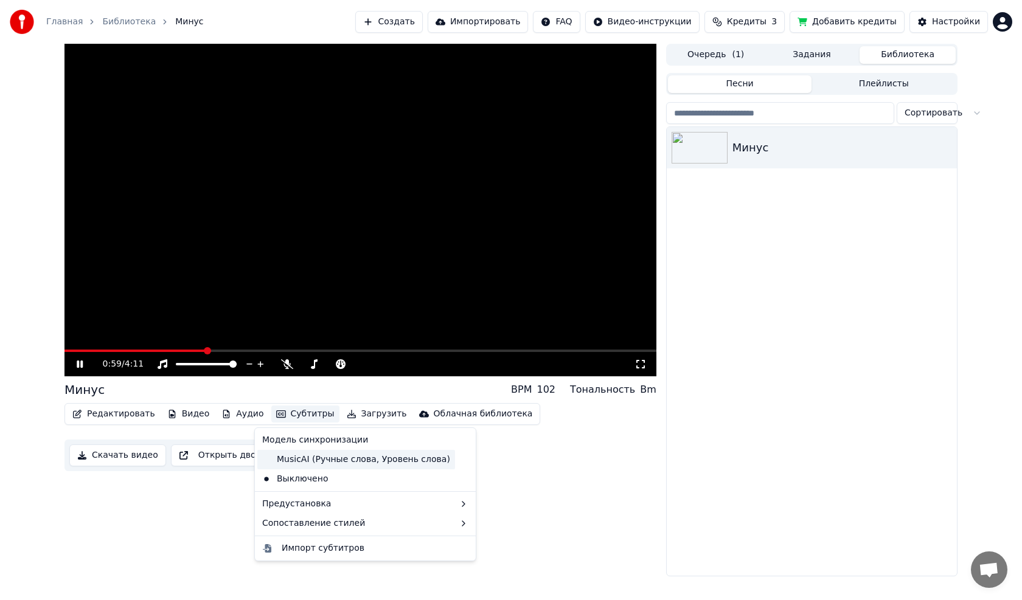
click at [305, 456] on div "MusicAI (Ручные слова, Уровень слова)" at bounding box center [356, 459] width 198 height 19
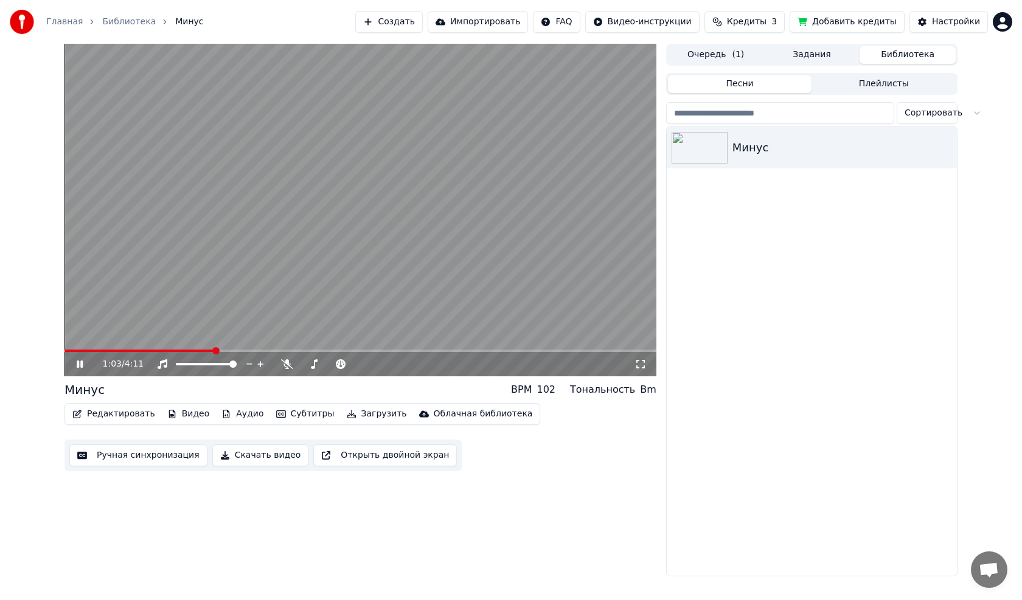
click at [319, 280] on video at bounding box center [360, 210] width 592 height 333
click at [293, 410] on button "Субтитры" at bounding box center [305, 414] width 68 height 17
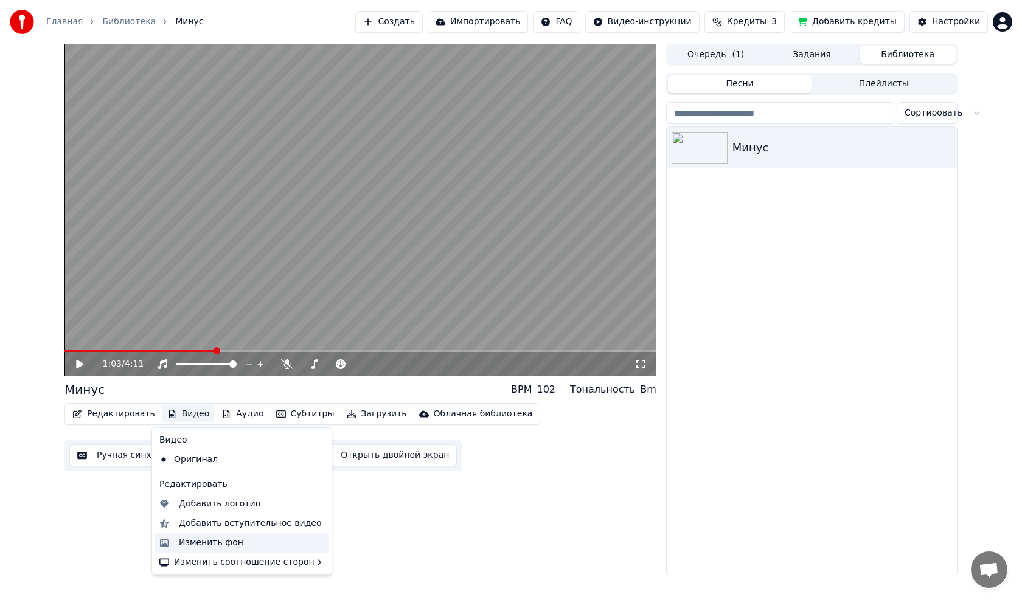
click at [242, 543] on div "Изменить фон" at bounding box center [251, 543] width 145 height 12
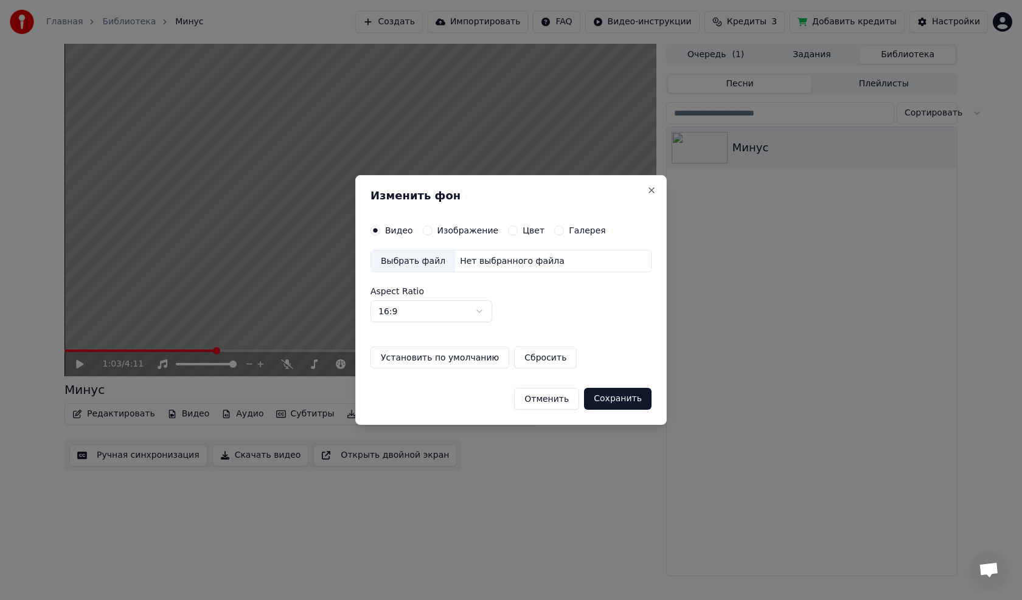
click at [499, 266] on div "Нет выбранного файла" at bounding box center [512, 262] width 114 height 12
click at [620, 398] on button "Сохранить" at bounding box center [618, 399] width 68 height 22
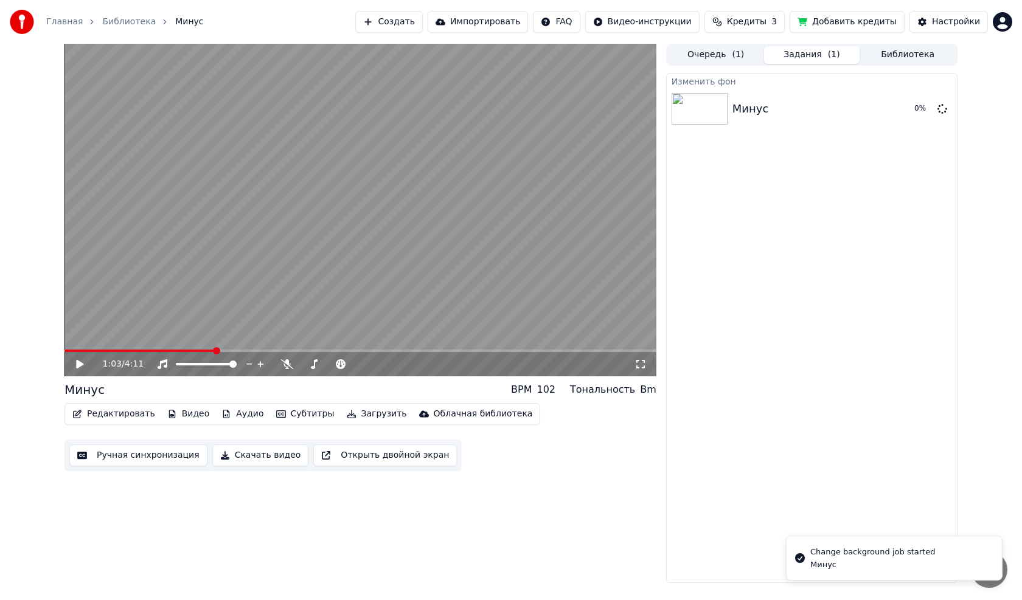
click at [72, 361] on div "1:03 / 4:11" at bounding box center [360, 364] width 582 height 12
click at [77, 361] on icon at bounding box center [79, 364] width 7 height 9
click at [234, 310] on video at bounding box center [360, 210] width 592 height 333
click at [125, 416] on button "Редактировать" at bounding box center [114, 414] width 92 height 17
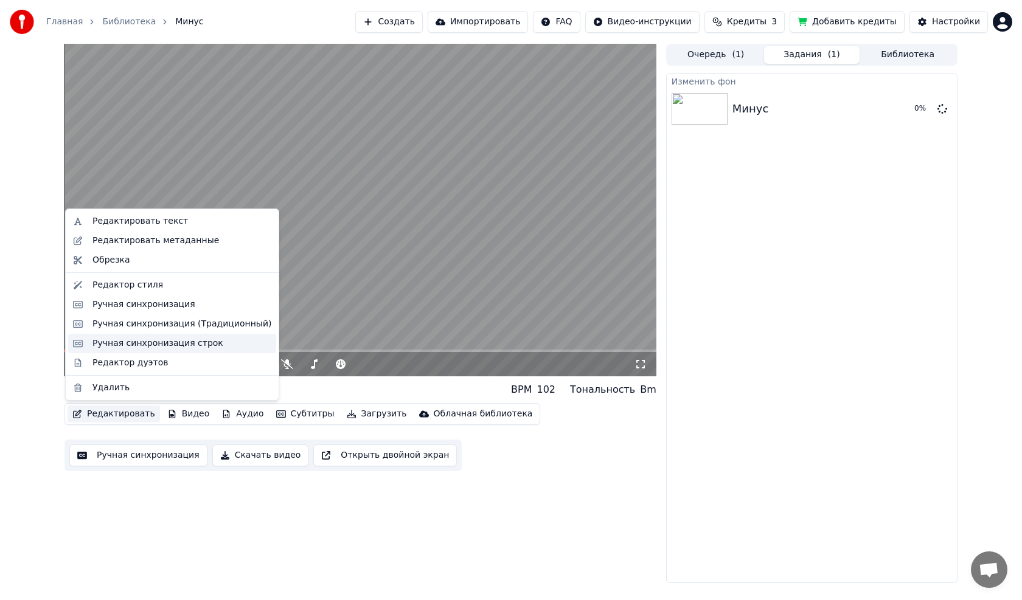
click at [178, 334] on div "Ручная синхронизация строк" at bounding box center [172, 343] width 208 height 19
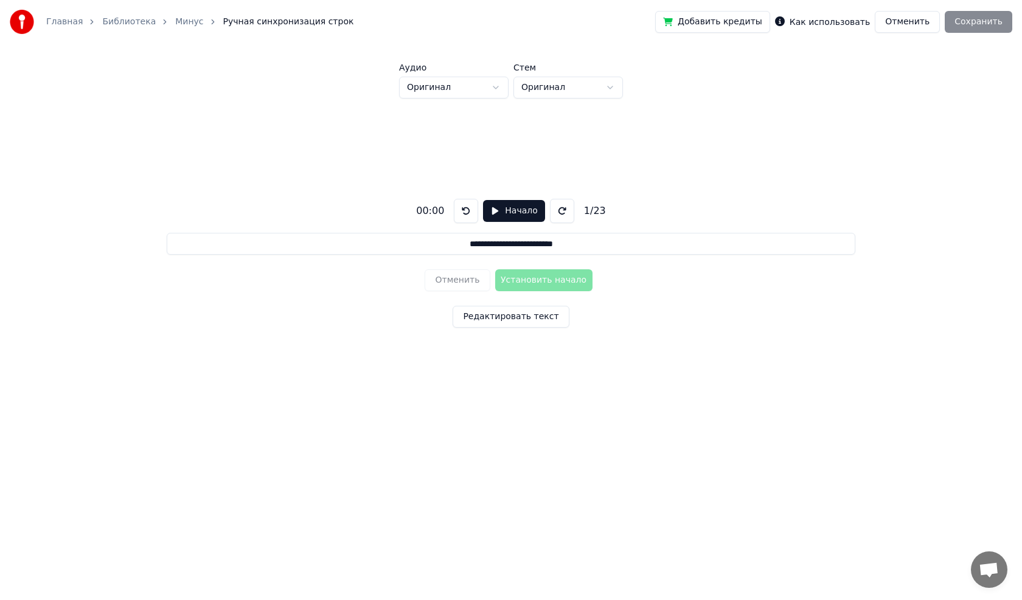
click at [591, 99] on div "**********" at bounding box center [510, 261] width 983 height 325
click at [590, 88] on html "**********" at bounding box center [511, 221] width 1022 height 443
click at [589, 88] on html "**********" at bounding box center [511, 221] width 1022 height 443
click at [488, 208] on button "Начало" at bounding box center [513, 211] width 61 height 22
click at [519, 283] on button "Установить начало" at bounding box center [543, 281] width 97 height 22
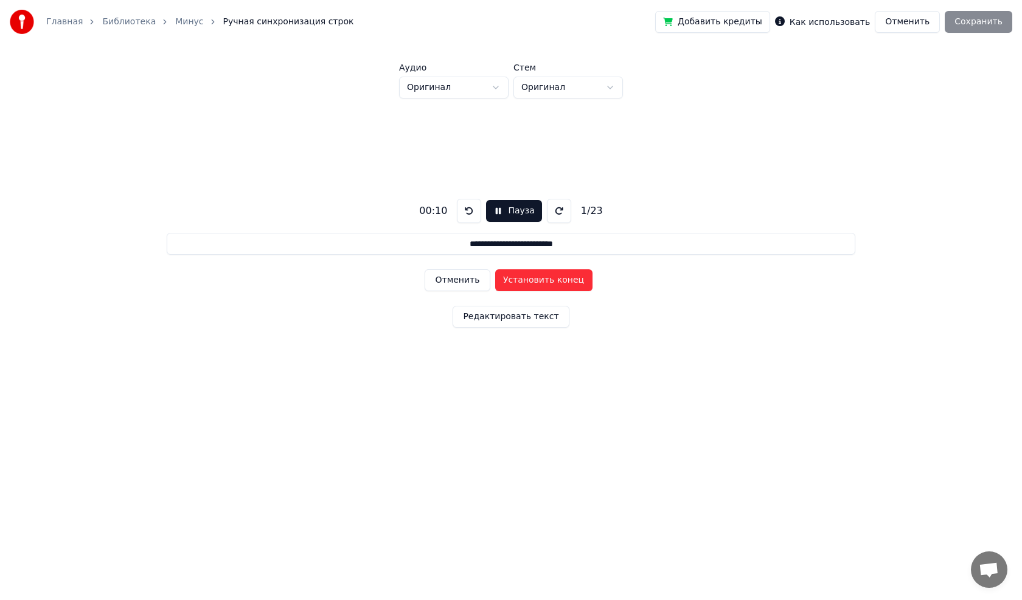
click at [565, 280] on button "Установить конец" at bounding box center [543, 281] width 97 height 22
click at [497, 206] on button "Пауза" at bounding box center [513, 211] width 55 height 22
click at [955, 16] on div "Добавить кредиты Как использовать Отменить Сохранить" at bounding box center [833, 22] width 357 height 22
click at [496, 280] on div "Отменить Установить начало" at bounding box center [511, 281] width 172 height 32
click at [489, 212] on button "Начало" at bounding box center [513, 211] width 61 height 22
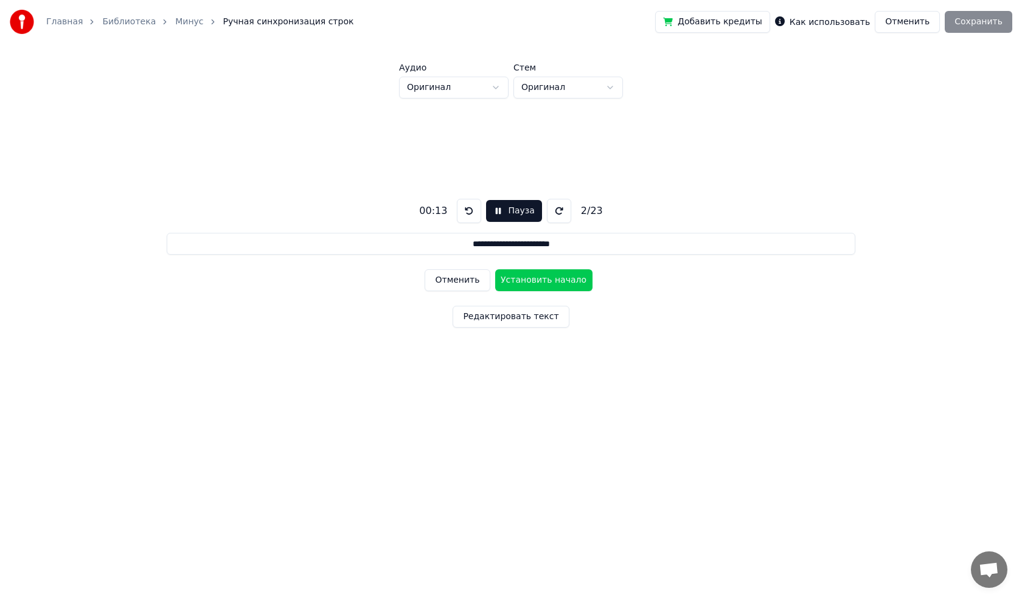
click at [517, 280] on button "Установить начало" at bounding box center [543, 281] width 97 height 22
click at [548, 282] on button "Установить конец" at bounding box center [543, 281] width 97 height 22
type input "**********"
click at [494, 212] on button "Пауза" at bounding box center [513, 211] width 55 height 22
click at [516, 313] on button "Редактировать текст" at bounding box center [511, 317] width 116 height 22
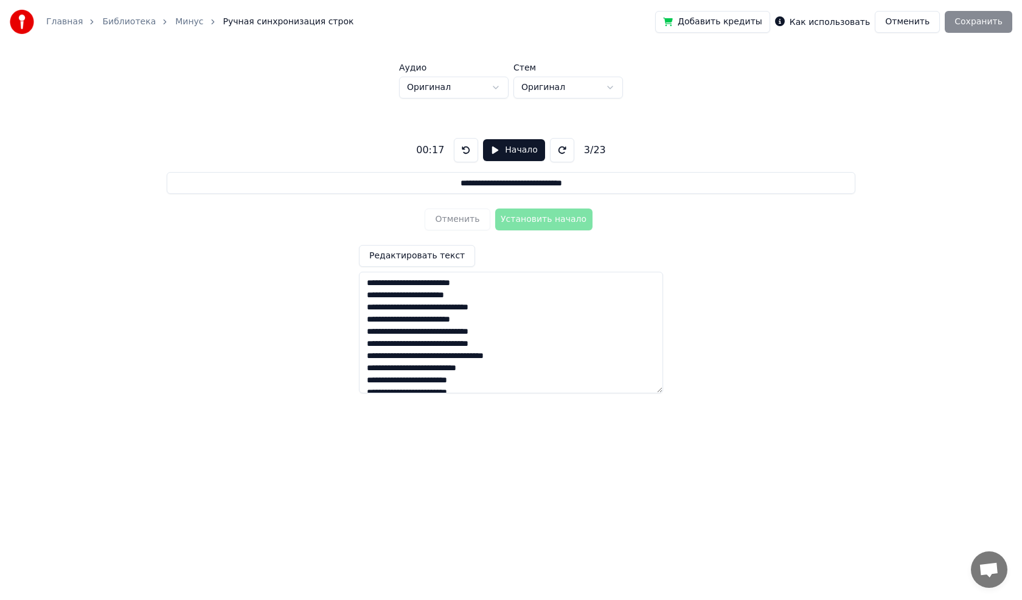
click at [492, 152] on button "Начало" at bounding box center [513, 150] width 61 height 22
click at [493, 156] on button "Пауза" at bounding box center [513, 150] width 55 height 22
drag, startPoint x: 390, startPoint y: 277, endPoint x: 541, endPoint y: 375, distance: 180.7
click at [541, 375] on textarea "**********" at bounding box center [511, 333] width 304 height 122
click at [762, 214] on div "**********" at bounding box center [510, 261] width 983 height 325
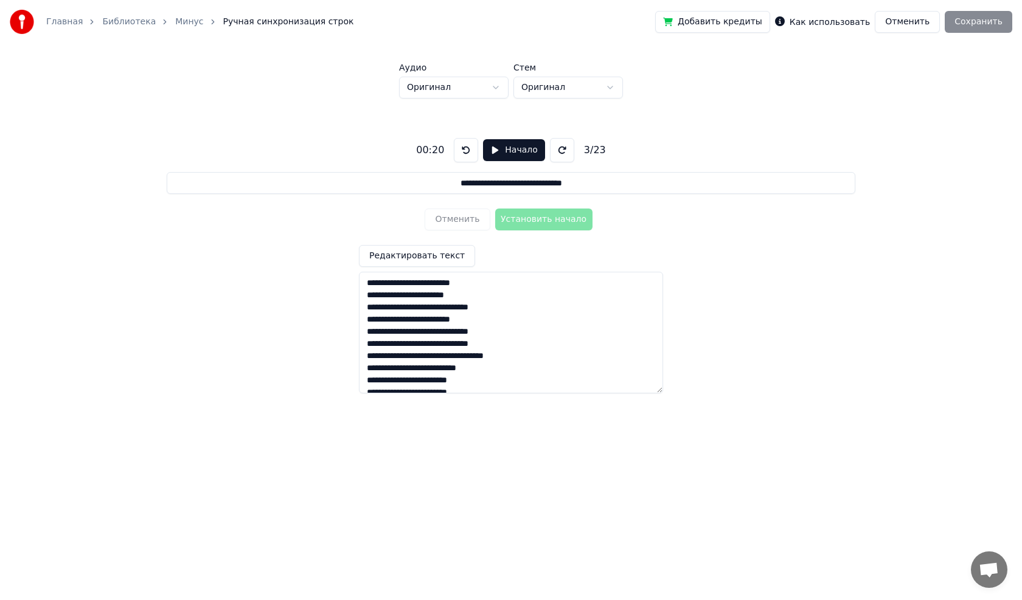
click at [492, 150] on button "Начало" at bounding box center [513, 150] width 61 height 22
click at [530, 223] on button "Установить начало" at bounding box center [543, 220] width 97 height 22
click at [492, 150] on button "Пауза" at bounding box center [513, 150] width 55 height 22
drag, startPoint x: 510, startPoint y: 187, endPoint x: 769, endPoint y: 209, distance: 259.4
click at [773, 185] on input "**********" at bounding box center [511, 183] width 688 height 22
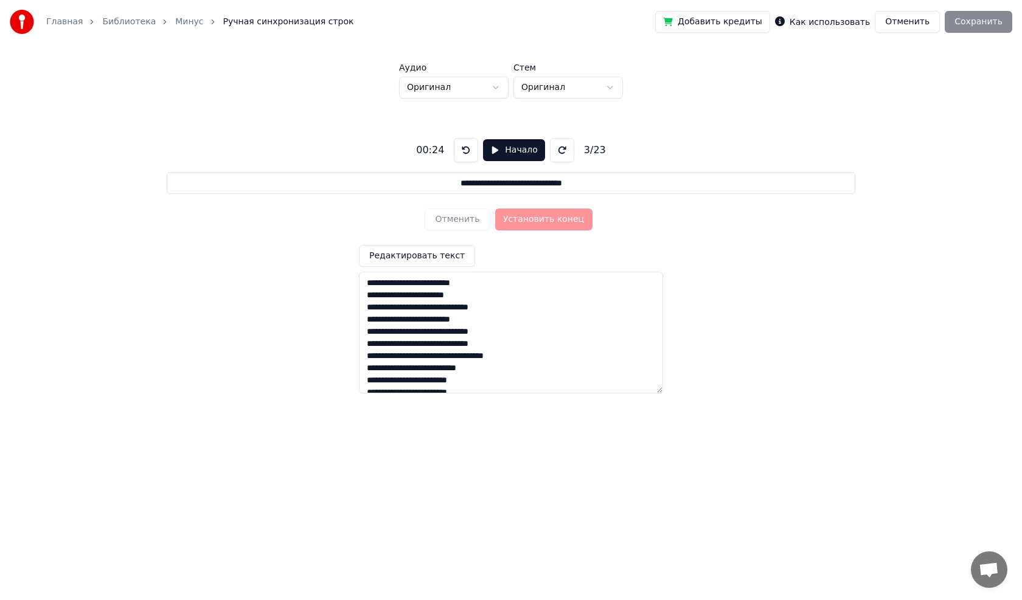
click at [771, 232] on div "**********" at bounding box center [510, 261] width 983 height 325
click at [925, 21] on button "Отменить" at bounding box center [907, 22] width 65 height 22
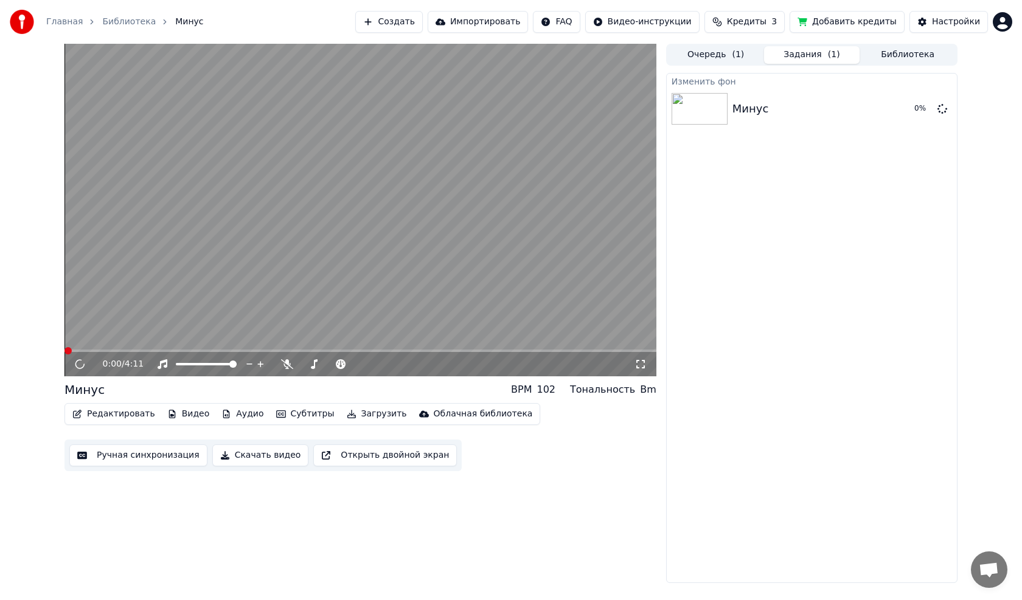
click at [112, 421] on button "Редактировать" at bounding box center [114, 414] width 92 height 17
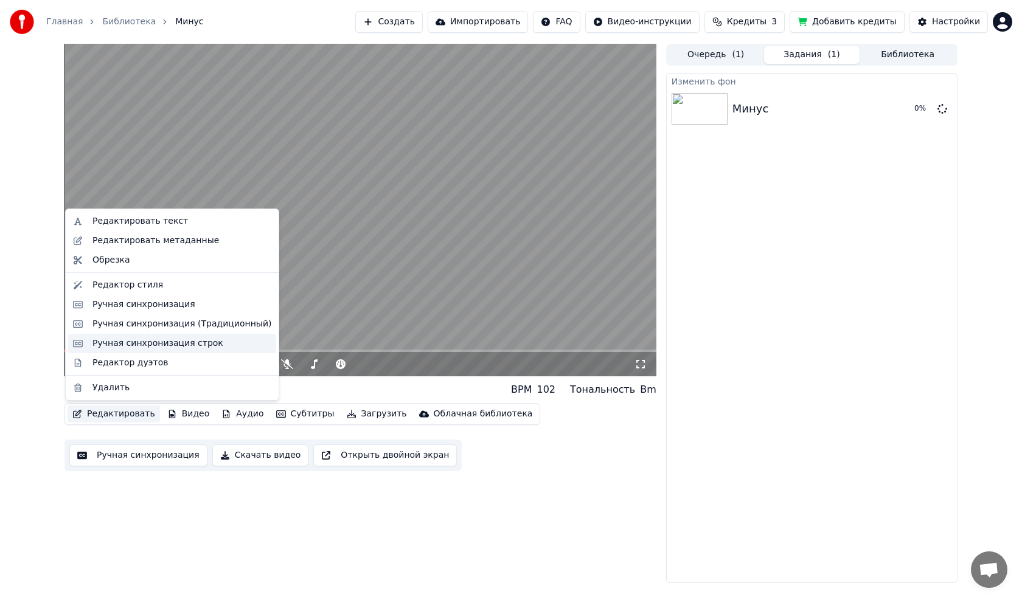
click at [133, 347] on div "Ручная синхронизация строк" at bounding box center [157, 344] width 131 height 12
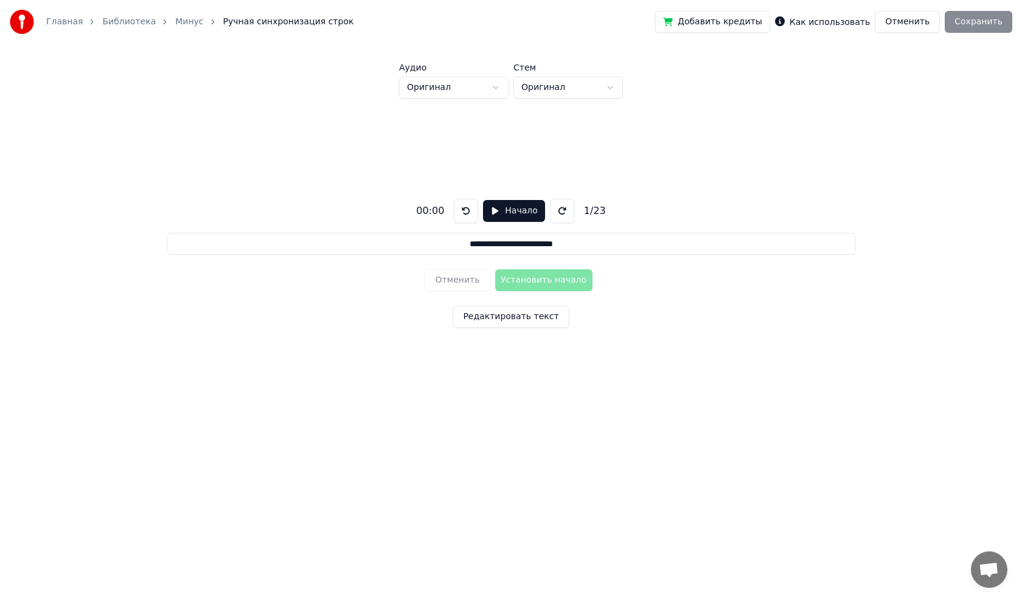
click at [930, 33] on div "Главная Библиотека Минус Ручная синхронизация строк Добавить кредиты Как исполь…" at bounding box center [511, 22] width 1022 height 44
click at [903, 13] on button "Отменить" at bounding box center [907, 22] width 65 height 22
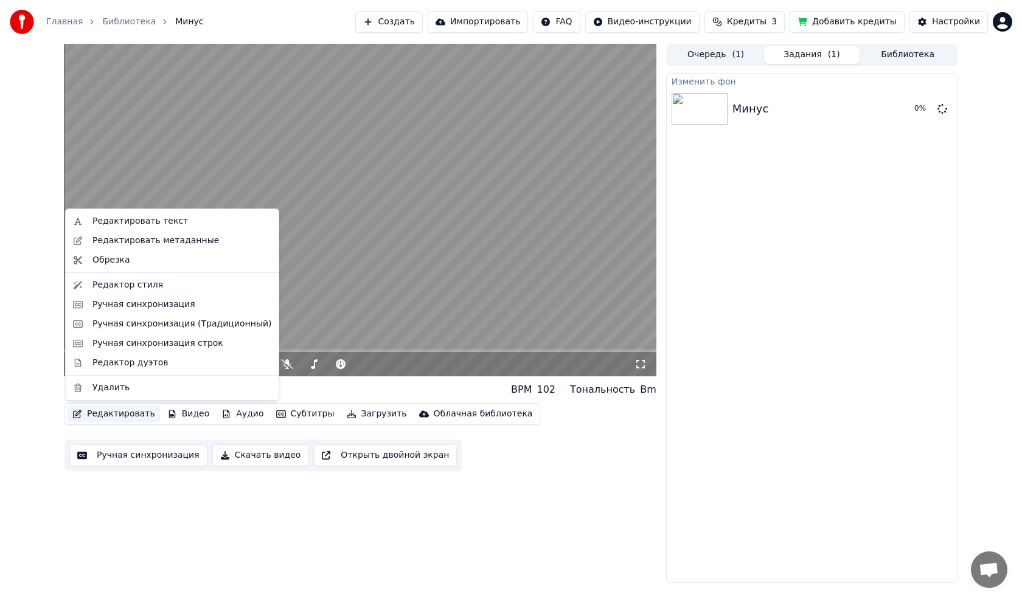
click at [89, 417] on button "Редактировать" at bounding box center [114, 414] width 92 height 17
click at [141, 319] on div "Ручная синхронизация (Традиционный)" at bounding box center [181, 324] width 179 height 12
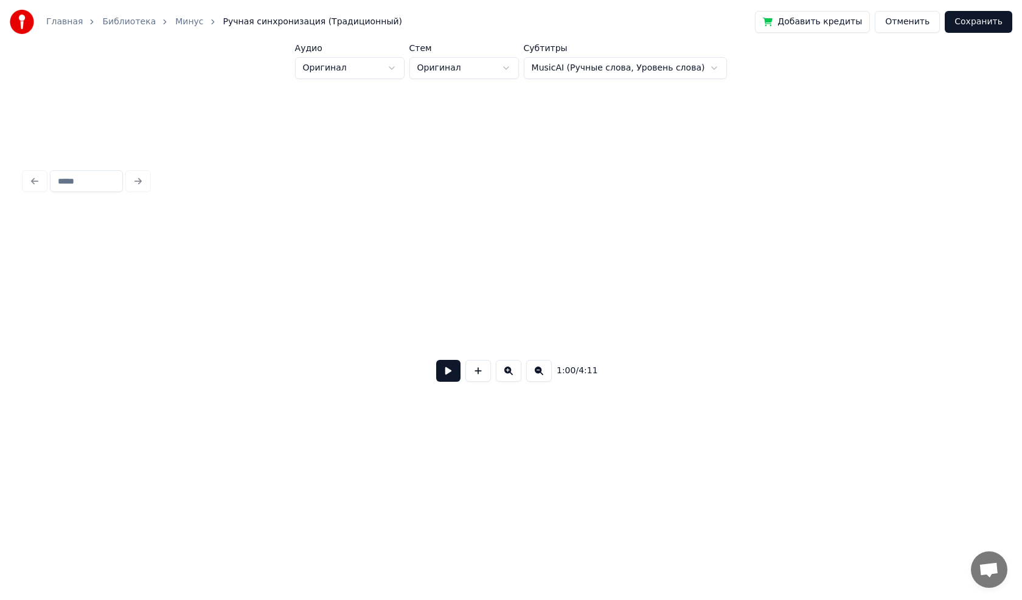
scroll to position [0, 7370]
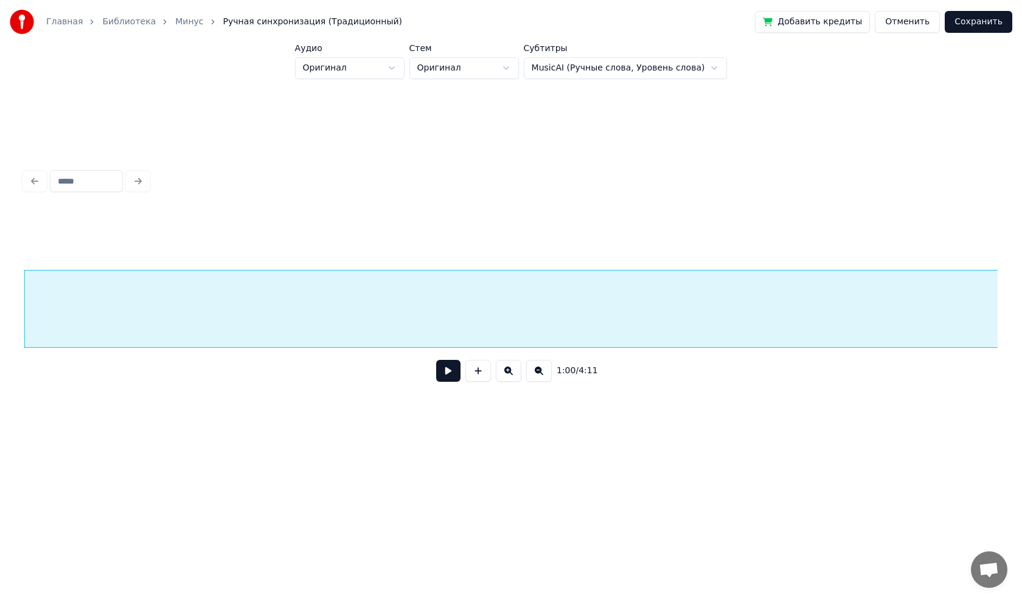
click at [451, 375] on button at bounding box center [448, 371] width 24 height 22
click at [454, 376] on button at bounding box center [448, 371] width 24 height 22
click at [594, 75] on html "Главная Библиотека Минус Ручная синхронизация (Традиционный) Добавить кредиты О…" at bounding box center [511, 239] width 1022 height 478
click at [917, 24] on html "Главная Библиотека Минус Ручная синхронизация (Традиционный) Добавить кредиты О…" at bounding box center [511, 239] width 1022 height 478
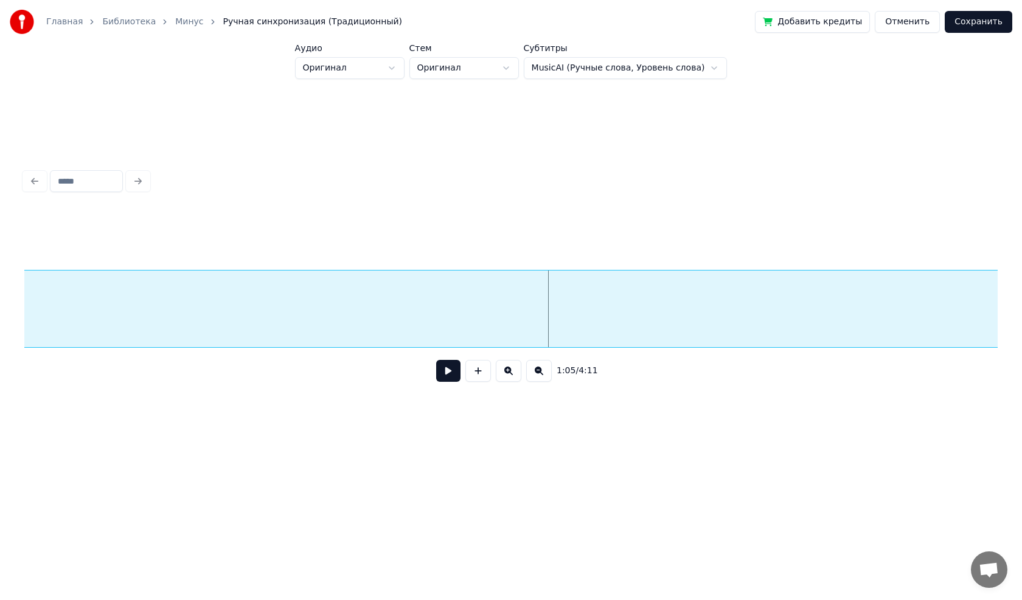
click at [922, 27] on button "Отменить" at bounding box center [907, 22] width 65 height 22
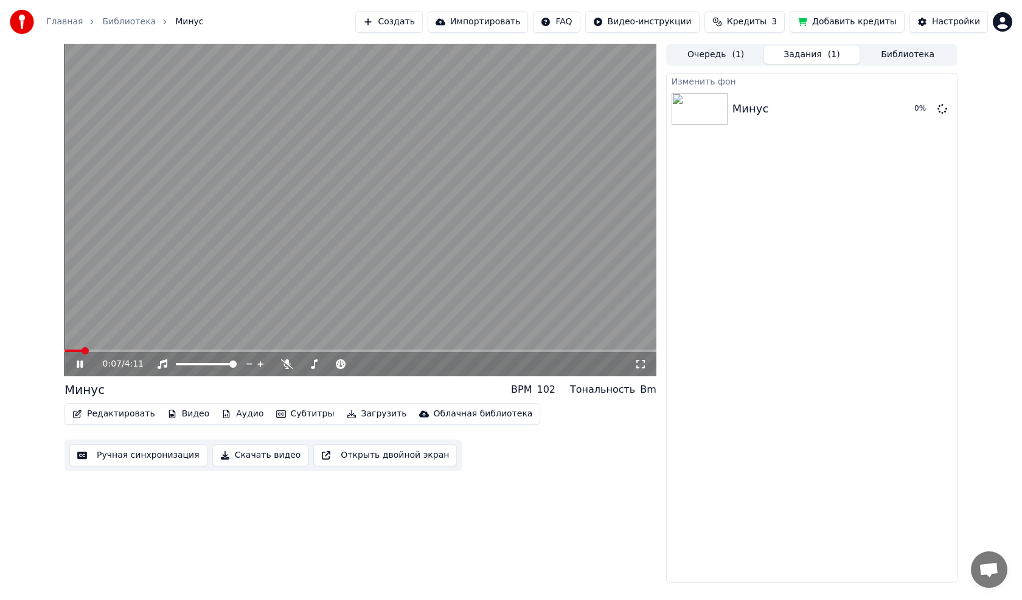
click at [211, 262] on video at bounding box center [360, 210] width 592 height 333
click at [116, 423] on div "Редактировать Видео Аудио Субтитры Загрузить Облачная библиотека" at bounding box center [302, 414] width 476 height 22
click at [114, 414] on button "Редактировать" at bounding box center [114, 414] width 92 height 17
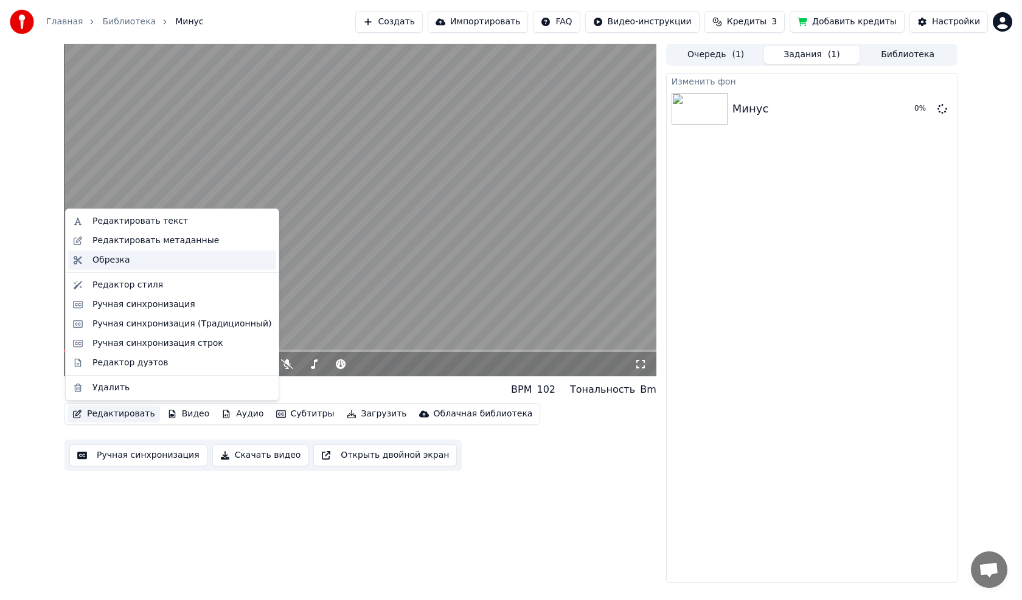
click at [148, 264] on div "Обрезка" at bounding box center [181, 260] width 179 height 12
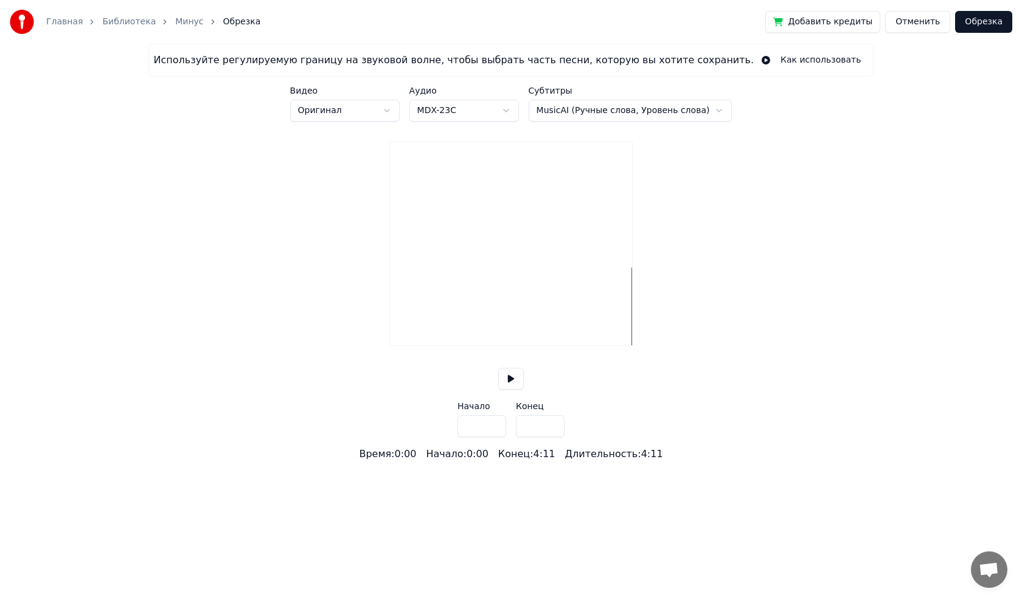
type input "*****"
click at [271, 322] on div "Используйте регулируемую границу на звуковой волне, чтобы выбрать часть песни, …" at bounding box center [511, 253] width 1022 height 418
type input "***"
click at [917, 20] on button "Отменить" at bounding box center [917, 22] width 65 height 22
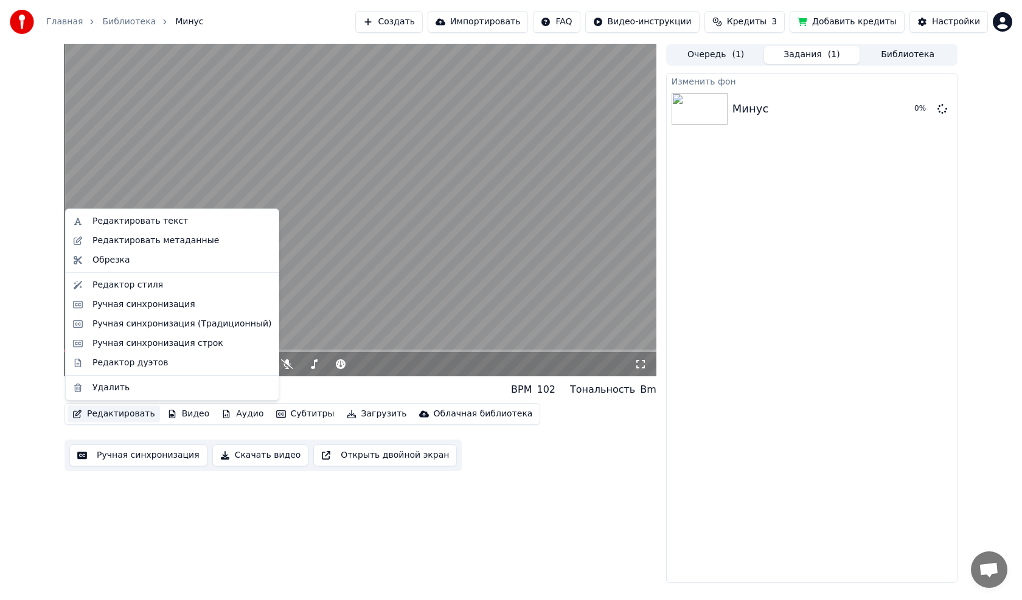
click at [97, 411] on button "Редактировать" at bounding box center [114, 414] width 92 height 17
click at [134, 347] on div "Ручная синхронизация строк" at bounding box center [157, 344] width 131 height 12
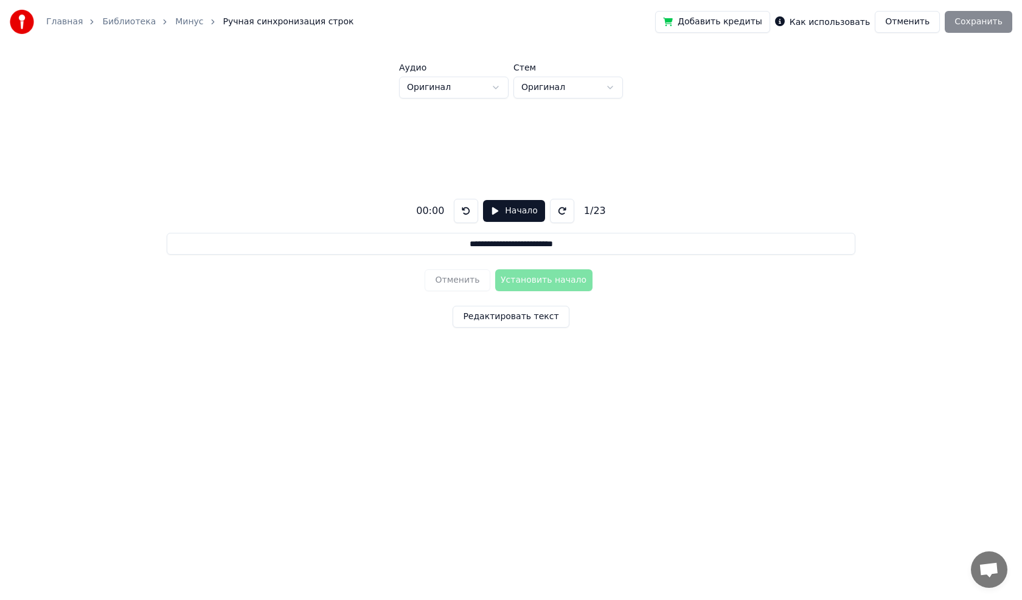
click at [821, 21] on label "Как использовать" at bounding box center [830, 22] width 80 height 9
click at [492, 206] on button "Начало" at bounding box center [513, 211] width 61 height 22
click at [558, 282] on button "Установить начало" at bounding box center [543, 281] width 97 height 22
click at [558, 283] on button "Установить конец" at bounding box center [543, 281] width 97 height 22
click at [571, 281] on button "Установить начало" at bounding box center [543, 281] width 97 height 22
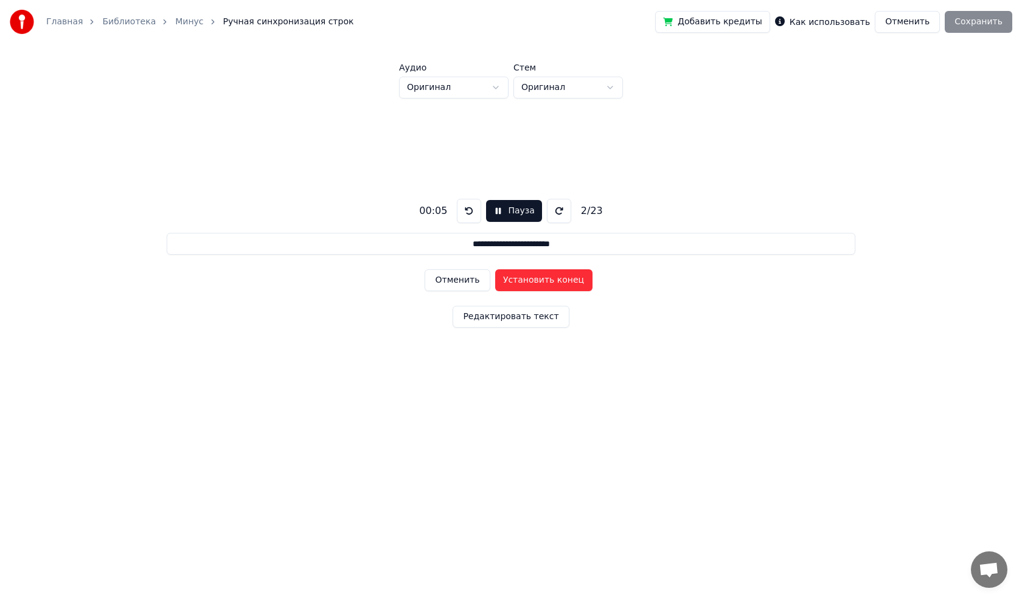
click at [570, 281] on button "Установить конец" at bounding box center [543, 281] width 97 height 22
click at [570, 281] on button "Установить начало" at bounding box center [543, 281] width 97 height 22
click at [570, 281] on button "Установить конец" at bounding box center [543, 281] width 97 height 22
click at [570, 281] on button "Установить начало" at bounding box center [543, 281] width 97 height 22
click at [570, 281] on button "Установить конец" at bounding box center [543, 281] width 97 height 22
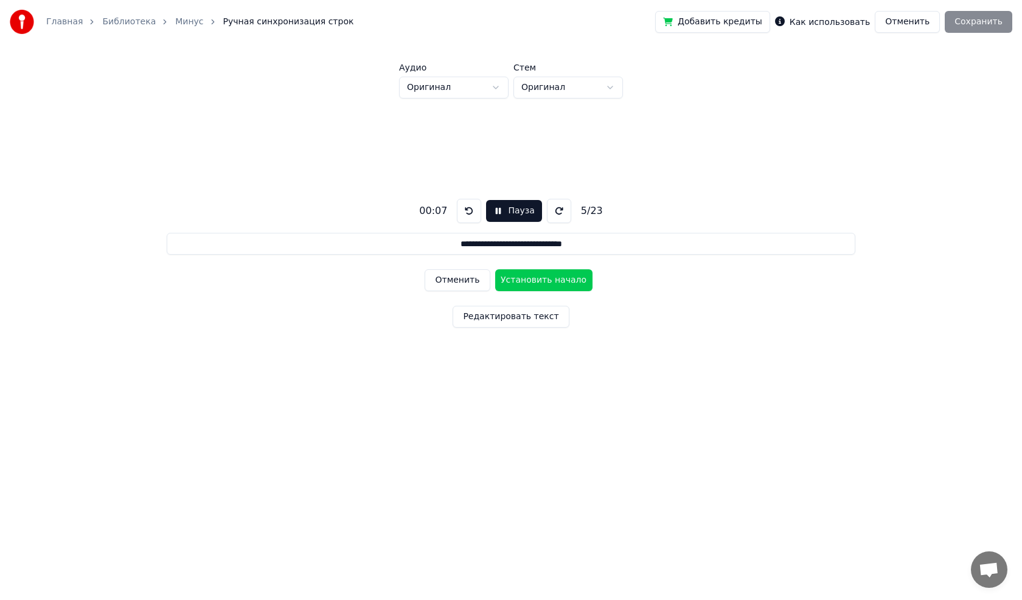
click at [570, 281] on button "Установить начало" at bounding box center [543, 281] width 97 height 22
click at [570, 281] on button "Установить конец" at bounding box center [543, 281] width 97 height 22
click at [570, 281] on button "Установить начало" at bounding box center [543, 281] width 97 height 22
click at [570, 281] on button "Установить конец" at bounding box center [543, 281] width 97 height 22
click at [570, 281] on button "Установить начало" at bounding box center [543, 281] width 97 height 22
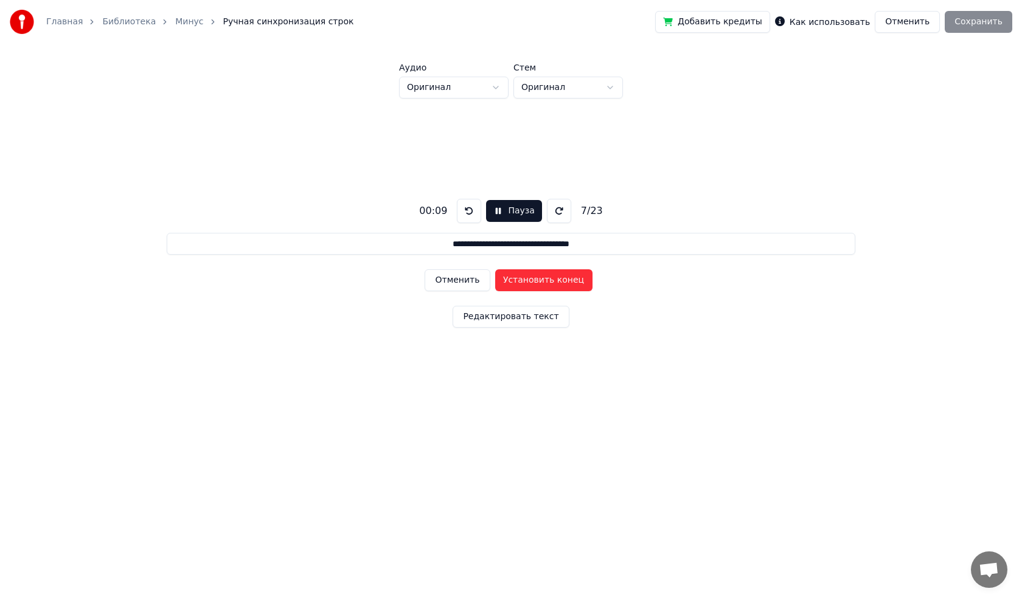
click at [570, 281] on button "Установить конец" at bounding box center [543, 281] width 97 height 22
type input "**********"
click at [493, 211] on button "Пауза" at bounding box center [513, 211] width 55 height 22
click at [908, 28] on button "Отменить" at bounding box center [907, 22] width 65 height 22
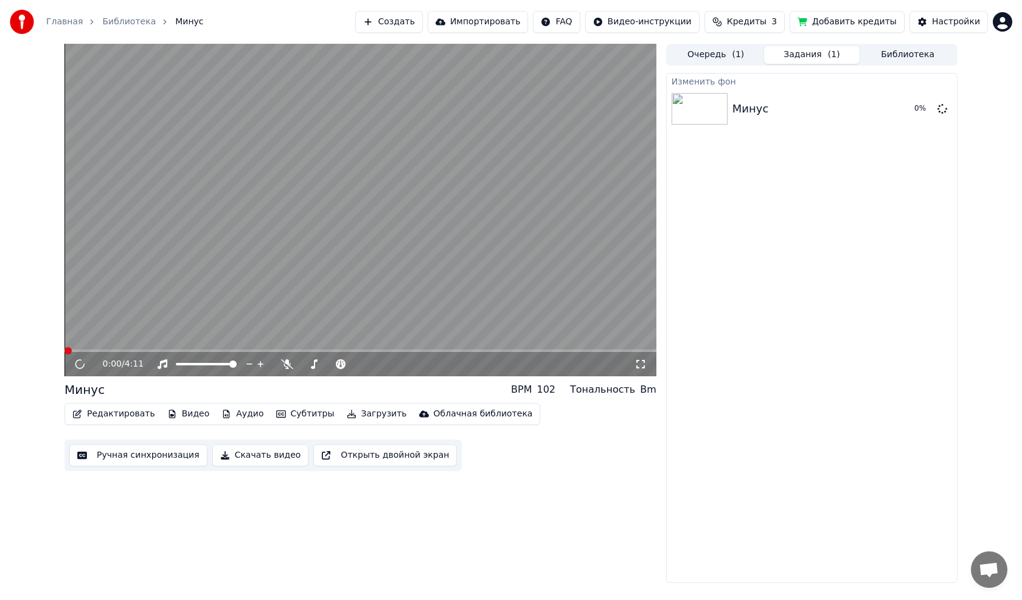
click at [134, 417] on button "Редактировать" at bounding box center [114, 414] width 92 height 17
click at [449, 94] on video at bounding box center [360, 210] width 592 height 333
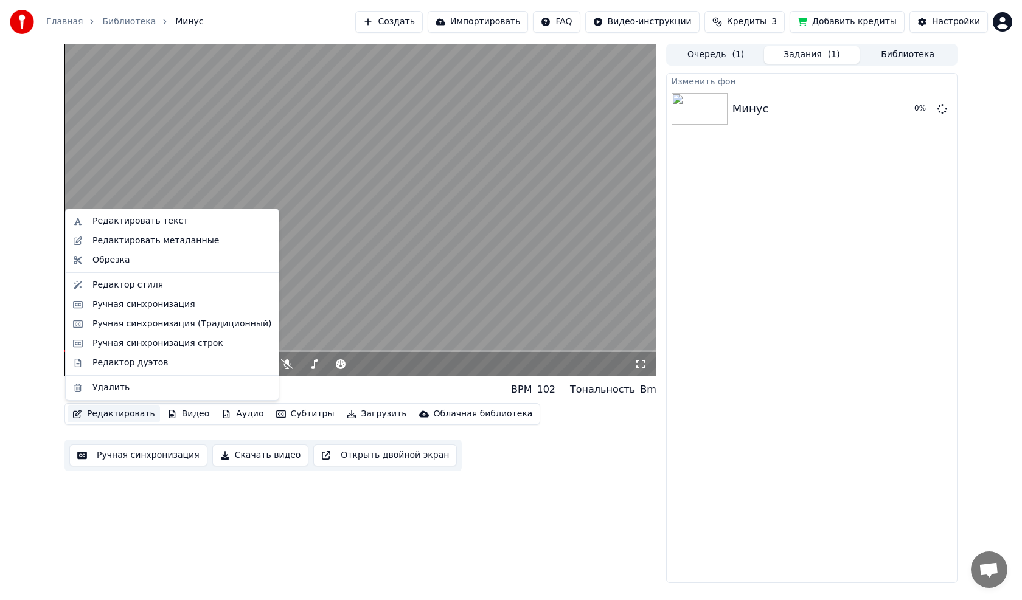
click at [92, 412] on button "Редактировать" at bounding box center [114, 414] width 92 height 17
click at [125, 223] on div "Редактировать текст" at bounding box center [140, 221] width 96 height 12
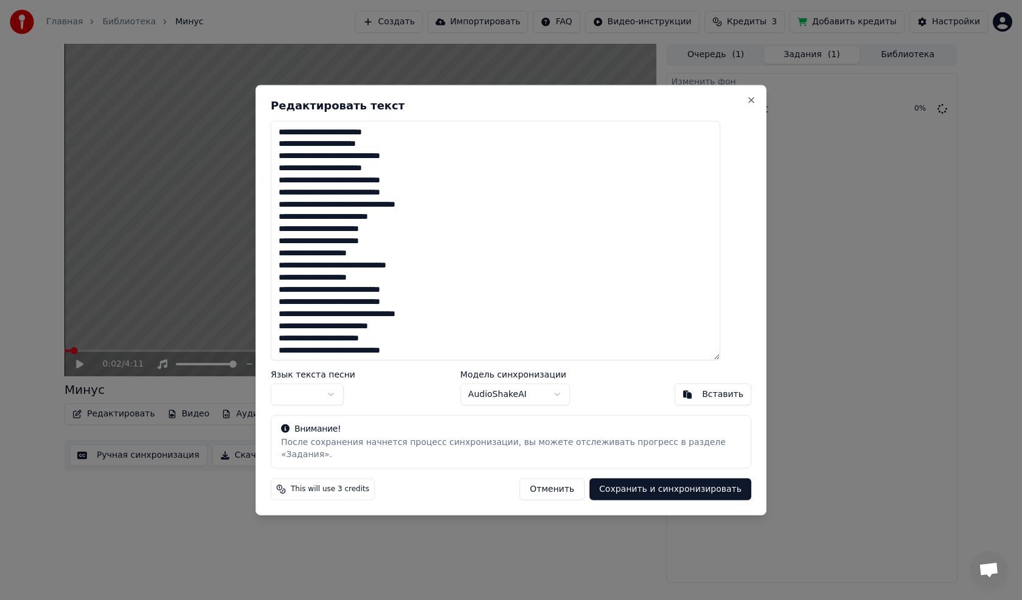
scroll to position [50, 0]
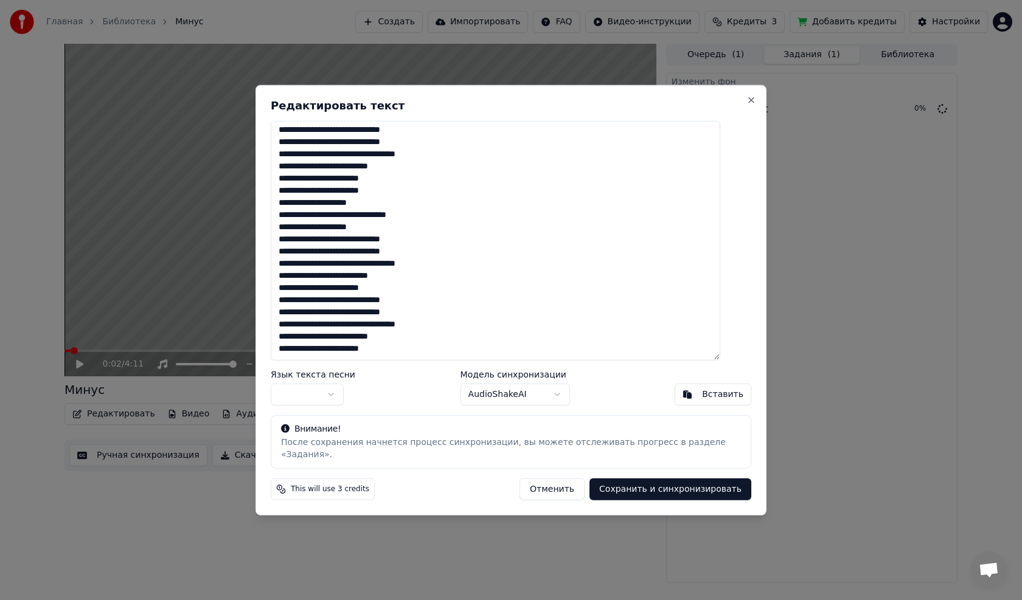
click at [410, 357] on textarea "**********" at bounding box center [496, 240] width 450 height 240
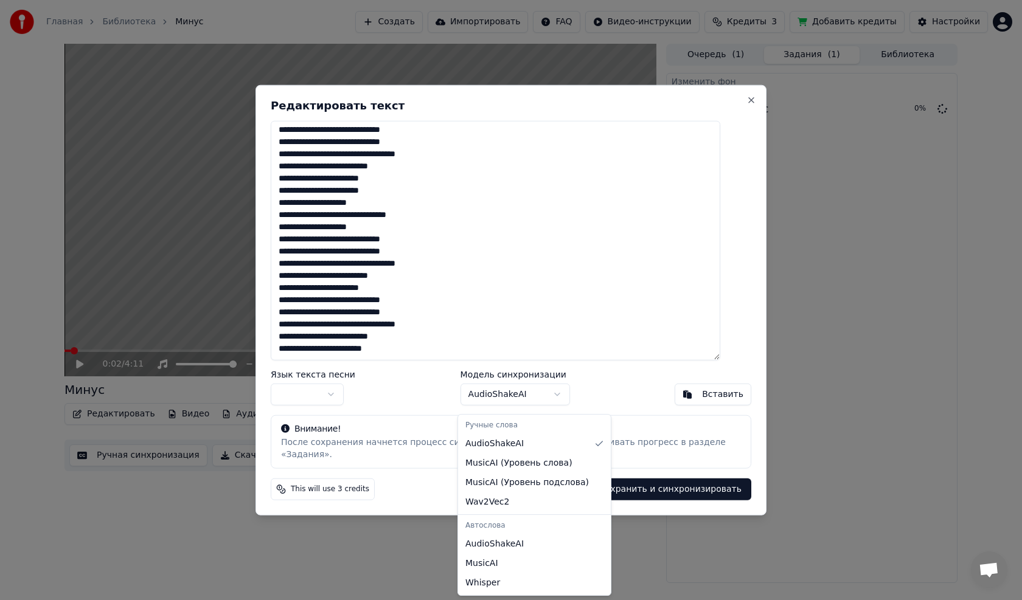
click at [490, 402] on body "Главная Библиотека Минус Создать Импортировать FAQ Видео-инструкции Кредиты 3 Д…" at bounding box center [511, 300] width 1022 height 600
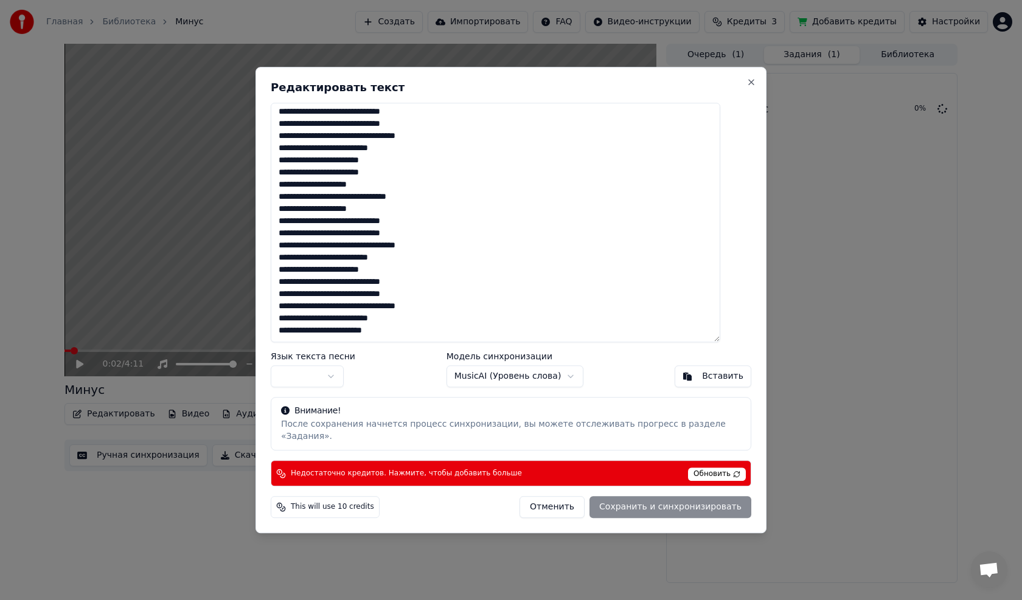
click at [512, 397] on div "**********" at bounding box center [511, 300] width 511 height 467
click at [512, 386] on body "Главная Библиотека Минус Создать Импортировать FAQ Видео-инструкции Кредиты 3 Д…" at bounding box center [511, 300] width 1022 height 600
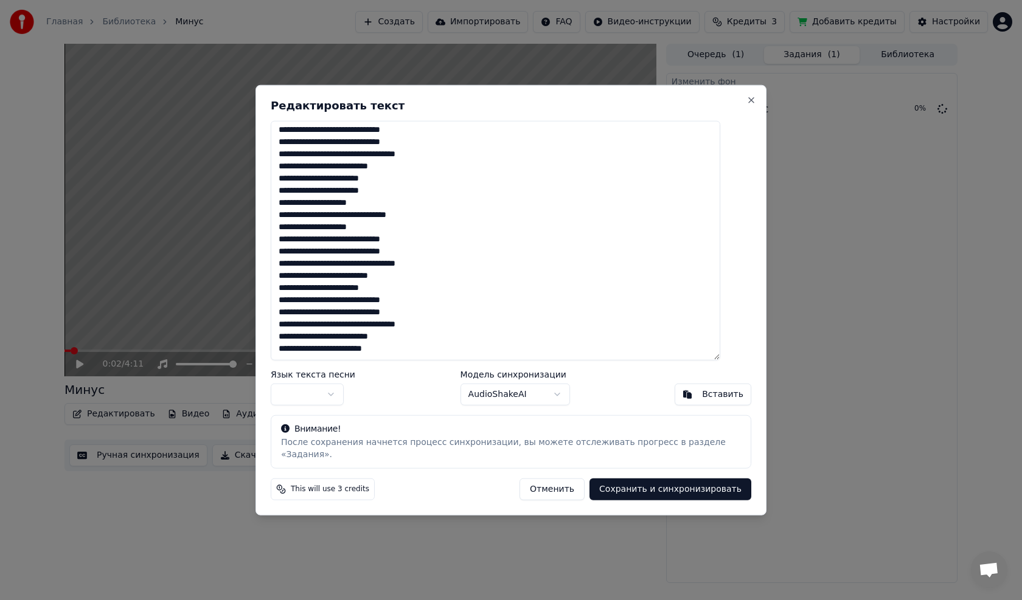
scroll to position [63, 0]
click at [422, 343] on textarea "**********" at bounding box center [496, 240] width 450 height 240
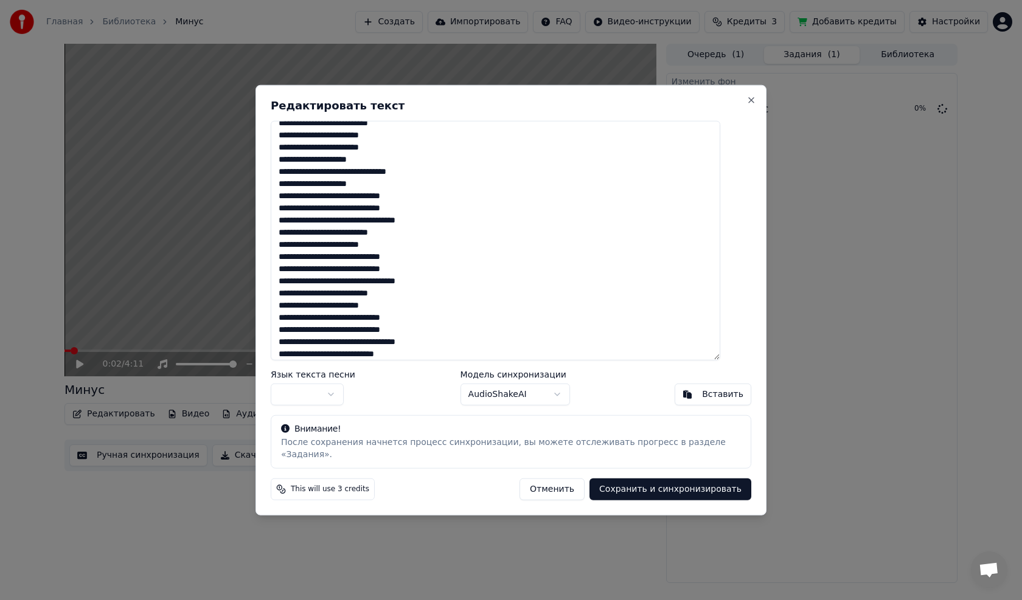
scroll to position [106, 0]
click at [342, 397] on button "button" at bounding box center [307, 395] width 73 height 22
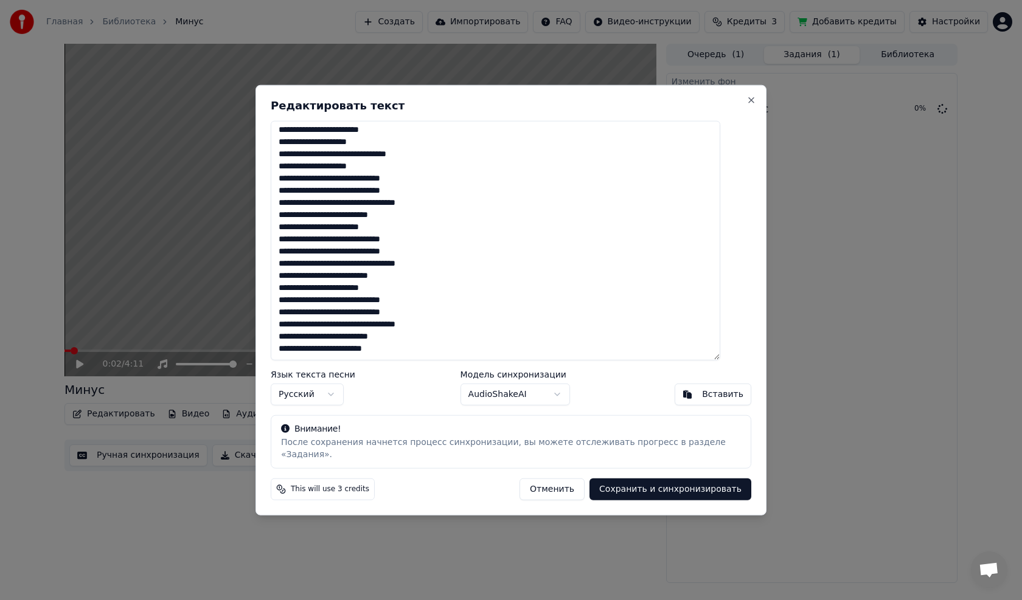
click at [649, 490] on button "Сохранить и синхронизировать" at bounding box center [671, 490] width 162 height 22
type textarea "**********"
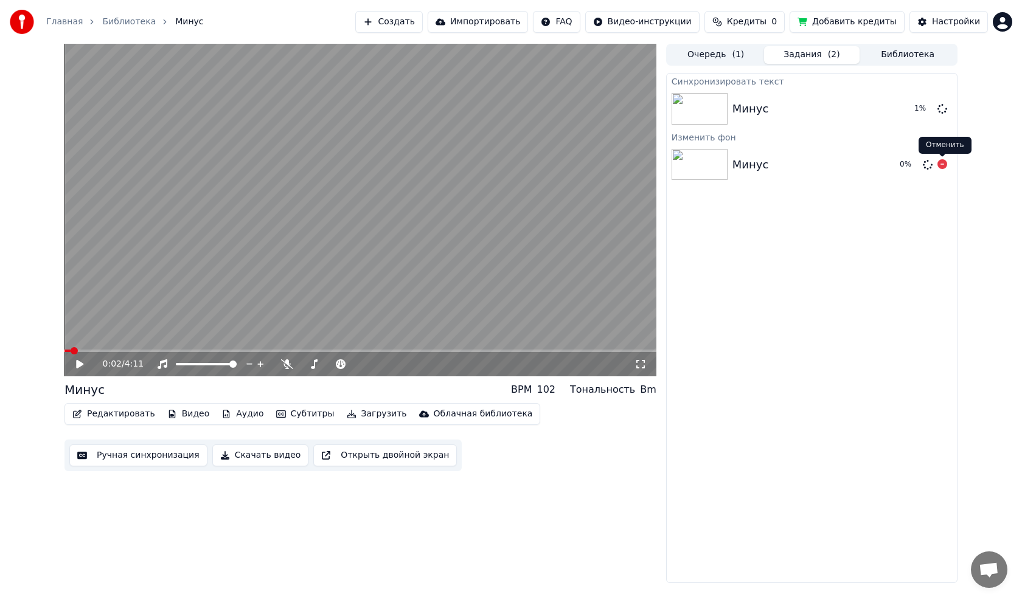
click at [941, 165] on icon at bounding box center [942, 164] width 10 height 10
click at [64, 352] on span at bounding box center [67, 350] width 7 height 7
click at [434, 262] on video at bounding box center [360, 210] width 592 height 333
click at [90, 414] on button "Редактировать" at bounding box center [114, 414] width 92 height 17
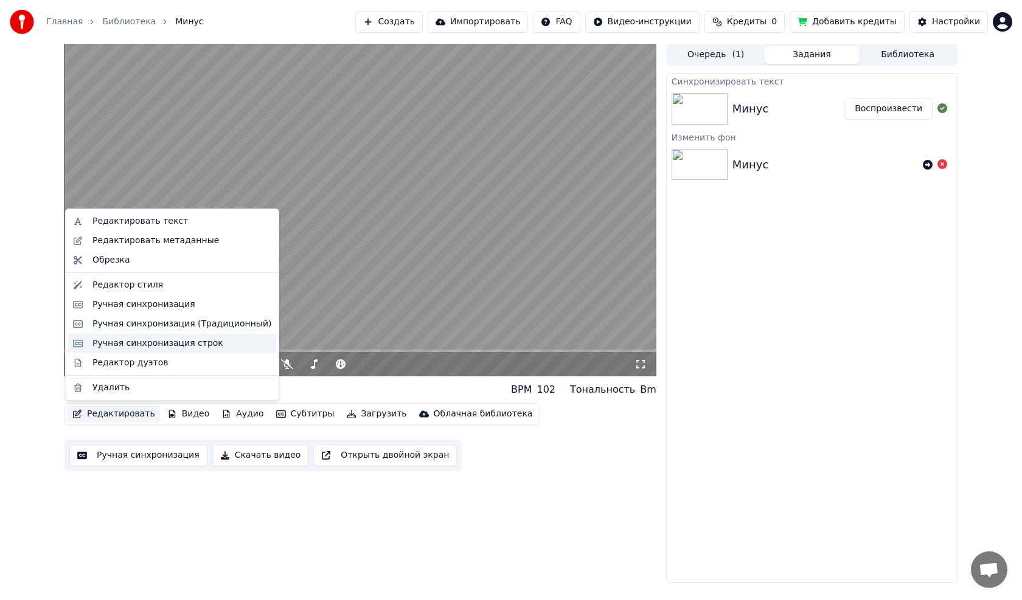
click at [197, 349] on div "Ручная синхронизация строк" at bounding box center [157, 344] width 131 height 12
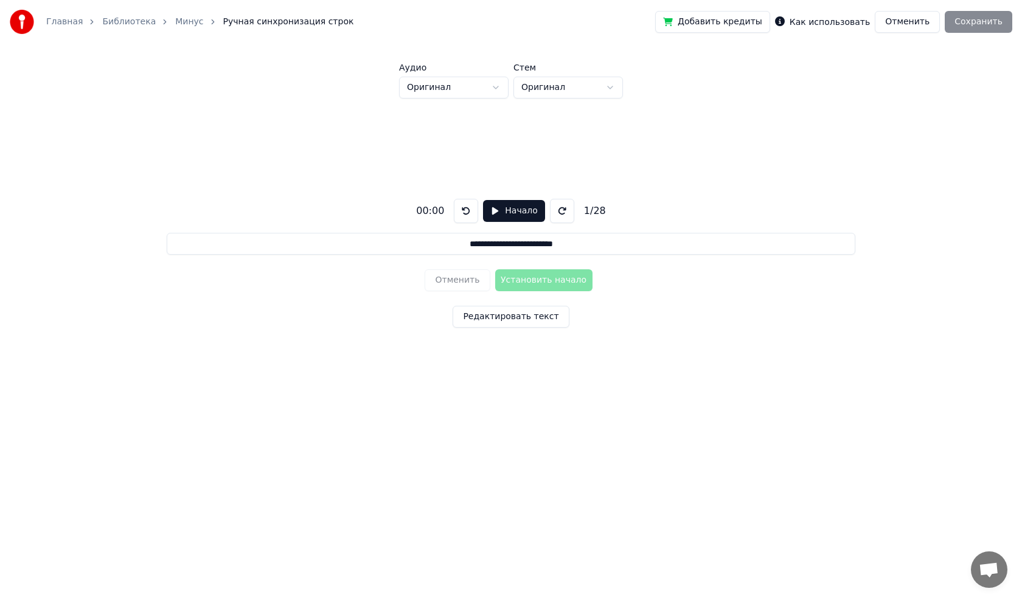
click at [476, 312] on button "Редактировать текст" at bounding box center [511, 317] width 116 height 22
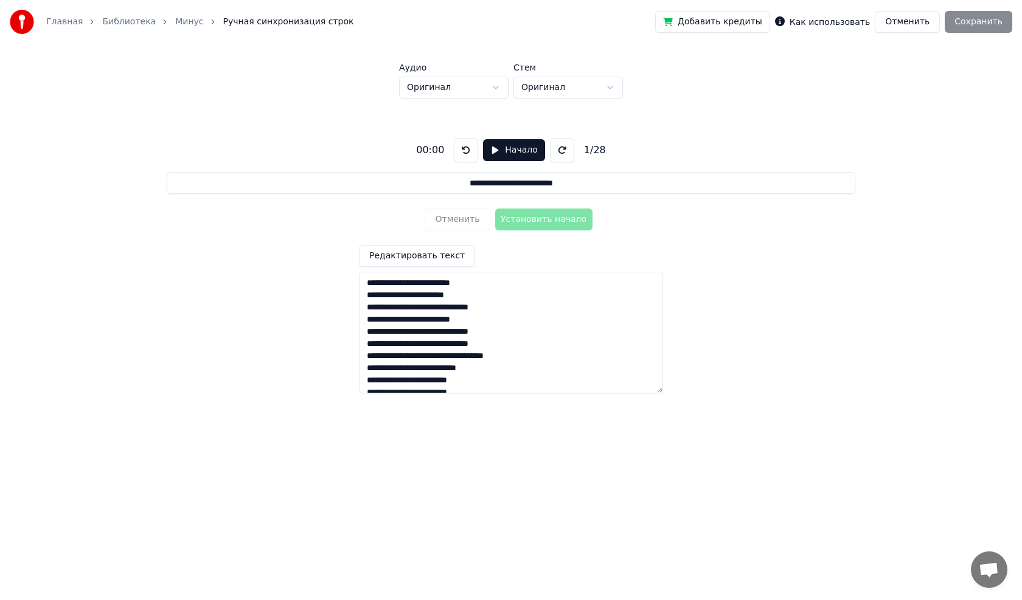
click at [754, 257] on div "**********" at bounding box center [510, 261] width 983 height 325
click at [489, 150] on button "Начало" at bounding box center [513, 150] width 61 height 22
click at [558, 220] on button "Установить начало" at bounding box center [543, 220] width 97 height 22
click at [497, 151] on button "Пауза" at bounding box center [513, 150] width 55 height 22
click at [468, 148] on button at bounding box center [466, 150] width 24 height 24
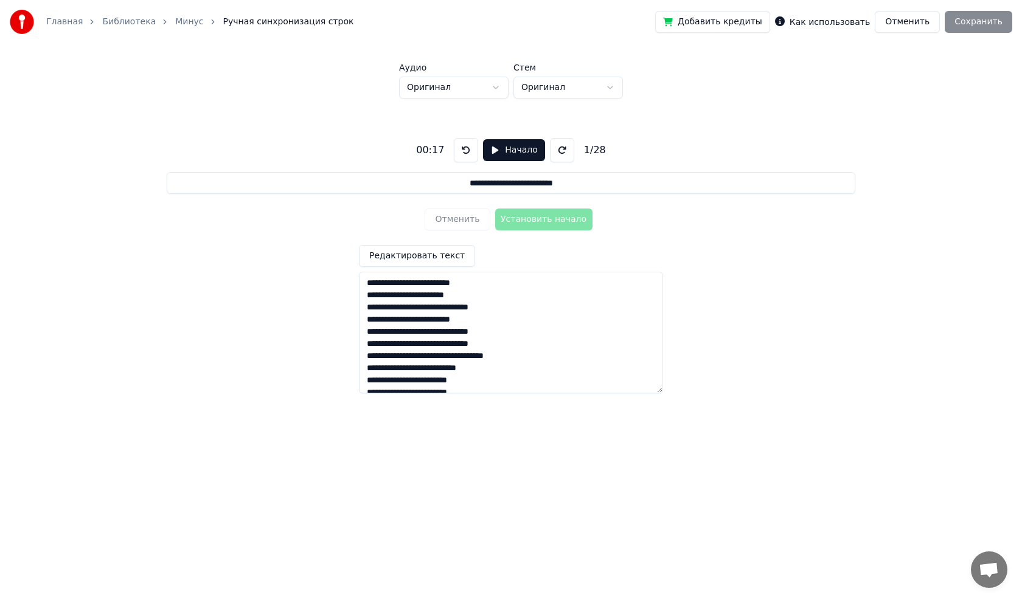
click at [494, 151] on button "Начало" at bounding box center [513, 150] width 61 height 22
click at [518, 218] on button "Установить начало" at bounding box center [543, 220] width 97 height 22
click at [518, 218] on button "Установить конец" at bounding box center [543, 220] width 97 height 22
click at [494, 151] on button "Пауза" at bounding box center [513, 150] width 55 height 22
click at [469, 149] on button at bounding box center [466, 150] width 24 height 24
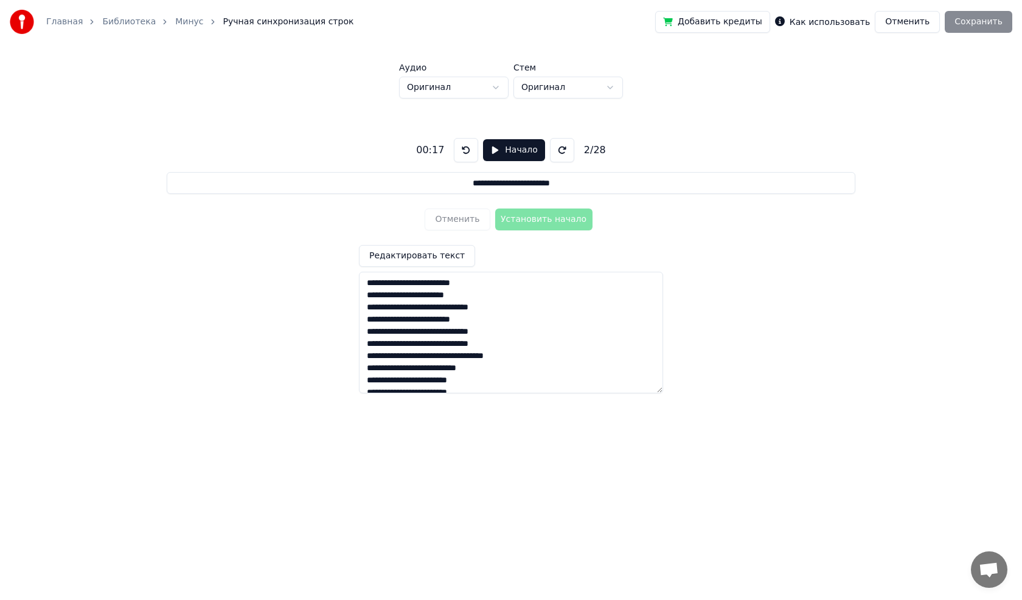
click at [492, 152] on button "Начало" at bounding box center [513, 150] width 61 height 22
click at [512, 221] on button "Установить начало" at bounding box center [543, 220] width 97 height 22
click at [515, 217] on button "Установить конец" at bounding box center [543, 220] width 97 height 22
click at [515, 217] on button "Установить начало" at bounding box center [543, 220] width 97 height 22
click at [514, 217] on button "Установить конец" at bounding box center [543, 220] width 97 height 22
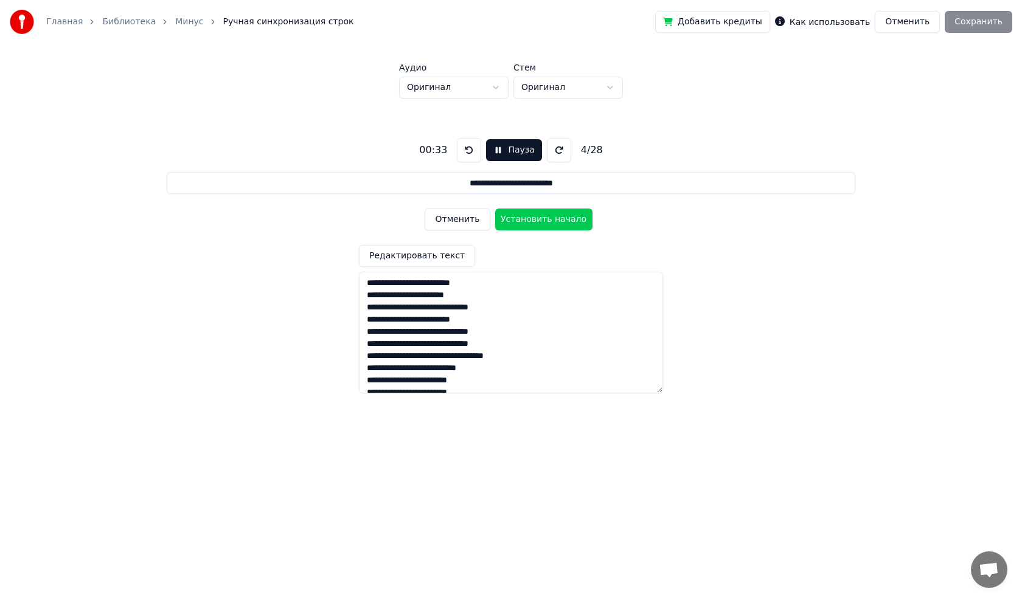
click at [514, 217] on button "Установить начало" at bounding box center [543, 220] width 97 height 22
click at [514, 217] on button "Установить конец" at bounding box center [543, 220] width 97 height 22
type input "**********"
click at [512, 215] on button "Установить начало" at bounding box center [543, 220] width 97 height 22
click at [490, 150] on button "Пауза" at bounding box center [513, 150] width 55 height 22
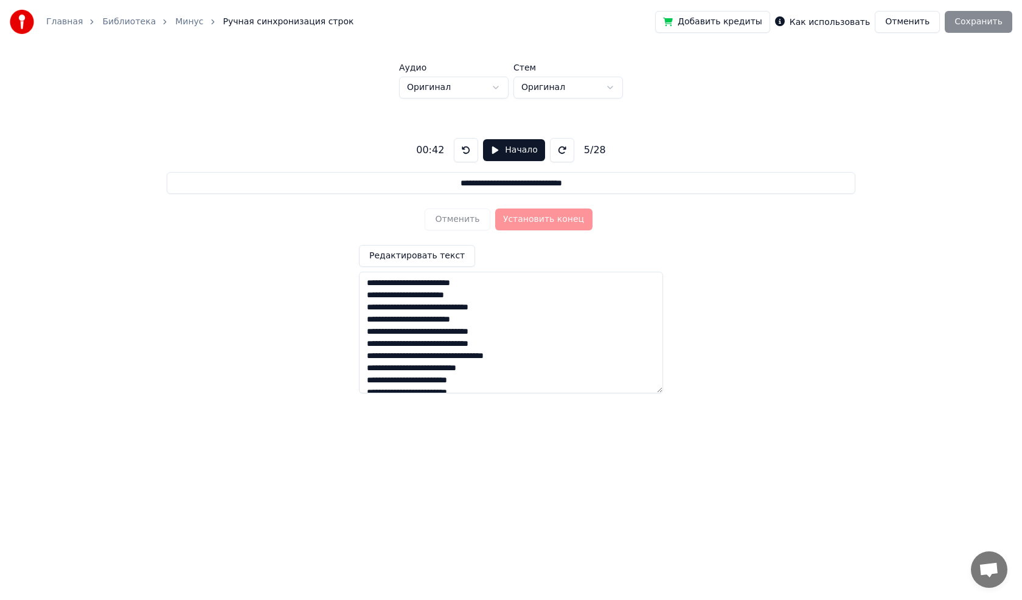
click at [463, 161] on button at bounding box center [466, 150] width 24 height 24
click at [462, 152] on button at bounding box center [466, 150] width 24 height 24
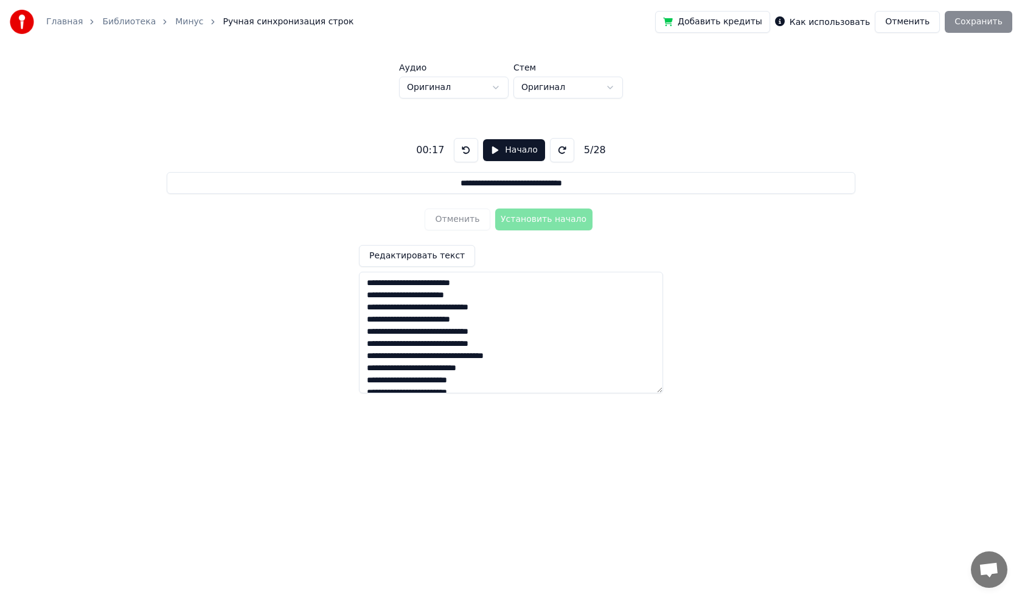
click at [462, 152] on button at bounding box center [466, 150] width 24 height 24
click at [461, 152] on button at bounding box center [466, 150] width 24 height 24
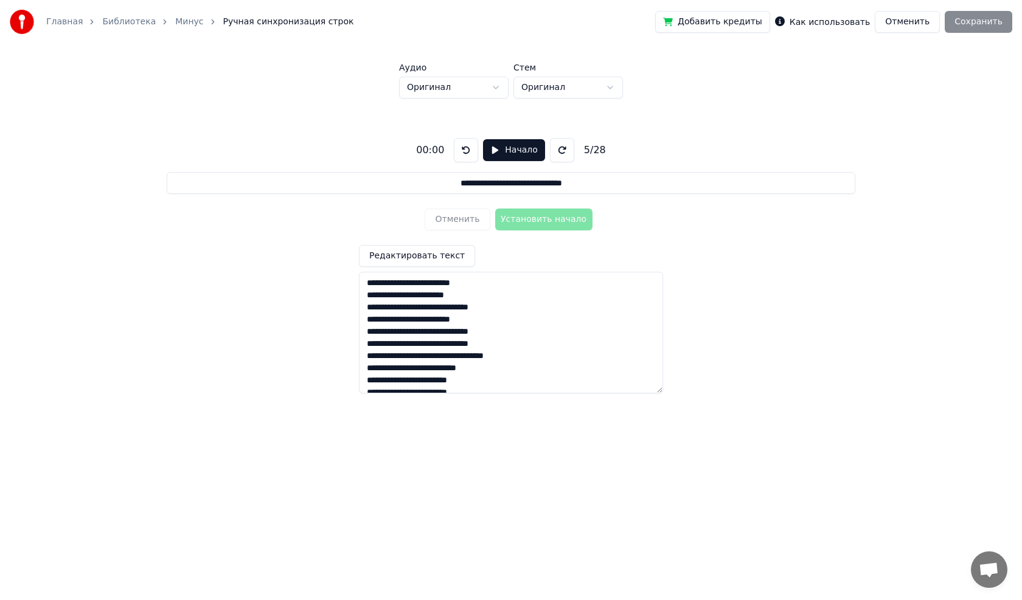
click at [461, 152] on button at bounding box center [466, 150] width 24 height 24
click at [459, 214] on div "Отменить Установить начало" at bounding box center [511, 220] width 172 height 32
click at [922, 27] on button "Отменить" at bounding box center [907, 22] width 65 height 22
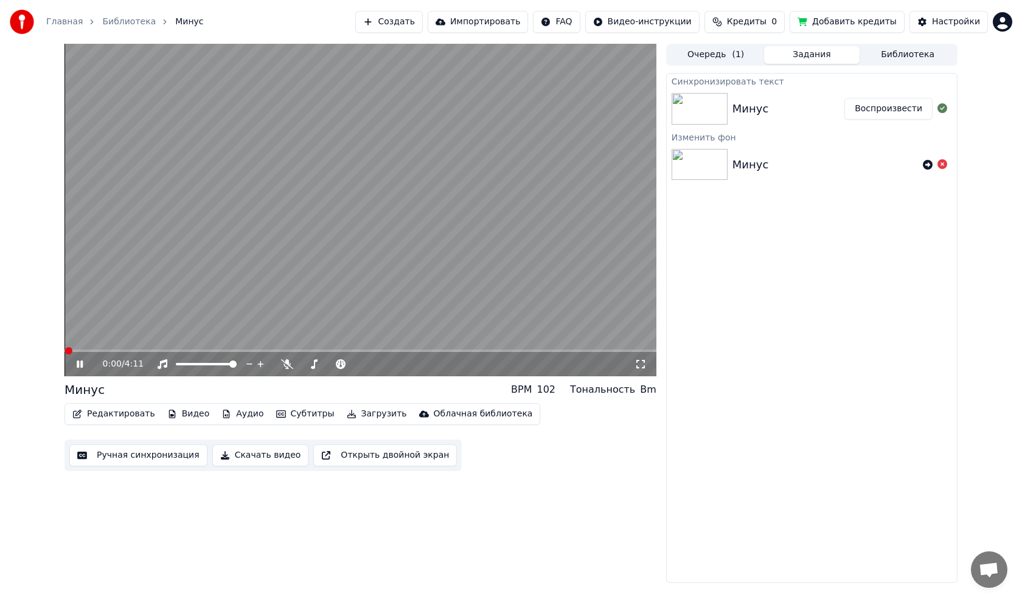
click at [96, 411] on button "Редактировать" at bounding box center [114, 414] width 92 height 17
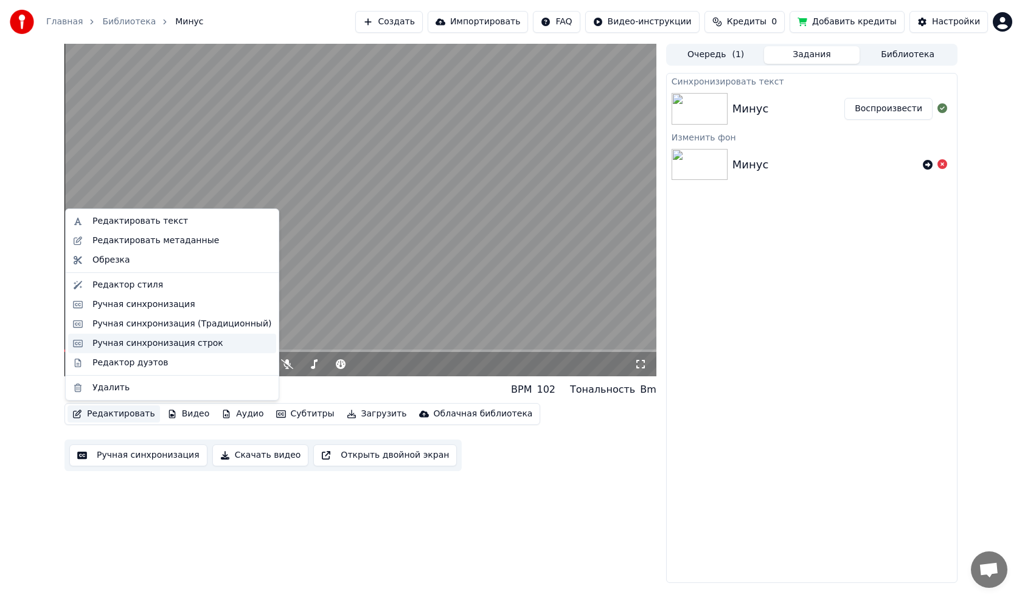
click at [176, 346] on div "Ручная синхронизация строк" at bounding box center [157, 344] width 131 height 12
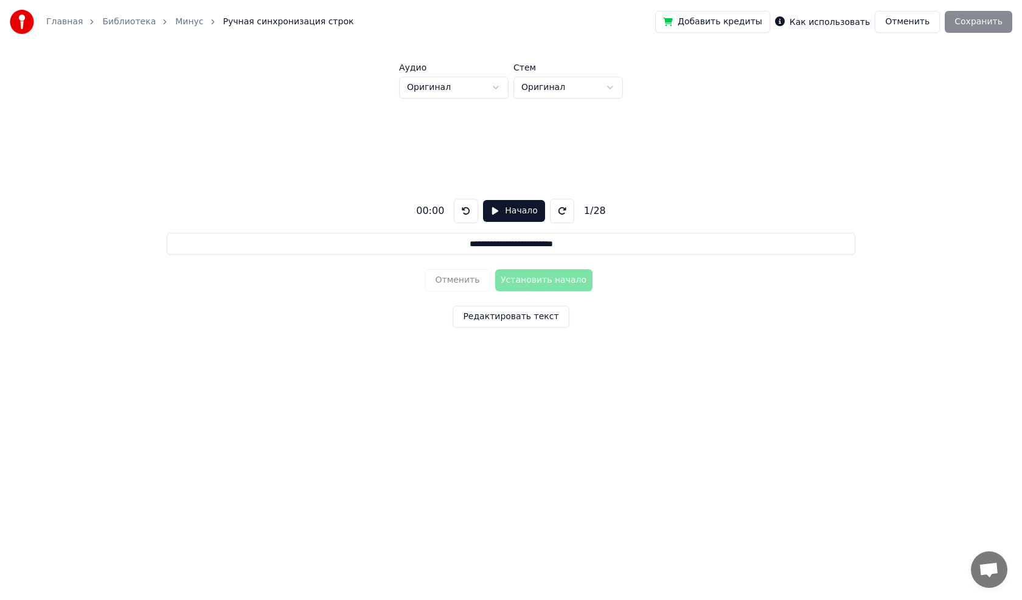
click at [491, 207] on button "Начало" at bounding box center [513, 211] width 61 height 22
click at [527, 277] on button "Установить начало" at bounding box center [543, 281] width 97 height 22
click at [487, 207] on button "Пауза" at bounding box center [513, 211] width 55 height 22
click at [459, 209] on button at bounding box center [466, 211] width 24 height 24
click at [459, 210] on button at bounding box center [466, 211] width 24 height 24
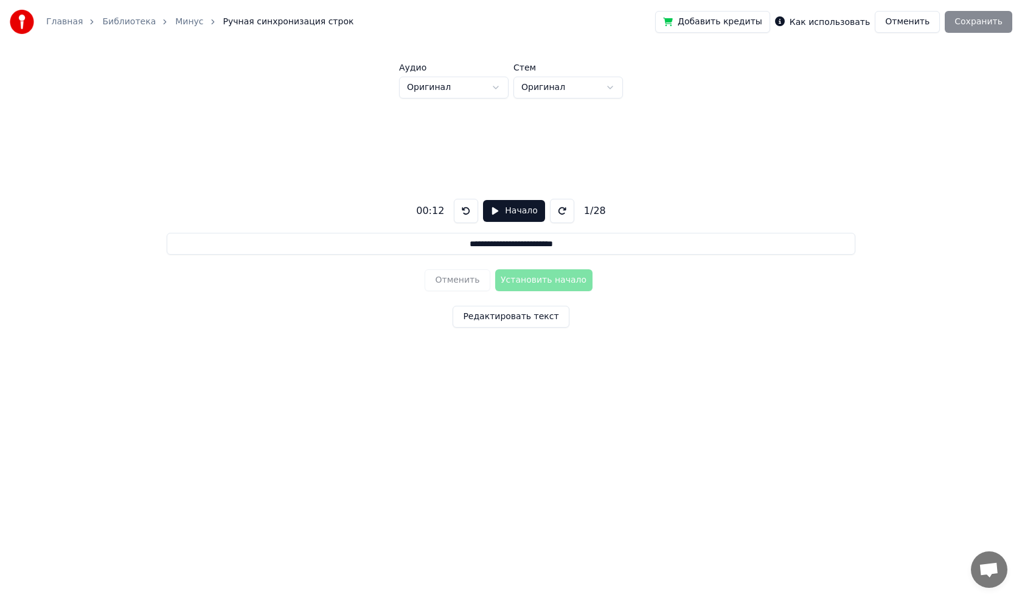
click at [489, 206] on button "Начало" at bounding box center [513, 211] width 61 height 22
click at [526, 274] on button "Установить начало" at bounding box center [543, 281] width 97 height 22
click at [521, 278] on button "Установить конец" at bounding box center [543, 281] width 97 height 22
click at [526, 274] on button "Установить начало" at bounding box center [543, 281] width 97 height 22
click at [526, 274] on button "Установить конец" at bounding box center [543, 281] width 97 height 22
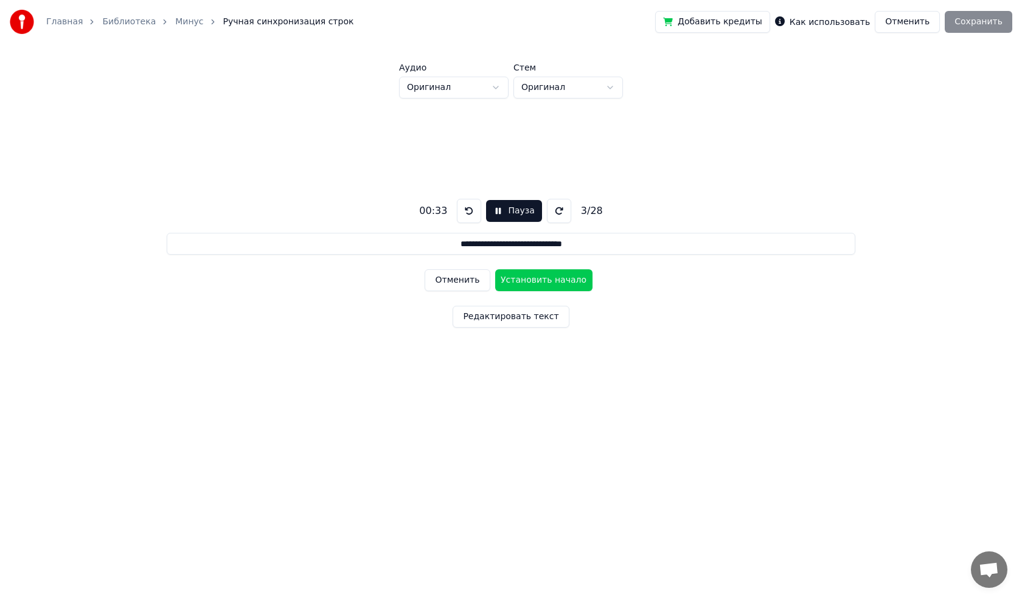
click at [526, 274] on button "Установить начало" at bounding box center [543, 281] width 97 height 22
click at [526, 274] on button "Установить конец" at bounding box center [543, 281] width 97 height 22
click at [526, 274] on button "Установить начало" at bounding box center [543, 281] width 97 height 22
click at [522, 271] on button "Установить конец" at bounding box center [543, 281] width 97 height 22
type input "**********"
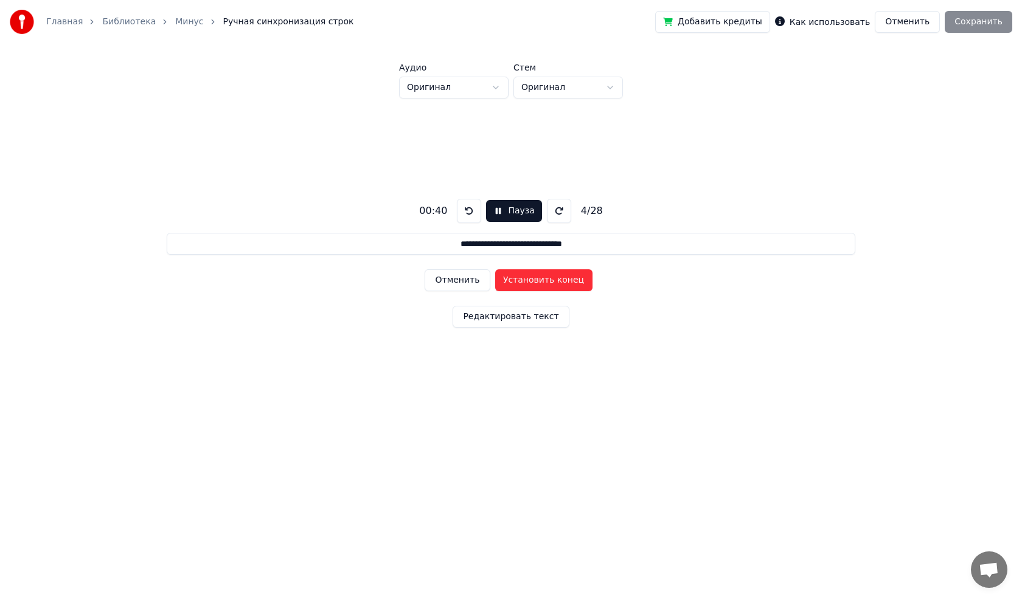
click at [516, 263] on div "**********" at bounding box center [510, 261] width 983 height 325
click at [497, 203] on button "Пауза" at bounding box center [513, 211] width 55 height 22
click at [465, 213] on button at bounding box center [466, 211] width 24 height 24
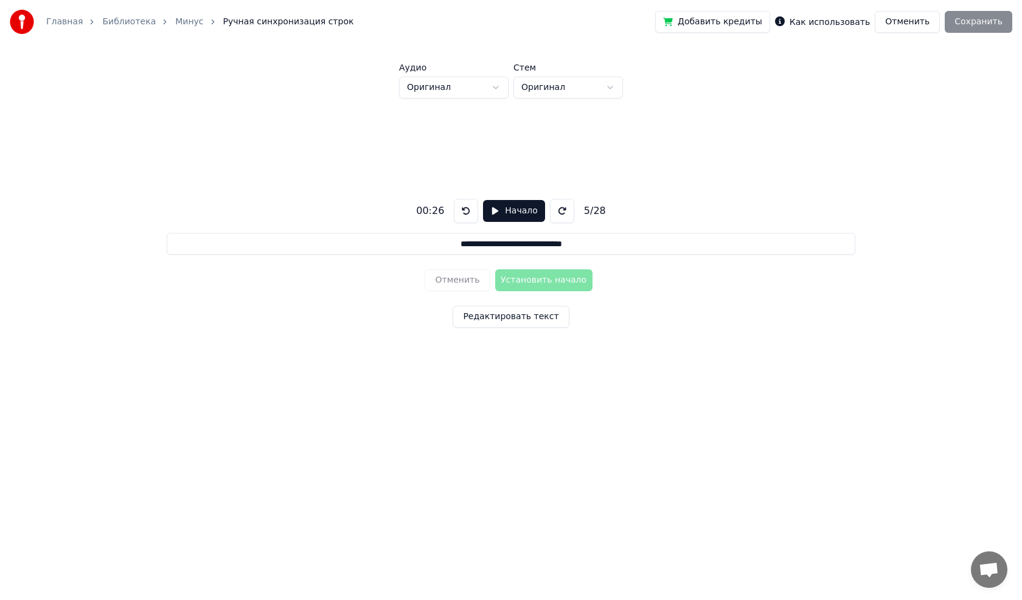
click at [465, 213] on button at bounding box center [466, 211] width 24 height 24
drag, startPoint x: 465, startPoint y: 213, endPoint x: 776, endPoint y: 134, distance: 320.0
click at [465, 214] on button at bounding box center [466, 211] width 24 height 24
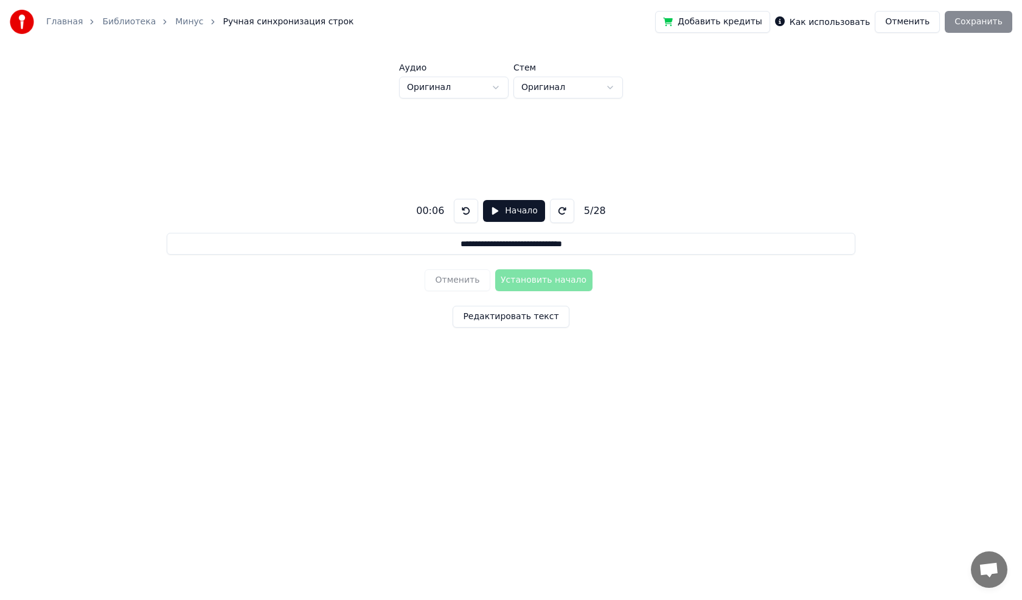
click at [925, 19] on button "Отменить" at bounding box center [907, 22] width 65 height 22
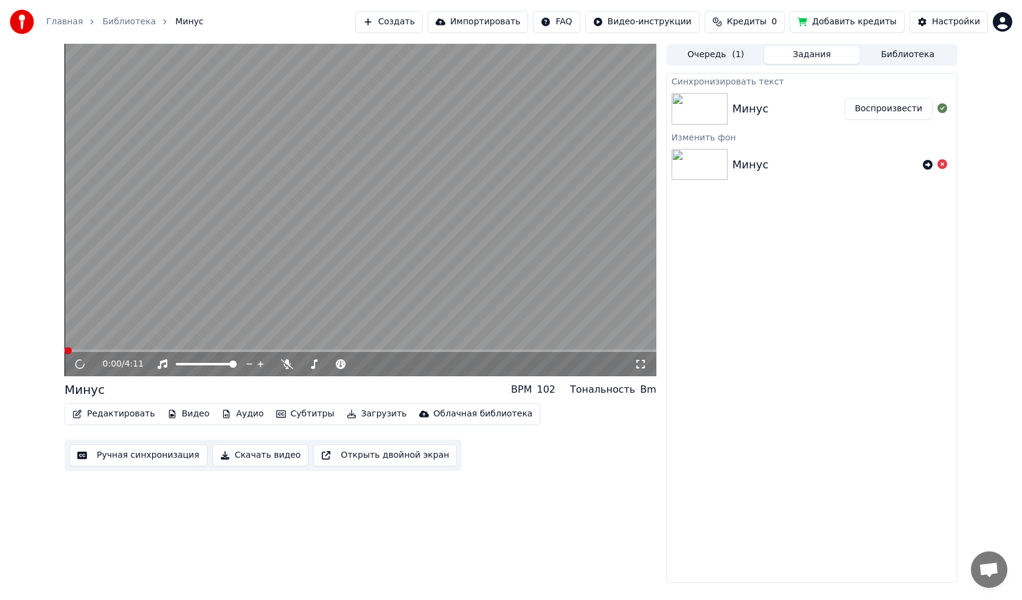
click at [143, 456] on button "Ручная синхронизация" at bounding box center [138, 456] width 138 height 22
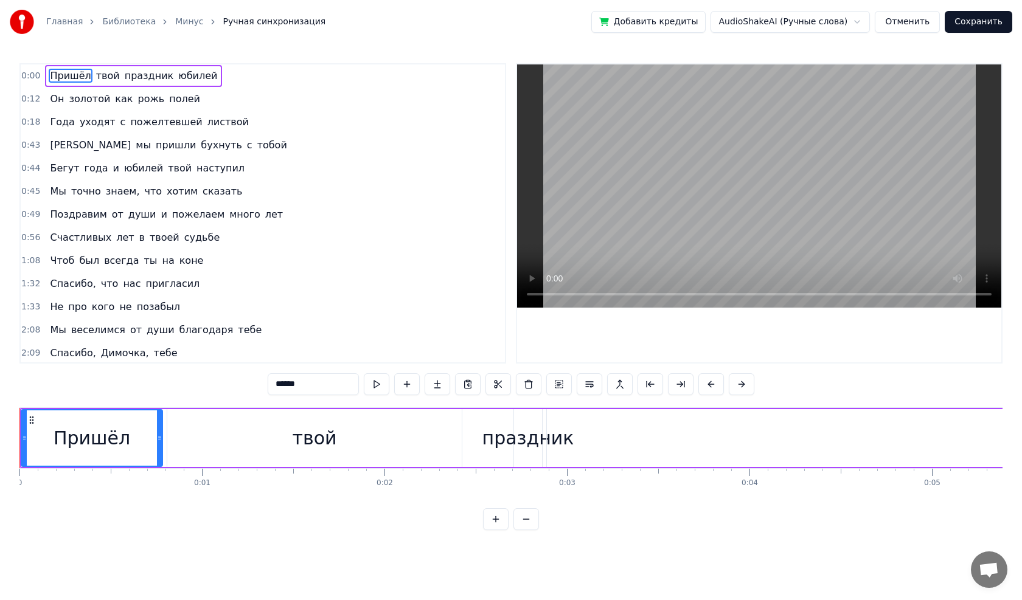
click at [910, 28] on button "Отменить" at bounding box center [907, 22] width 65 height 22
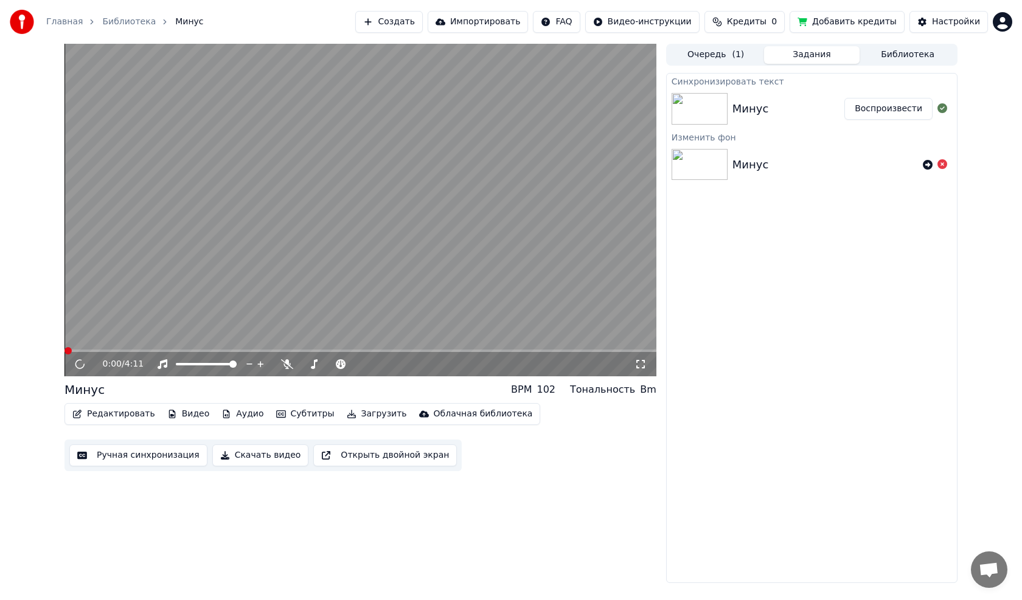
click at [170, 462] on button "Ручная синхронизация" at bounding box center [138, 456] width 138 height 22
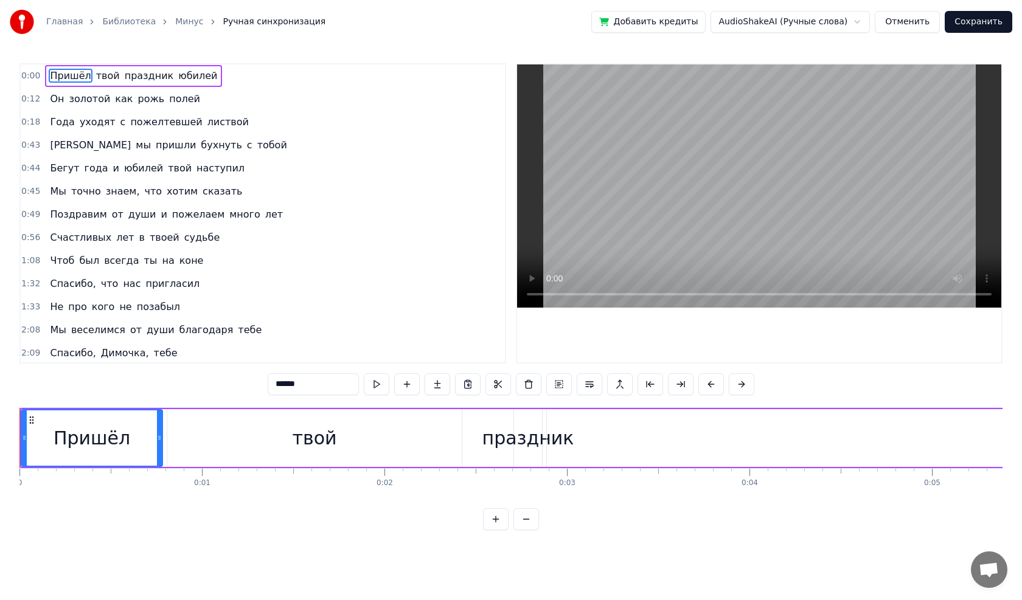
click at [896, 24] on button "Отменить" at bounding box center [907, 22] width 65 height 22
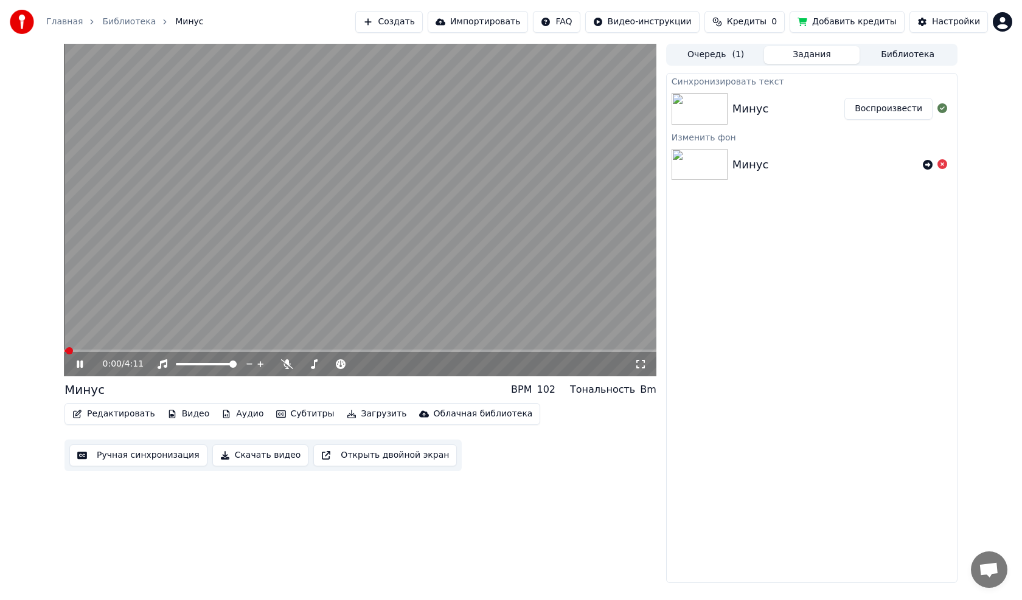
click at [120, 413] on button "Редактировать" at bounding box center [114, 414] width 92 height 17
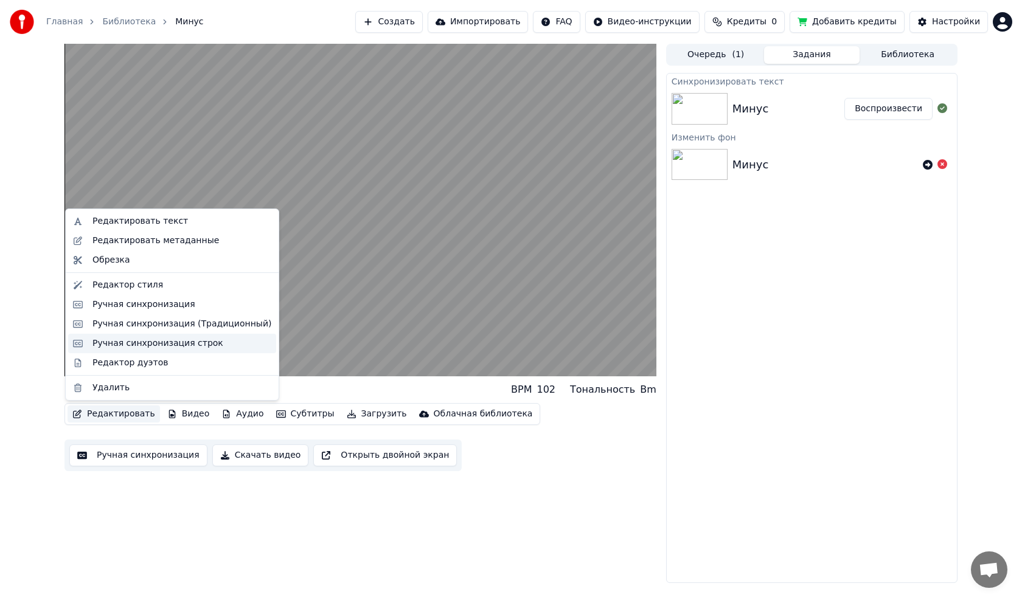
click at [166, 343] on div "Ручная синхронизация строк" at bounding box center [157, 344] width 131 height 12
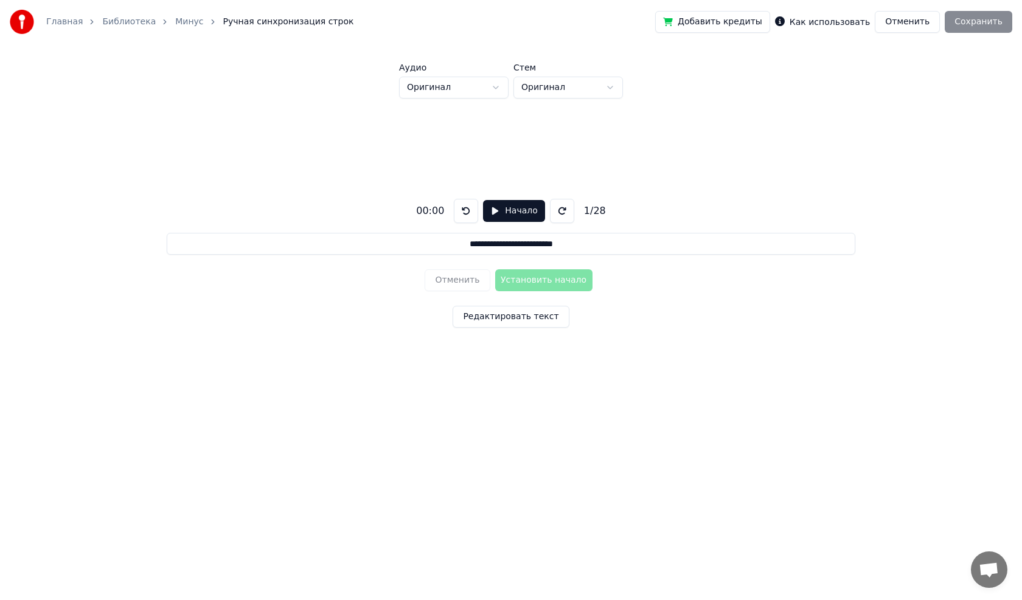
click at [490, 210] on button "Начало" at bounding box center [513, 211] width 61 height 22
click at [569, 279] on button "Установить начало" at bounding box center [543, 281] width 97 height 22
click at [569, 279] on button "Установить конец" at bounding box center [543, 281] width 97 height 22
click at [569, 279] on button "Установить начало" at bounding box center [543, 281] width 97 height 22
click at [569, 279] on button "Установить конец" at bounding box center [543, 281] width 97 height 22
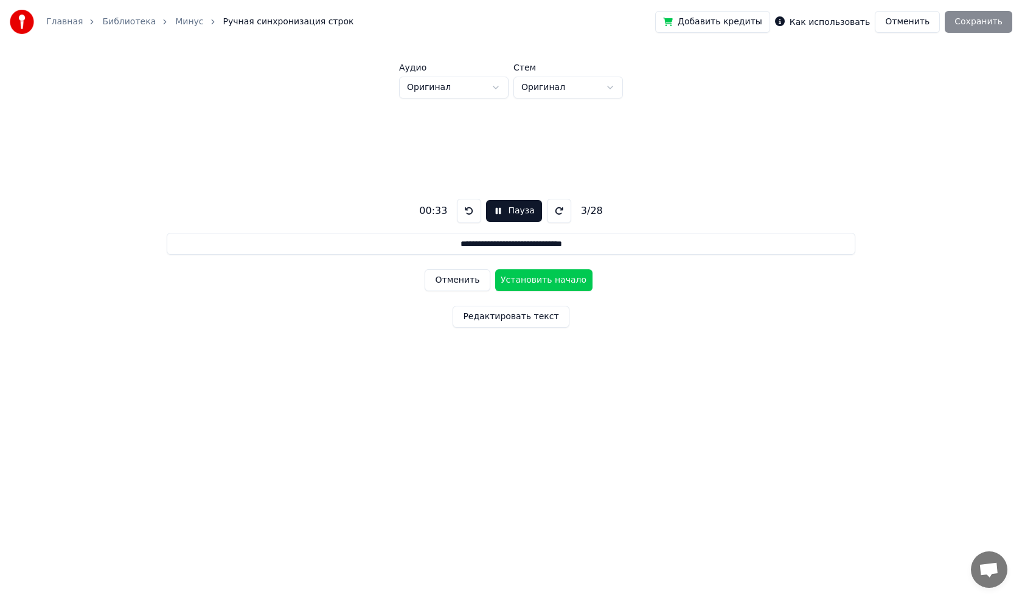
click at [569, 279] on button "Установить начало" at bounding box center [543, 281] width 97 height 22
click at [569, 279] on button "Установить конец" at bounding box center [543, 281] width 97 height 22
click at [557, 274] on button "Установить начало" at bounding box center [543, 281] width 97 height 22
click at [553, 280] on button "Установить конец" at bounding box center [543, 281] width 97 height 22
click at [552, 280] on button "Установить начало" at bounding box center [543, 281] width 97 height 22
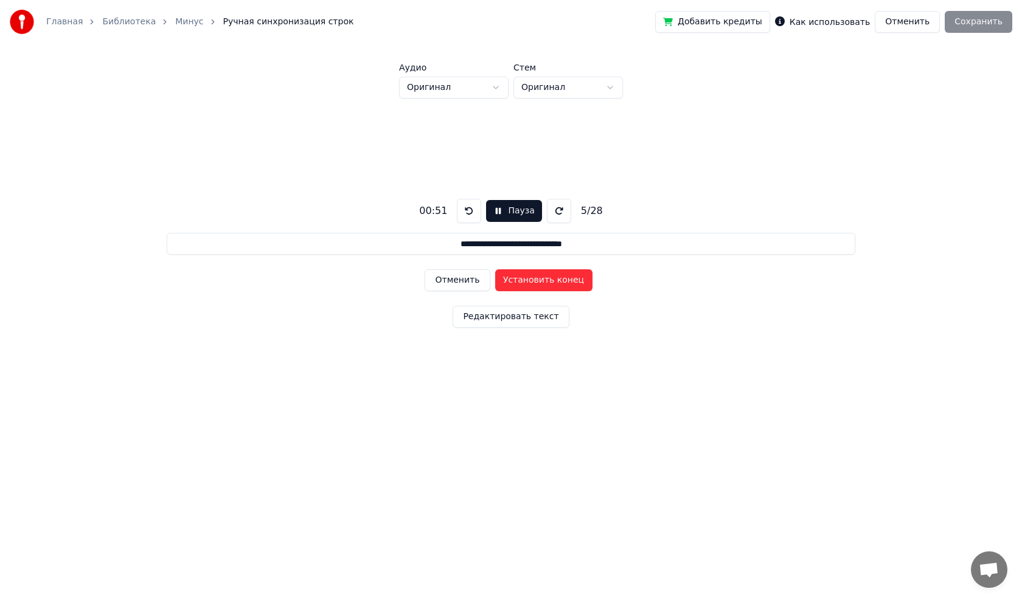
click at [552, 279] on button "Установить конец" at bounding box center [543, 281] width 97 height 22
click at [552, 279] on button "Установить начало" at bounding box center [543, 281] width 97 height 22
click at [552, 279] on button "Установить конец" at bounding box center [543, 281] width 97 height 22
click at [552, 279] on button "Установить начало" at bounding box center [543, 281] width 97 height 22
click at [552, 279] on button "Установить конец" at bounding box center [543, 281] width 97 height 22
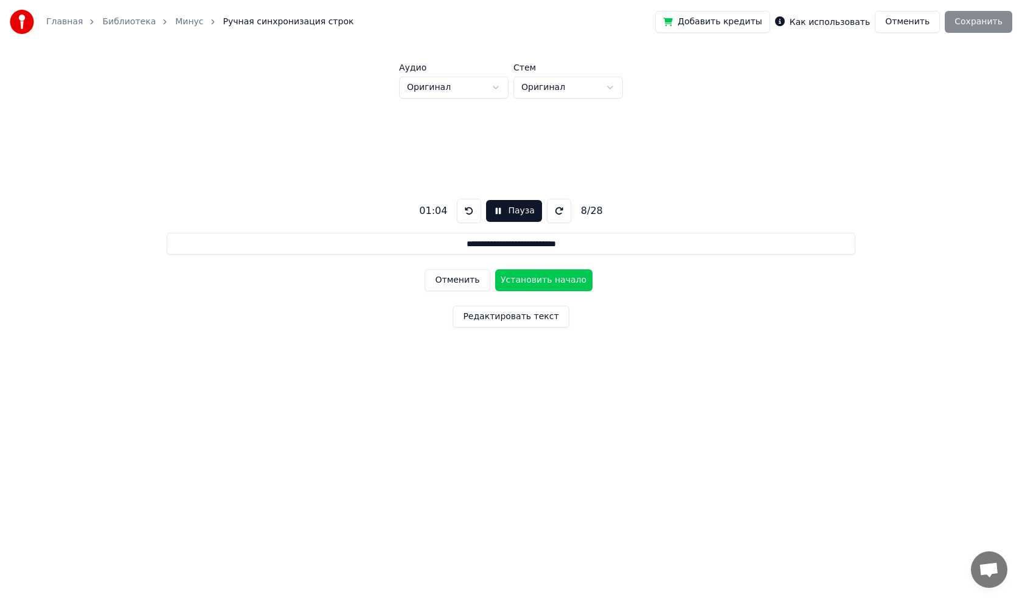
click at [552, 279] on button "Установить начало" at bounding box center [543, 281] width 97 height 22
click at [552, 279] on button "Установить конец" at bounding box center [543, 281] width 97 height 22
click at [552, 279] on button "Установить начало" at bounding box center [543, 281] width 97 height 22
click at [552, 279] on button "Установить конец" at bounding box center [543, 281] width 97 height 22
click at [547, 277] on button "Установить начало" at bounding box center [543, 281] width 97 height 22
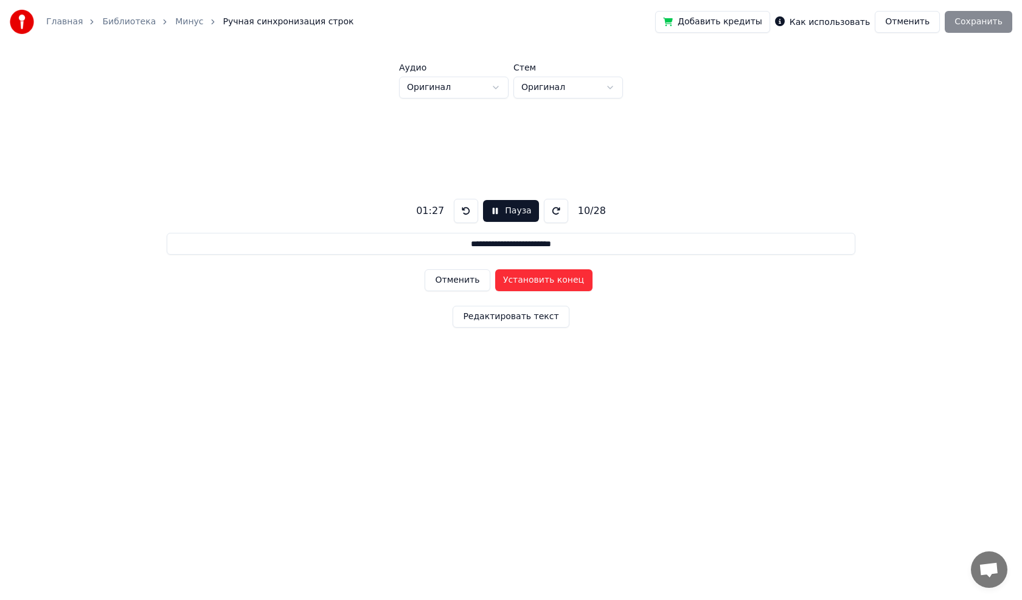
click at [546, 279] on button "Установить конец" at bounding box center [543, 281] width 97 height 22
click at [546, 279] on button "Установить начало" at bounding box center [543, 281] width 97 height 22
click at [546, 279] on button "Установить конец" at bounding box center [543, 281] width 97 height 22
click at [546, 279] on button "Установить начало" at bounding box center [543, 281] width 97 height 22
click at [546, 279] on button "Установить конец" at bounding box center [543, 281] width 97 height 22
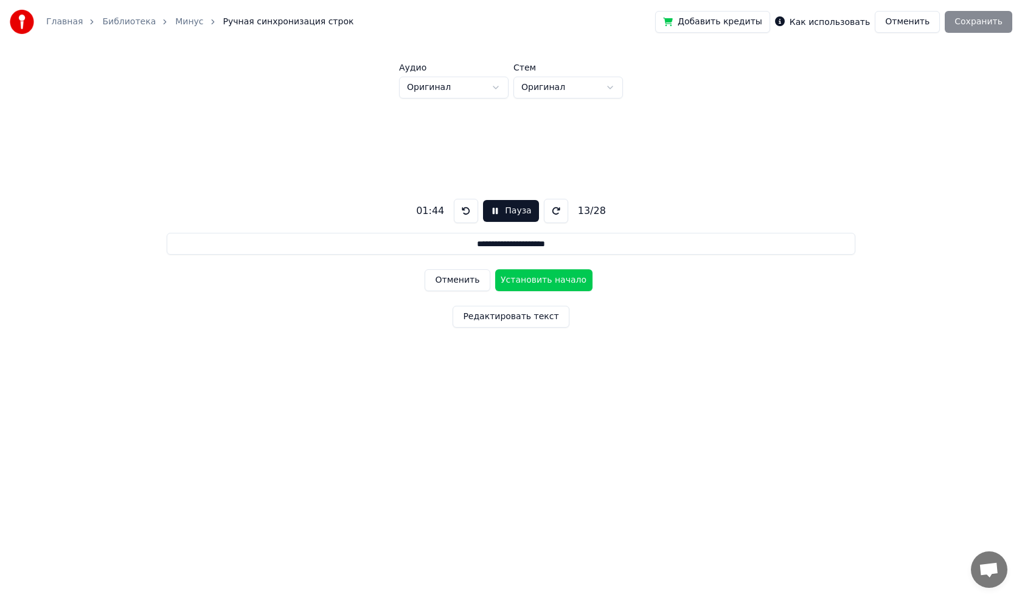
click at [544, 281] on button "Установить начало" at bounding box center [543, 281] width 97 height 22
click at [544, 282] on button "Установить конец" at bounding box center [543, 281] width 97 height 22
click at [544, 283] on button "Установить начало" at bounding box center [543, 281] width 97 height 22
click at [547, 279] on button "Установить конец" at bounding box center [543, 281] width 97 height 22
click at [547, 279] on button "Установить начало" at bounding box center [543, 281] width 97 height 22
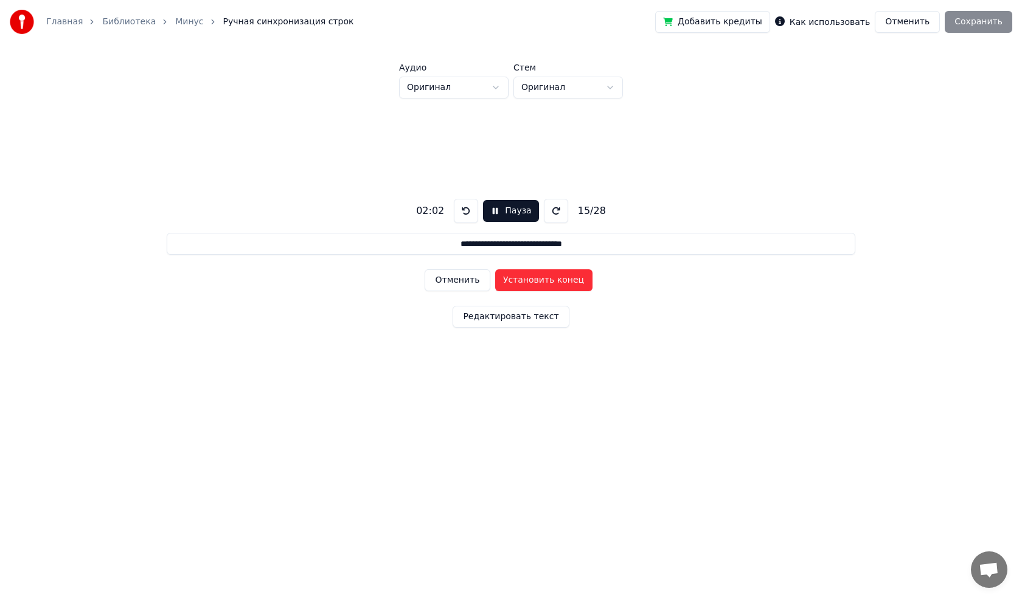
click at [547, 279] on button "Установить конец" at bounding box center [543, 281] width 97 height 22
click at [547, 279] on button "Установить начало" at bounding box center [543, 281] width 97 height 22
click at [547, 279] on button "Установить конец" at bounding box center [543, 281] width 97 height 22
click at [547, 279] on button "Установить начало" at bounding box center [543, 281] width 97 height 22
click at [547, 279] on button "Установить конец" at bounding box center [543, 281] width 97 height 22
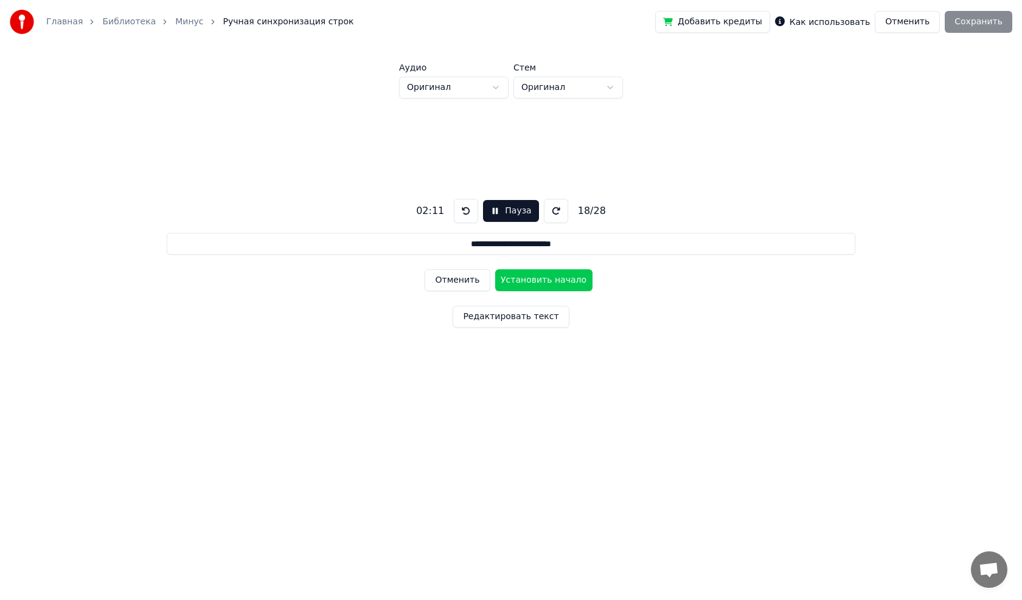
click at [547, 279] on button "Установить начало" at bounding box center [543, 281] width 97 height 22
click at [547, 279] on button "Установить конец" at bounding box center [543, 281] width 97 height 22
click at [547, 279] on button "Установить начало" at bounding box center [543, 281] width 97 height 22
click at [547, 279] on button "Установить конец" at bounding box center [543, 281] width 97 height 22
click at [492, 209] on button "Пауза" at bounding box center [510, 211] width 55 height 22
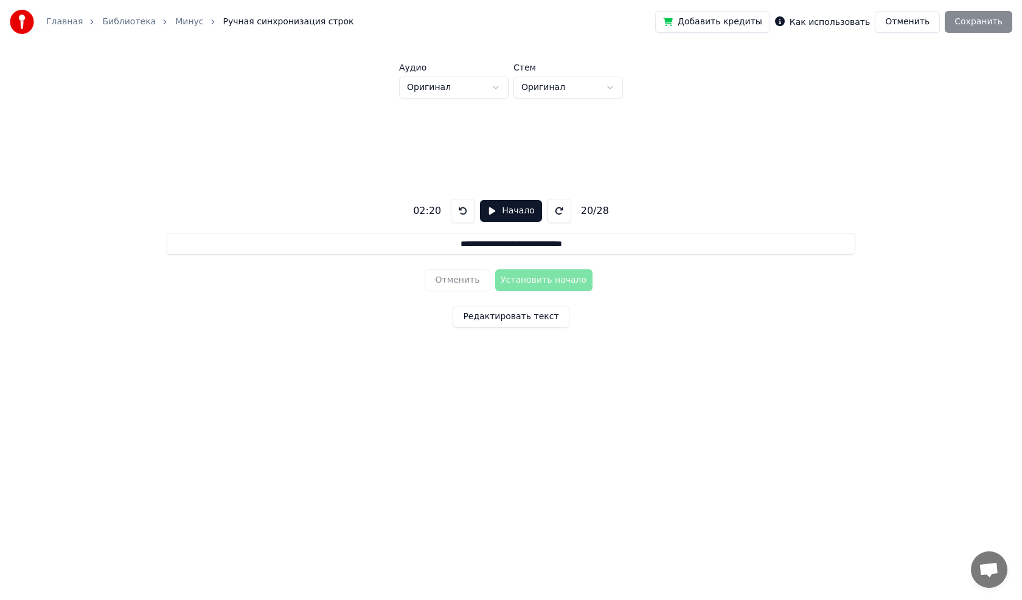
click at [464, 210] on button at bounding box center [463, 211] width 24 height 24
click at [489, 209] on button "Начало" at bounding box center [510, 211] width 61 height 22
click at [520, 279] on button "Установить начало" at bounding box center [543, 281] width 97 height 22
click at [520, 279] on button "Установить конец" at bounding box center [543, 281] width 97 height 22
click at [520, 279] on button "Установить начало" at bounding box center [543, 281] width 97 height 22
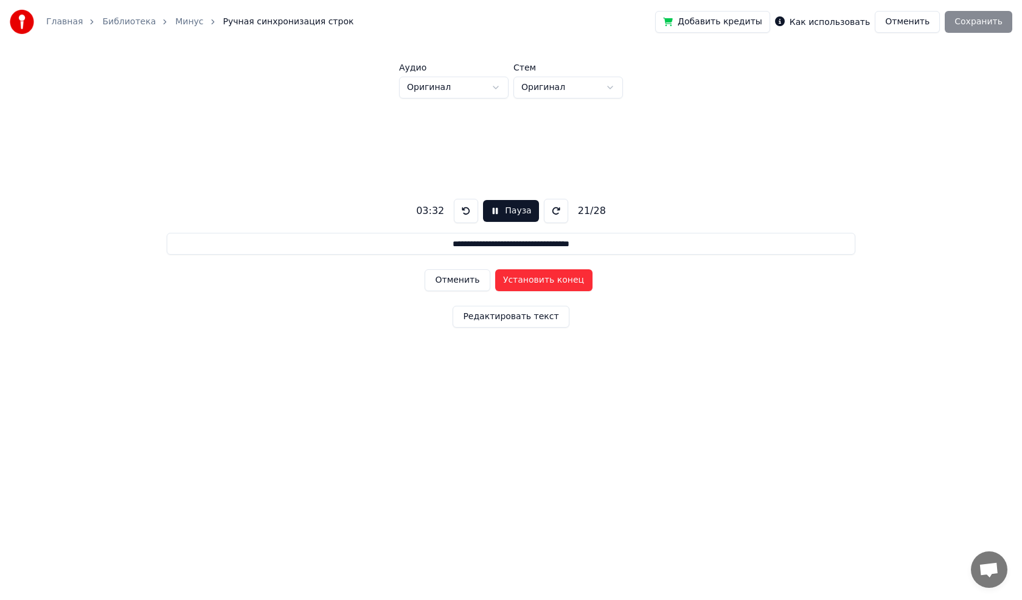
click at [520, 279] on button "Установить конец" at bounding box center [543, 281] width 97 height 22
click at [520, 279] on button "Установить начало" at bounding box center [543, 281] width 97 height 22
click at [520, 279] on button "Установить конец" at bounding box center [543, 281] width 97 height 22
click at [520, 279] on button "Установить начало" at bounding box center [543, 281] width 97 height 22
click at [520, 279] on button "Установить конец" at bounding box center [543, 281] width 97 height 22
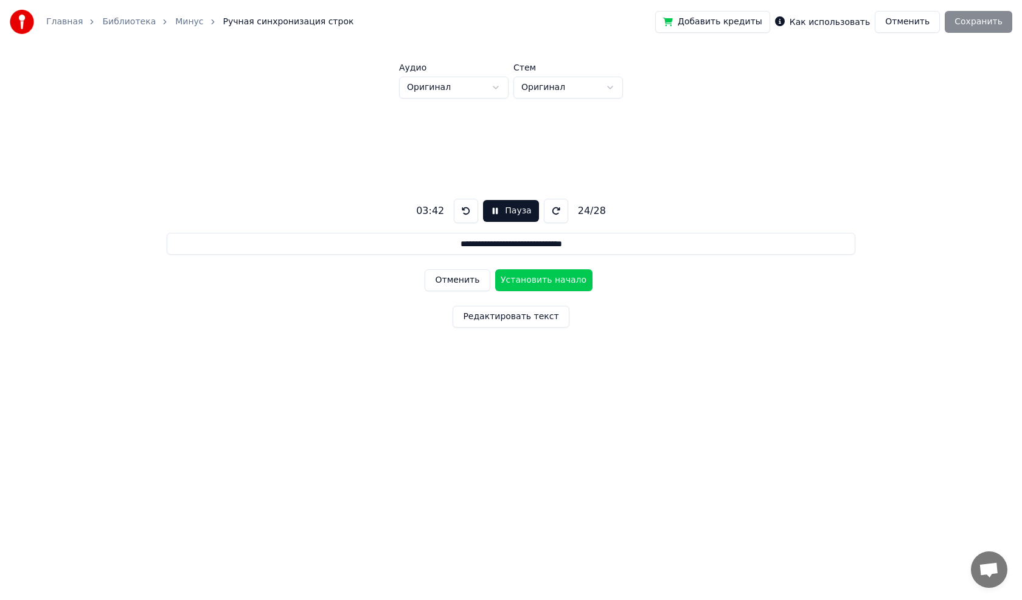
click at [520, 279] on button "Установить начало" at bounding box center [543, 281] width 97 height 22
click at [520, 279] on button "Установить конец" at bounding box center [543, 281] width 97 height 22
click at [520, 279] on button "Установить начало" at bounding box center [543, 281] width 97 height 22
click at [544, 277] on button "Установить конец" at bounding box center [543, 281] width 97 height 22
click at [559, 281] on button "Установить начало" at bounding box center [543, 281] width 97 height 22
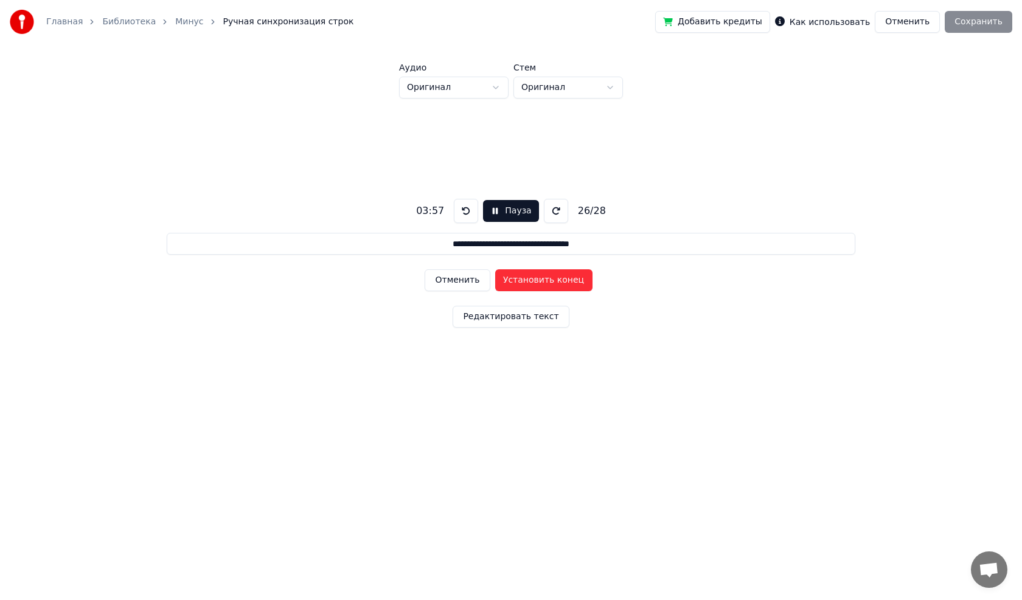
click at [559, 281] on button "Установить конец" at bounding box center [543, 281] width 97 height 22
click at [542, 285] on button "Установить начало" at bounding box center [543, 281] width 97 height 22
click at [563, 279] on button "Установить конец" at bounding box center [543, 281] width 97 height 22
type input "**********"
click at [495, 208] on button "Пауза" at bounding box center [510, 211] width 55 height 22
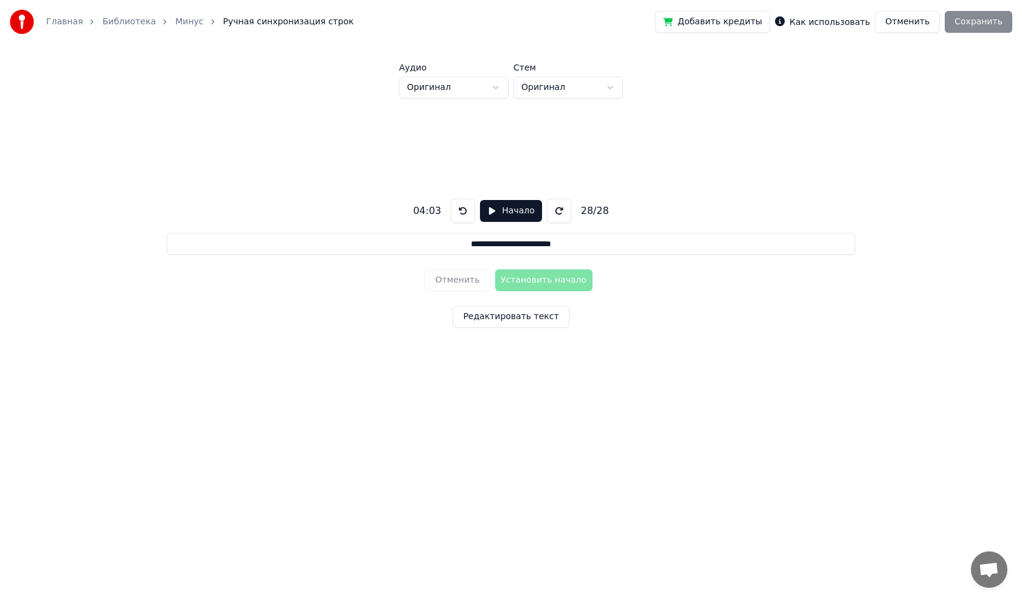
click at [983, 20] on div "Добавить кредиты Как использовать Отменить Сохранить" at bounding box center [833, 22] width 357 height 22
click at [487, 209] on button "Начало" at bounding box center [510, 211] width 61 height 22
click at [537, 286] on button "Установить начало" at bounding box center [543, 281] width 97 height 22
click at [537, 282] on button "Установить конец" at bounding box center [543, 281] width 97 height 22
click at [964, 24] on button "Сохранить" at bounding box center [979, 22] width 68 height 22
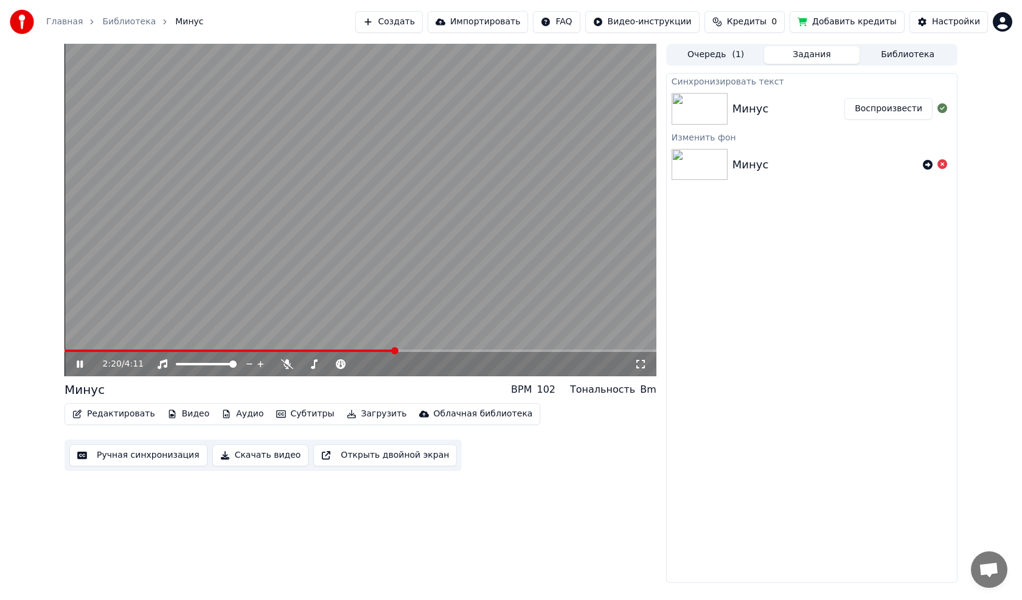
click at [408, 212] on video at bounding box center [360, 210] width 592 height 333
click at [64, 347] on span at bounding box center [67, 350] width 7 height 7
click at [78, 366] on icon at bounding box center [79, 364] width 7 height 9
click at [638, 369] on icon at bounding box center [640, 364] width 9 height 9
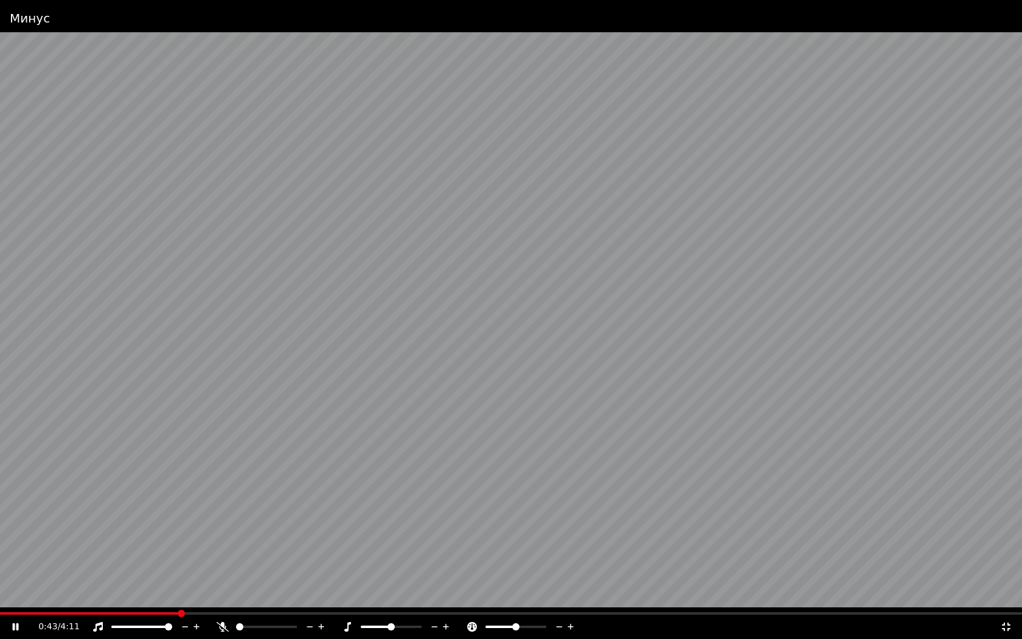
click at [915, 265] on video at bounding box center [511, 319] width 1022 height 639
click at [1004, 600] on icon at bounding box center [1006, 626] width 9 height 9
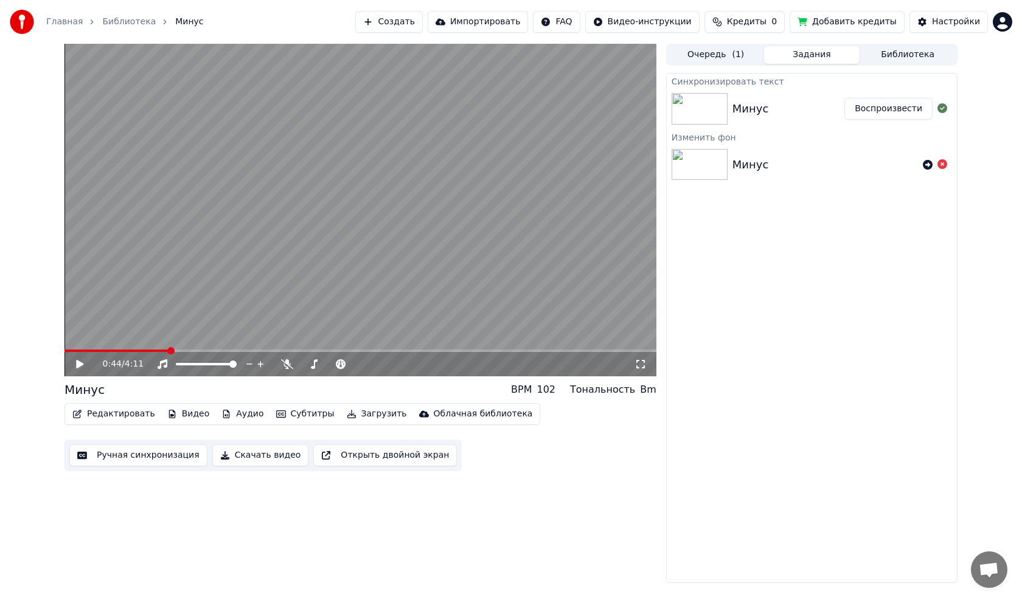
drag, startPoint x: 242, startPoint y: 249, endPoint x: 255, endPoint y: 271, distance: 25.4
click at [243, 249] on video at bounding box center [360, 210] width 592 height 333
click at [64, 352] on span at bounding box center [64, 351] width 0 height 2
click at [415, 246] on video at bounding box center [360, 210] width 592 height 333
drag, startPoint x: 226, startPoint y: 362, endPoint x: 214, endPoint y: 364, distance: 11.7
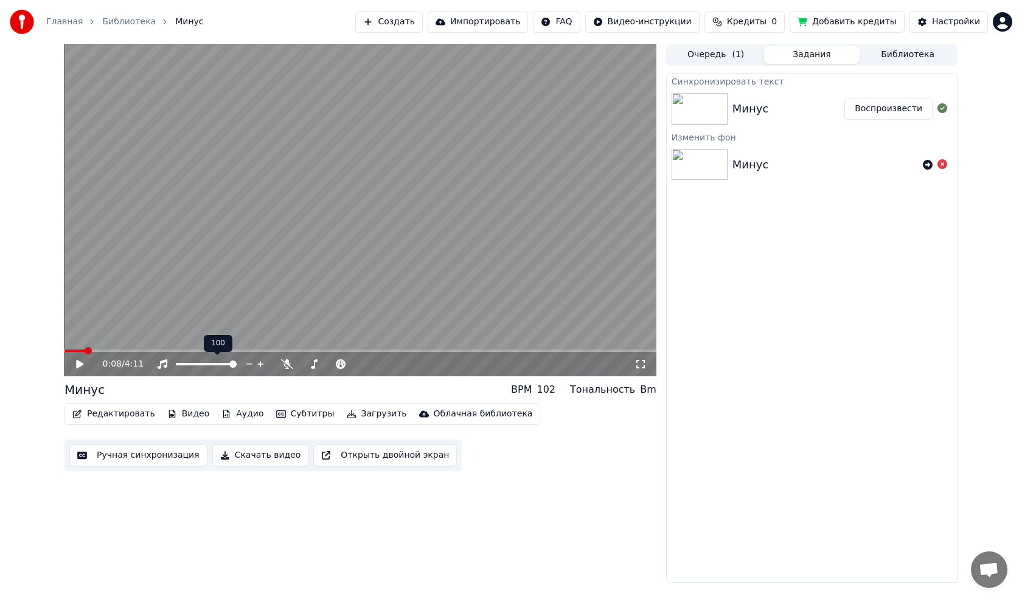
click at [200, 364] on div at bounding box center [218, 364] width 98 height 12
click at [176, 367] on span at bounding box center [179, 364] width 7 height 7
click at [119, 279] on video at bounding box center [360, 210] width 592 height 333
click at [64, 349] on span at bounding box center [67, 350] width 7 height 7
click at [83, 370] on div "0:00 / 4:11" at bounding box center [360, 364] width 582 height 12
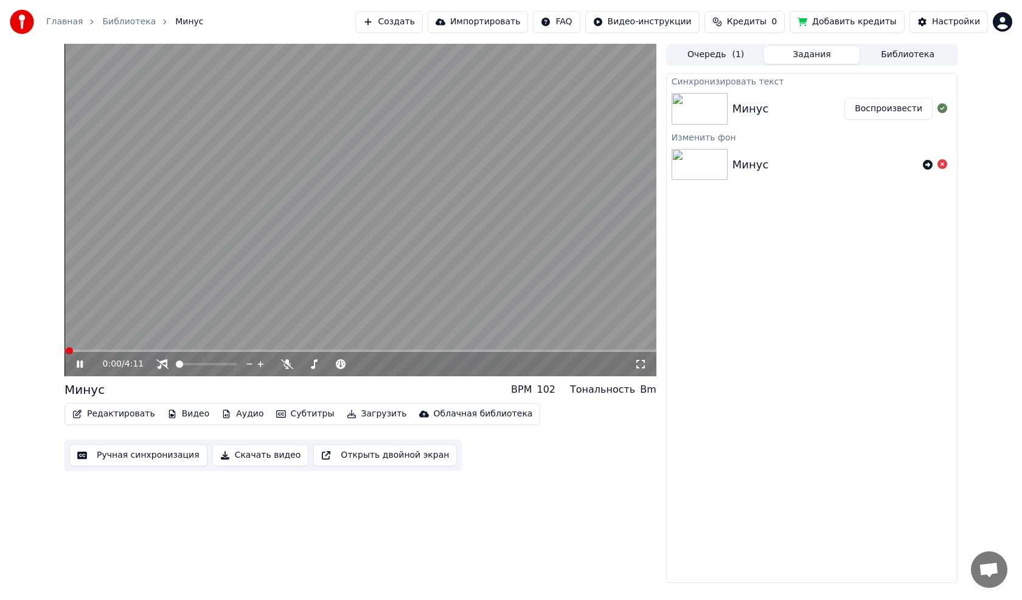
click at [75, 364] on icon at bounding box center [88, 365] width 29 height 10
click at [64, 355] on span at bounding box center [67, 350] width 7 height 7
click at [75, 367] on icon at bounding box center [88, 365] width 29 height 10
click at [421, 257] on video at bounding box center [360, 210] width 592 height 333
click at [106, 355] on span at bounding box center [109, 350] width 7 height 7
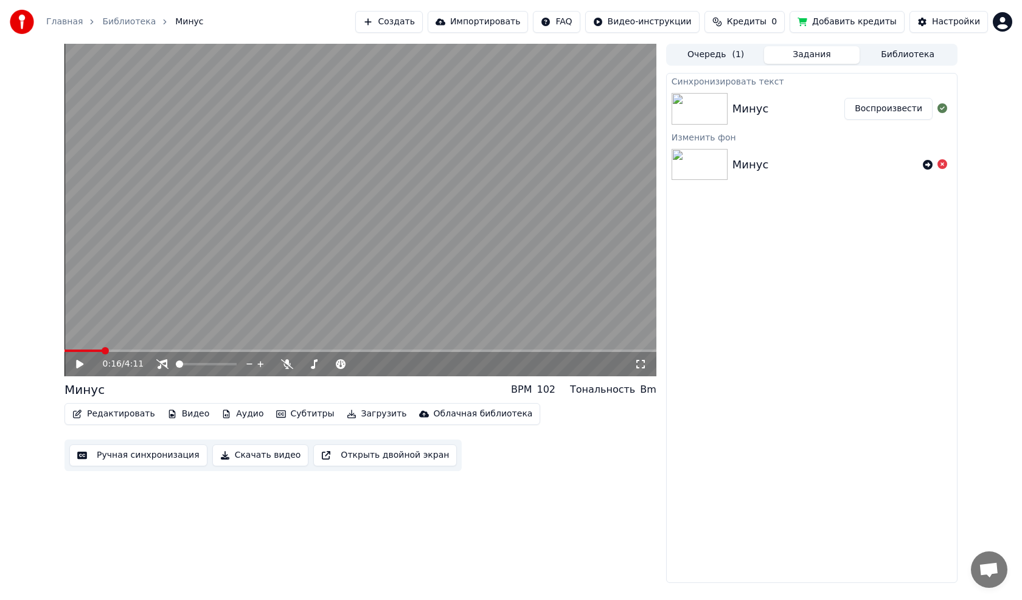
click at [83, 366] on icon at bounding box center [88, 365] width 29 height 10
click at [80, 360] on icon at bounding box center [88, 365] width 29 height 10
click at [64, 355] on span at bounding box center [67, 350] width 7 height 7
click at [75, 366] on icon at bounding box center [88, 365] width 29 height 10
click at [200, 366] on span at bounding box center [206, 364] width 61 height 2
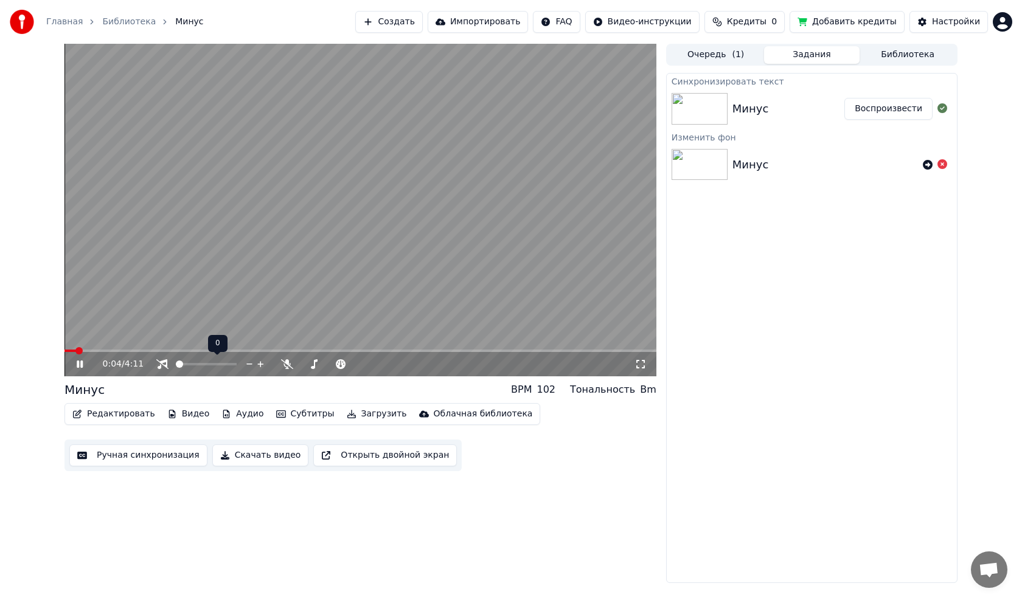
click at [176, 366] on span at bounding box center [176, 364] width 0 height 2
click at [64, 355] on span at bounding box center [67, 350] width 7 height 7
click at [81, 363] on icon at bounding box center [80, 364] width 6 height 7
click at [64, 355] on span at bounding box center [67, 350] width 7 height 7
click at [82, 361] on icon at bounding box center [88, 365] width 29 height 10
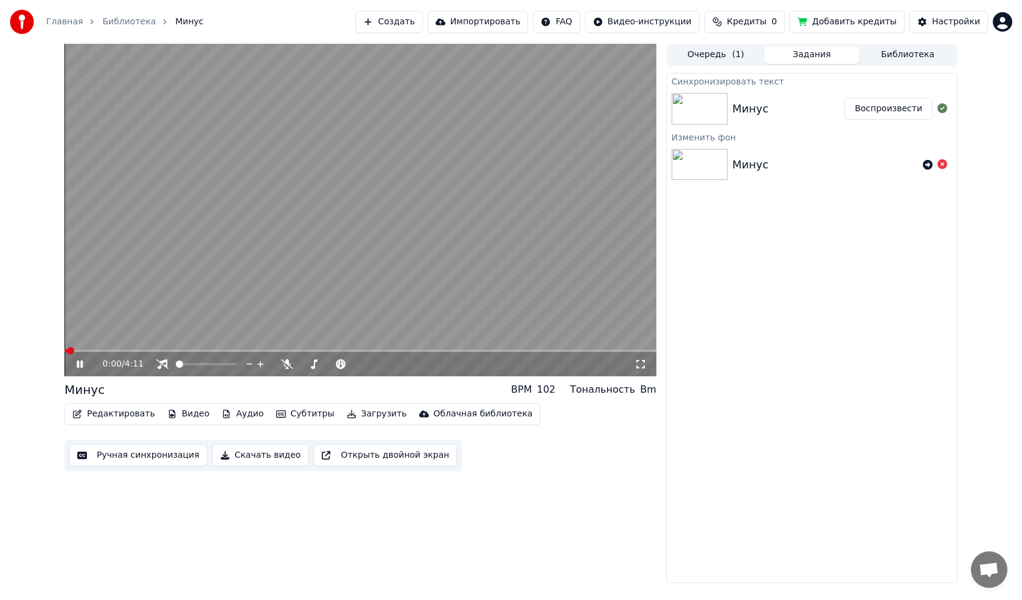
click at [72, 349] on span at bounding box center [70, 350] width 7 height 7
click at [393, 259] on video at bounding box center [360, 210] width 592 height 333
click at [125, 414] on button "Редактировать" at bounding box center [114, 414] width 92 height 17
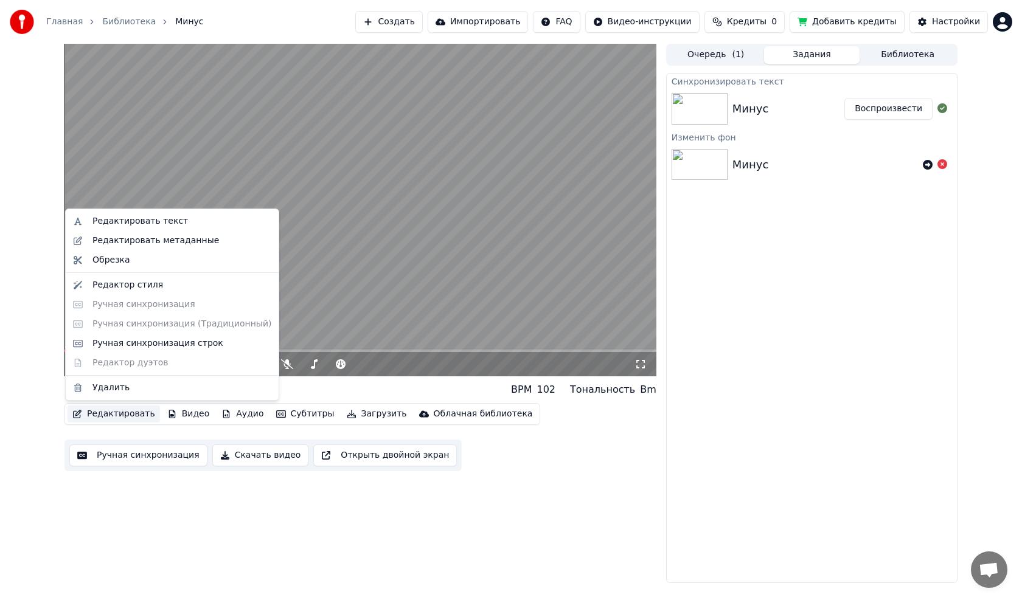
click at [143, 322] on div "Редактировать текст Редактировать метаданные Обрезка Редактор стиля Ручная синх…" at bounding box center [172, 305] width 214 height 192
click at [142, 305] on div "Редактировать текст Редактировать метаданные Обрезка Редактор стиля Ручная синх…" at bounding box center [172, 305] width 214 height 192
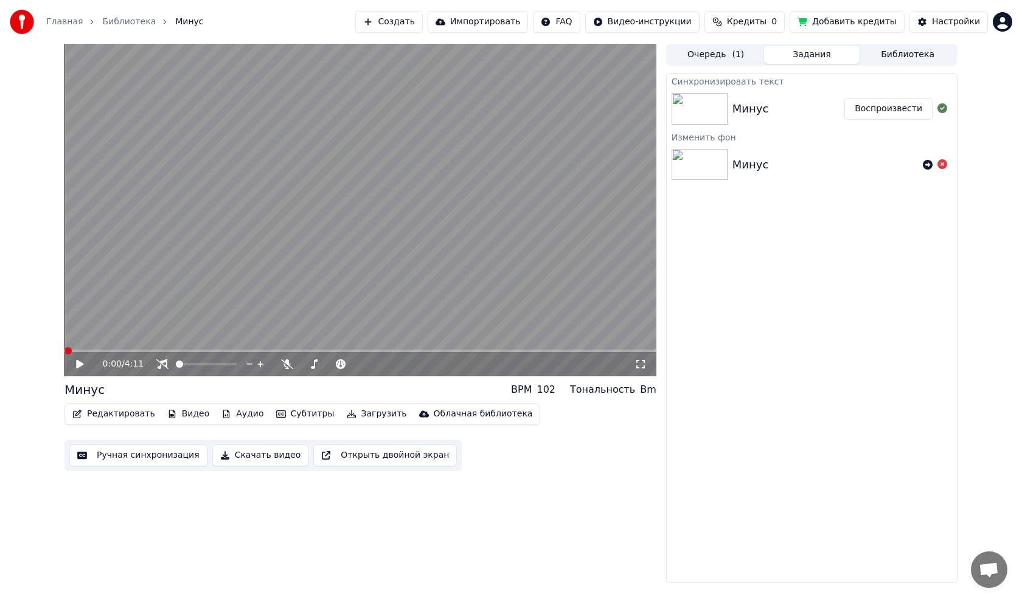
click at [64, 355] on span at bounding box center [67, 350] width 7 height 7
click at [106, 417] on button "Редактировать" at bounding box center [114, 414] width 92 height 17
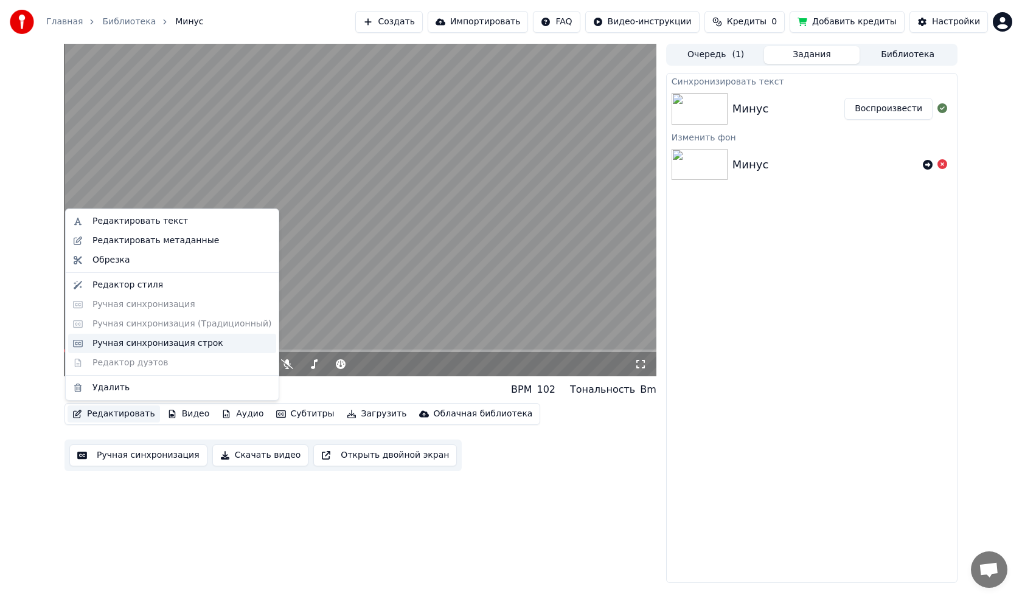
click at [144, 349] on div "Ручная синхронизация строк" at bounding box center [157, 344] width 131 height 12
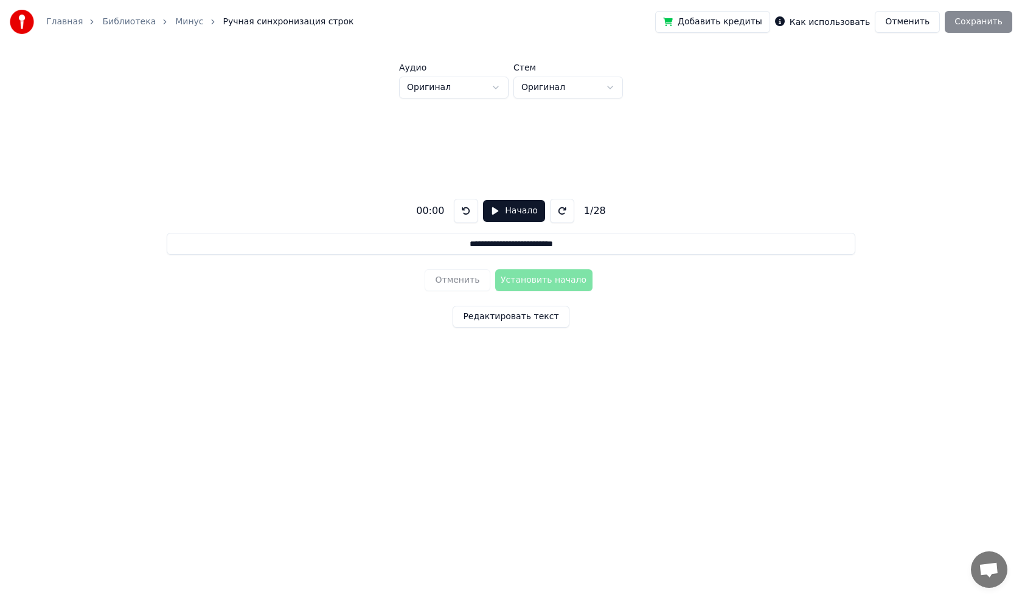
click at [910, 32] on button "Отменить" at bounding box center [907, 22] width 65 height 22
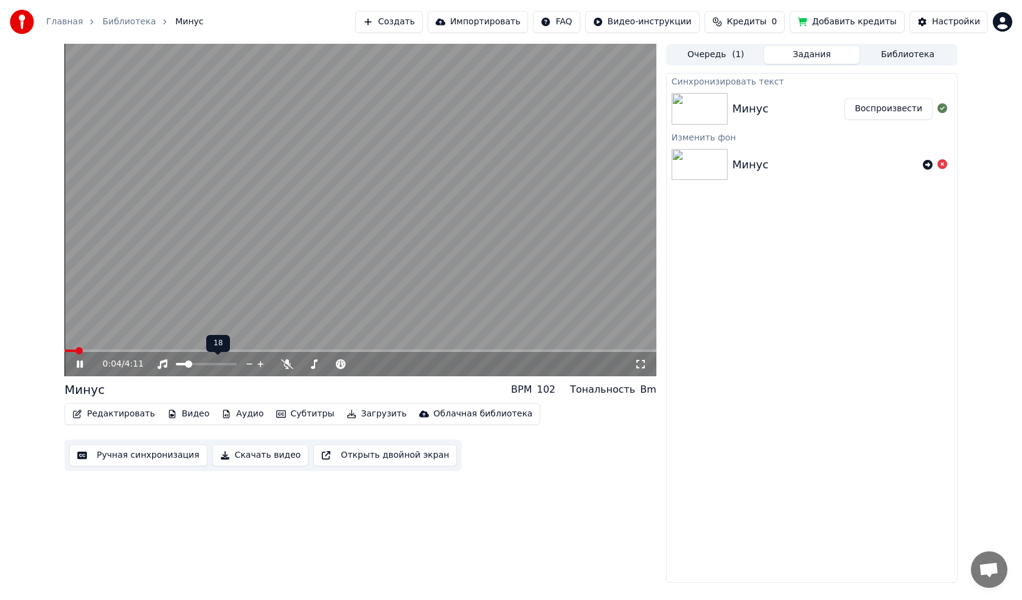
click at [187, 368] on span at bounding box center [188, 364] width 7 height 7
click at [190, 271] on video at bounding box center [360, 210] width 592 height 333
click at [64, 355] on span at bounding box center [67, 350] width 7 height 7
click at [75, 367] on icon at bounding box center [88, 365] width 29 height 10
click at [69, 347] on span at bounding box center [72, 350] width 7 height 7
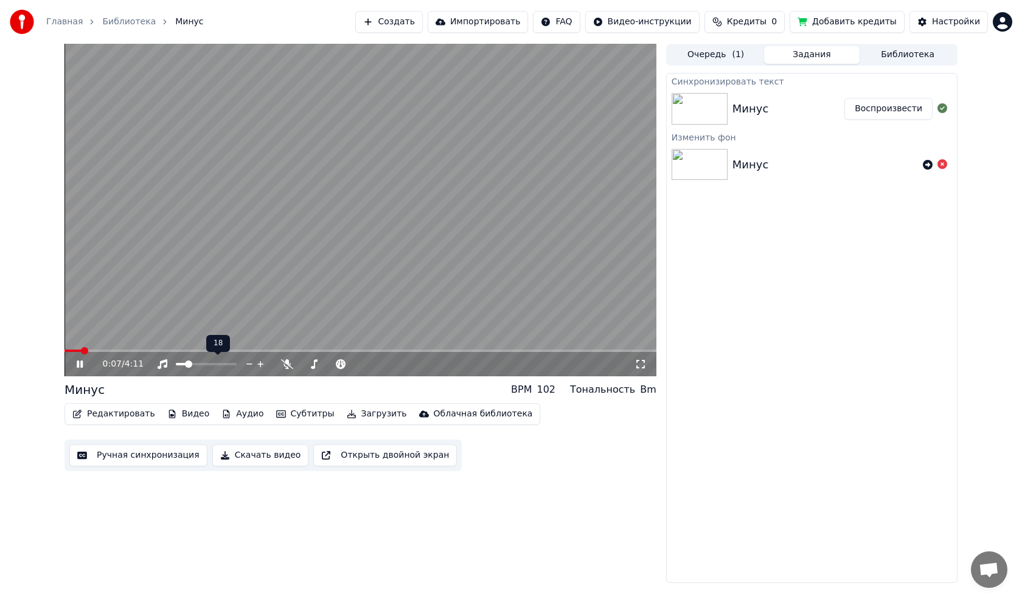
drag, startPoint x: 183, startPoint y: 366, endPoint x: 173, endPoint y: 370, distance: 10.6
click at [173, 370] on div at bounding box center [218, 364] width 98 height 12
click at [176, 368] on span at bounding box center [179, 364] width 7 height 7
click at [480, 245] on video at bounding box center [360, 210] width 592 height 333
click at [74, 360] on div "0:20 / 4:11" at bounding box center [360, 364] width 582 height 12
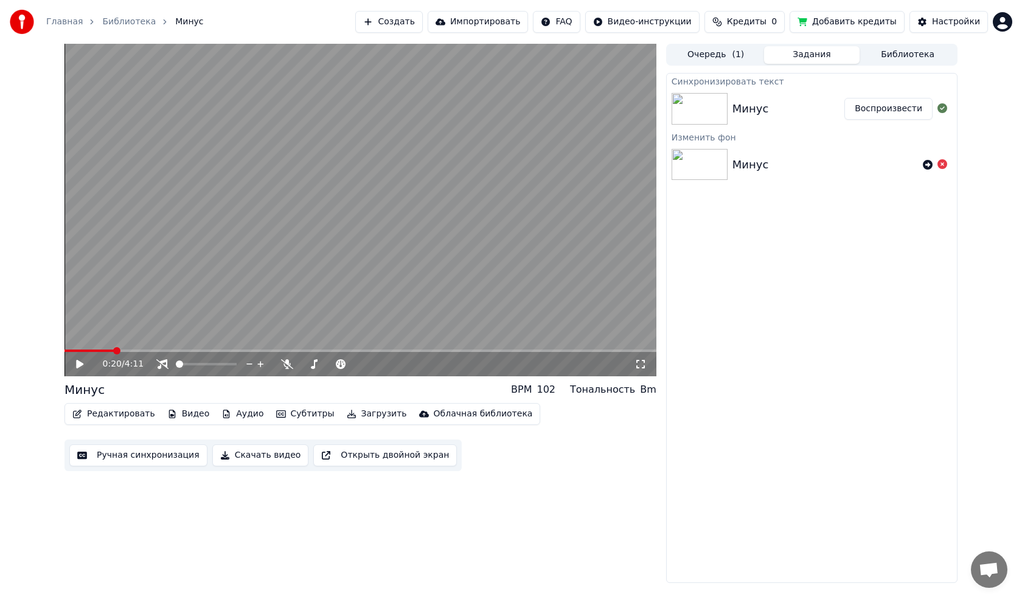
click at [135, 453] on button "Ручная синхронизация" at bounding box center [138, 456] width 138 height 22
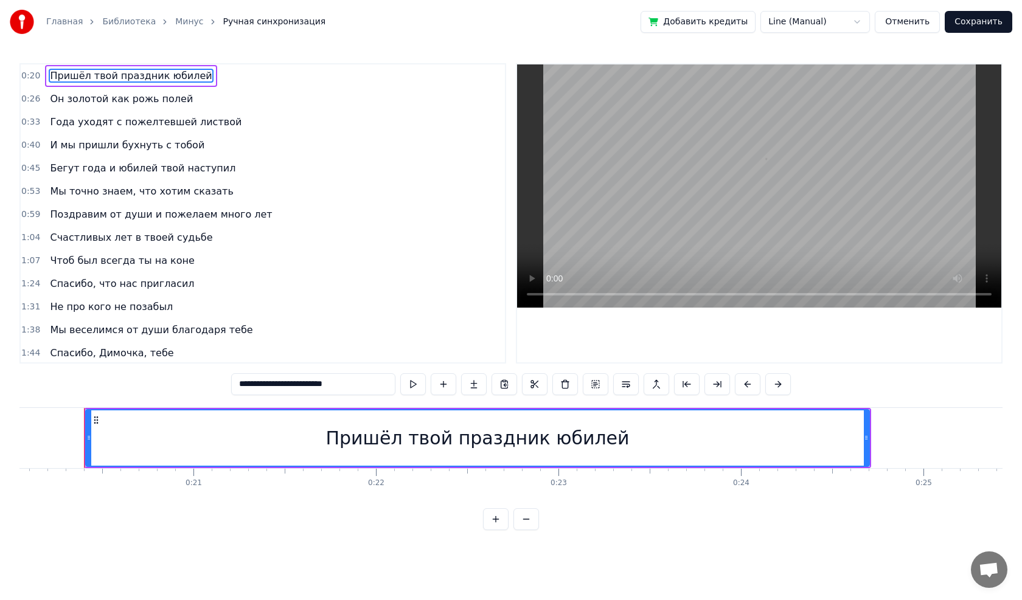
scroll to position [0, 3662]
click at [919, 19] on button "Отменить" at bounding box center [907, 22] width 65 height 22
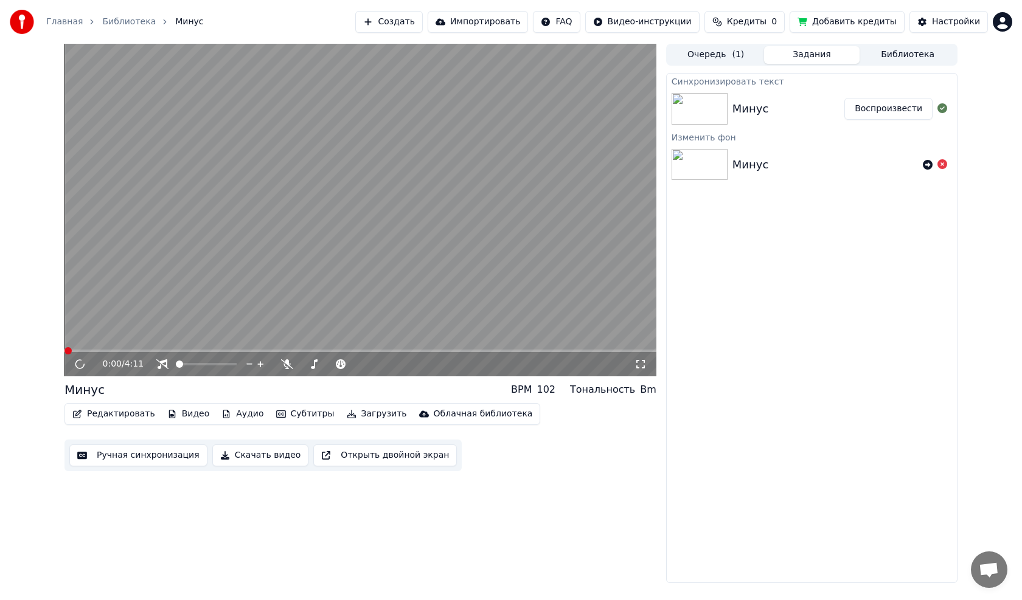
click at [125, 415] on button "Редактировать" at bounding box center [114, 414] width 92 height 17
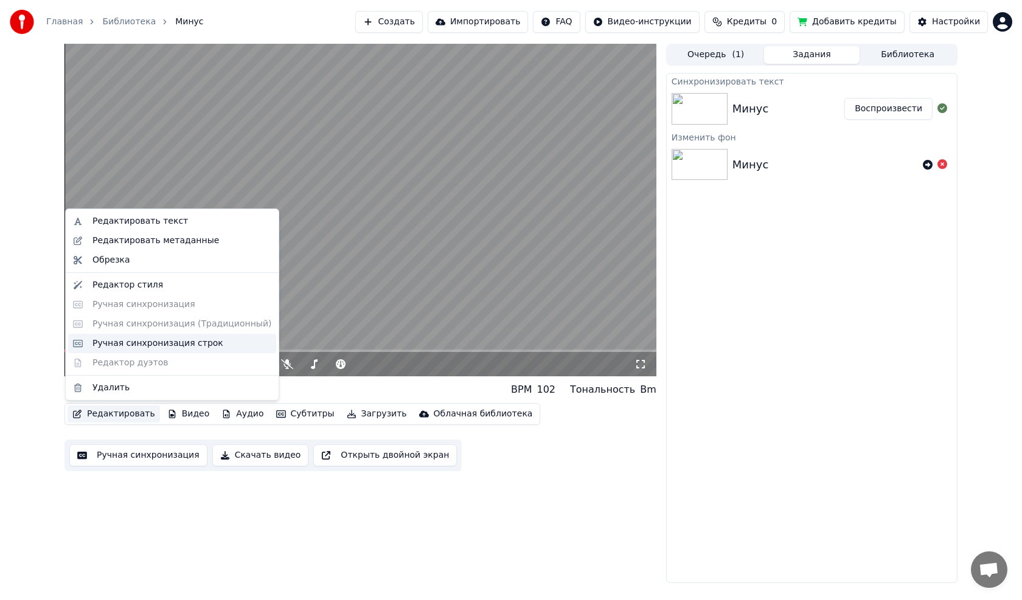
click at [158, 342] on div "Ручная синхронизация строк" at bounding box center [157, 344] width 131 height 12
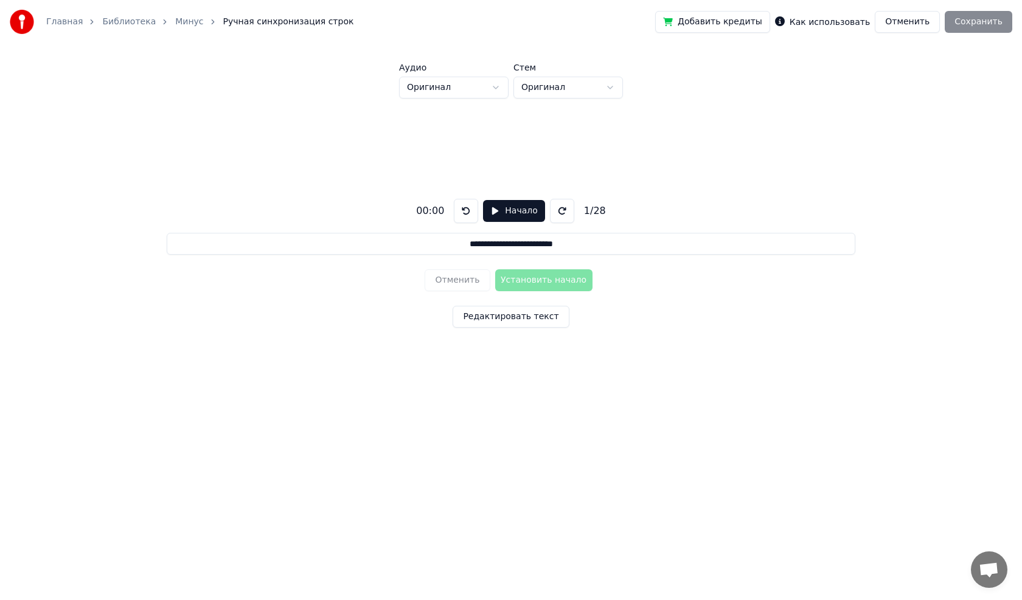
click at [906, 25] on button "Отменить" at bounding box center [907, 22] width 65 height 22
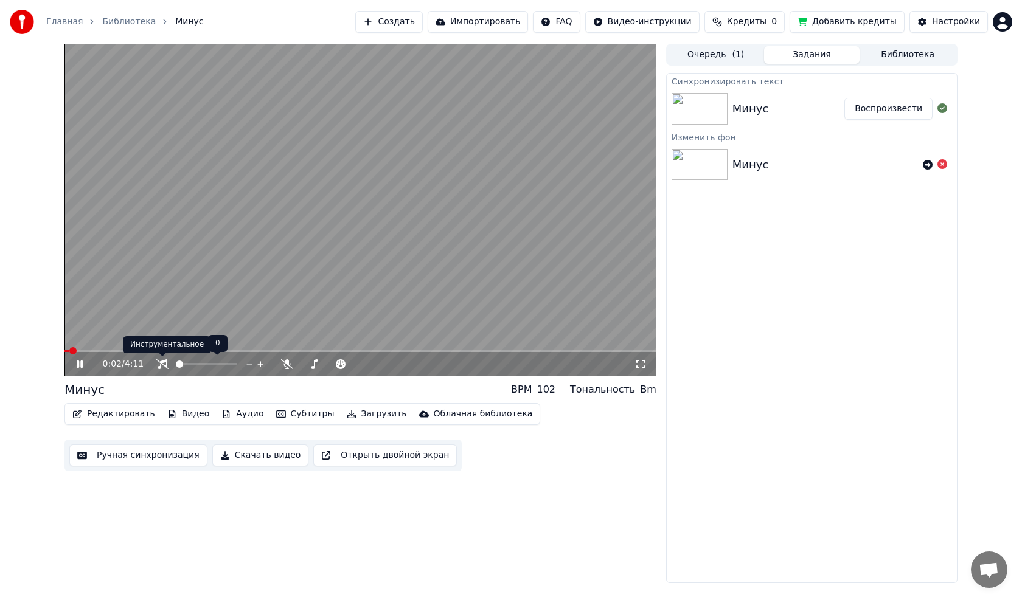
click at [166, 364] on icon at bounding box center [162, 365] width 12 height 10
click at [189, 366] on span at bounding box center [182, 364] width 13 height 2
click at [201, 325] on video at bounding box center [360, 210] width 592 height 333
drag, startPoint x: 139, startPoint y: 346, endPoint x: 158, endPoint y: 347, distance: 18.9
click at [158, 347] on video at bounding box center [360, 210] width 592 height 333
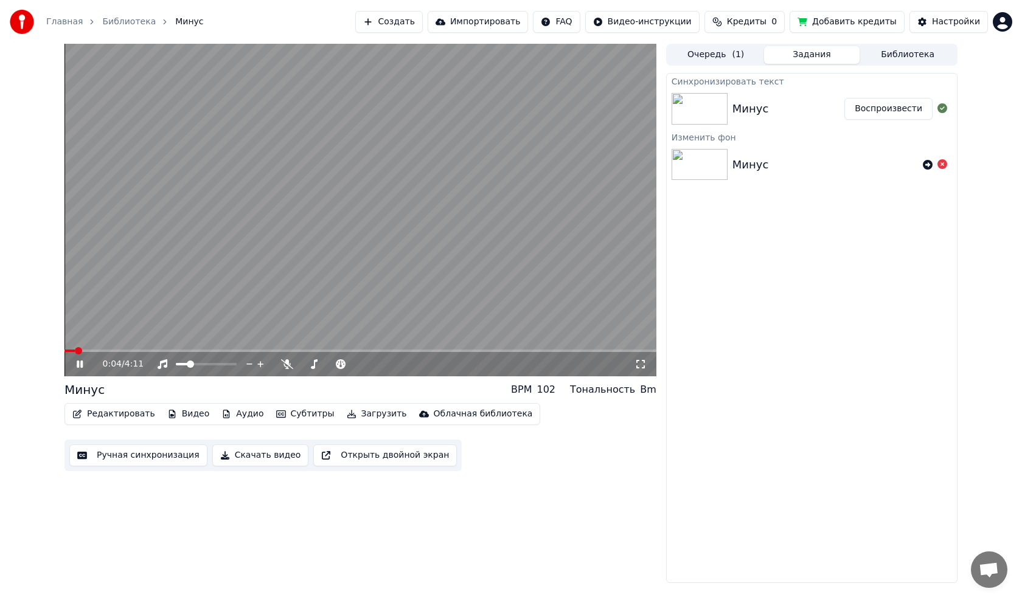
drag, startPoint x: 159, startPoint y: 349, endPoint x: 170, endPoint y: 350, distance: 11.0
click at [169, 350] on div "0:04 / 4:11" at bounding box center [360, 210] width 592 height 333
click at [188, 350] on span at bounding box center [360, 351] width 592 height 2
click at [233, 321] on video at bounding box center [360, 210] width 592 height 333
click at [394, 294] on video at bounding box center [360, 210] width 592 height 333
